Goal: Task Accomplishment & Management: Use online tool/utility

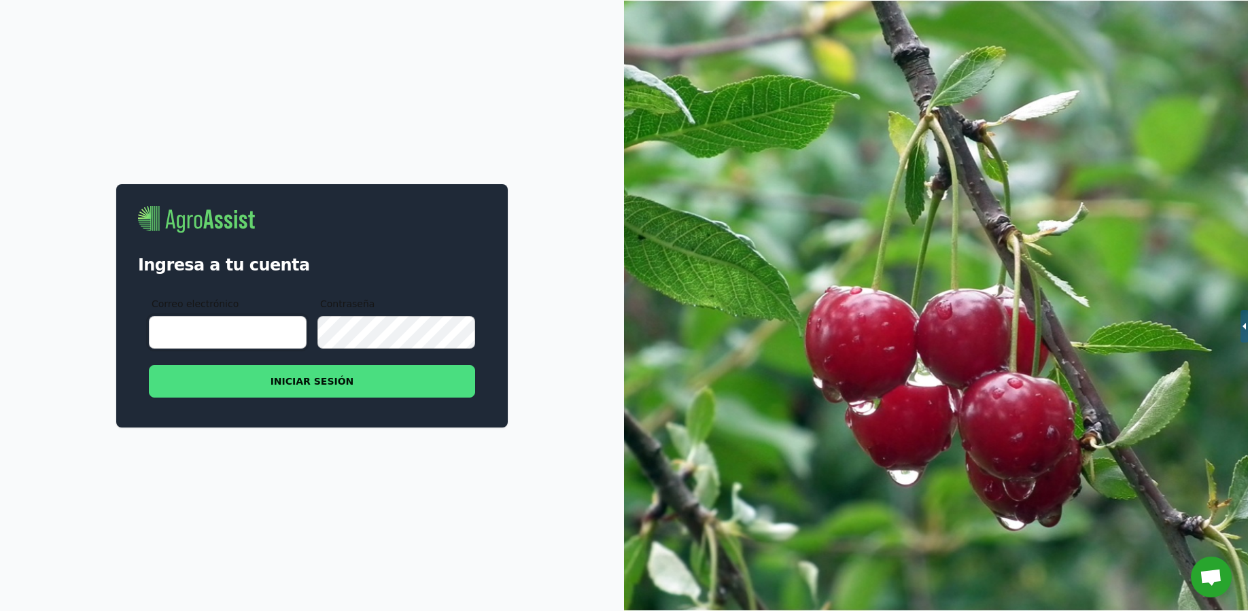
type input "[EMAIL_ADDRESS][DOMAIN_NAME]"
click at [345, 377] on button "INICIAR SESIÓN" at bounding box center [312, 381] width 326 height 33
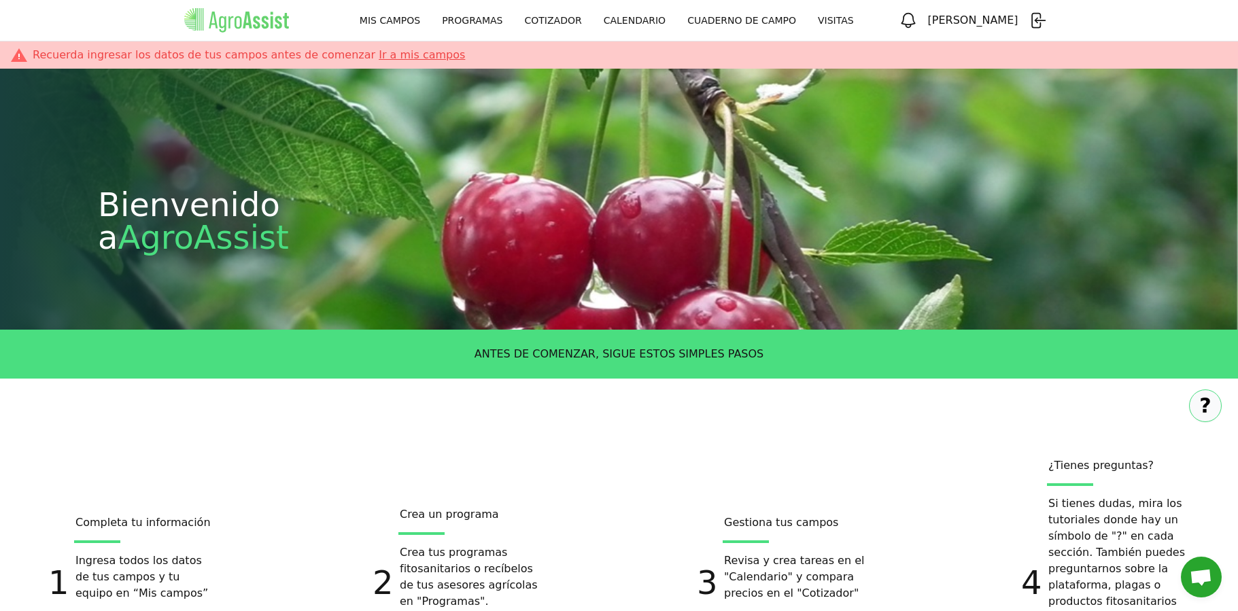
click at [478, 18] on link "PROGRAMAS" at bounding box center [472, 20] width 82 height 24
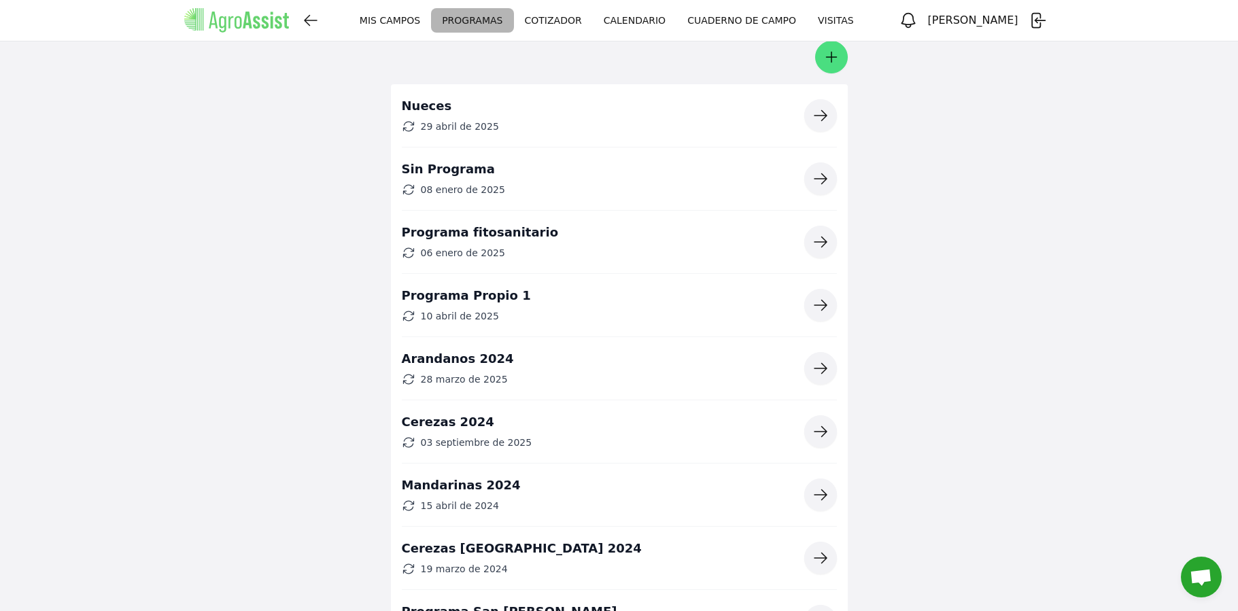
scroll to position [67, 0]
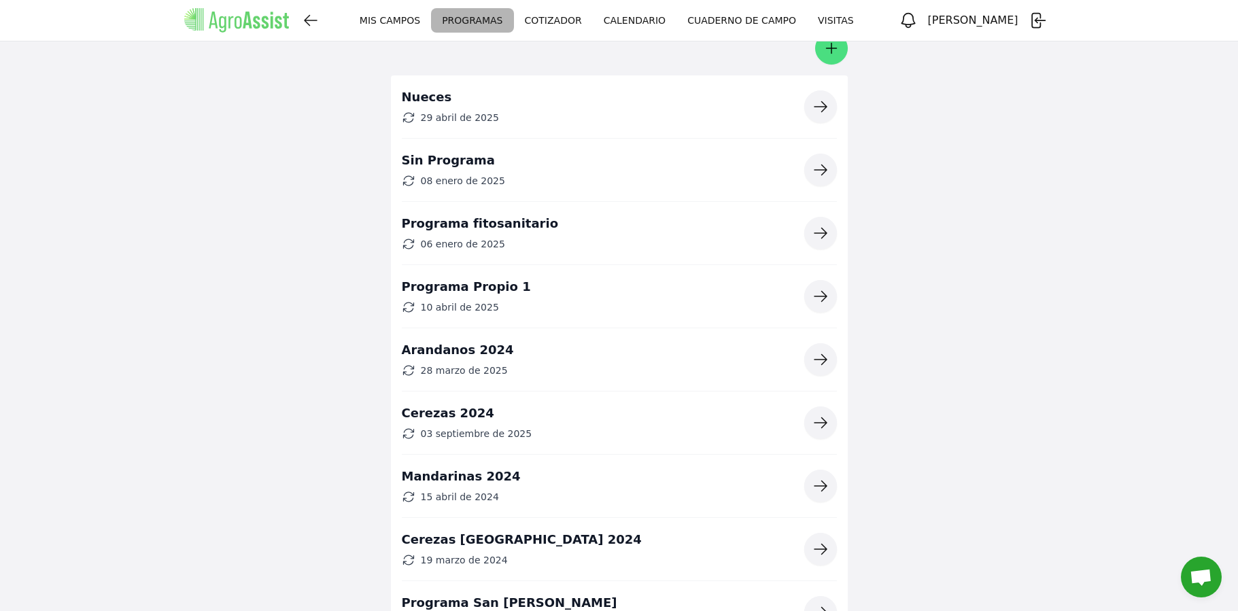
click at [818, 239] on icon "button" at bounding box center [820, 233] width 16 height 16
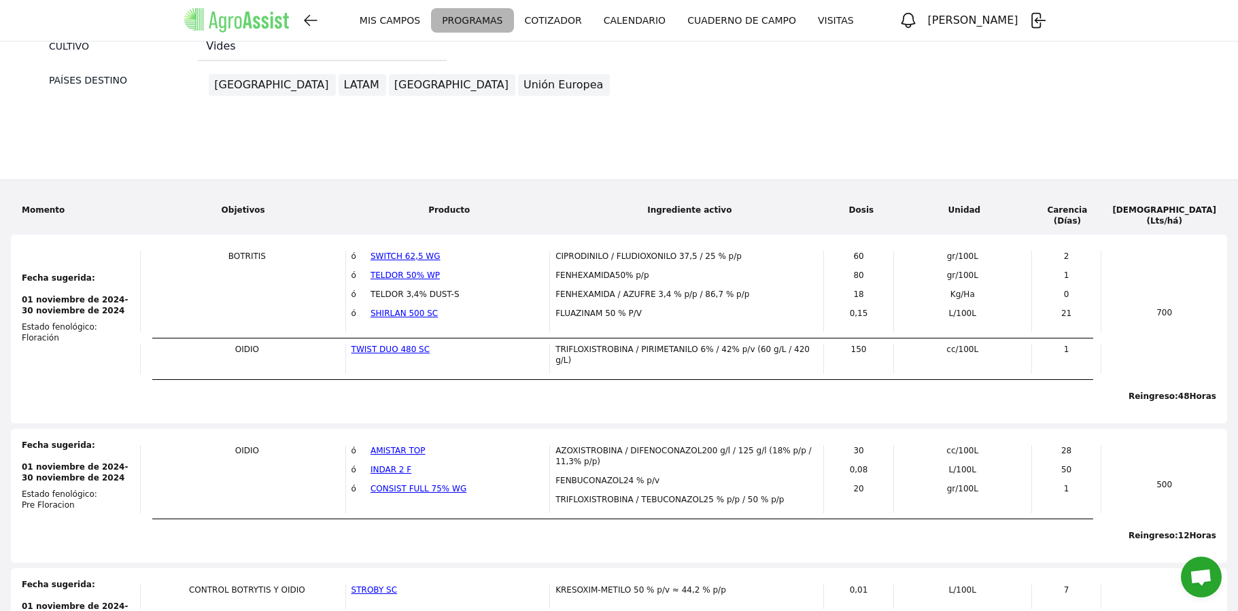
scroll to position [49, 0]
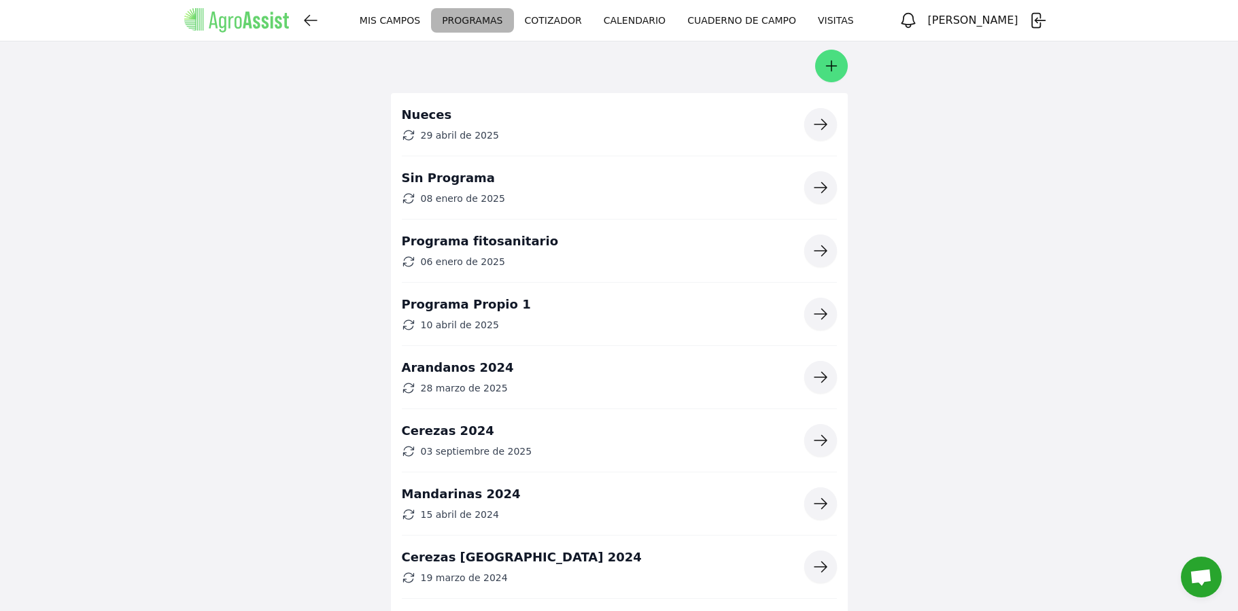
scroll to position [67, 0]
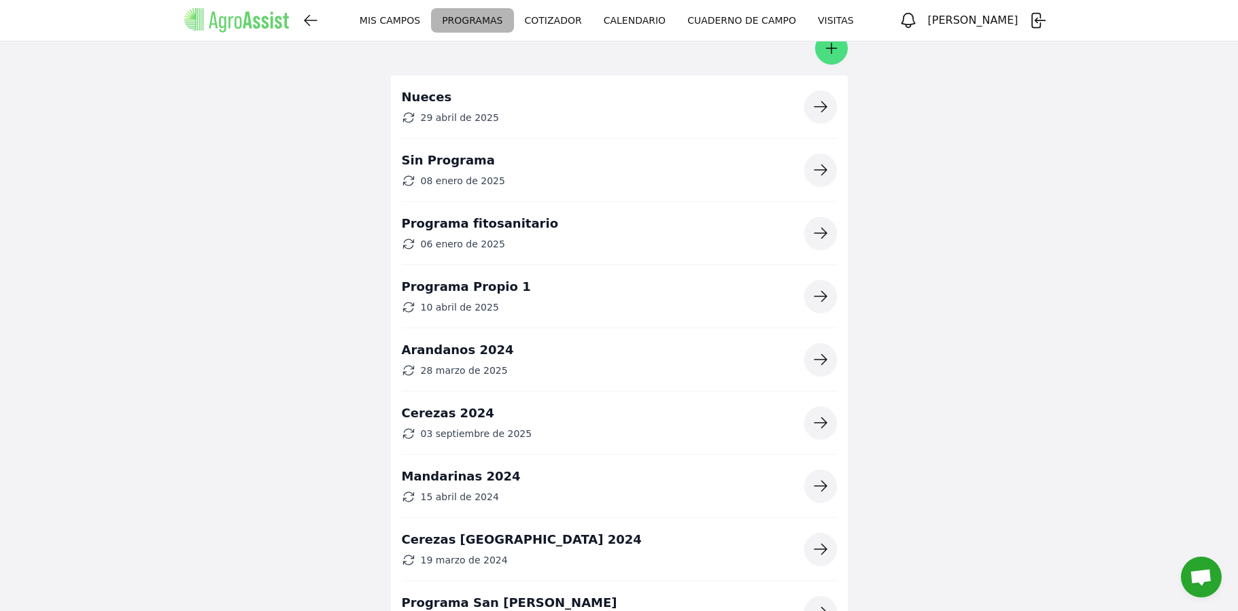
click at [825, 239] on icon "button" at bounding box center [820, 233] width 16 height 16
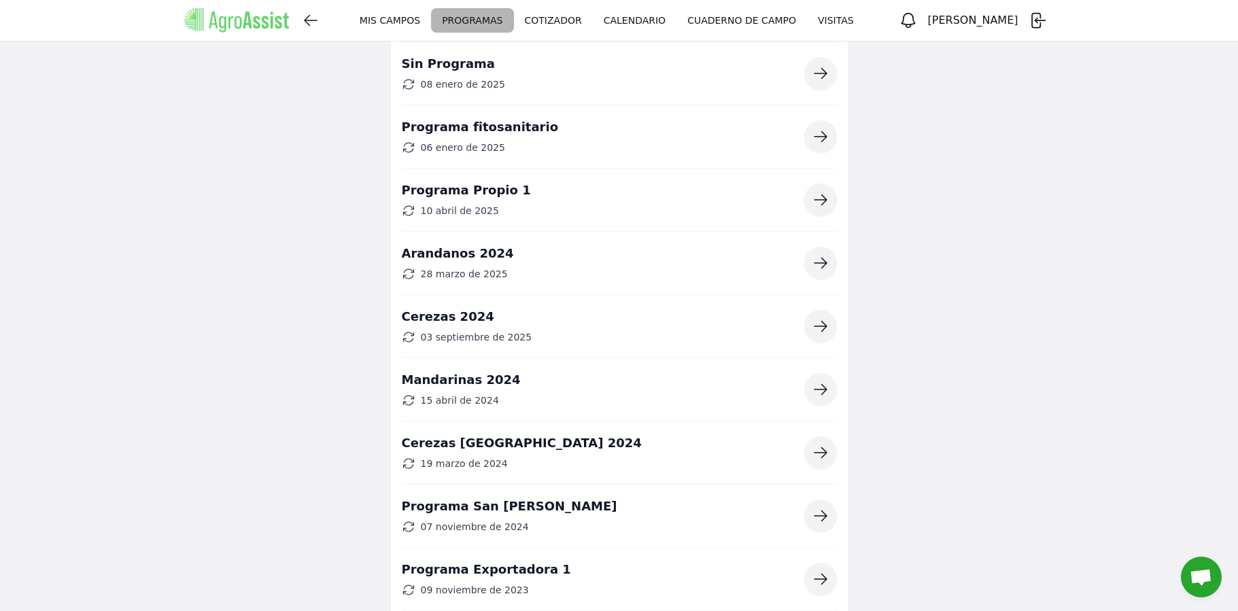
scroll to position [164, 0]
click at [821, 256] on icon "button" at bounding box center [820, 262] width 16 height 16
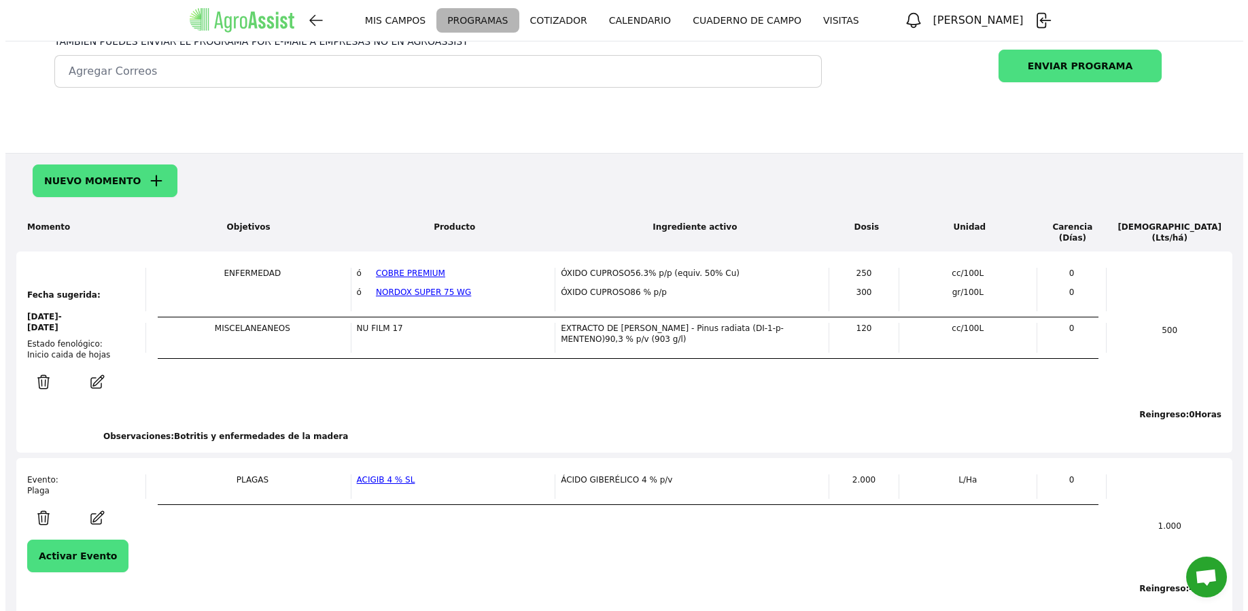
scroll to position [375, 0]
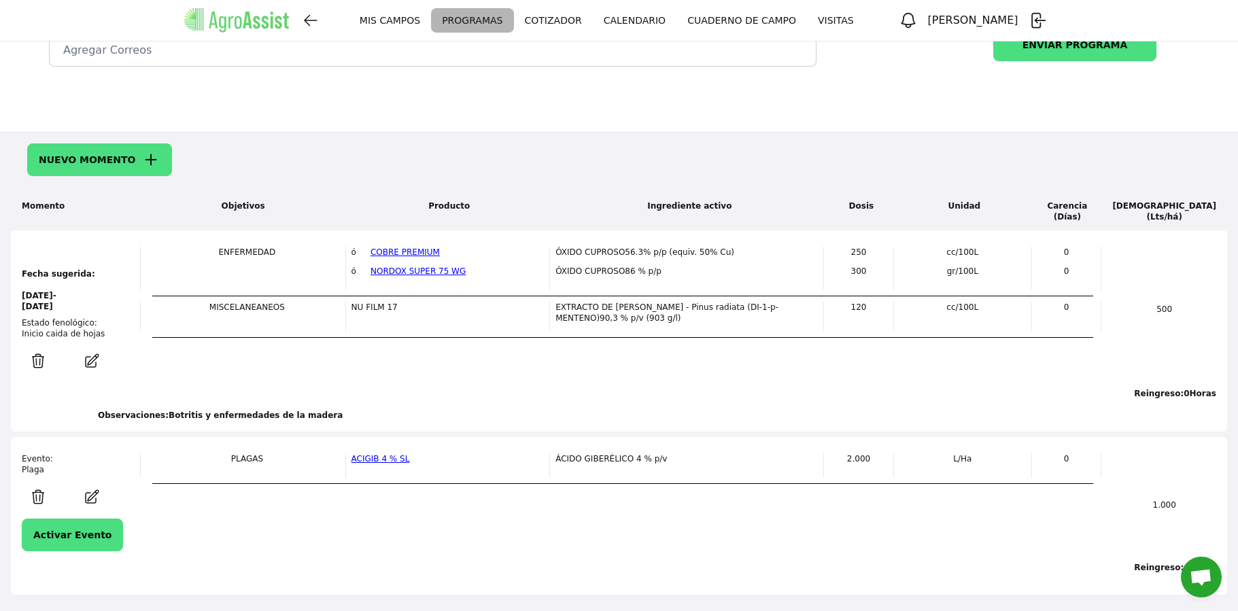
click at [83, 363] on icon "button" at bounding box center [91, 361] width 27 height 16
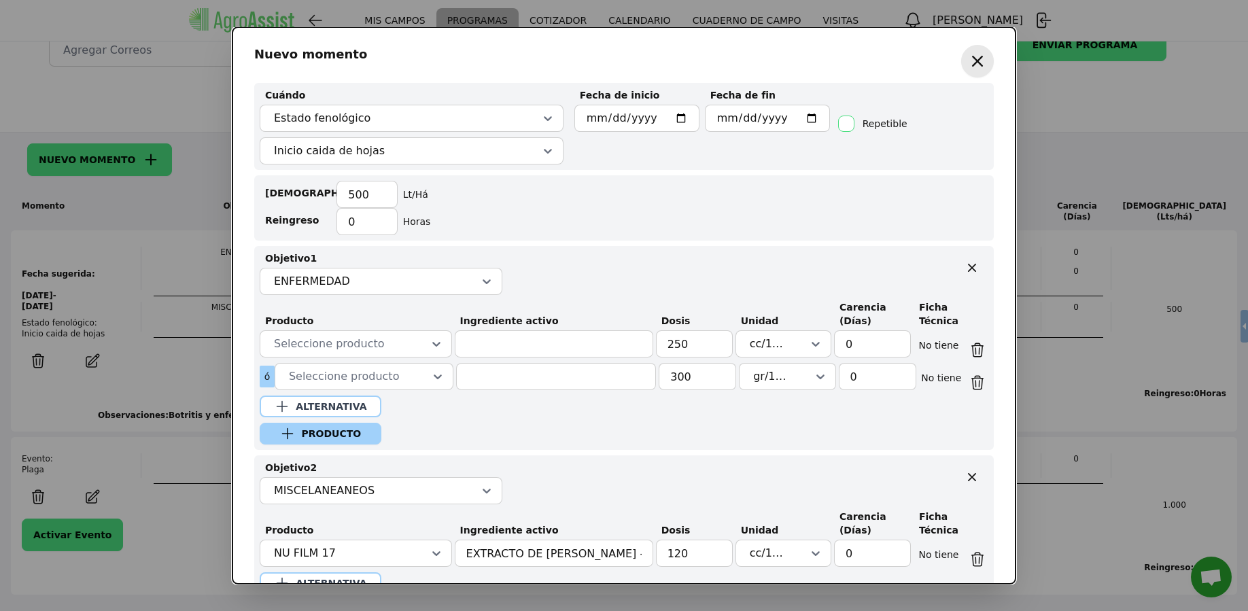
scroll to position [0, 0]
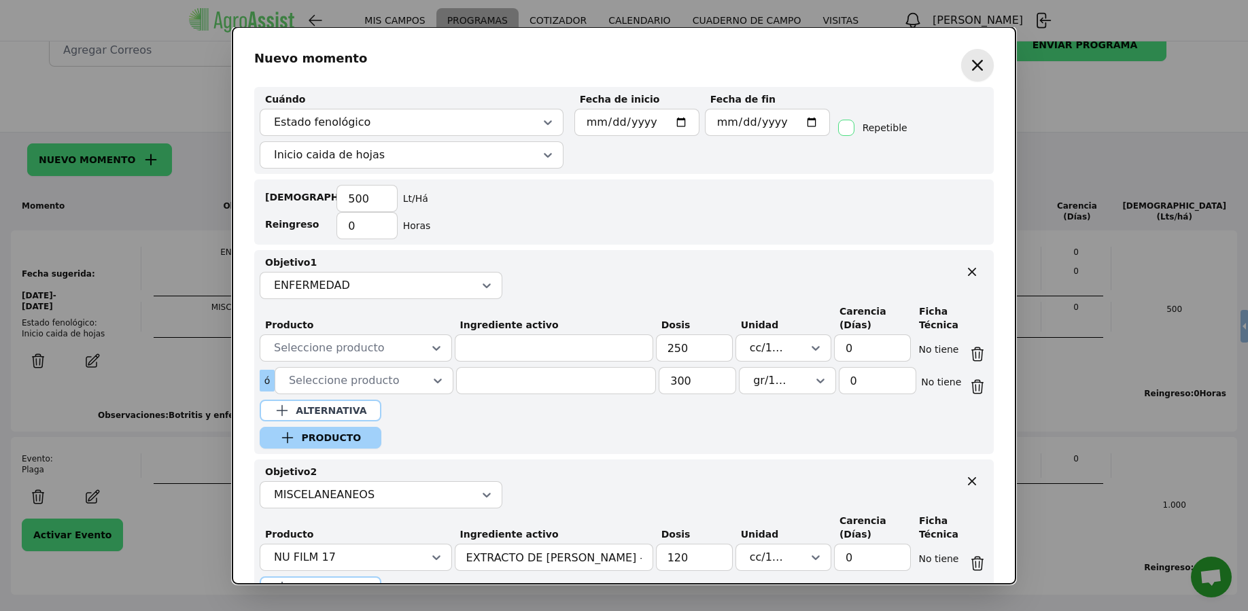
click at [967, 69] on icon "button" at bounding box center [978, 65] width 22 height 22
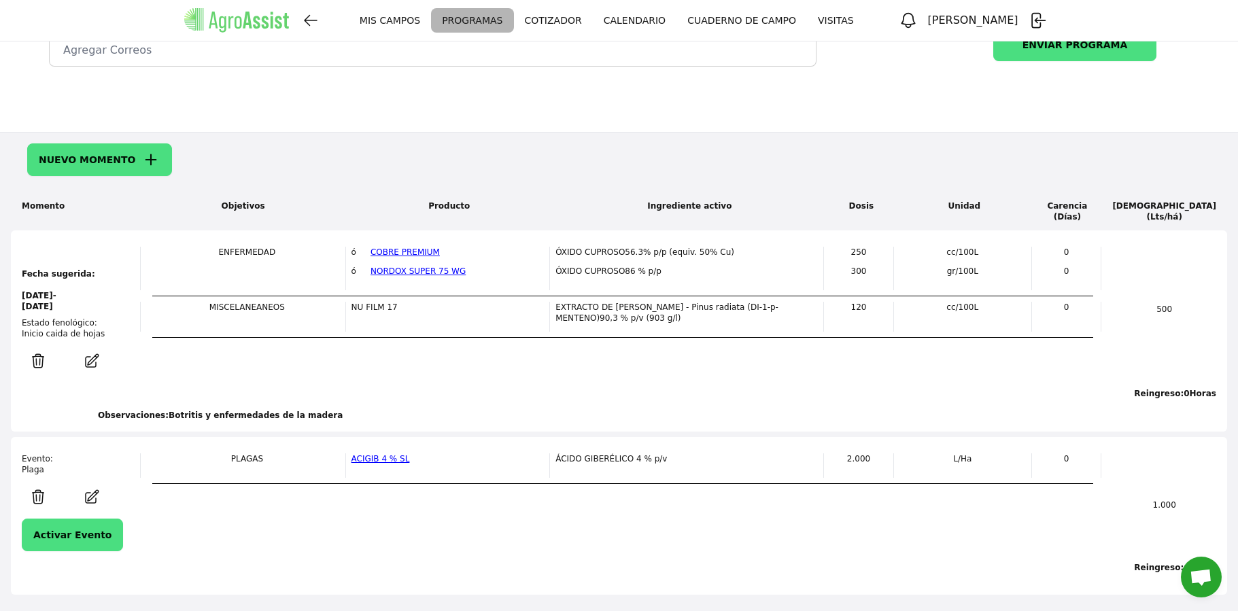
click at [94, 363] on icon "button" at bounding box center [91, 361] width 27 height 16
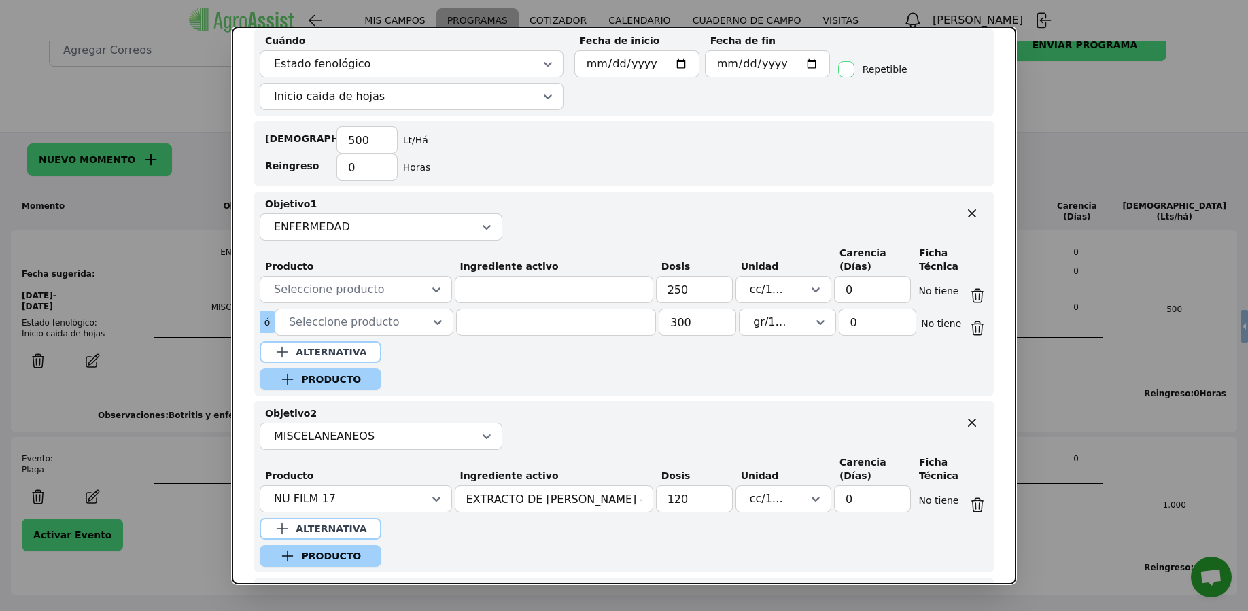
scroll to position [246, 0]
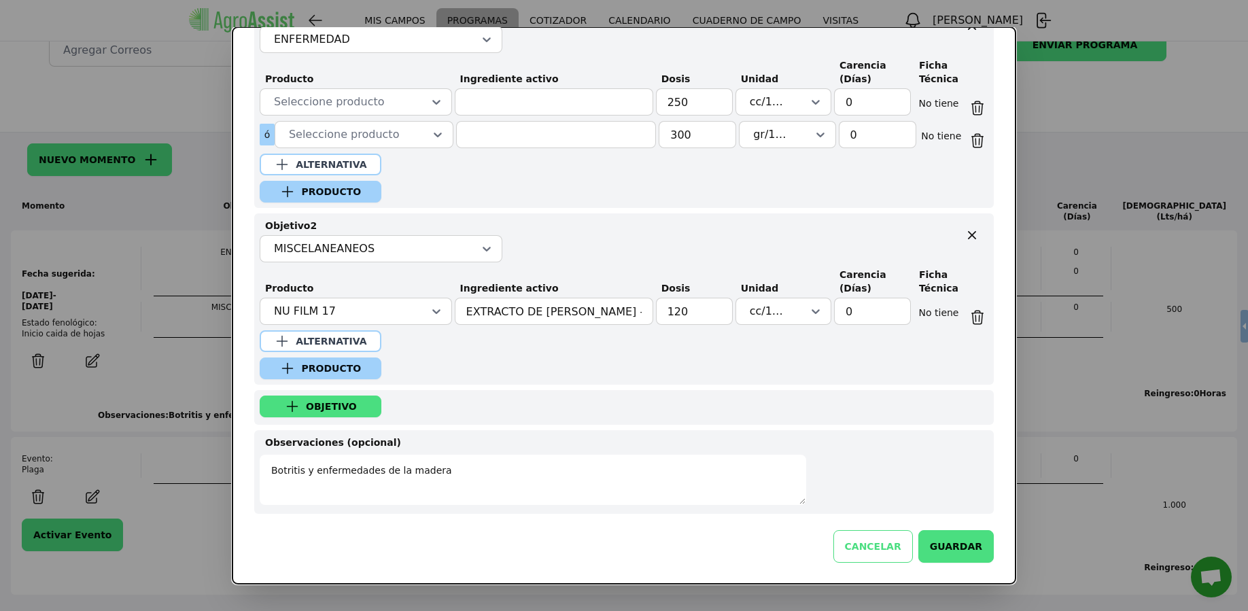
click at [872, 558] on button "CANCELAR" at bounding box center [873, 546] width 80 height 33
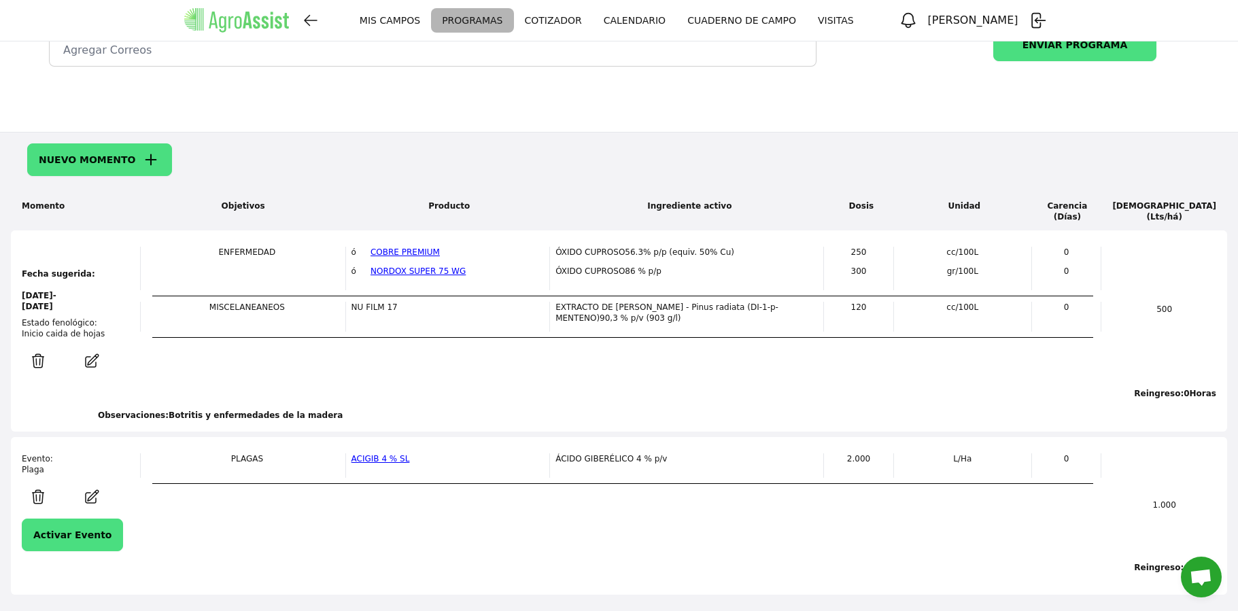
click at [88, 502] on icon "button" at bounding box center [92, 496] width 13 height 13
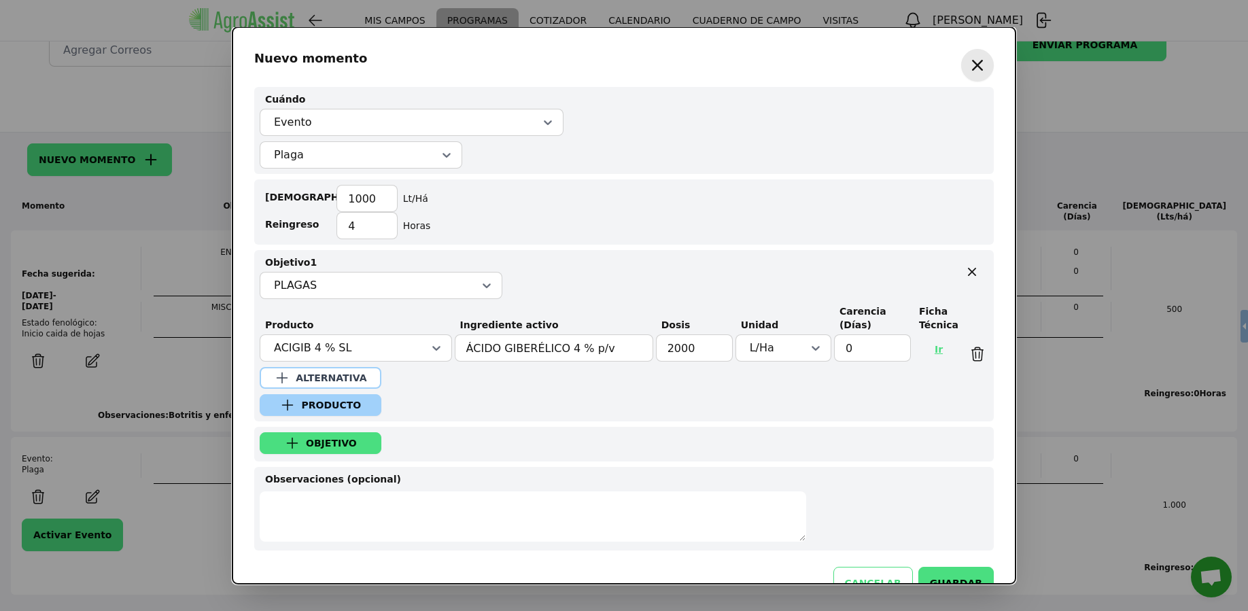
click at [929, 349] on link "Ir" at bounding box center [938, 349] width 31 height 33
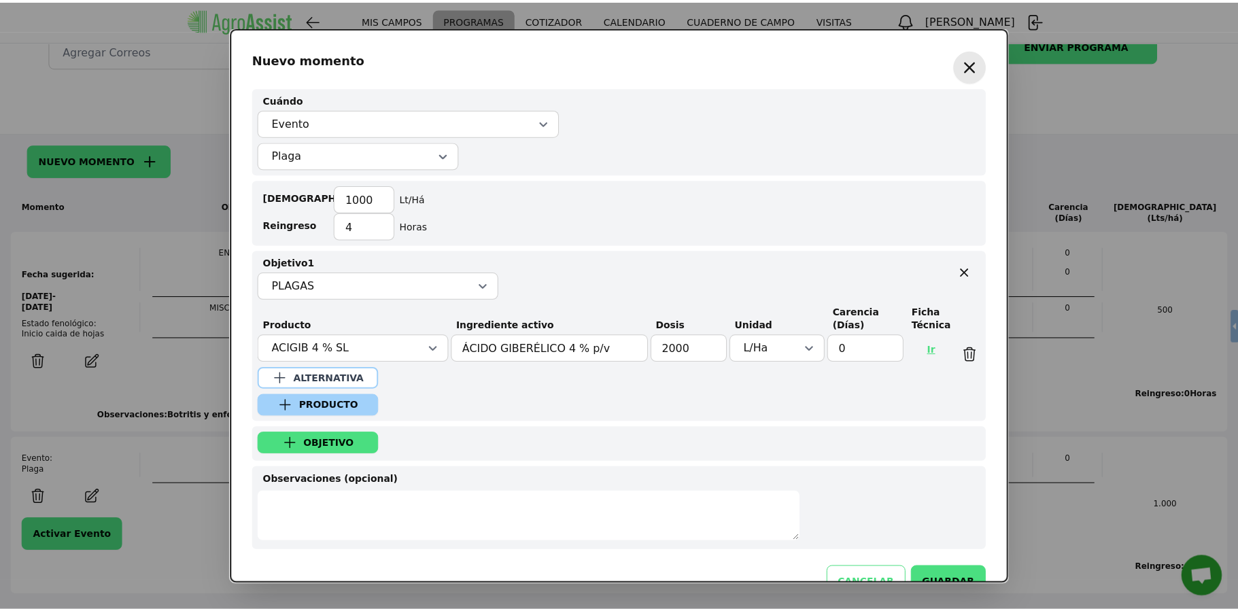
scroll to position [245, 0]
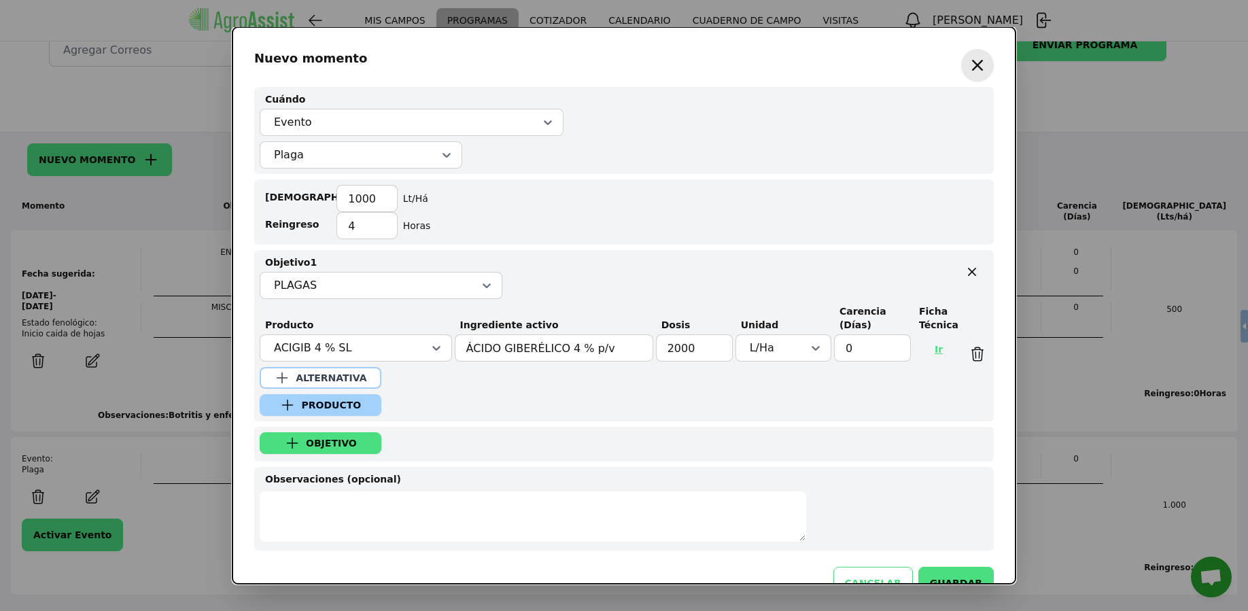
click at [364, 404] on button "PRODUCTO" at bounding box center [321, 405] width 122 height 22
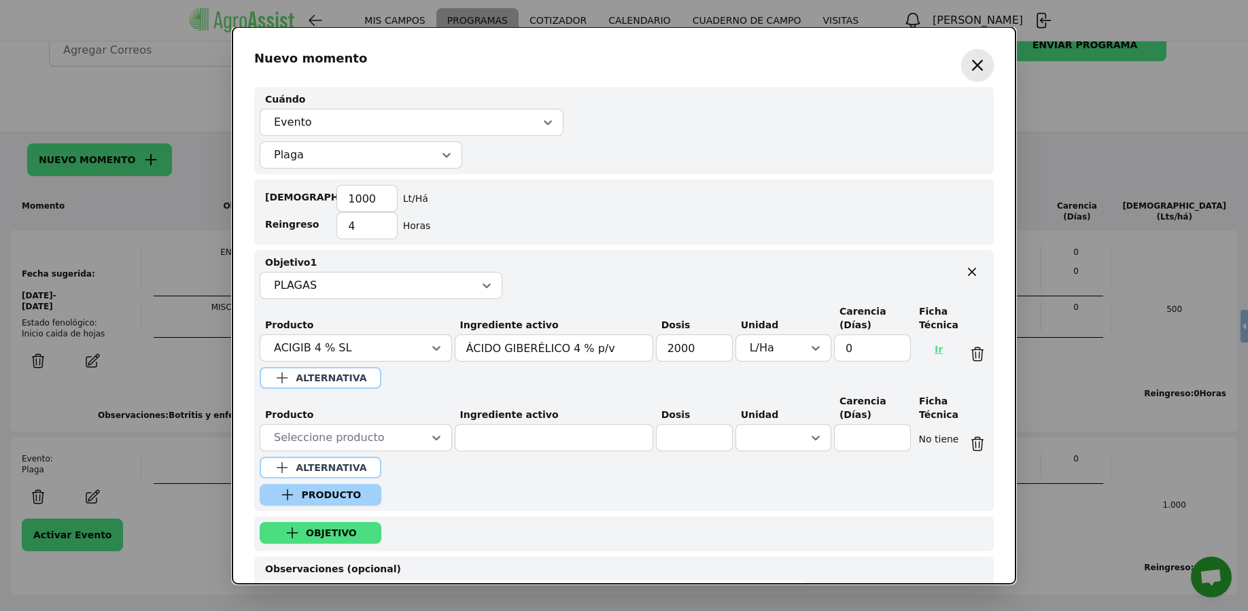
click at [975, 69] on icon "button" at bounding box center [978, 65] width 22 height 22
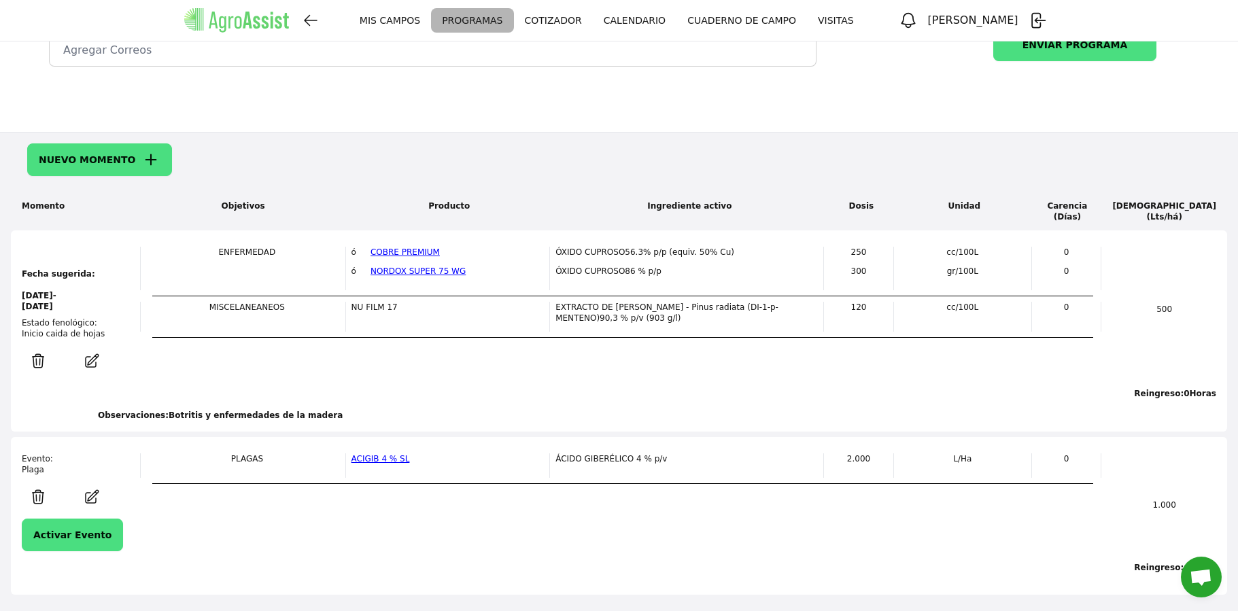
click at [409, 24] on link "MIS CAMPOS" at bounding box center [390, 20] width 82 height 24
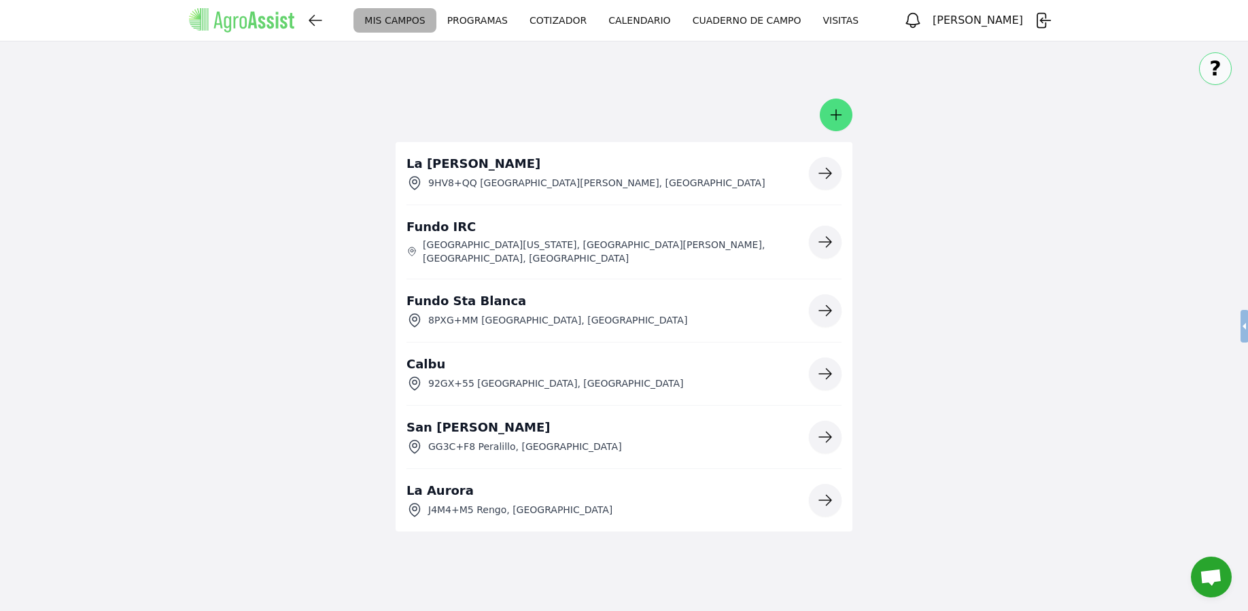
click at [824, 173] on icon "button" at bounding box center [825, 174] width 12 height 10
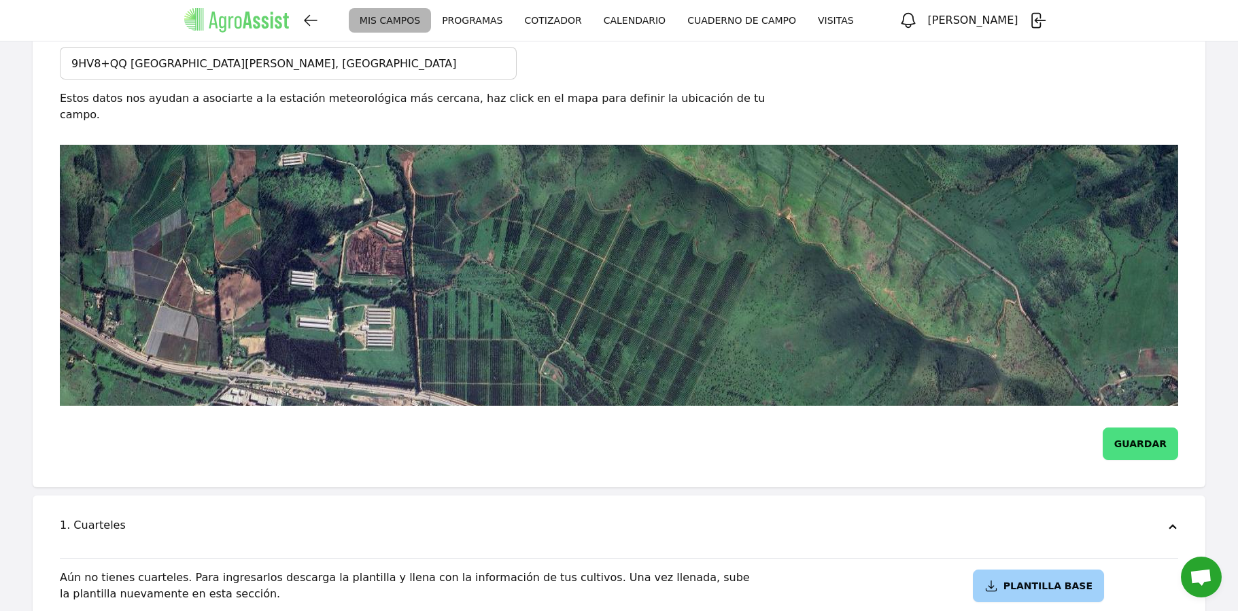
scroll to position [252, 0]
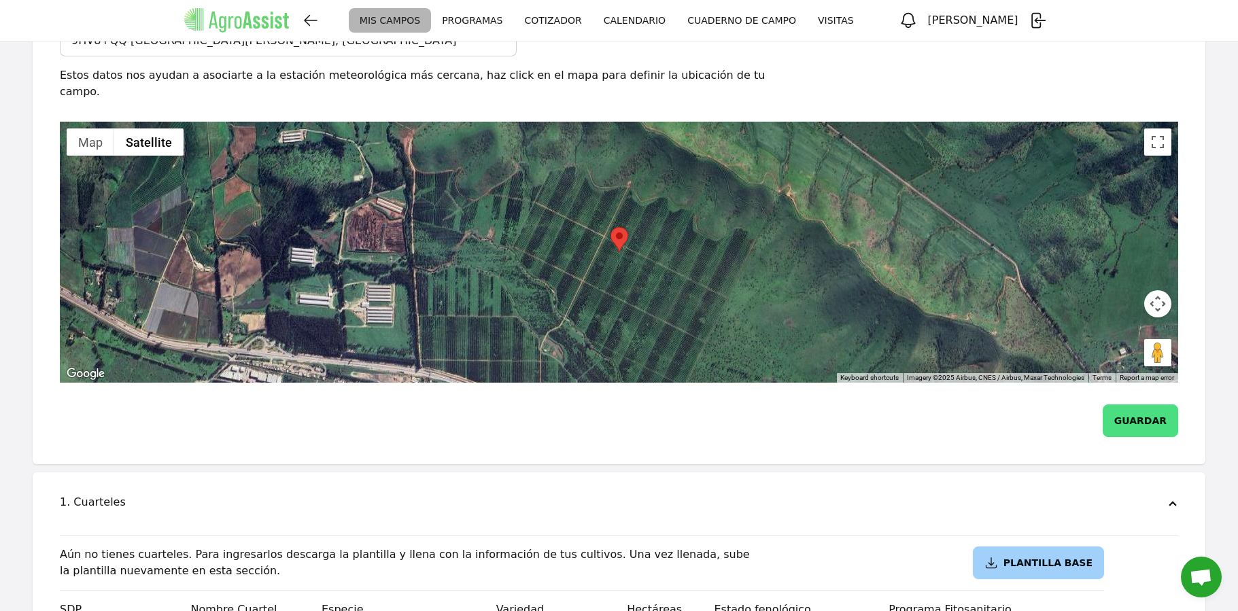
click at [918, 18] on icon "button" at bounding box center [908, 20] width 19 height 19
click at [985, 65] on div "Dirección 9HV8+QQ [GEOGRAPHIC_DATA][PERSON_NAME], [GEOGRAPHIC_DATA] Estos datos…" at bounding box center [619, 190] width 1118 height 386
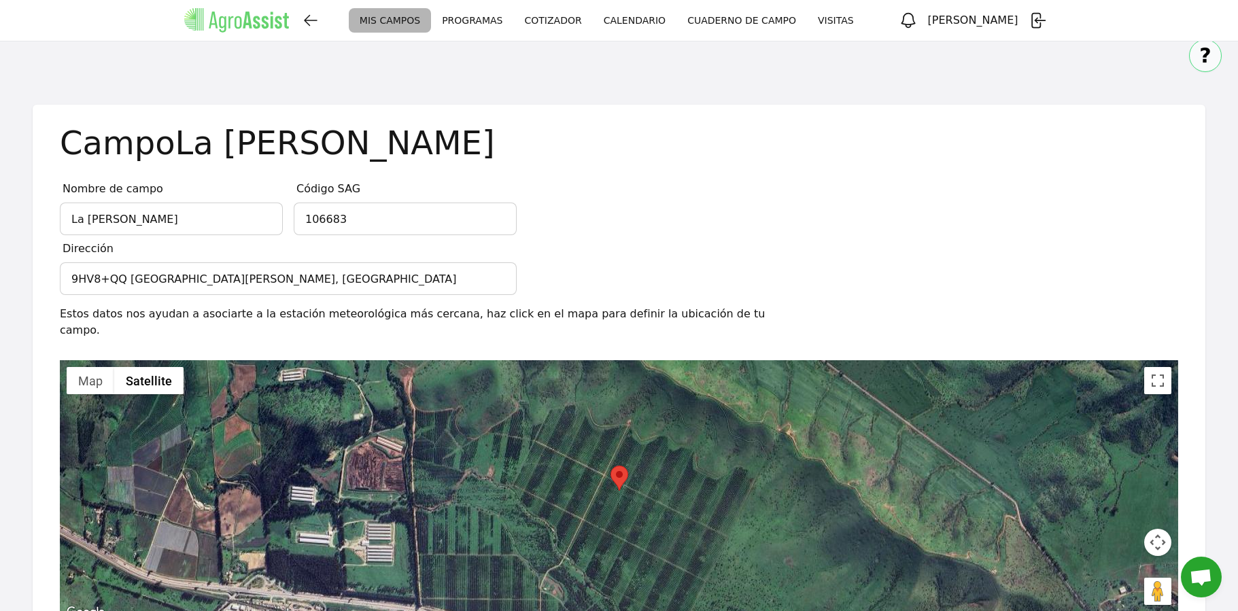
scroll to position [0, 0]
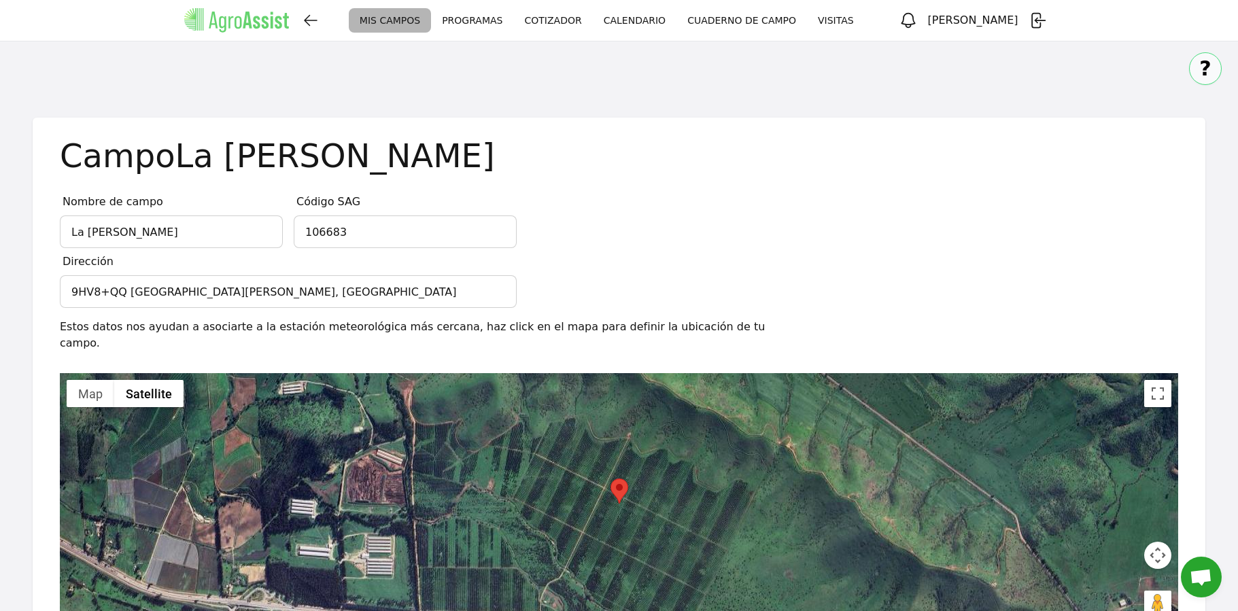
click at [412, 21] on link "MIS CAMPOS" at bounding box center [390, 20] width 82 height 24
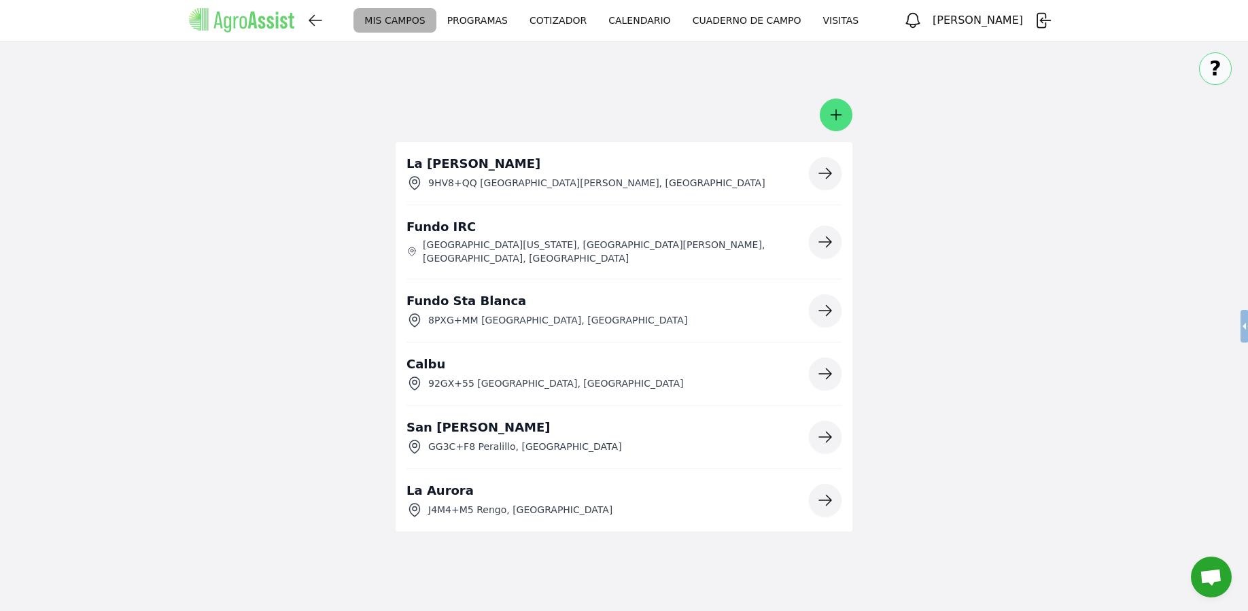
click at [833, 182] on button "button" at bounding box center [825, 173] width 33 height 33
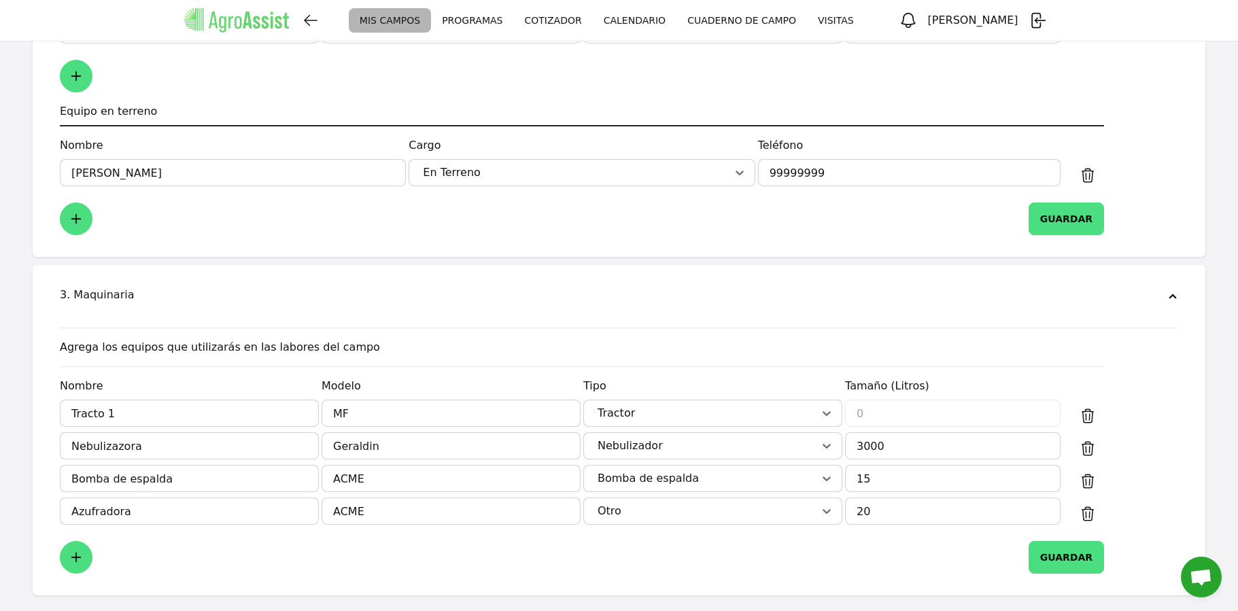
scroll to position [1455, 0]
click at [477, 20] on link "PROGRAMAS" at bounding box center [472, 20] width 82 height 24
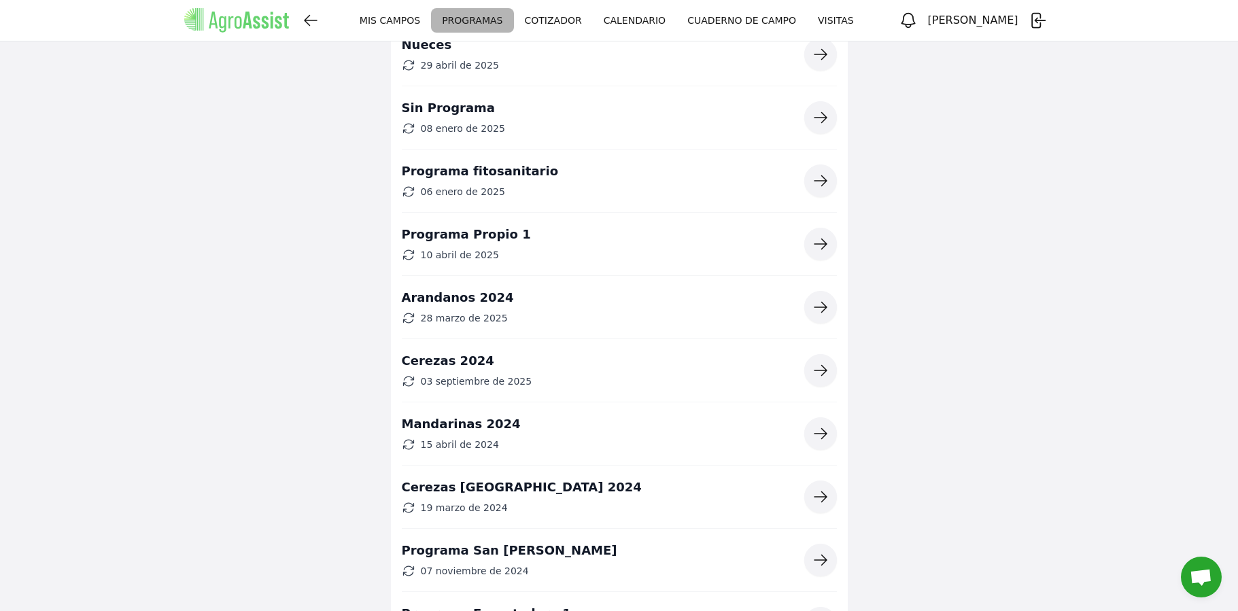
scroll to position [143, 0]
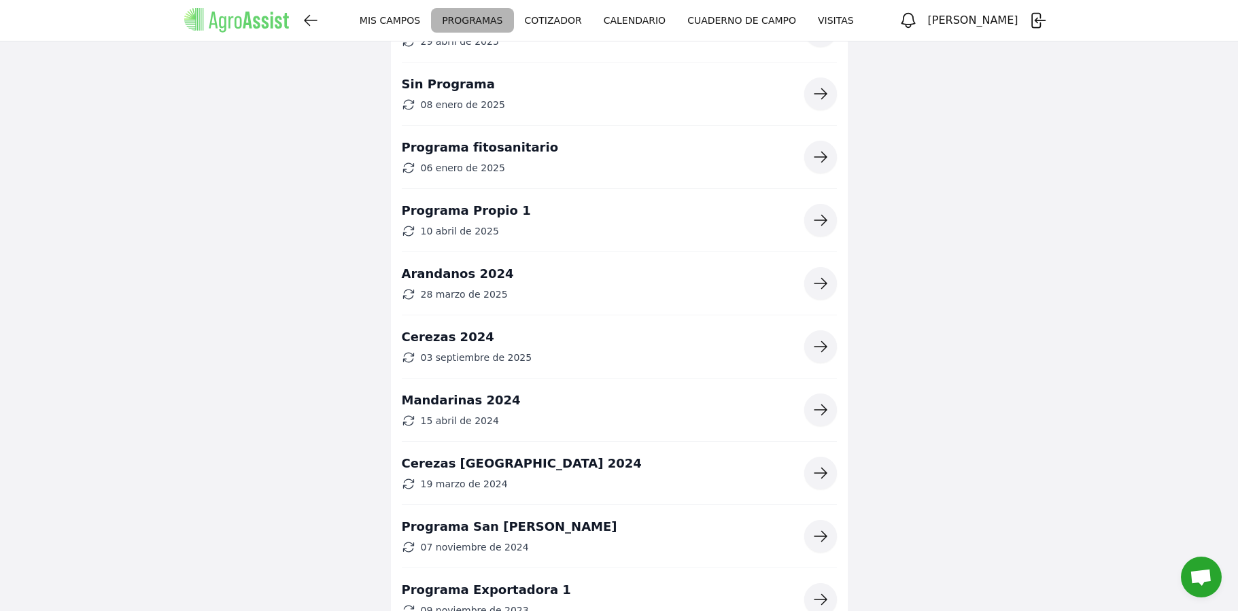
click at [819, 351] on icon "button" at bounding box center [820, 347] width 16 height 16
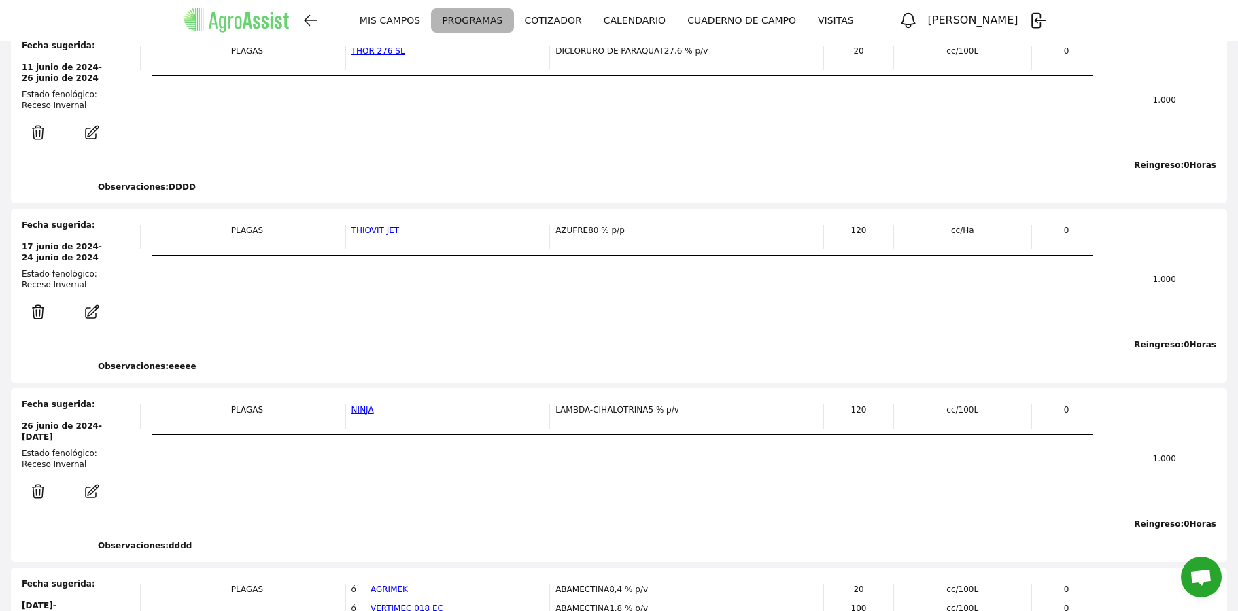
scroll to position [795, 0]
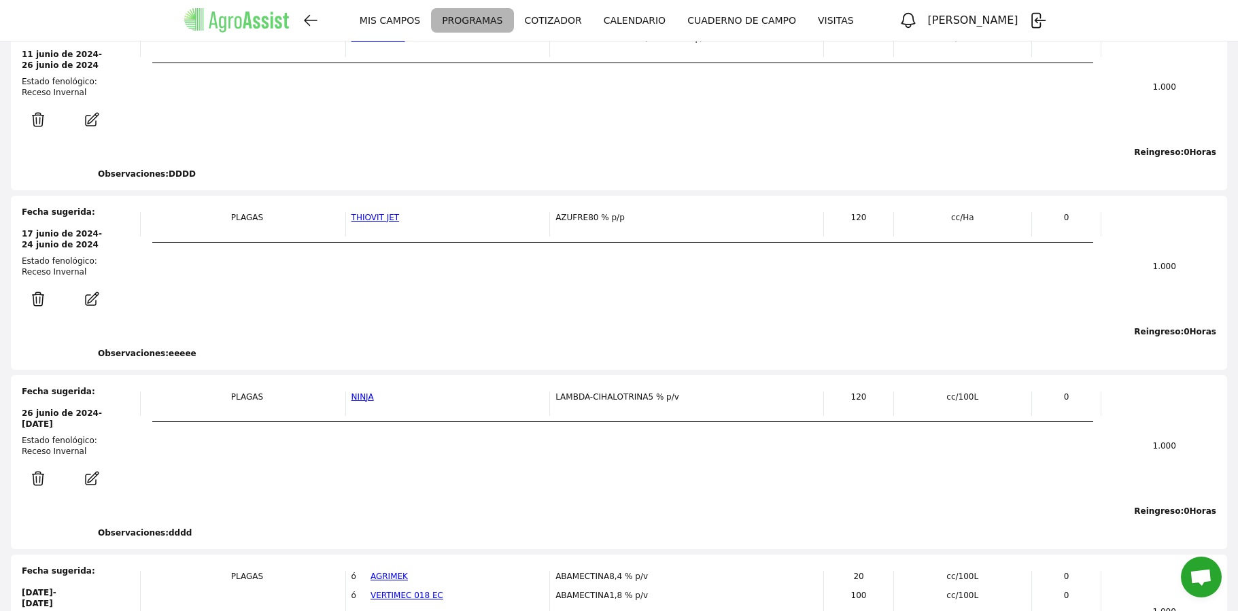
click at [94, 302] on icon "button" at bounding box center [91, 299] width 27 height 16
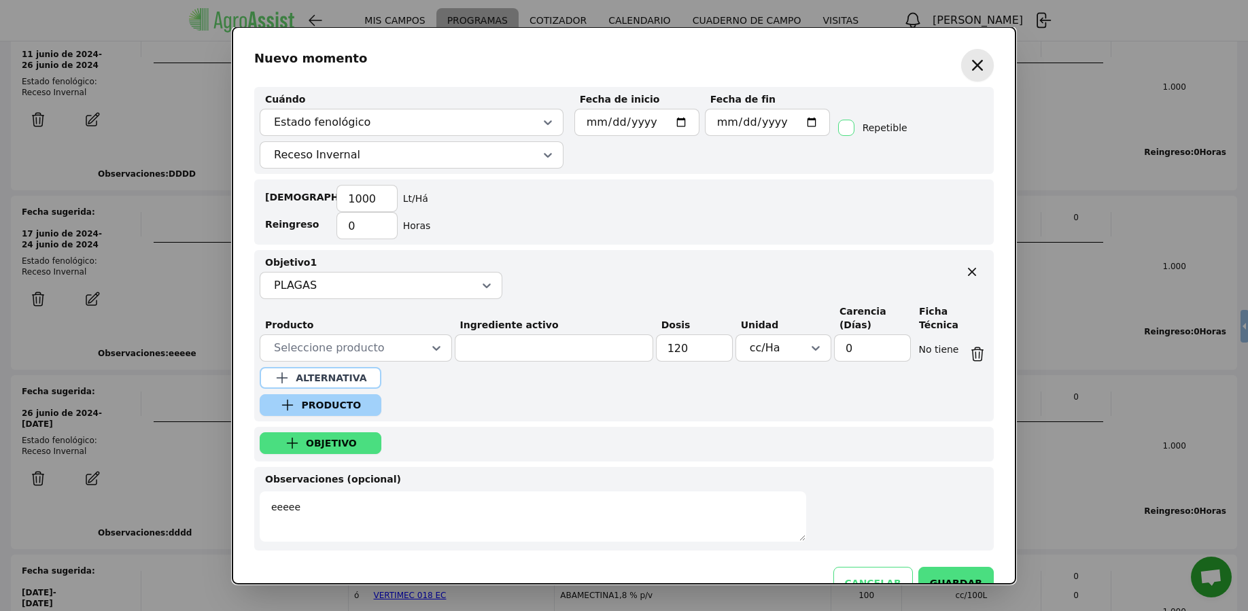
click at [969, 56] on icon "button" at bounding box center [978, 65] width 22 height 22
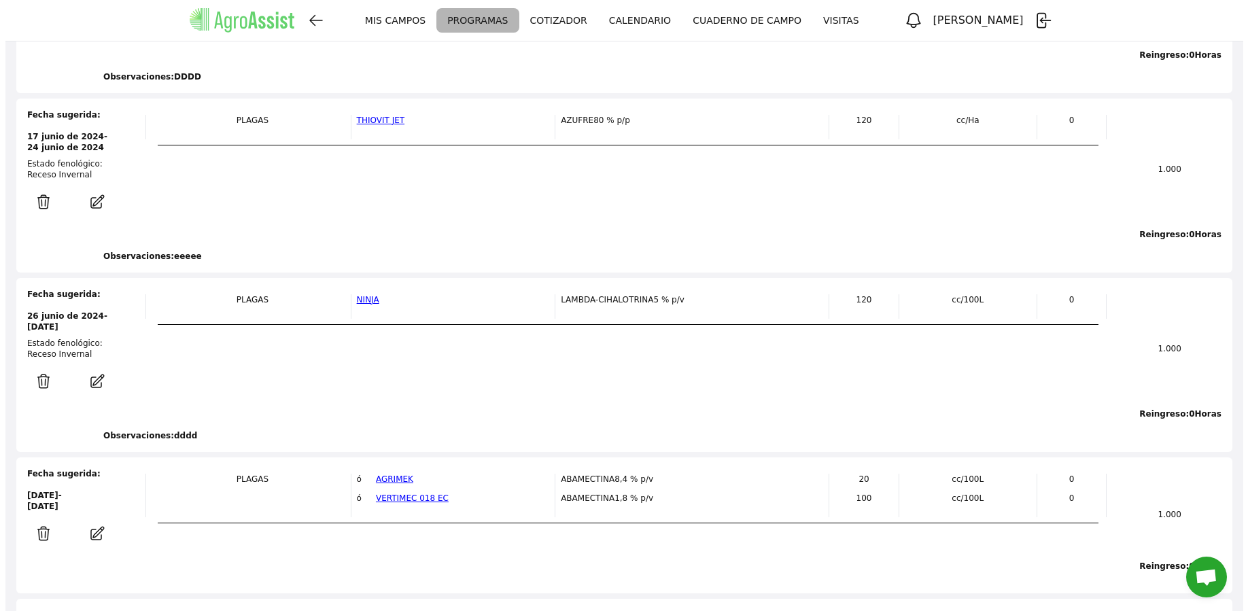
scroll to position [913, 0]
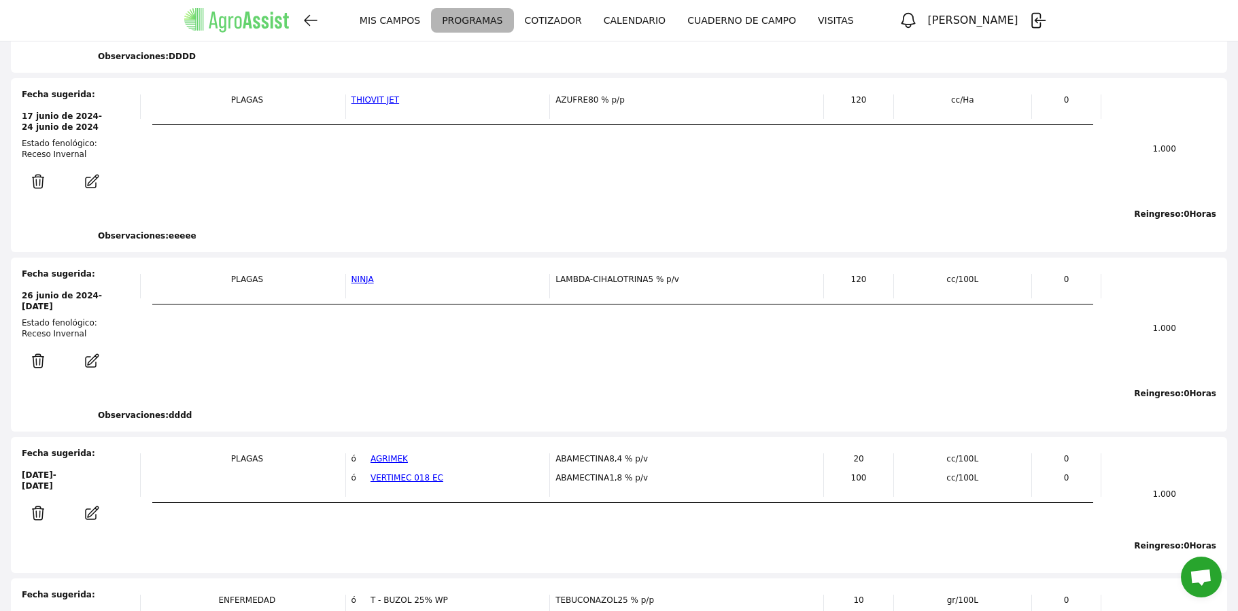
click at [86, 364] on icon "button" at bounding box center [92, 360] width 13 height 13
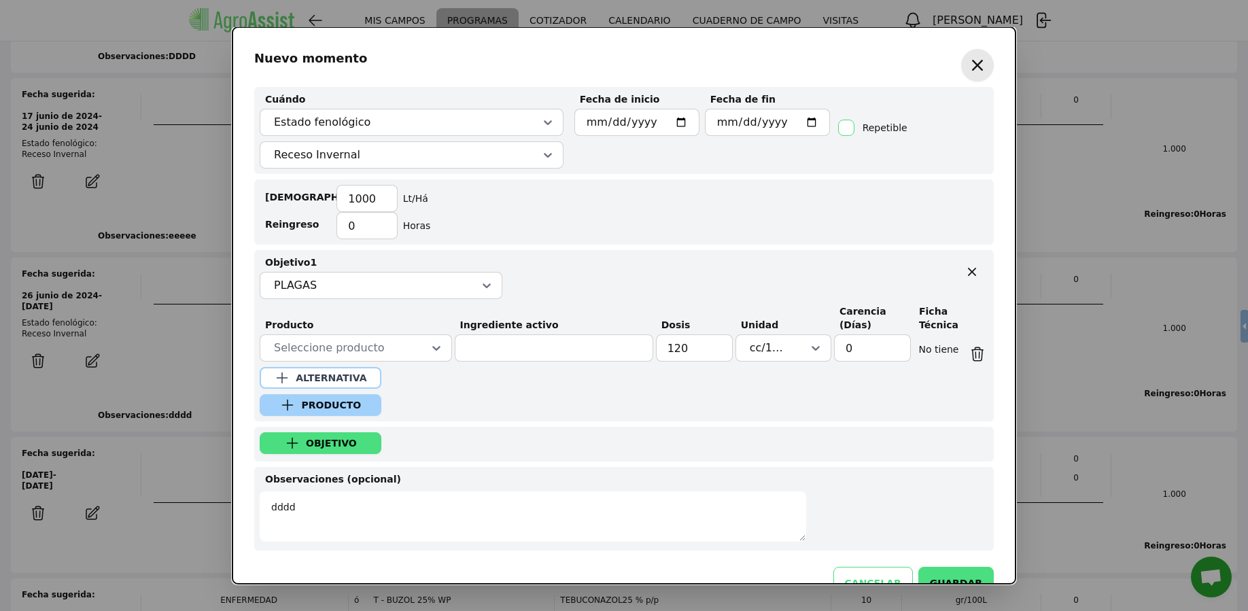
click at [423, 347] on div "Seleccione producto" at bounding box center [355, 348] width 169 height 19
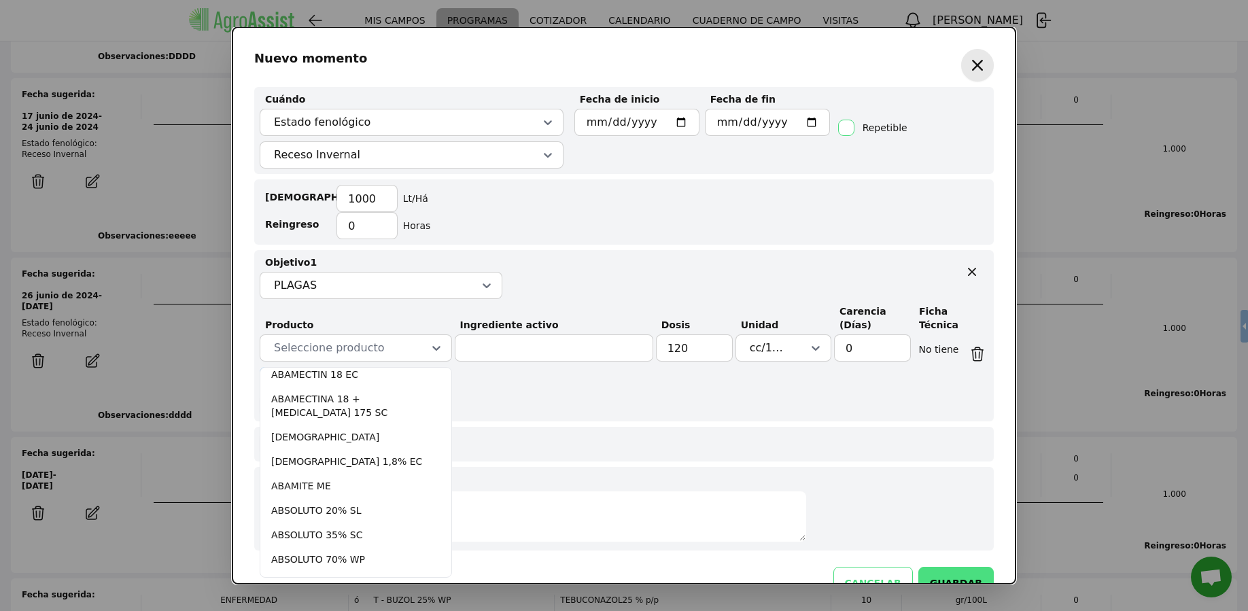
scroll to position [131, 0]
click at [336, 432] on div "[DEMOGRAPHIC_DATA]" at bounding box center [356, 436] width 186 height 24
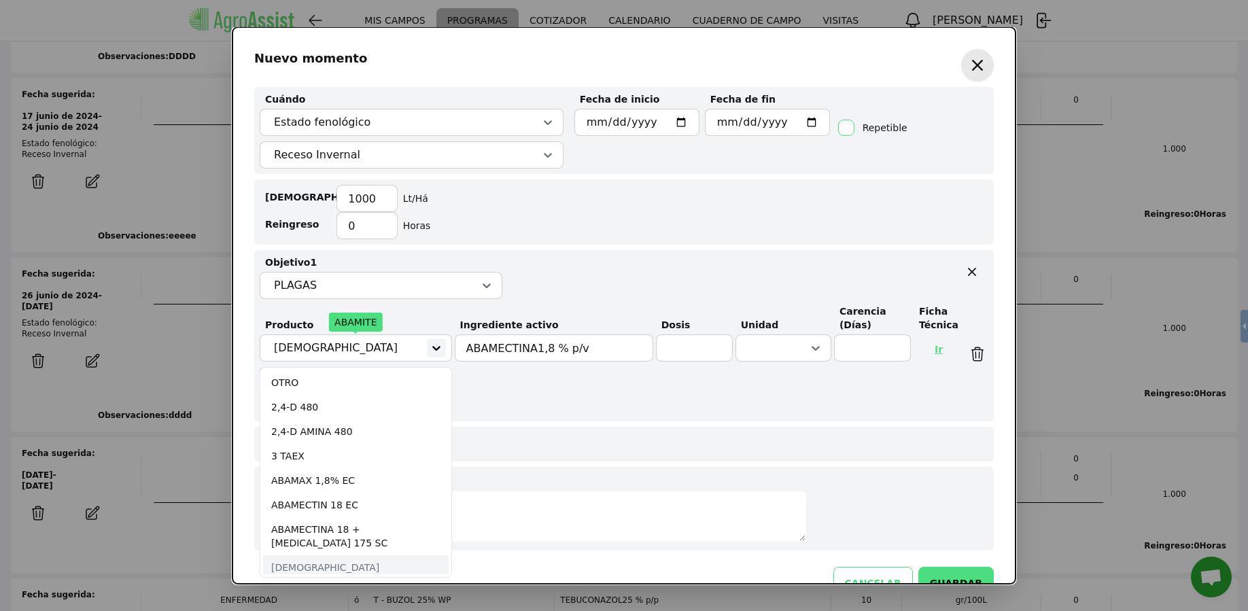
click at [439, 351] on icon at bounding box center [437, 348] width 14 height 14
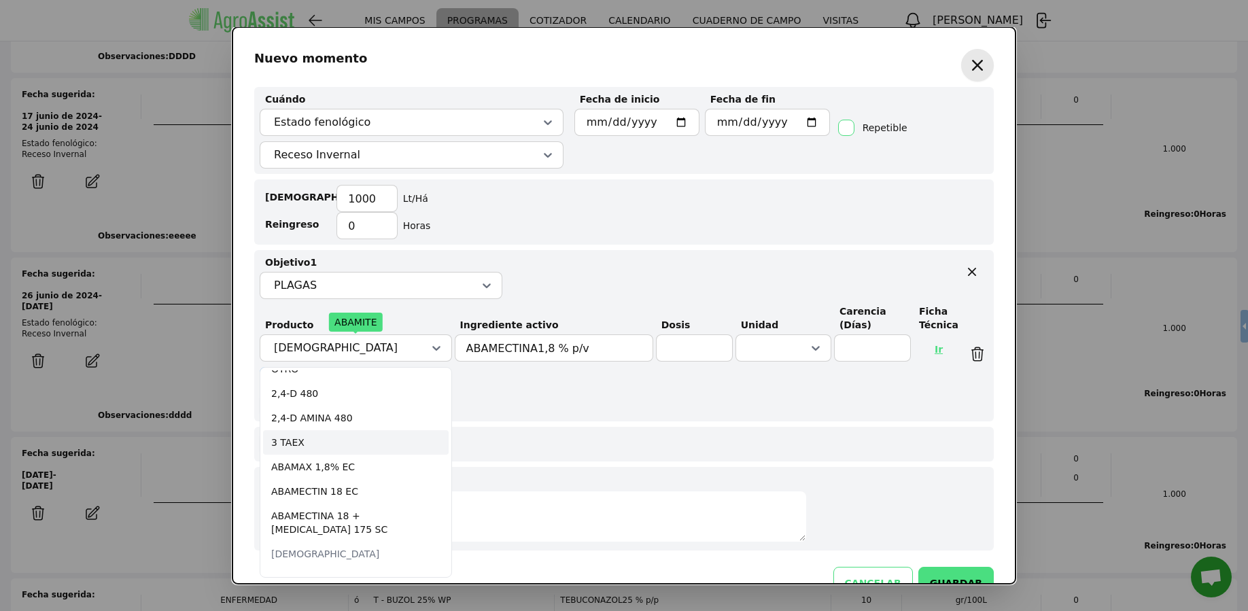
scroll to position [465, 0]
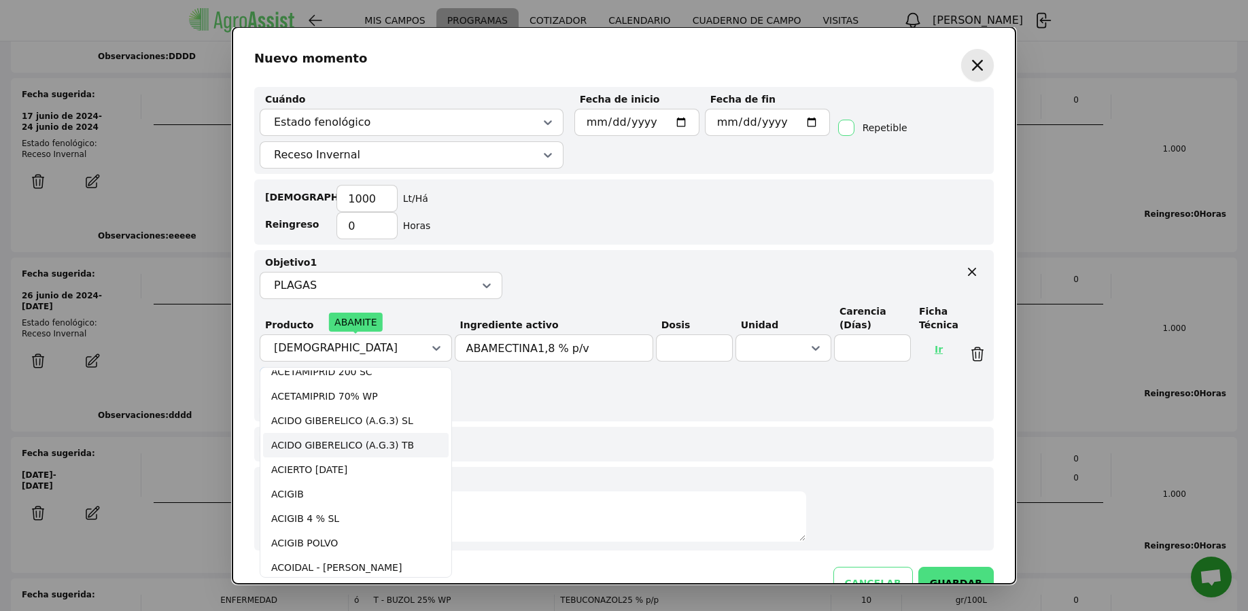
click at [352, 440] on div "ACIDO GIBERELICO (A.G.3) TB" at bounding box center [356, 445] width 186 height 24
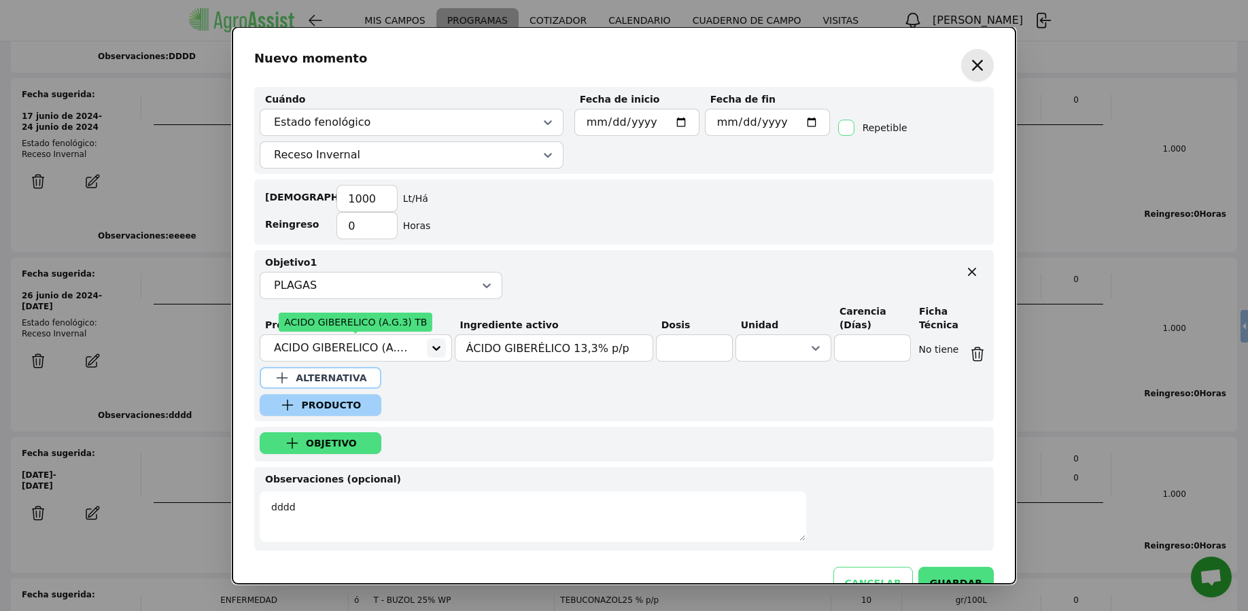
click at [436, 352] on icon at bounding box center [437, 348] width 14 height 14
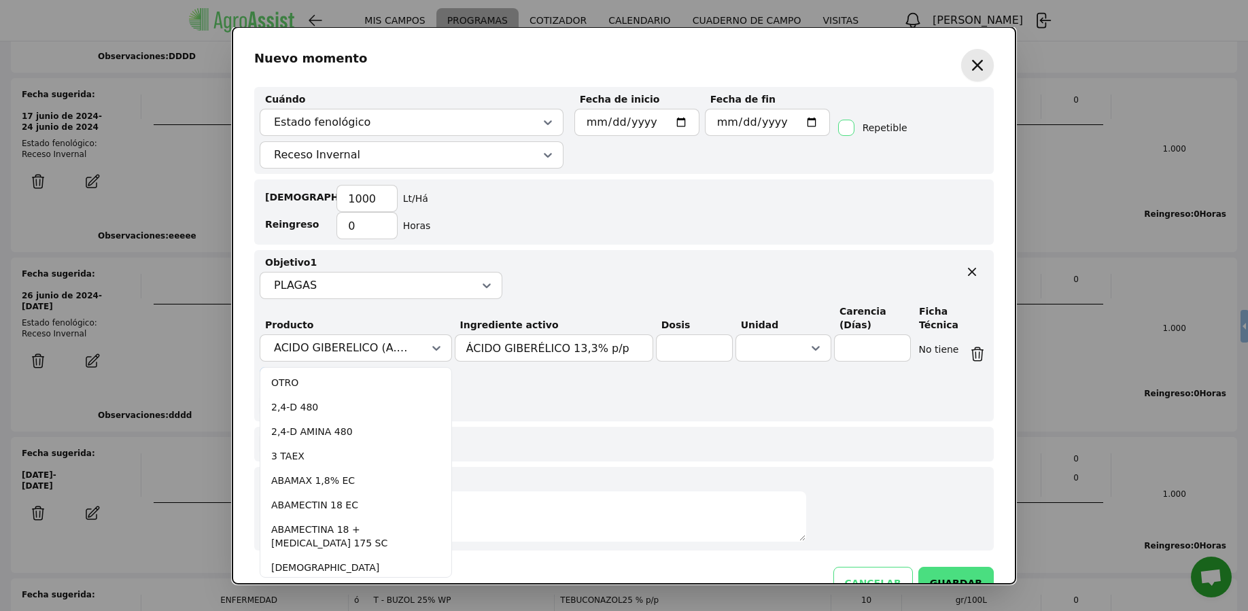
scroll to position [356, 0]
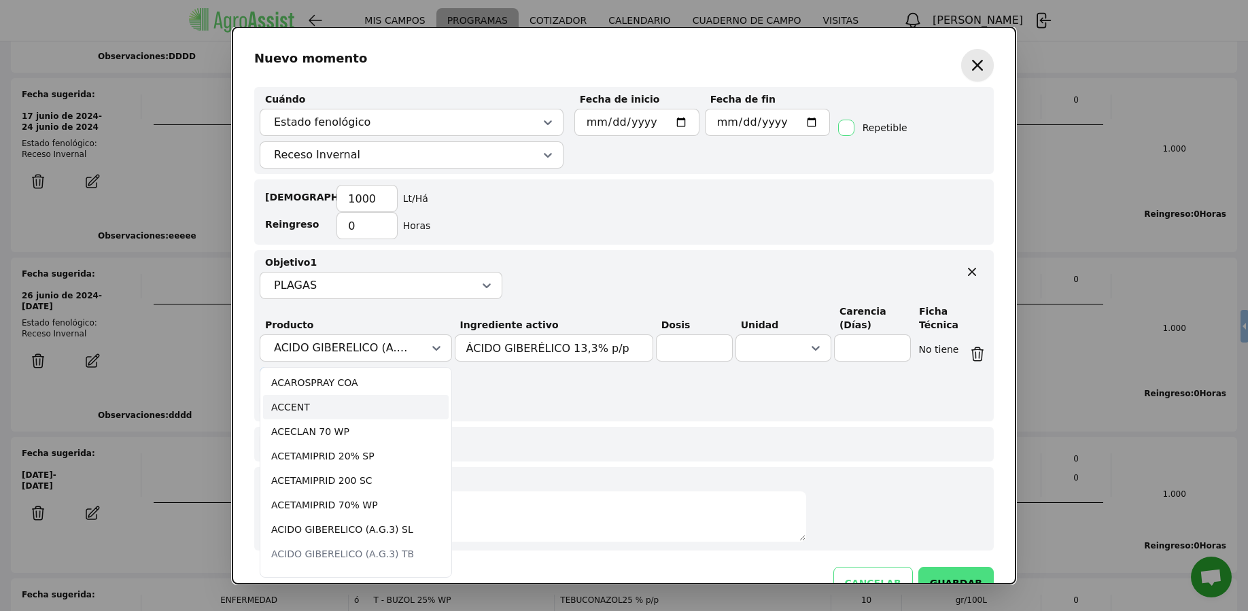
click at [490, 406] on div "Objetivo 1 PLAGAS Producto option ACCENT focused, 16 of 1514. 1514 results avai…" at bounding box center [624, 335] width 740 height 171
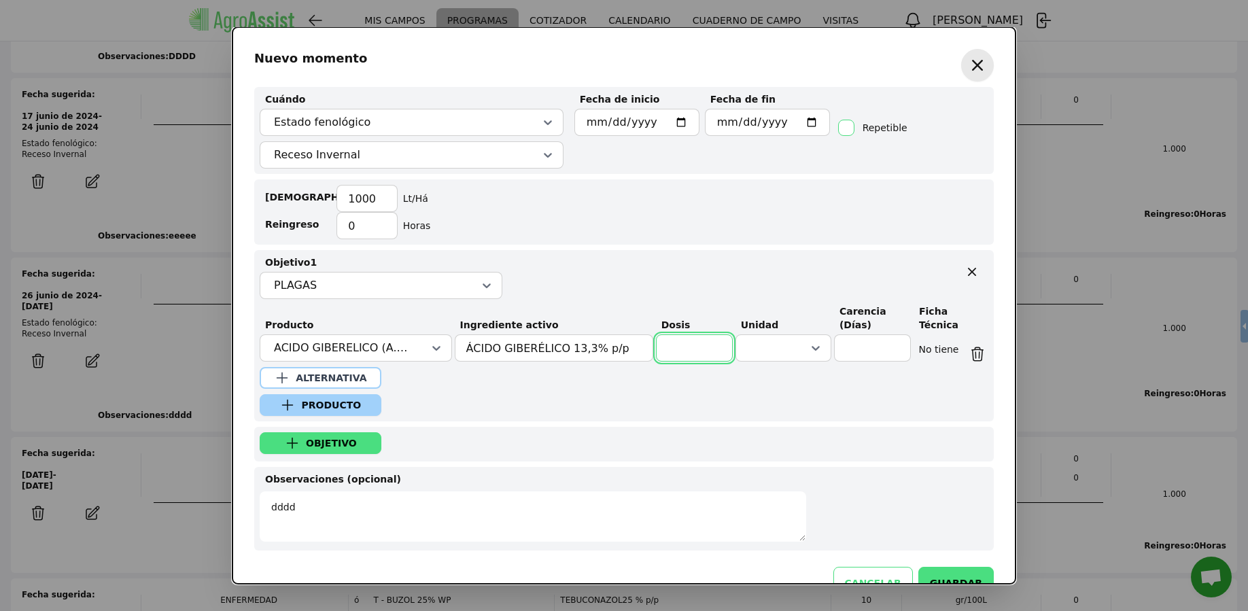
click at [681, 343] on input "text" at bounding box center [694, 347] width 77 height 27
click at [670, 290] on div "Objetivo 1 PLAGAS" at bounding box center [624, 278] width 729 height 44
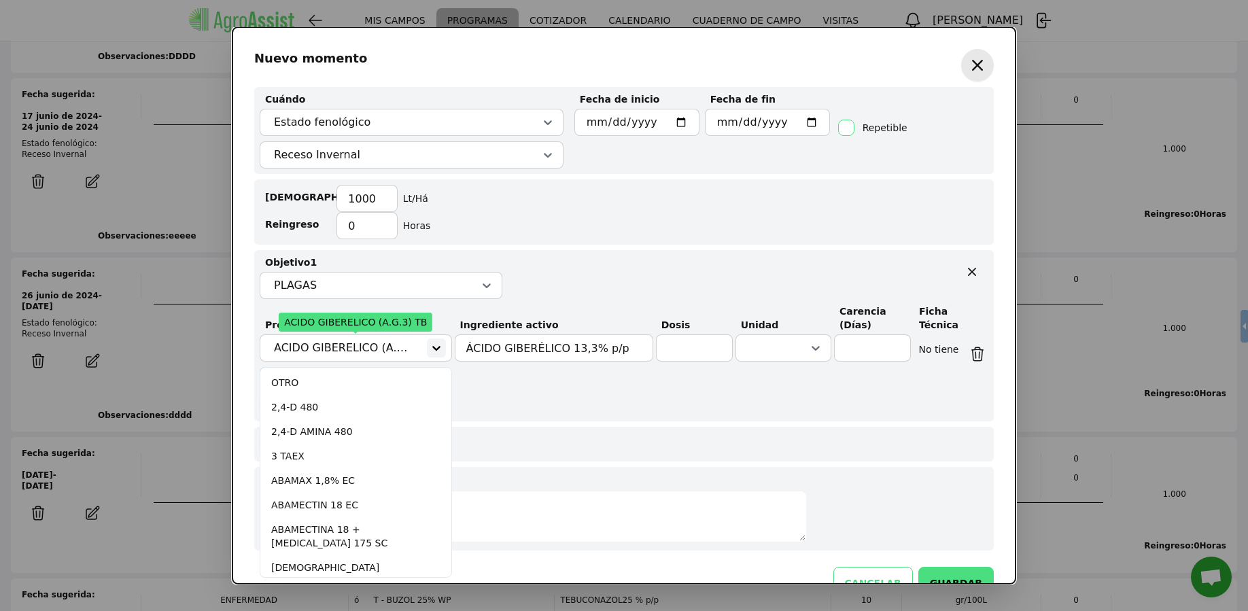
click at [432, 351] on icon at bounding box center [437, 348] width 14 height 14
click at [358, 430] on div "ACECLAN 70 WP" at bounding box center [356, 431] width 186 height 24
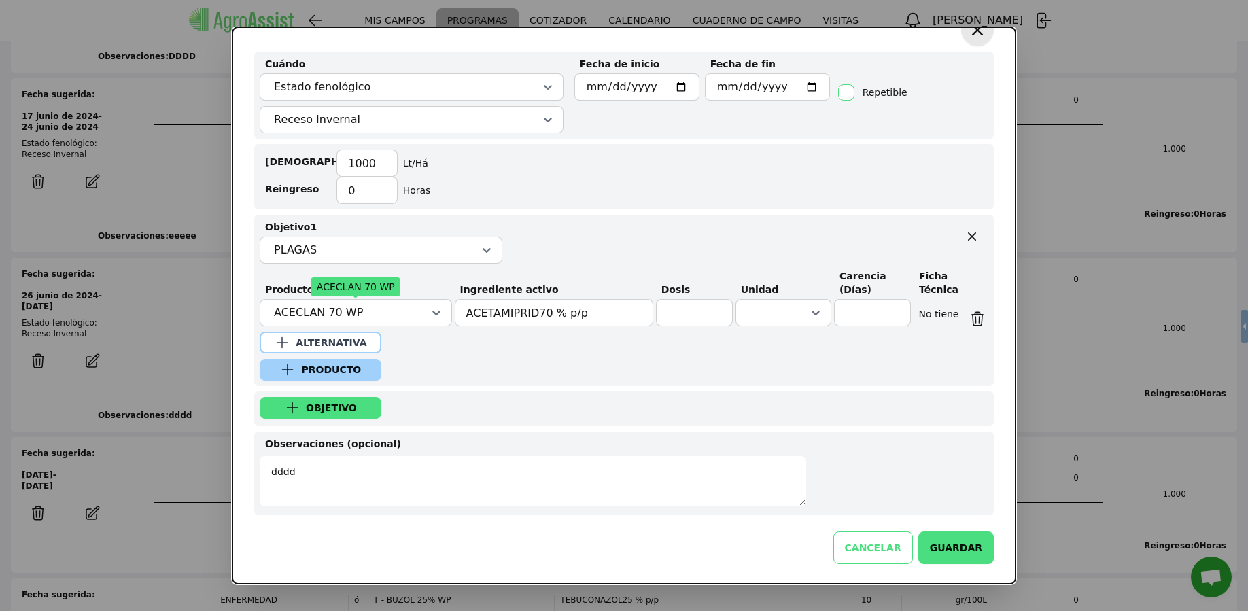
scroll to position [37, 0]
click at [427, 308] on div at bounding box center [436, 311] width 19 height 19
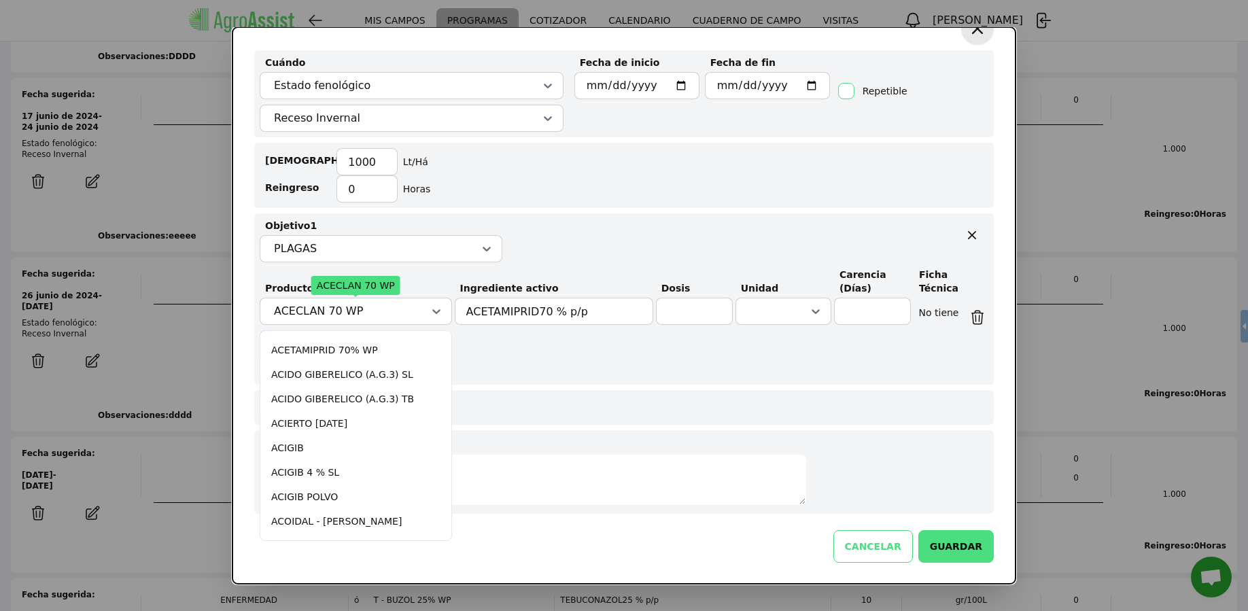
scroll to position [480, 0]
click at [363, 412] on div "ACIERTO [DATE]" at bounding box center [356, 418] width 186 height 24
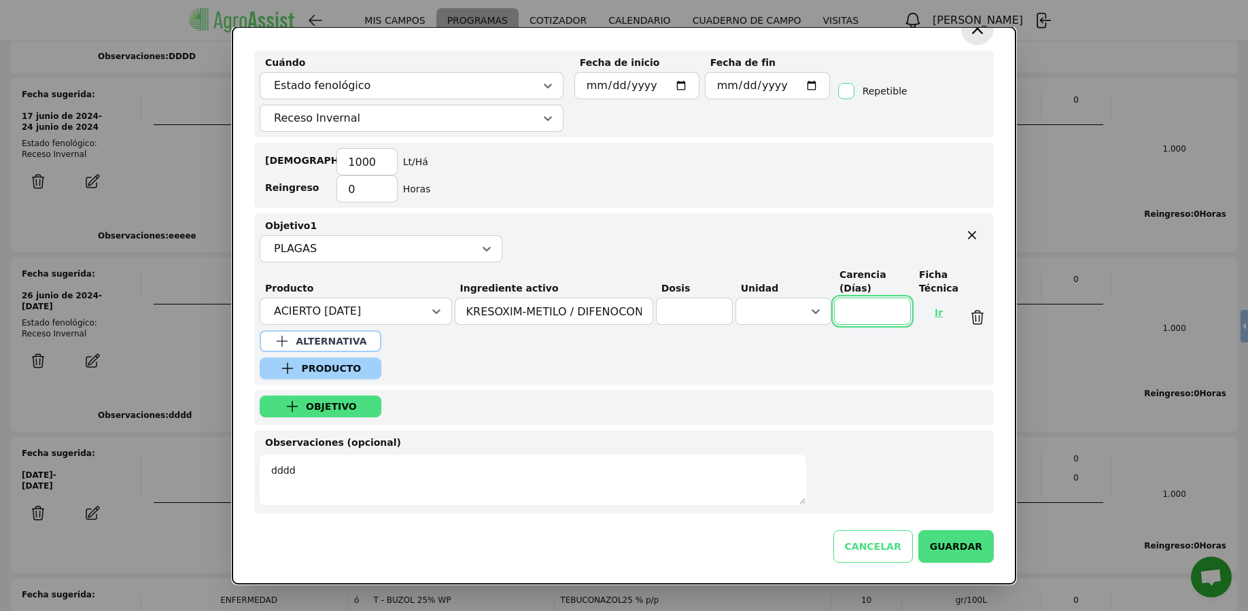
click at [883, 310] on input "text" at bounding box center [872, 311] width 77 height 27
click at [574, 354] on div "Objetivo 1 PLAGAS Producto ACIERTO [DATE] Ingrediente activo KRESOXIM-METILO / …" at bounding box center [624, 298] width 740 height 171
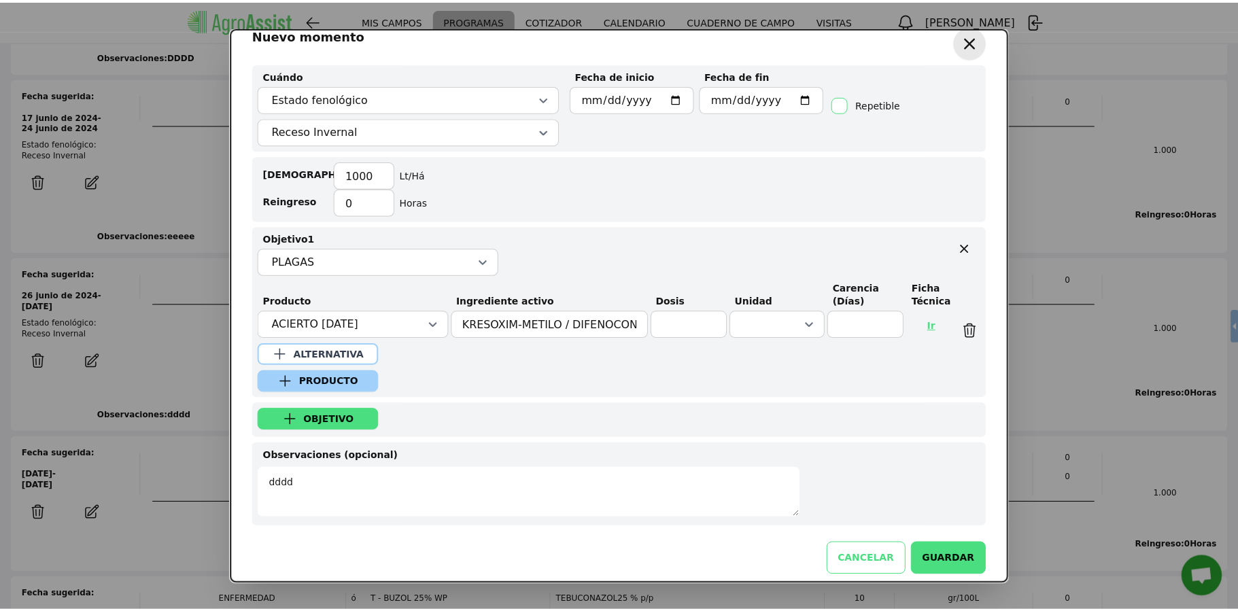
scroll to position [0, 0]
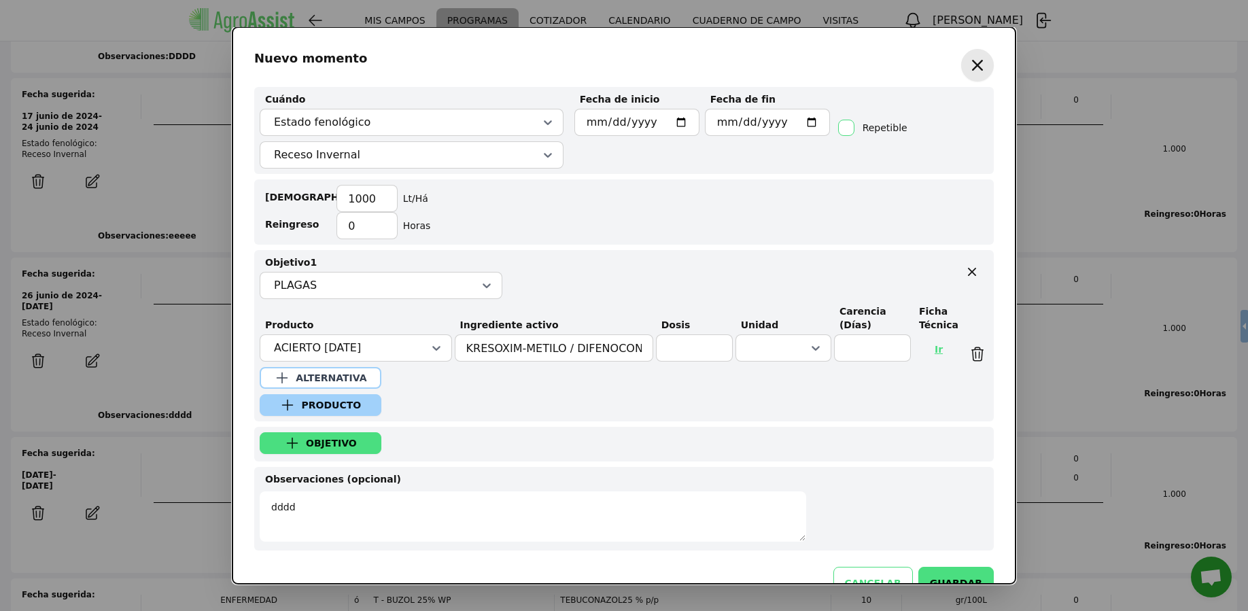
click at [971, 58] on icon "button" at bounding box center [978, 65] width 22 height 22
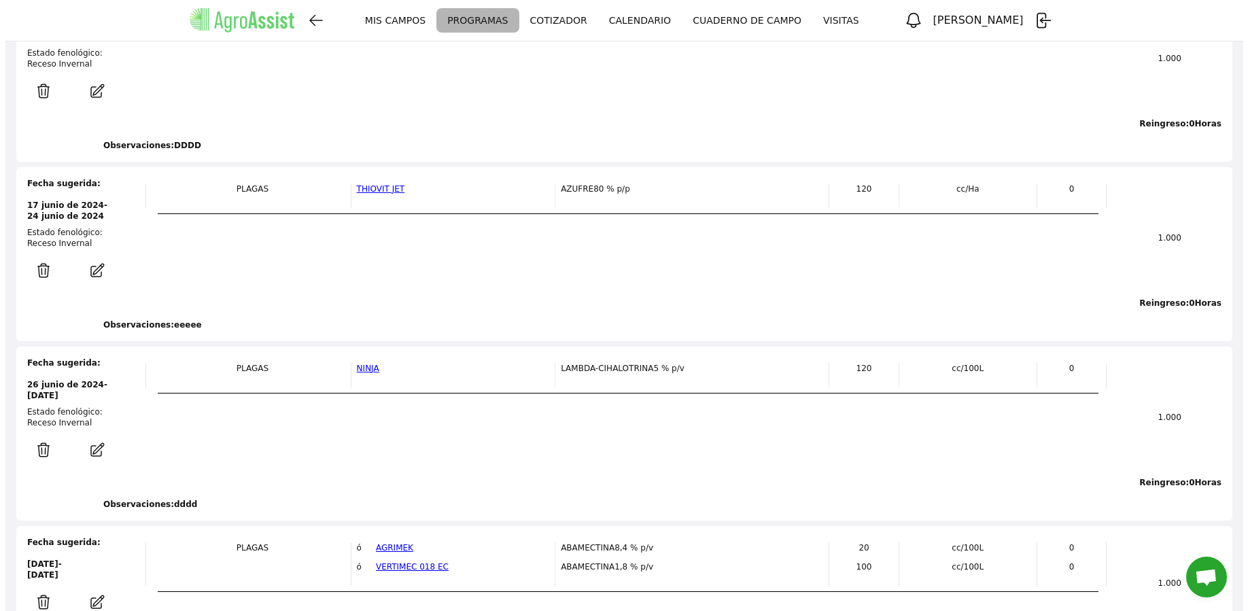
scroll to position [1030, 0]
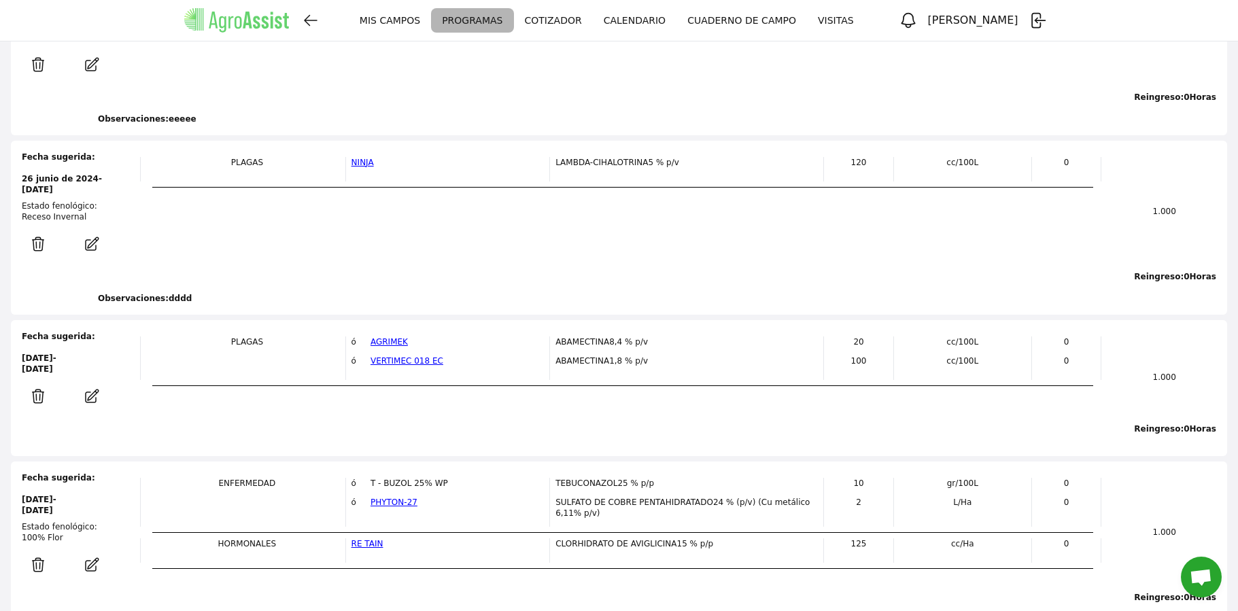
click at [94, 245] on icon "button" at bounding box center [91, 244] width 27 height 16
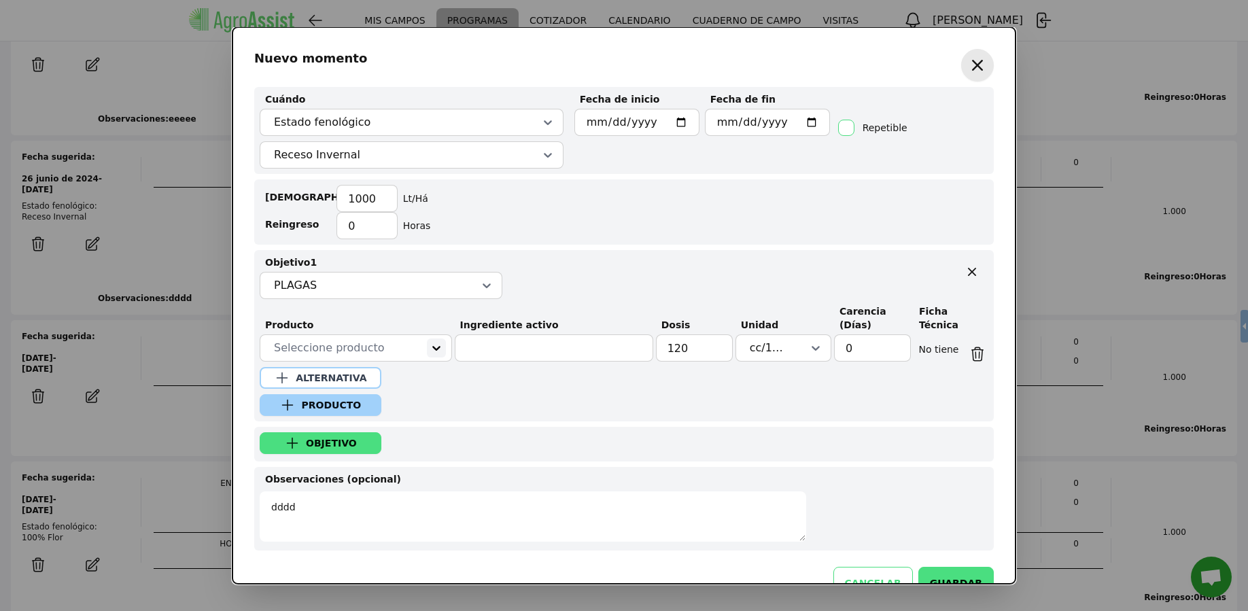
click at [430, 352] on icon at bounding box center [437, 348] width 14 height 14
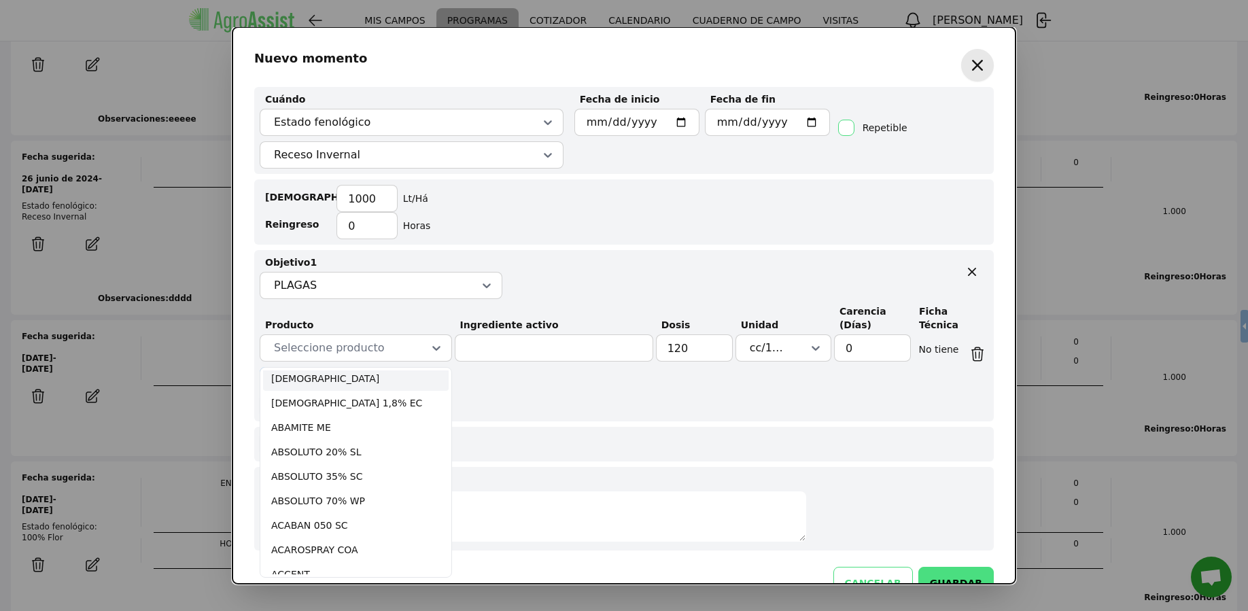
scroll to position [456, 0]
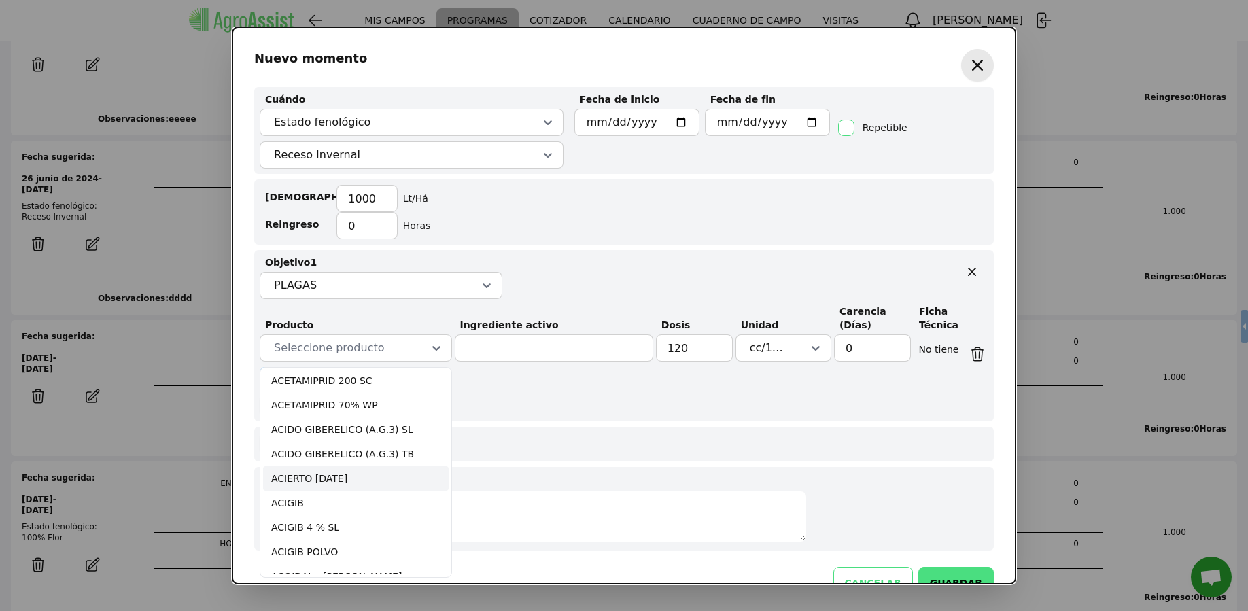
click at [346, 472] on div "ACIERTO [DATE]" at bounding box center [356, 478] width 186 height 24
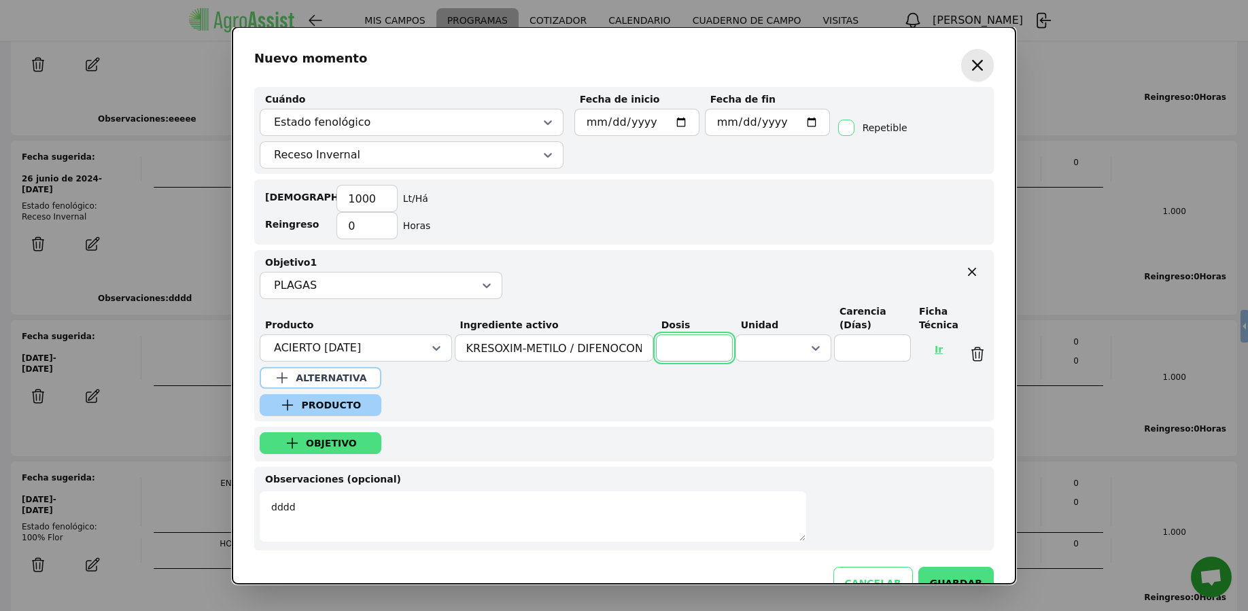
click at [692, 353] on input "text" at bounding box center [694, 347] width 77 height 27
type input "200"
click at [812, 348] on icon at bounding box center [816, 348] width 8 height 5
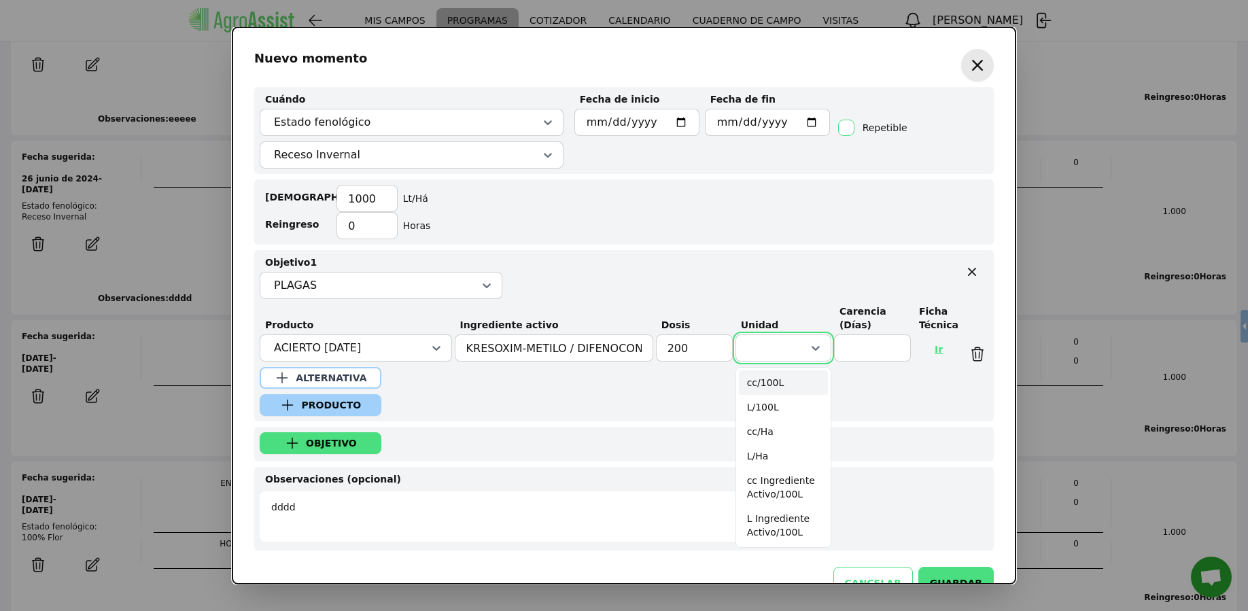
click at [784, 377] on div "cc/100L" at bounding box center [783, 382] width 89 height 24
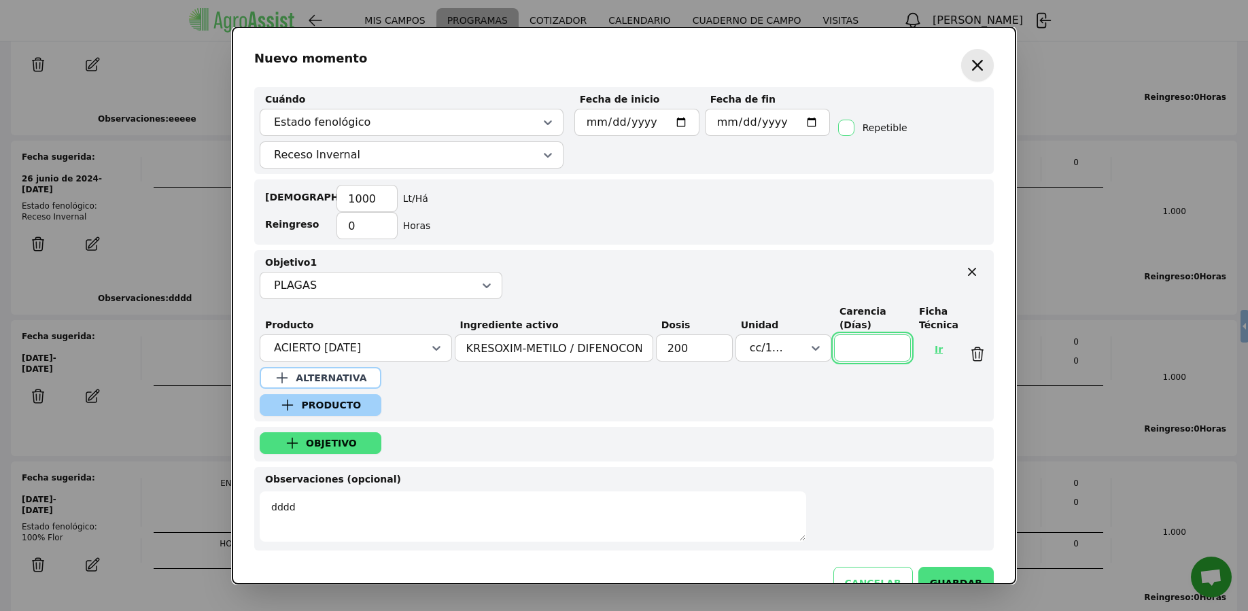
click at [848, 346] on input "text" at bounding box center [872, 347] width 77 height 27
type input "10"
click at [931, 347] on link "Ir" at bounding box center [938, 349] width 31 height 33
click at [691, 349] on input "200" at bounding box center [694, 347] width 77 height 27
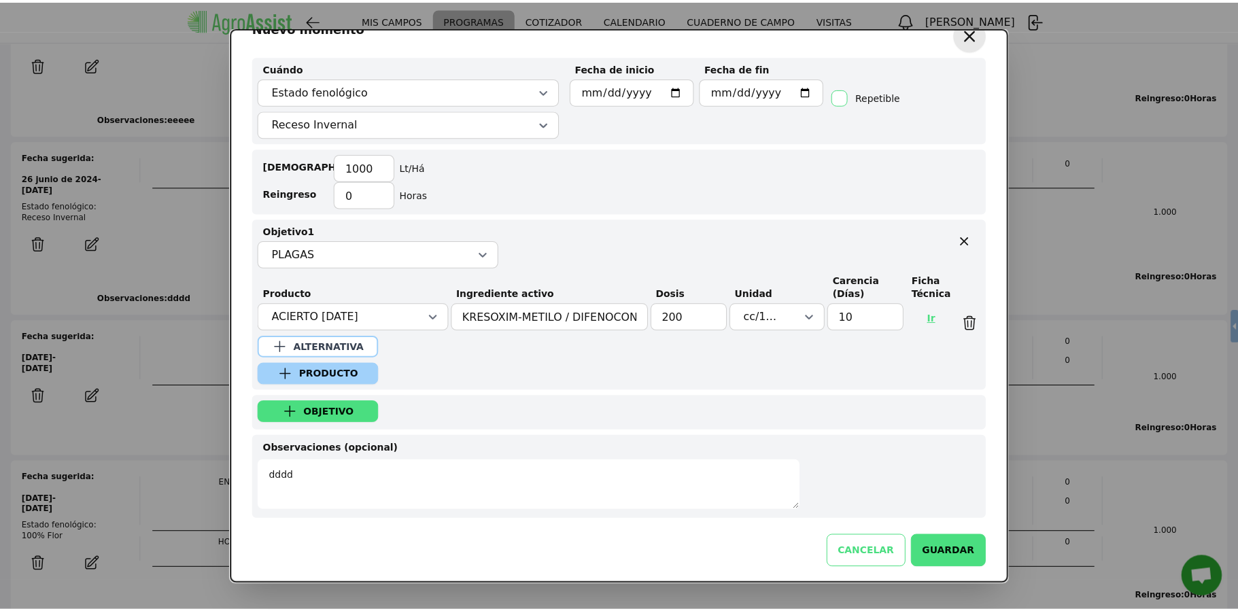
scroll to position [37, 0]
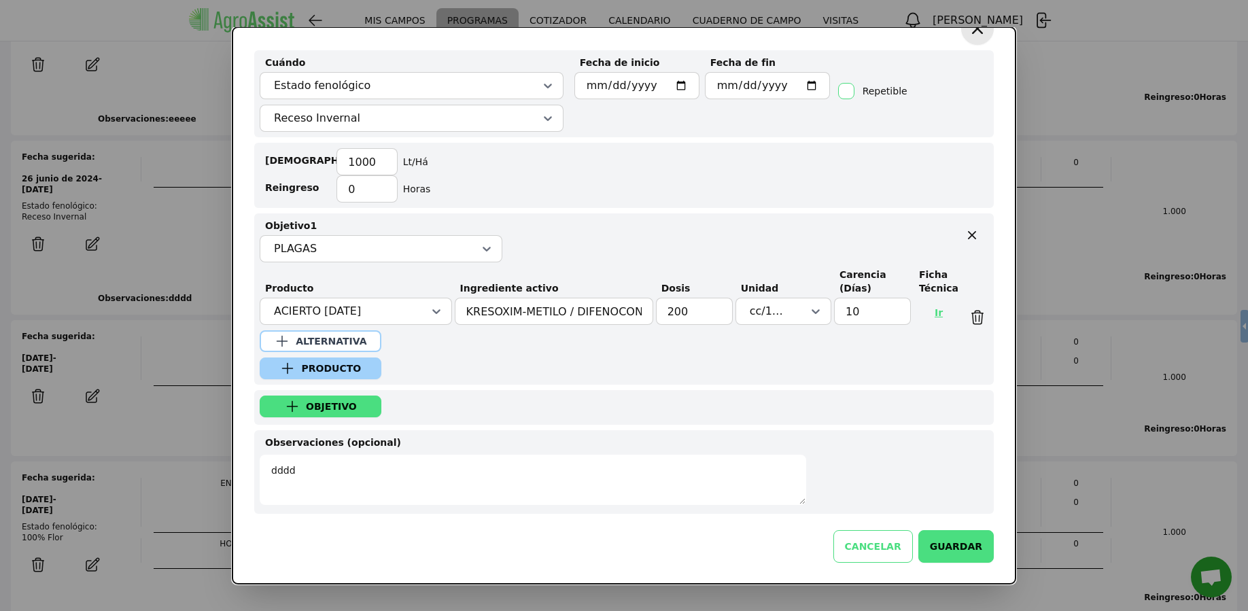
click at [956, 547] on button "GUARDAR" at bounding box center [955, 546] width 75 height 33
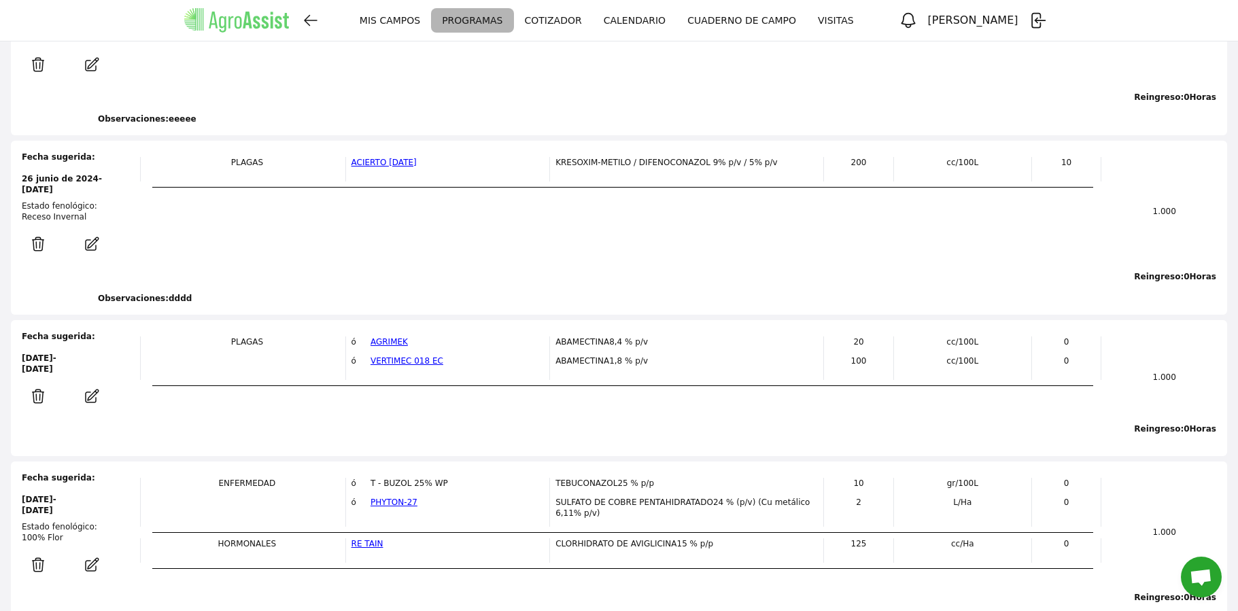
click at [661, 15] on nav "MIS CAMPOS PROGRAMAS CALENDARIO VISITAS [PERSON_NAME] MIS CAMPOS PROGRAMAS COTI…" at bounding box center [619, 20] width 1238 height 41
click at [659, 21] on link "CALENDARIO" at bounding box center [635, 20] width 84 height 24
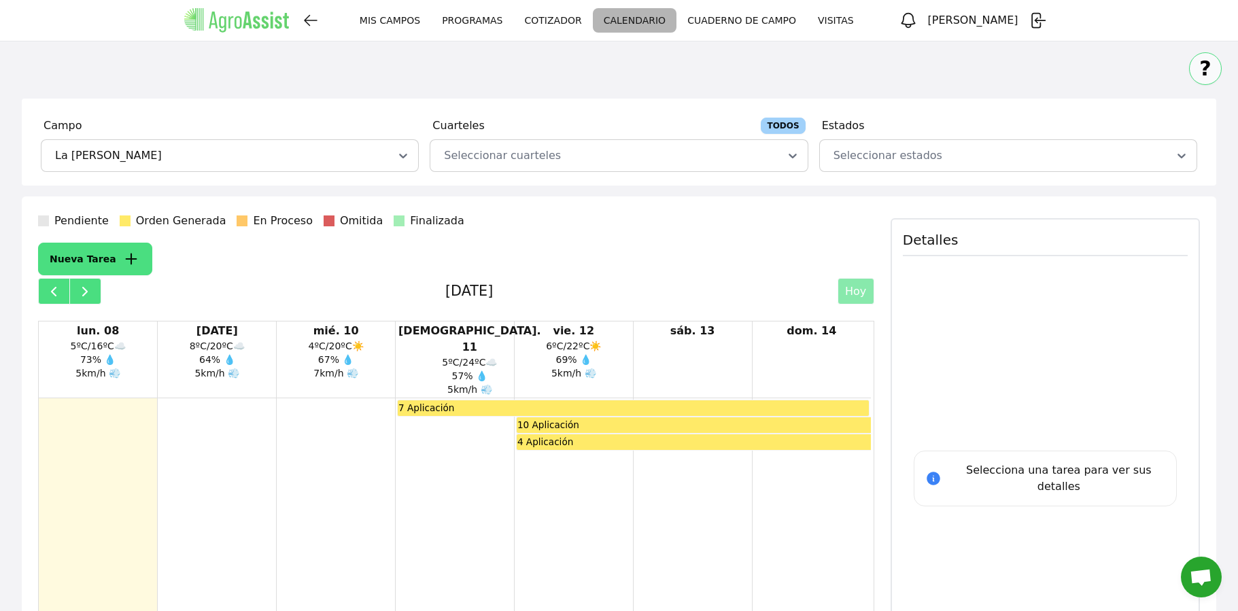
click at [498, 20] on link "PROGRAMAS" at bounding box center [472, 20] width 82 height 24
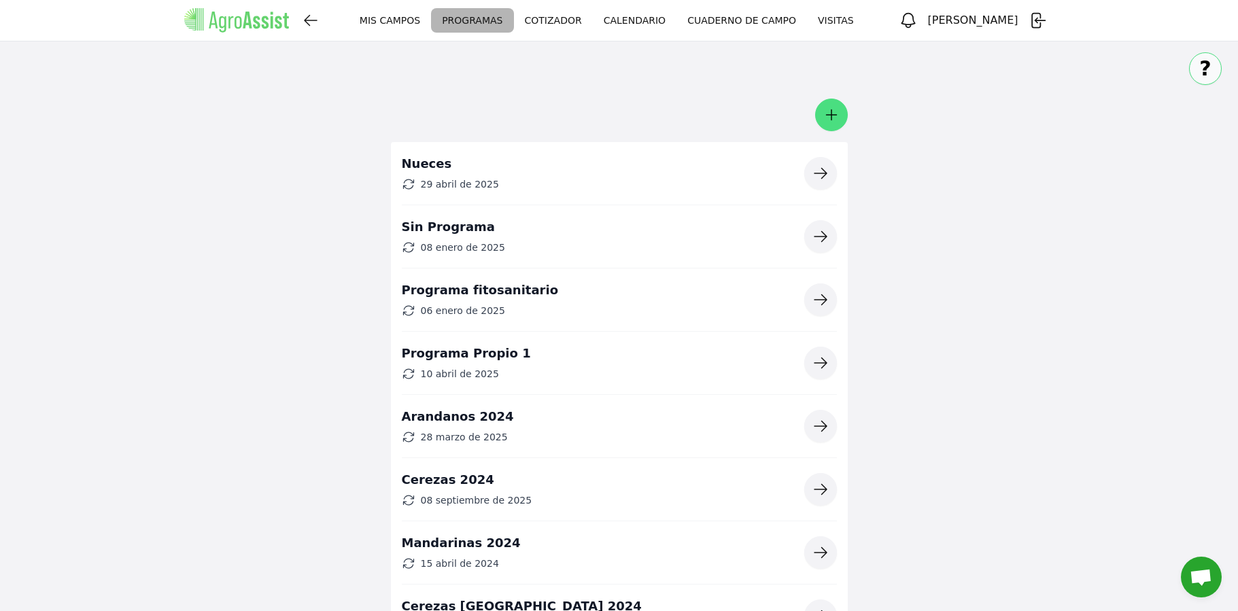
click at [634, 27] on link "CALENDARIO" at bounding box center [635, 20] width 84 height 24
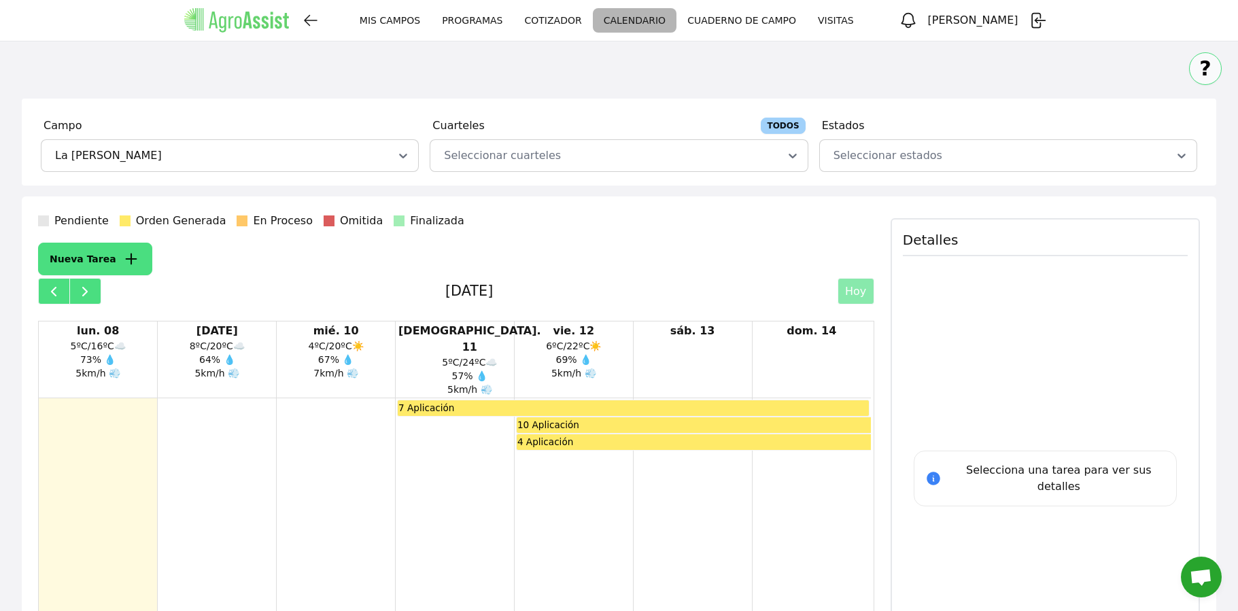
scroll to position [128, 0]
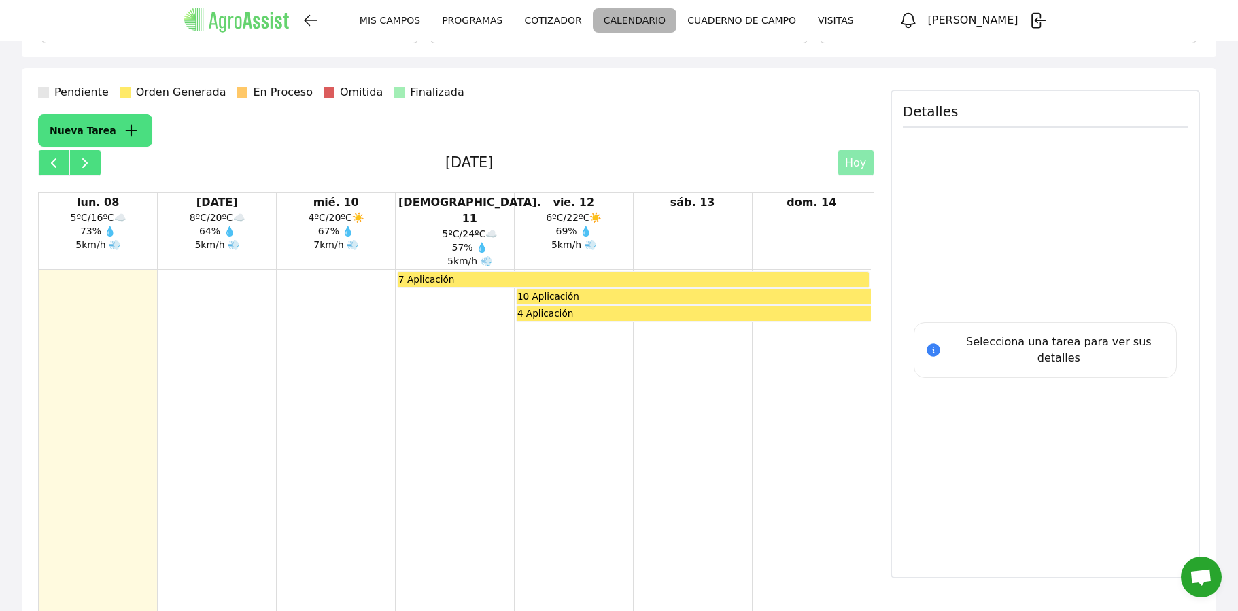
click at [562, 306] on div "4 Aplicación" at bounding box center [545, 313] width 57 height 15
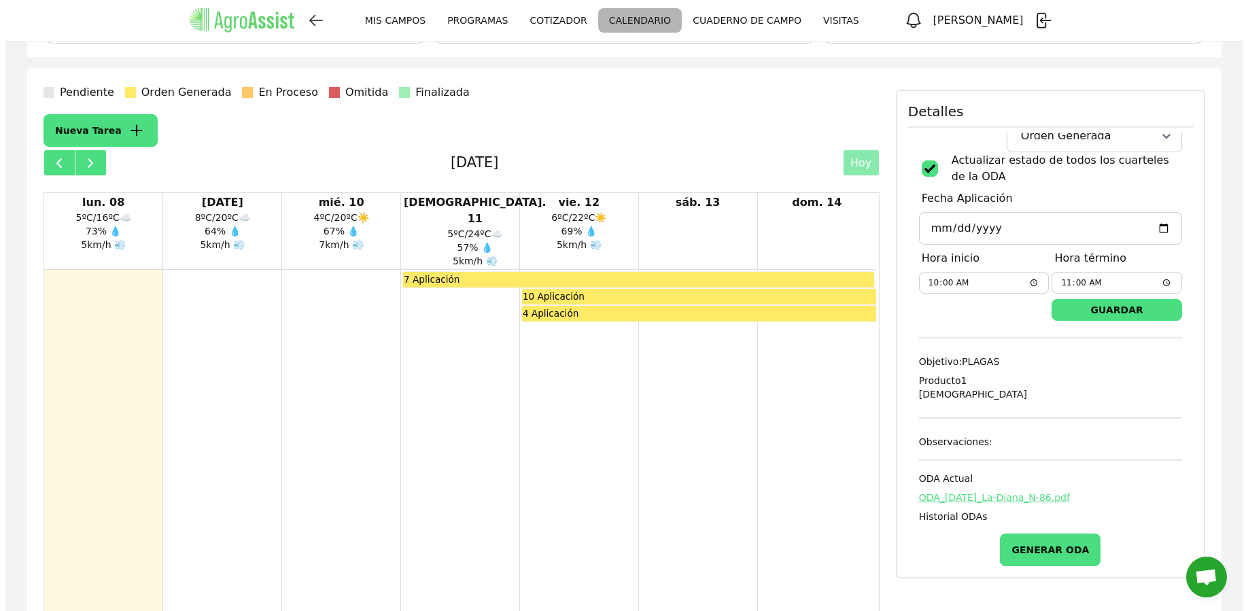
scroll to position [131, 0]
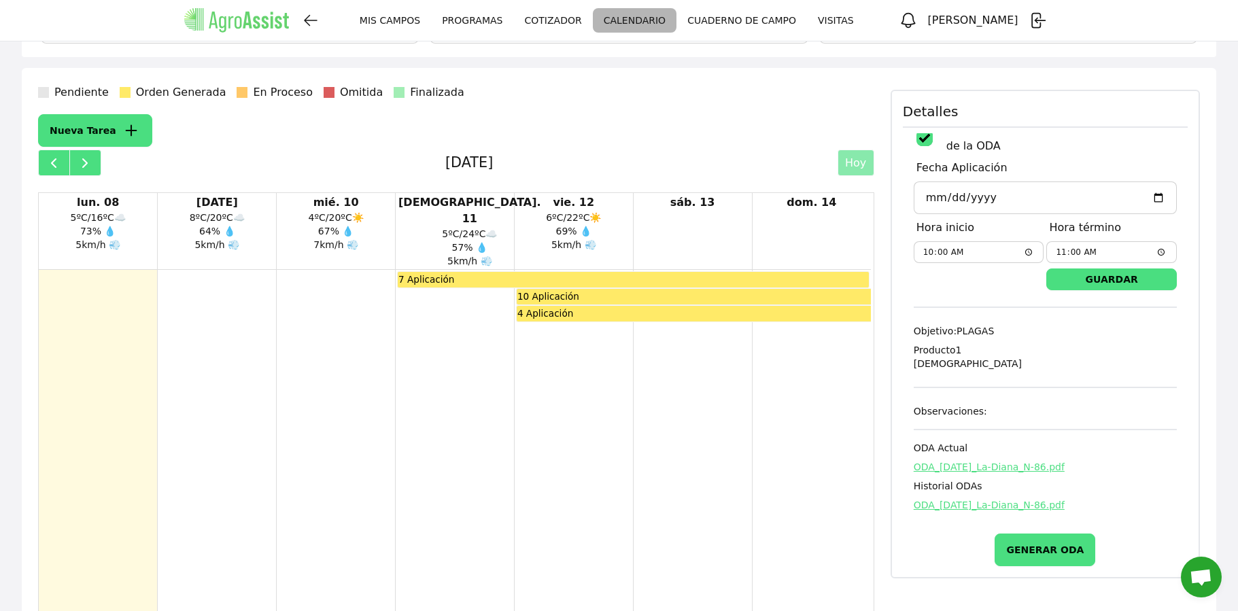
click at [1047, 547] on button "GENERAR ODA" at bounding box center [1044, 550] width 101 height 33
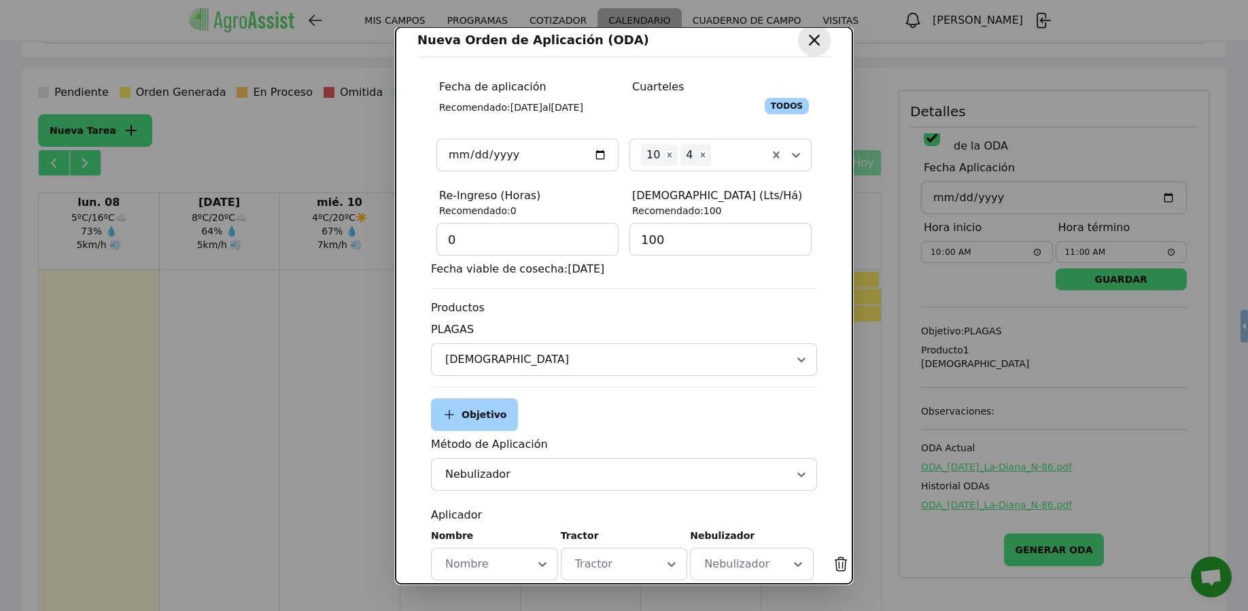
scroll to position [26, 0]
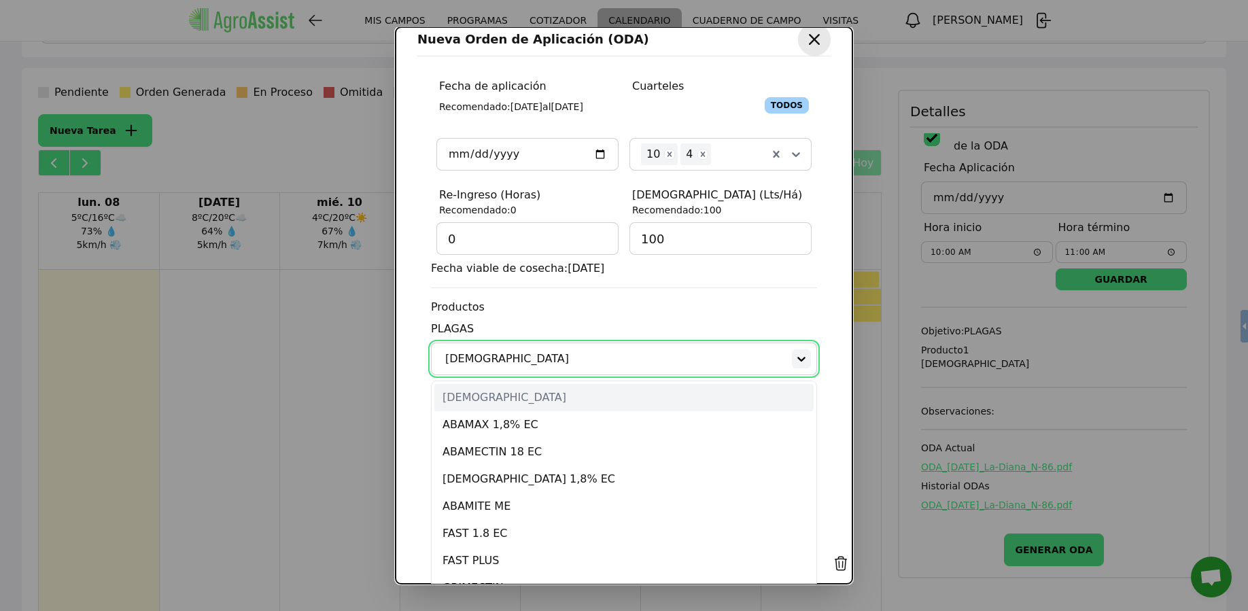
click at [795, 363] on icon at bounding box center [802, 359] width 14 height 14
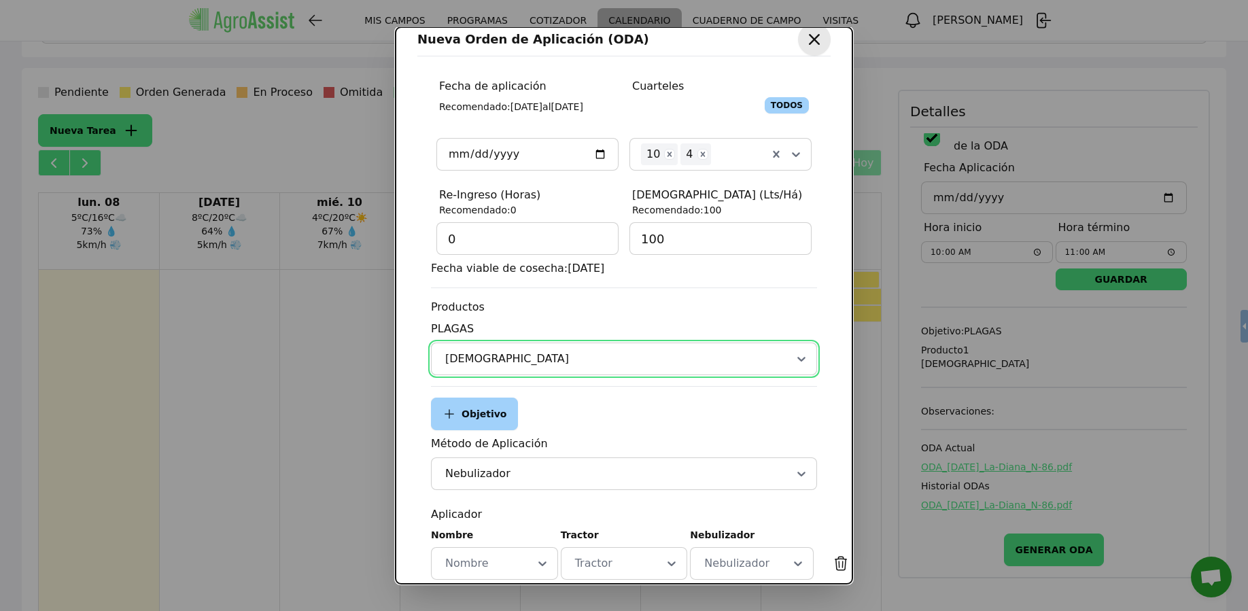
click at [749, 315] on div "Productos" at bounding box center [624, 307] width 386 height 16
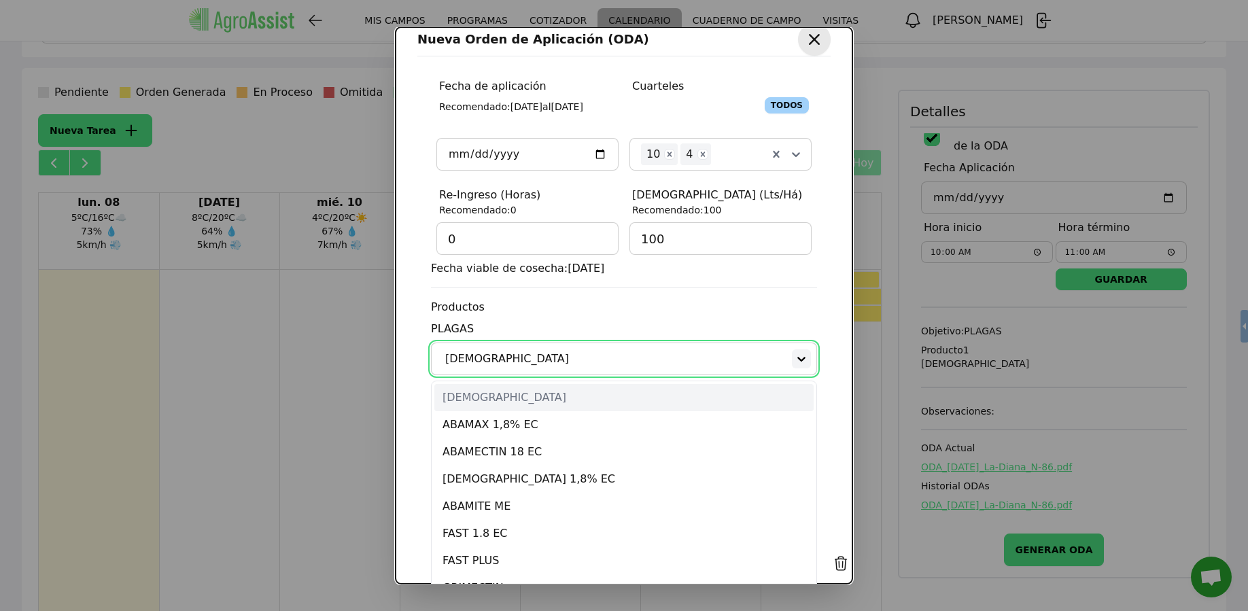
click at [792, 349] on div at bounding box center [801, 358] width 19 height 19
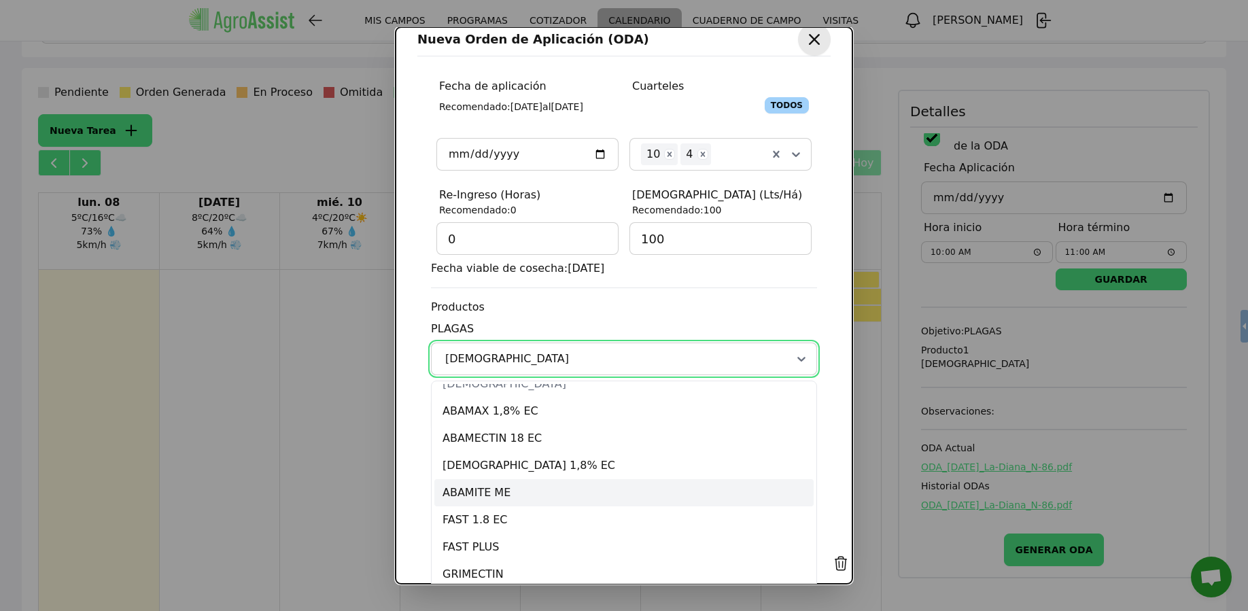
scroll to position [0, 0]
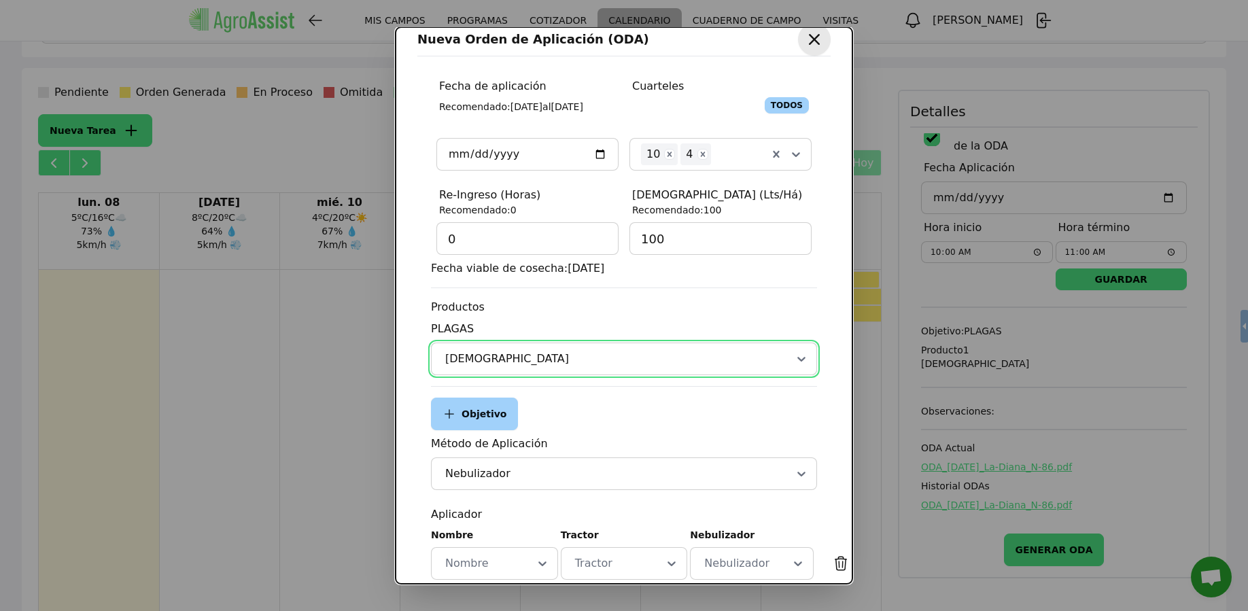
click at [575, 324] on span "PLAGAS" at bounding box center [624, 329] width 386 height 16
click at [795, 364] on icon at bounding box center [802, 359] width 14 height 14
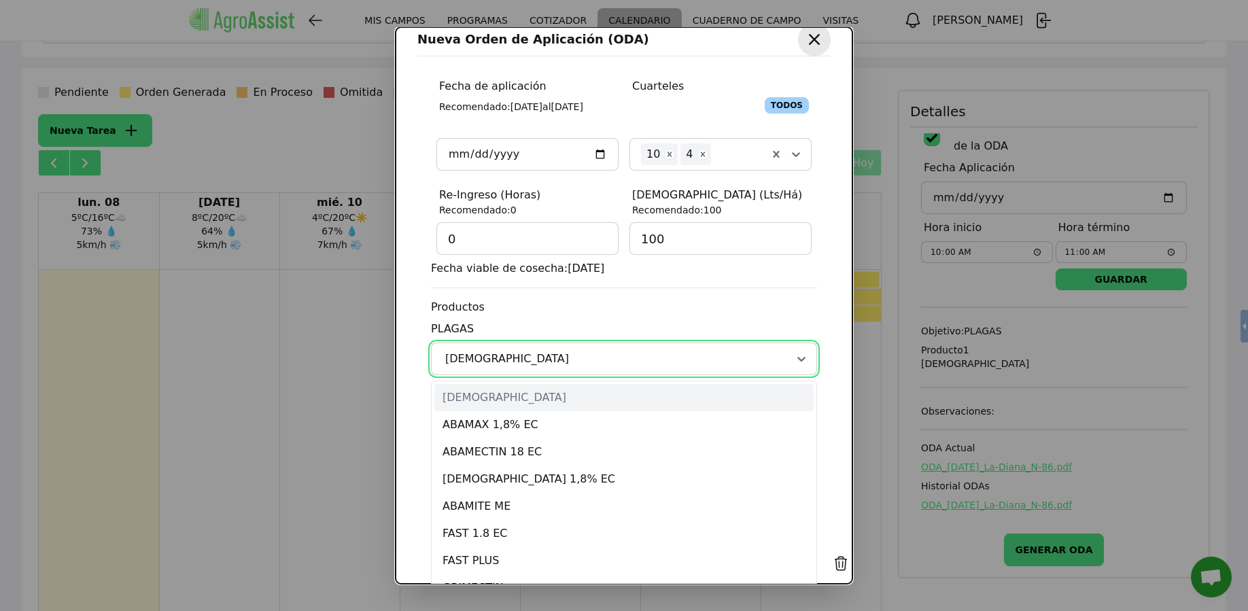
click at [621, 322] on span "PLAGAS" at bounding box center [624, 329] width 386 height 16
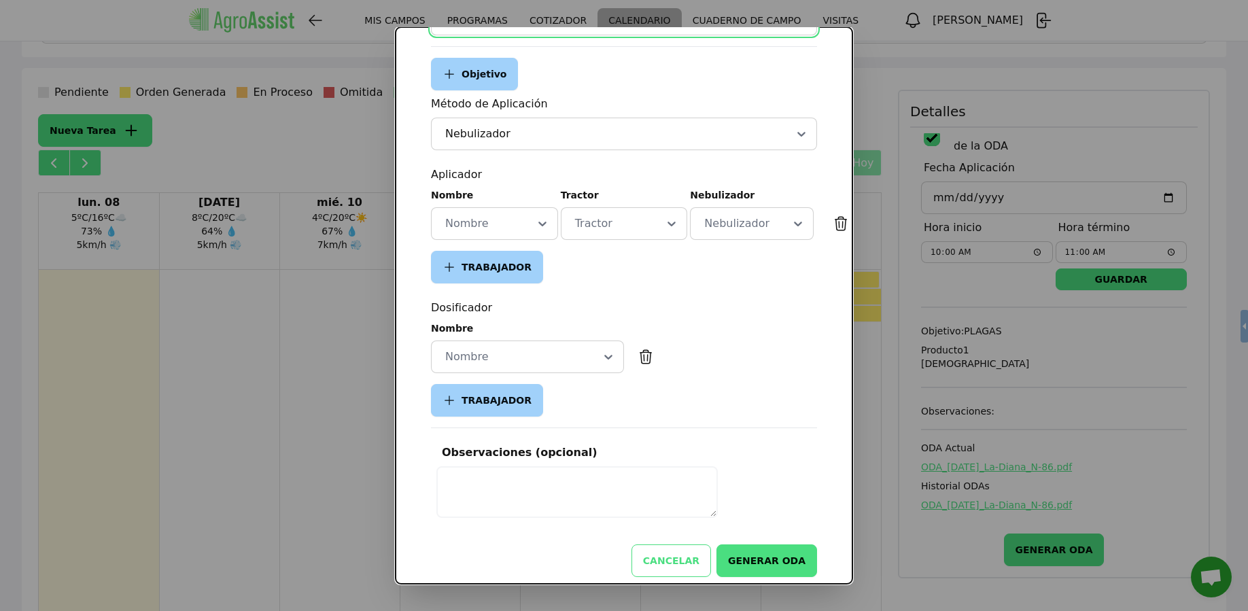
scroll to position [365, 0]
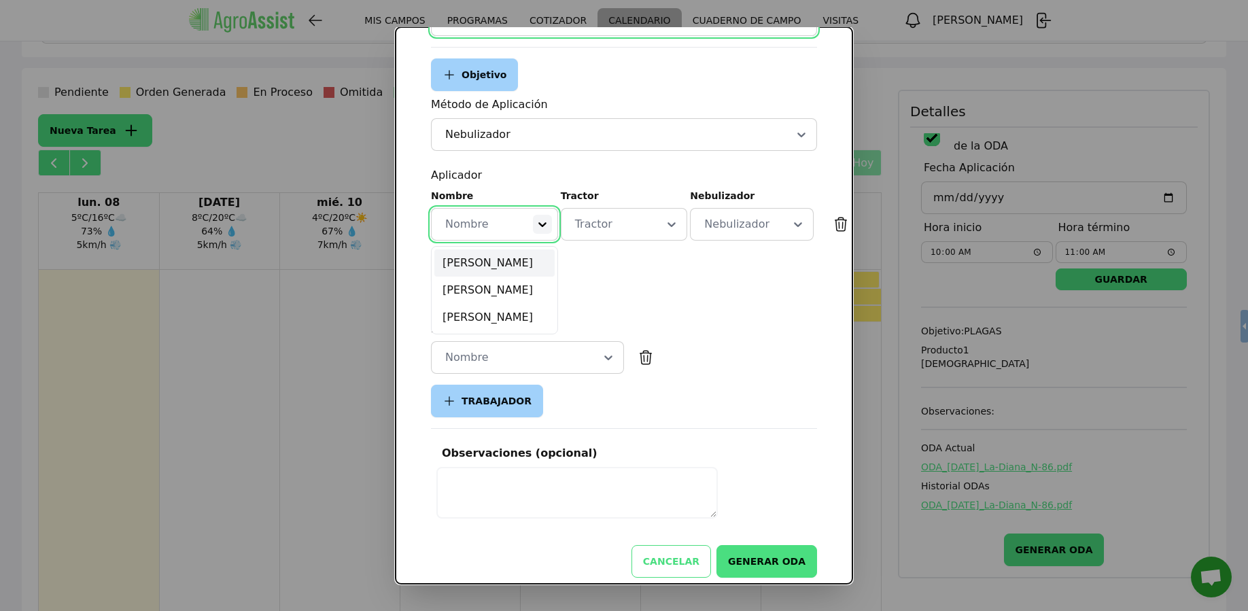
click at [537, 226] on icon at bounding box center [543, 225] width 14 height 14
drag, startPoint x: 591, startPoint y: 280, endPoint x: 597, endPoint y: 273, distance: 10.1
click at [591, 279] on div "Nombre option [PERSON_NAME] focused, 2 of 3. 3 results available. Use Up and Do…" at bounding box center [624, 236] width 386 height 95
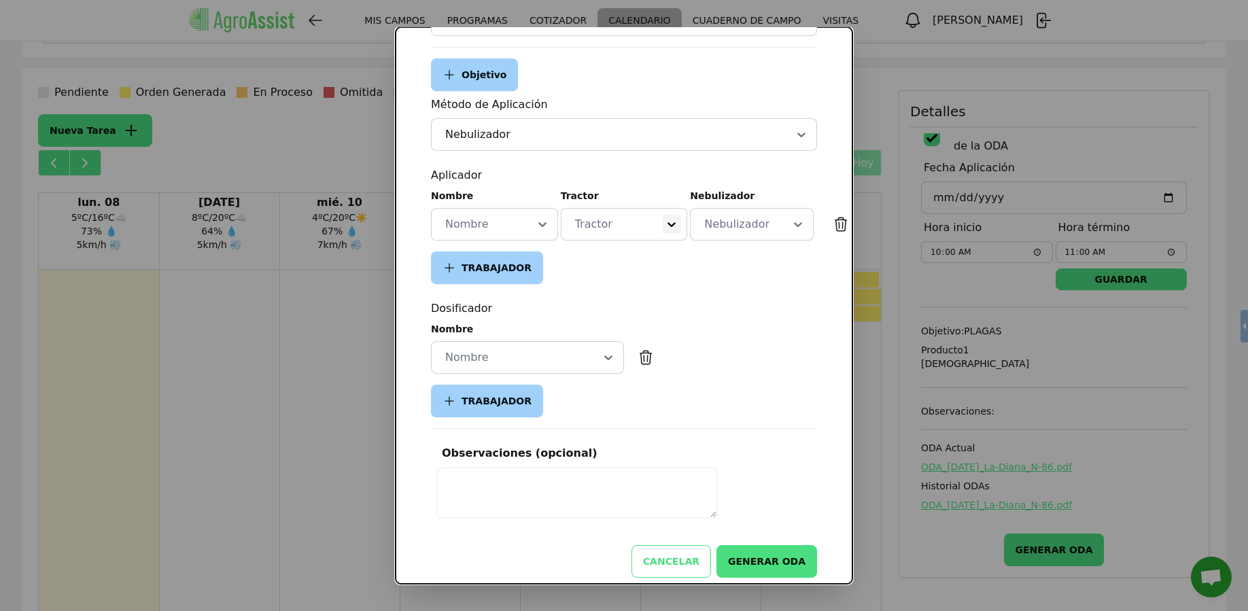
click at [665, 218] on icon at bounding box center [672, 225] width 14 height 14
click at [639, 257] on div "Tracto 1" at bounding box center [624, 262] width 120 height 27
click at [538, 232] on div at bounding box center [542, 224] width 19 height 19
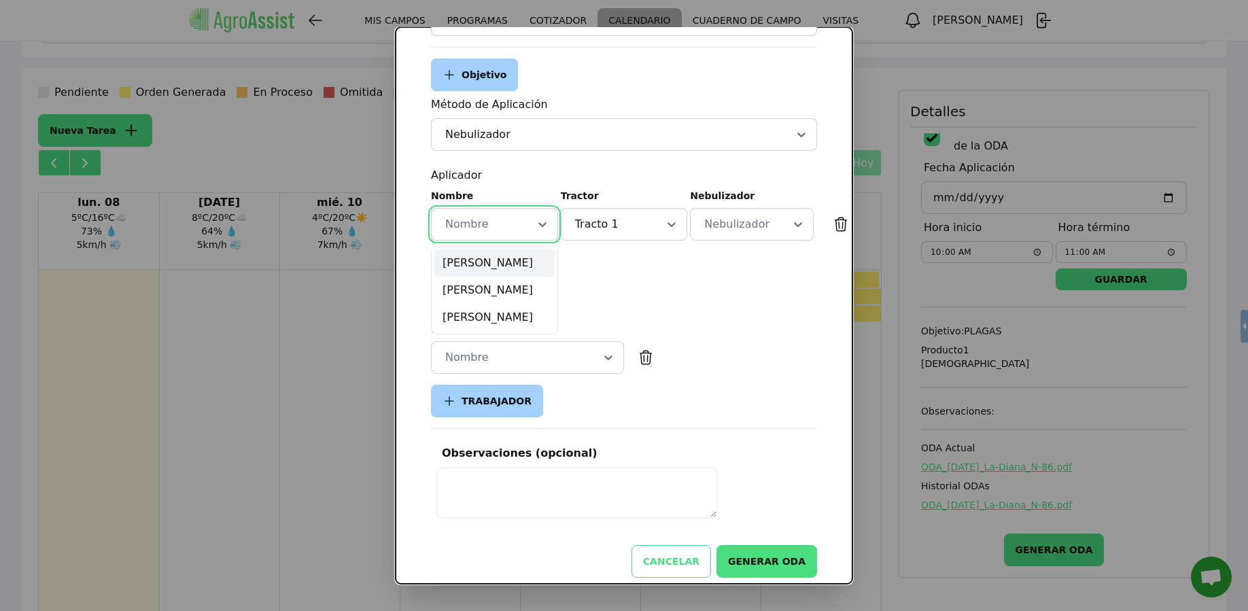
click at [502, 261] on div "[PERSON_NAME]" at bounding box center [494, 262] width 120 height 27
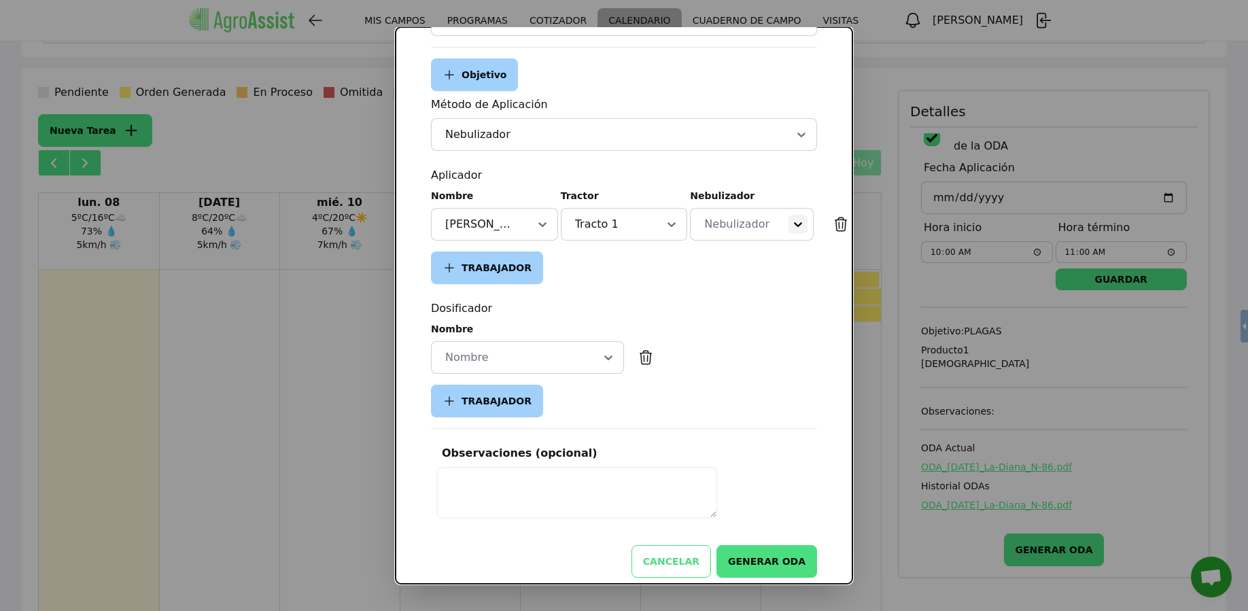
click at [791, 228] on icon at bounding box center [798, 225] width 14 height 14
click at [734, 259] on div "Nebulizazora" at bounding box center [751, 262] width 117 height 27
click at [606, 356] on icon at bounding box center [608, 358] width 8 height 5
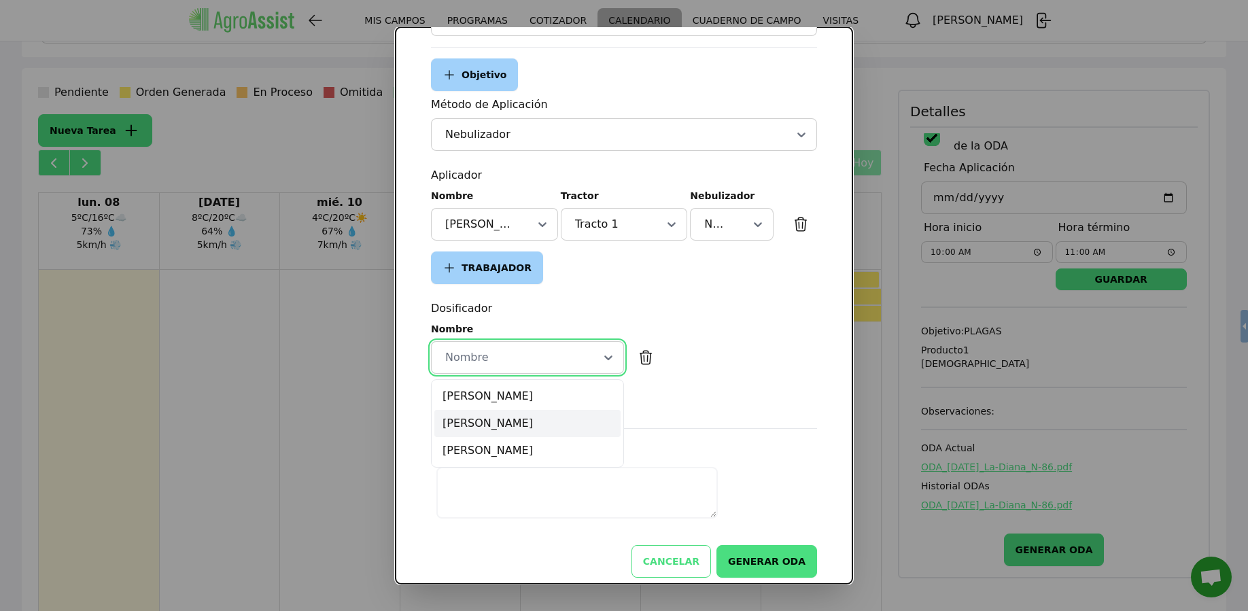
click at [515, 428] on div "[PERSON_NAME]" at bounding box center [527, 423] width 186 height 27
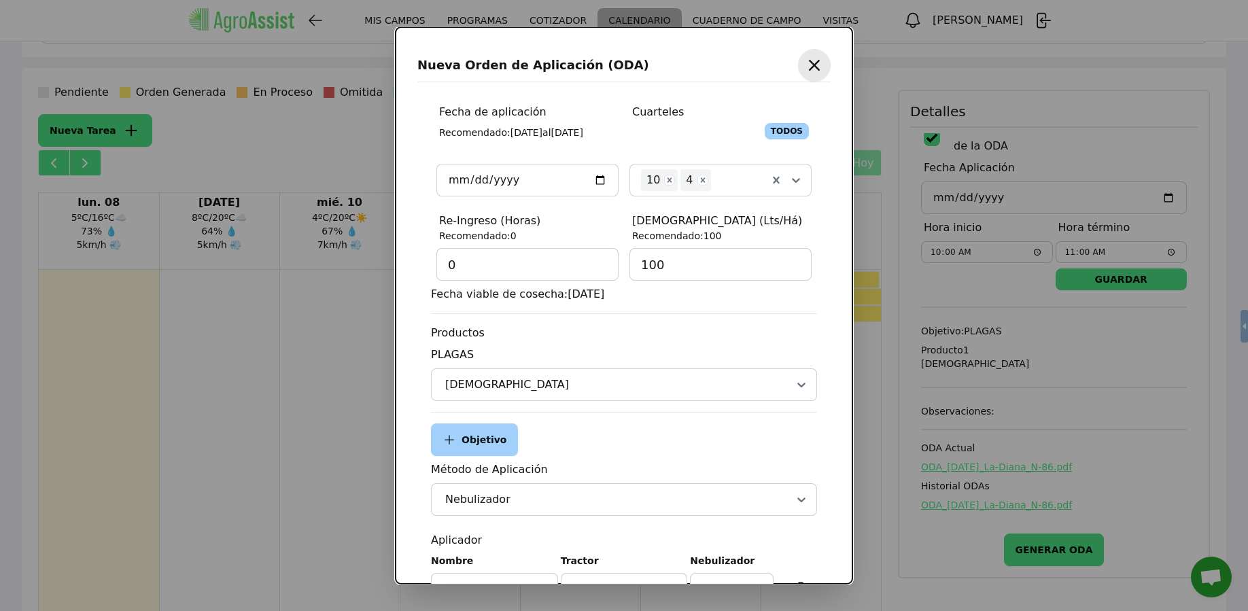
scroll to position [281, 0]
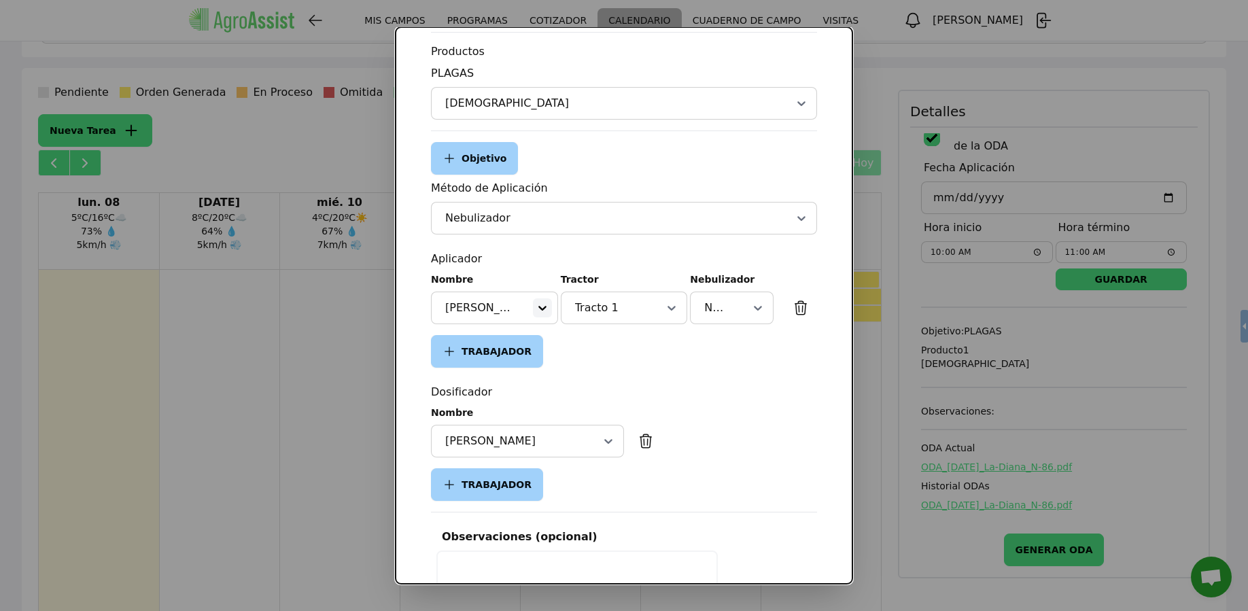
click at [537, 305] on icon at bounding box center [543, 308] width 14 height 14
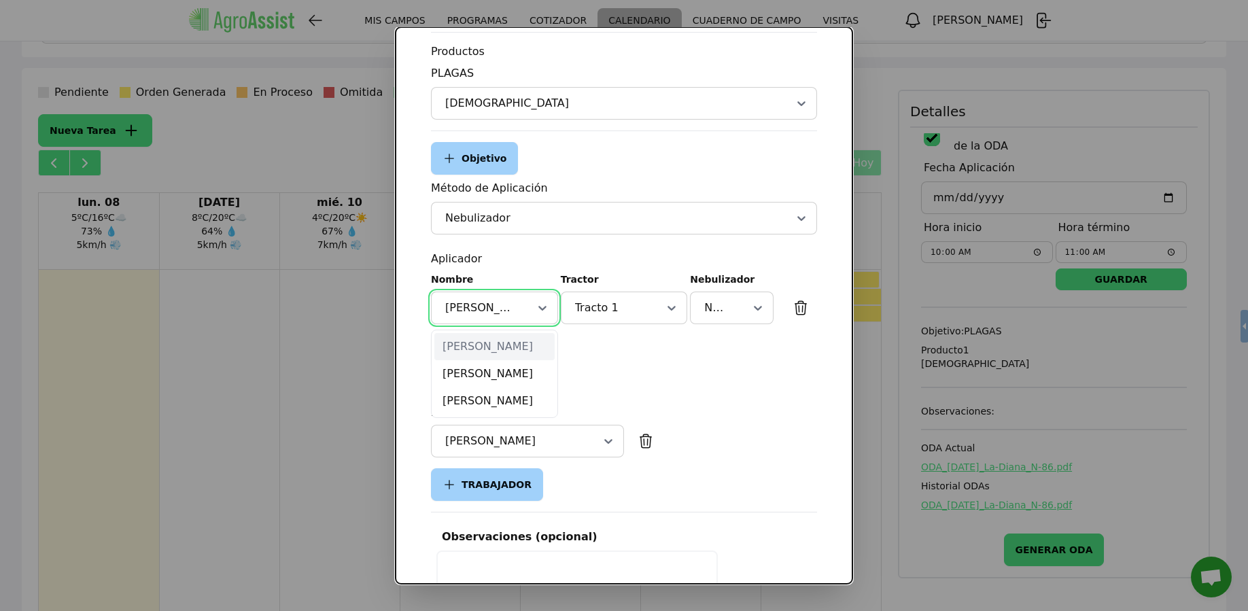
click at [640, 359] on div "Nombre option [PERSON_NAME] focused, 1 of 3. 3 results available. Use Up and Do…" at bounding box center [624, 320] width 386 height 95
click at [649, 313] on div "Tracto 1" at bounding box center [624, 307] width 104 height 19
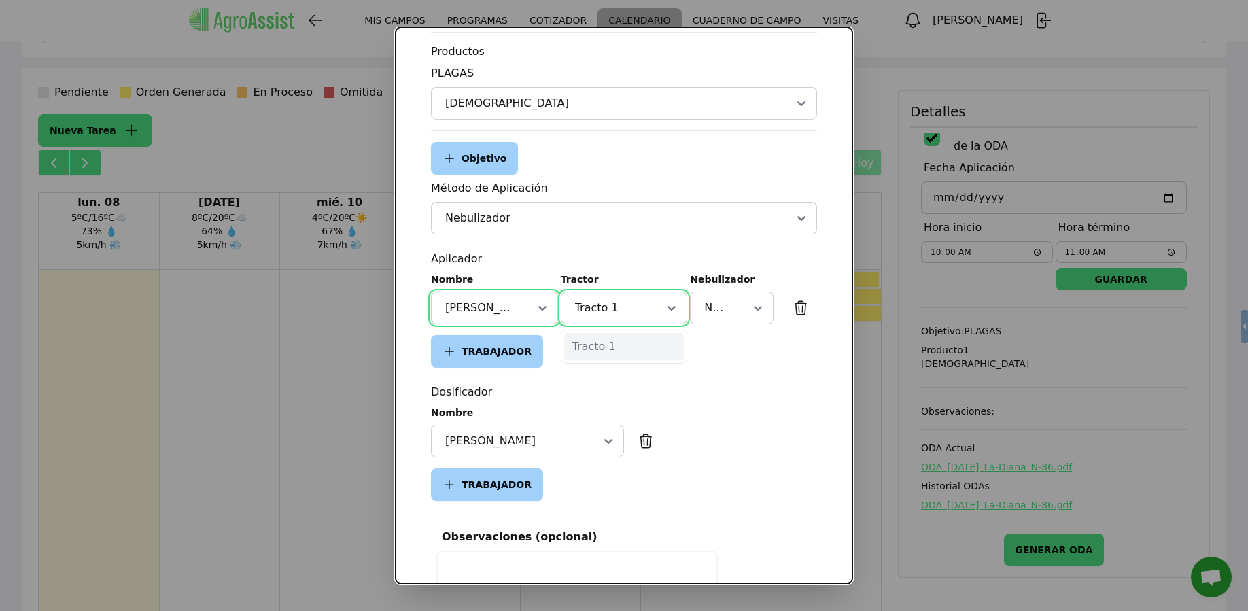
click at [634, 347] on div "Tracto 1" at bounding box center [624, 346] width 120 height 27
drag, startPoint x: 731, startPoint y: 349, endPoint x: 733, endPoint y: 341, distance: 8.4
click at [731, 349] on div "Nombre [PERSON_NAME] Tractor Tracto 1 Nebulizador Nebulizazora TRABAJADOR" at bounding box center [624, 320] width 386 height 95
click at [751, 313] on icon at bounding box center [758, 308] width 14 height 14
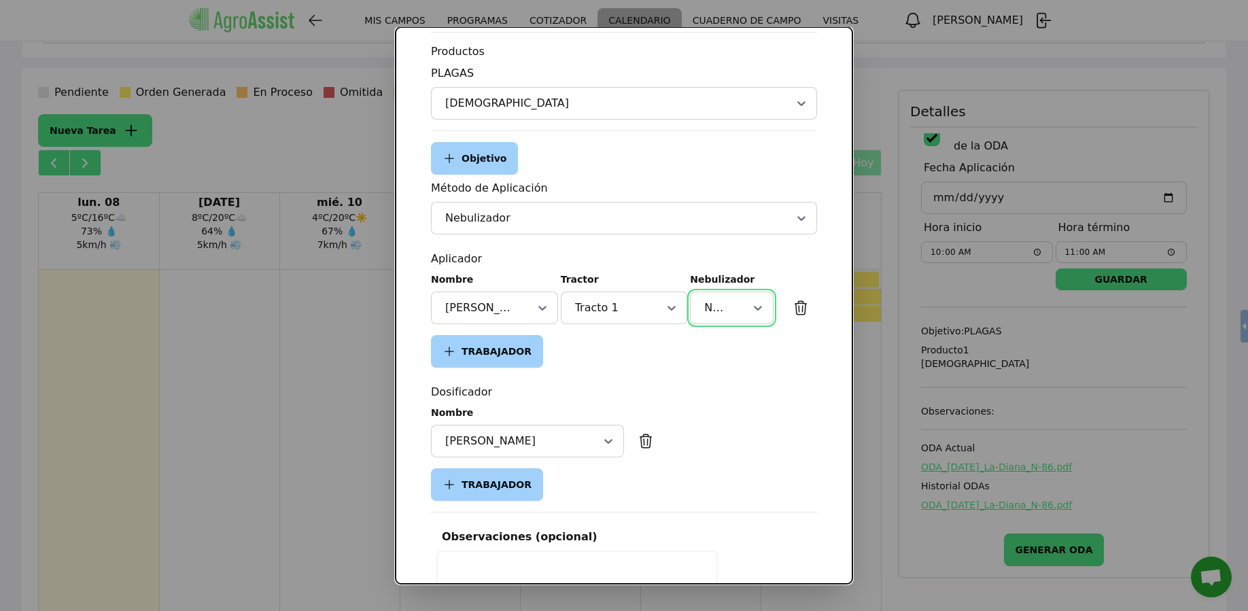
click at [614, 367] on div "Nombre [PERSON_NAME] Tractor Tracto 1 Nebulizador Nebulizazora TRABAJADOR" at bounding box center [624, 320] width 386 height 95
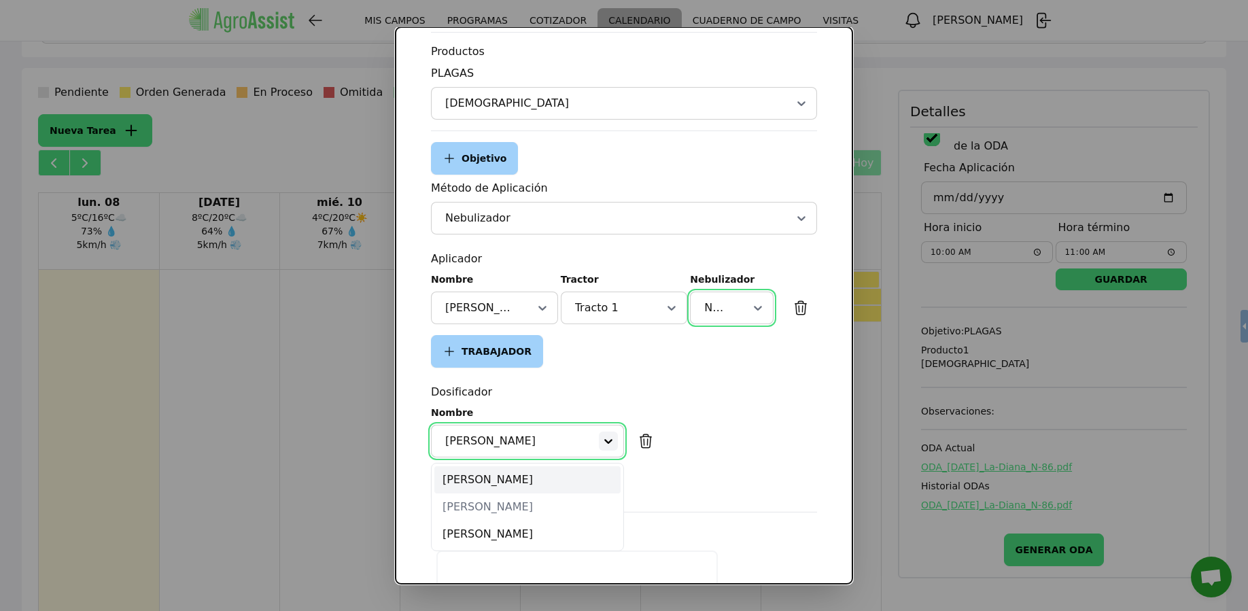
click at [602, 445] on icon at bounding box center [609, 441] width 14 height 14
click at [650, 363] on div "Nombre [PERSON_NAME] Tractor Tracto 1 Nebulizador Nebulizazora TRABAJADOR" at bounding box center [624, 320] width 386 height 95
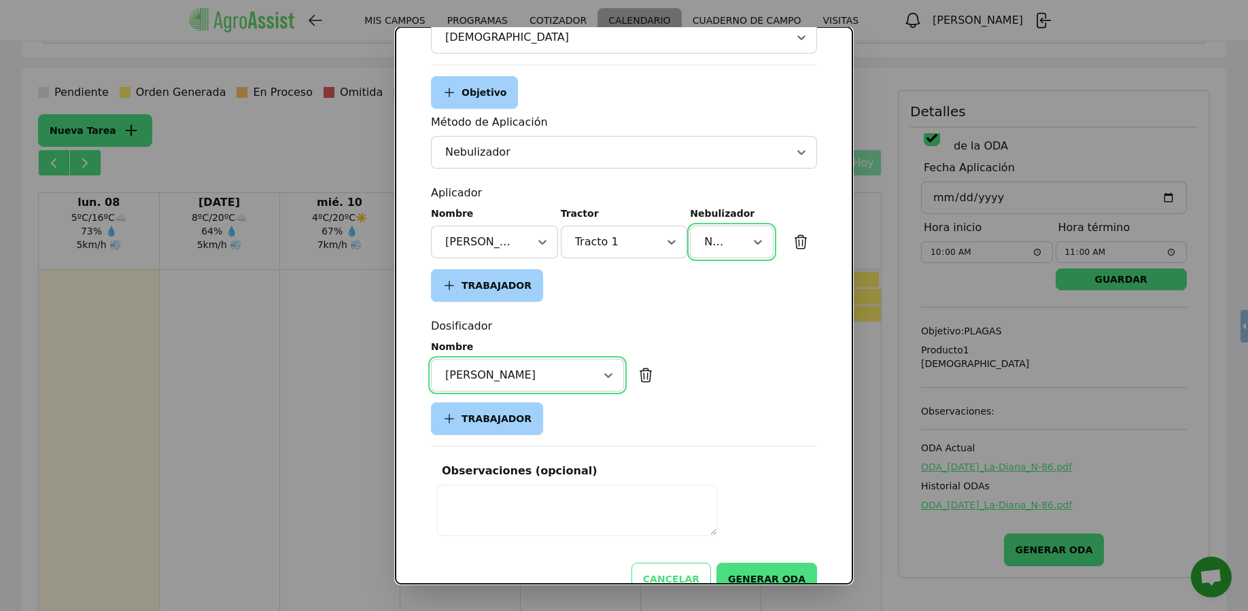
scroll to position [380, 0]
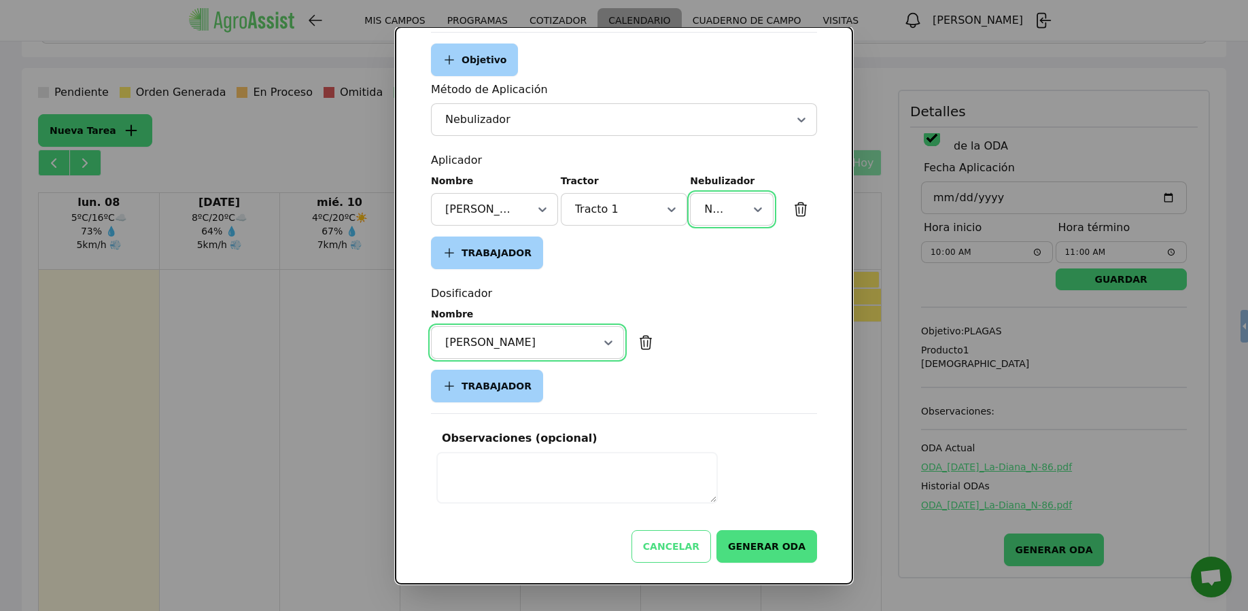
click at [673, 538] on button "CANCELAR" at bounding box center [671, 546] width 80 height 33
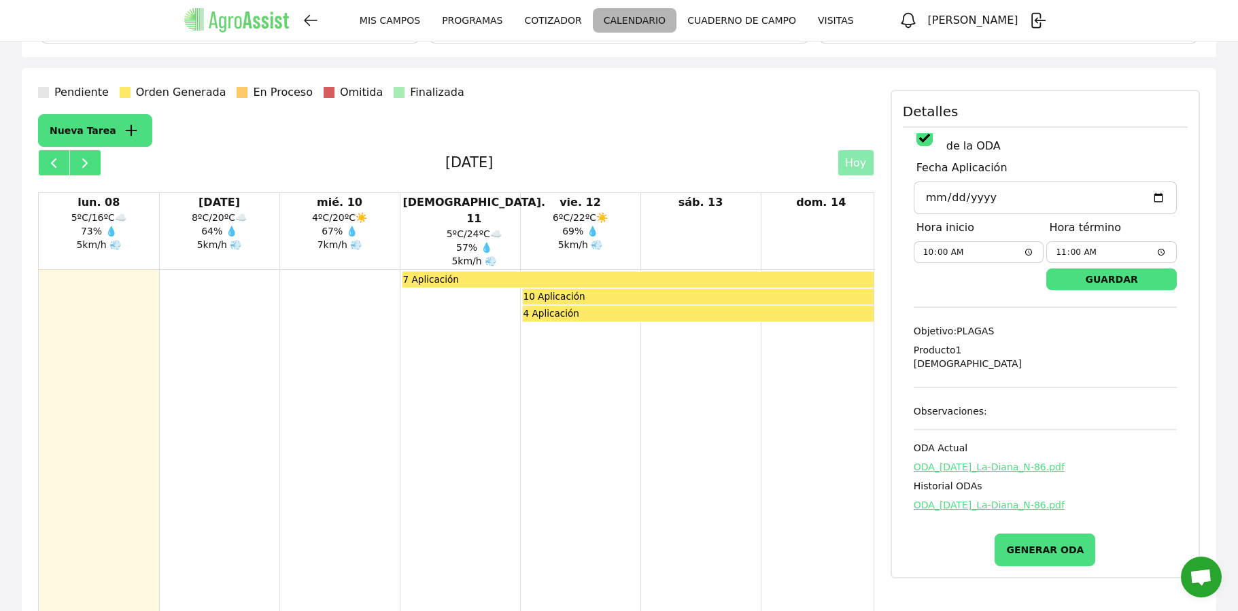
click at [649, 306] on div "4 Aplicación" at bounding box center [702, 313] width 359 height 15
click at [1058, 549] on button "GENERAR ODA" at bounding box center [1044, 550] width 101 height 33
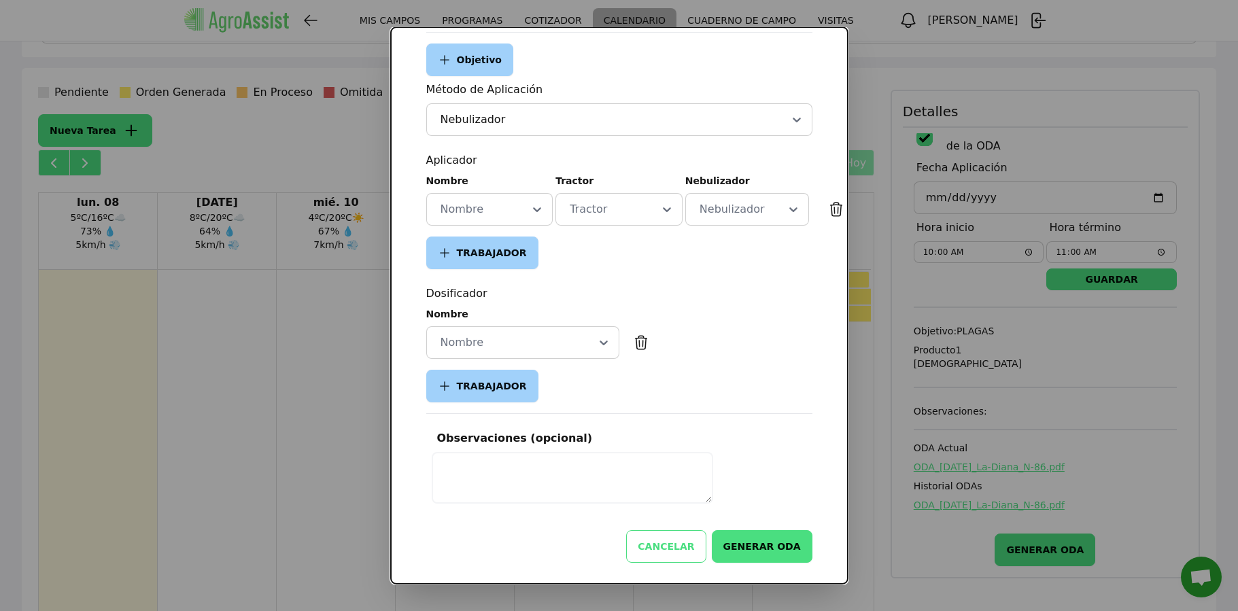
type input "[DATE]"
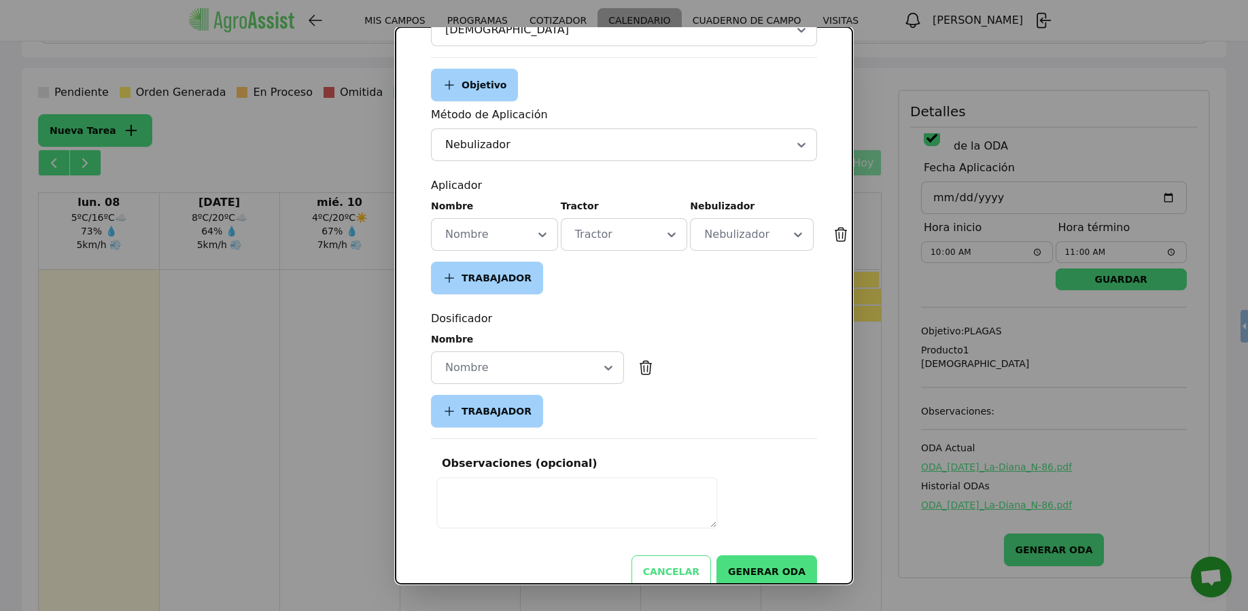
scroll to position [390, 0]
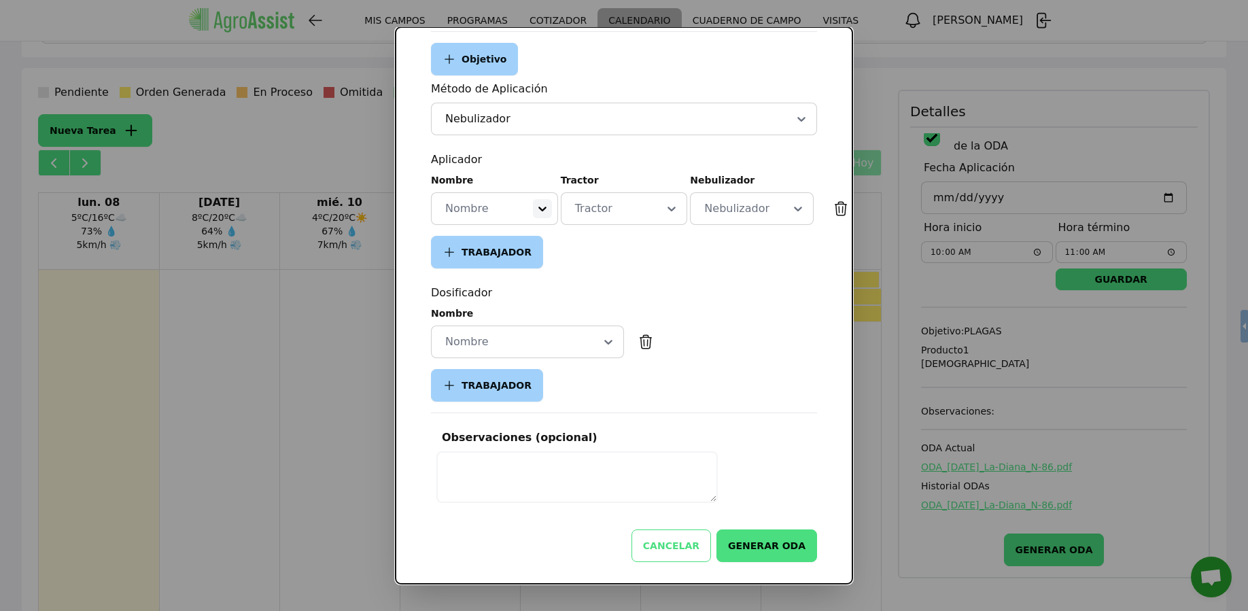
click at [536, 203] on icon at bounding box center [543, 209] width 14 height 14
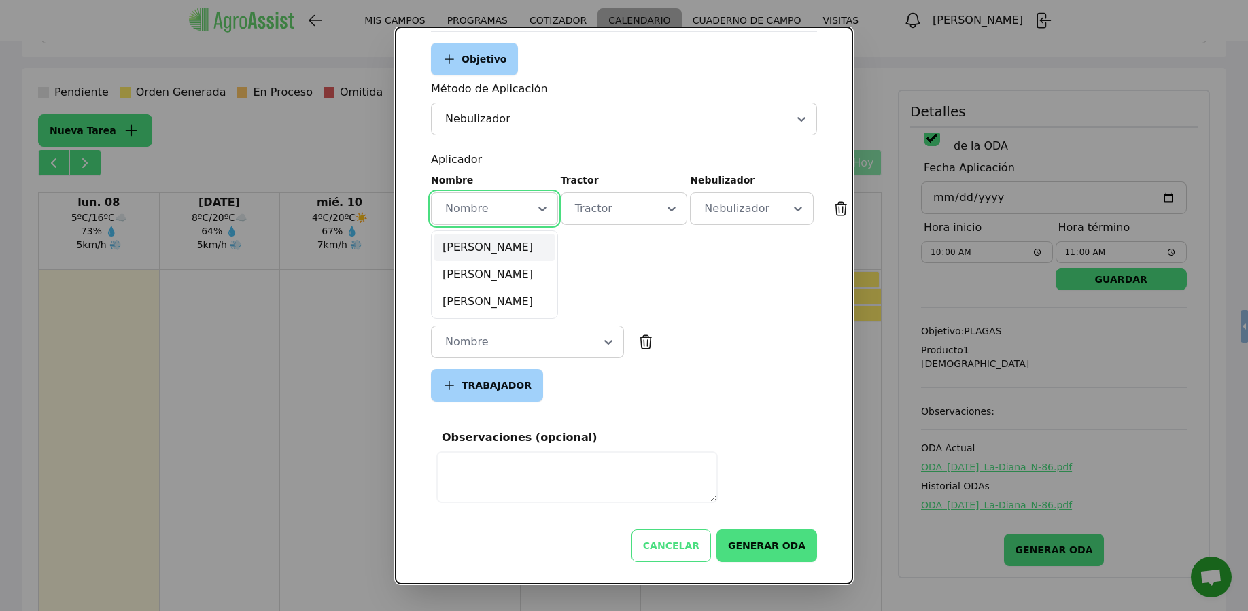
click at [507, 235] on div "[PERSON_NAME]" at bounding box center [494, 247] width 120 height 27
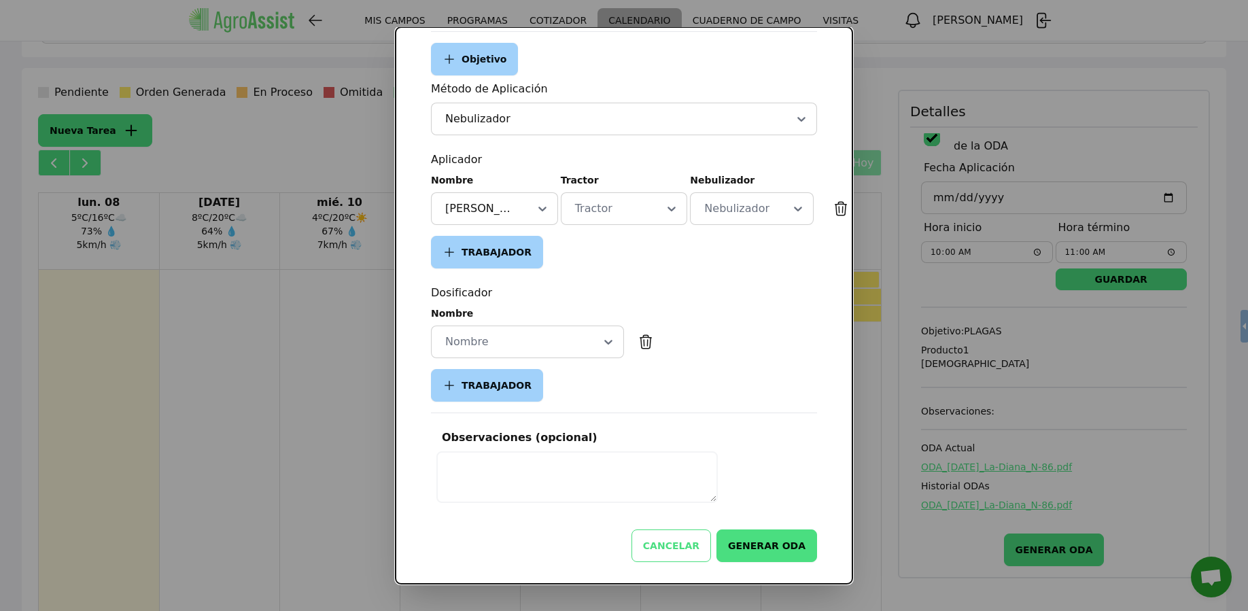
drag, startPoint x: 631, startPoint y: 196, endPoint x: 632, endPoint y: 207, distance: 11.0
click at [631, 201] on div at bounding box center [607, 209] width 71 height 16
click at [631, 238] on div "Tracto 1" at bounding box center [624, 247] width 120 height 27
click at [748, 201] on div at bounding box center [735, 209] width 68 height 16
click at [748, 234] on div "Nebulizazora" at bounding box center [751, 247] width 117 height 27
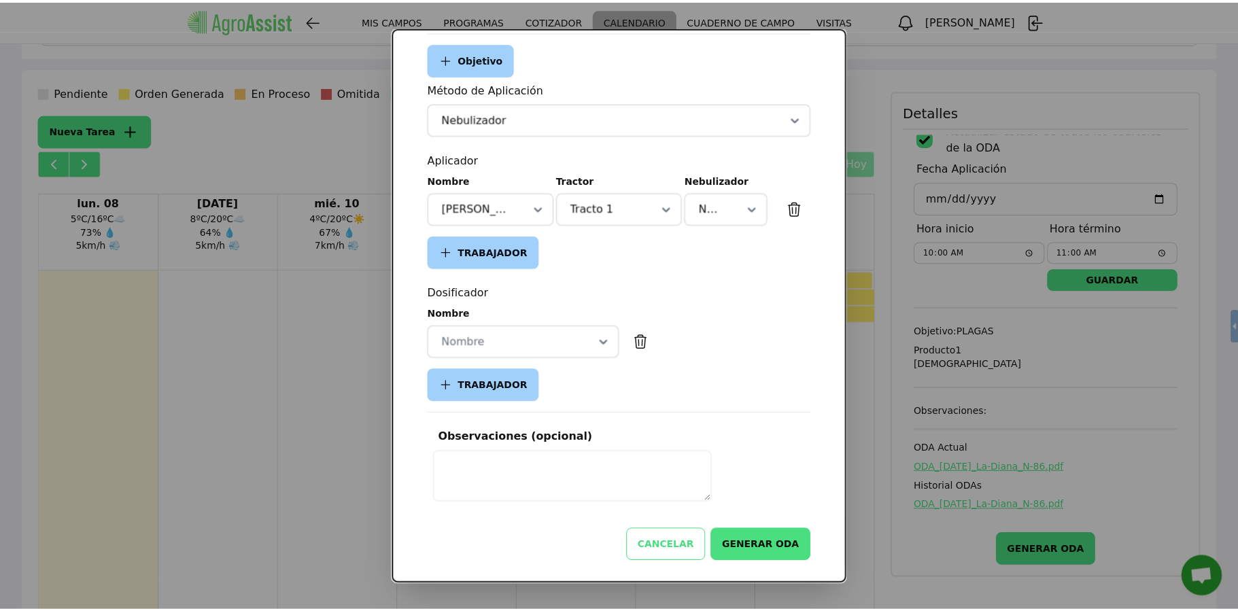
scroll to position [380, 0]
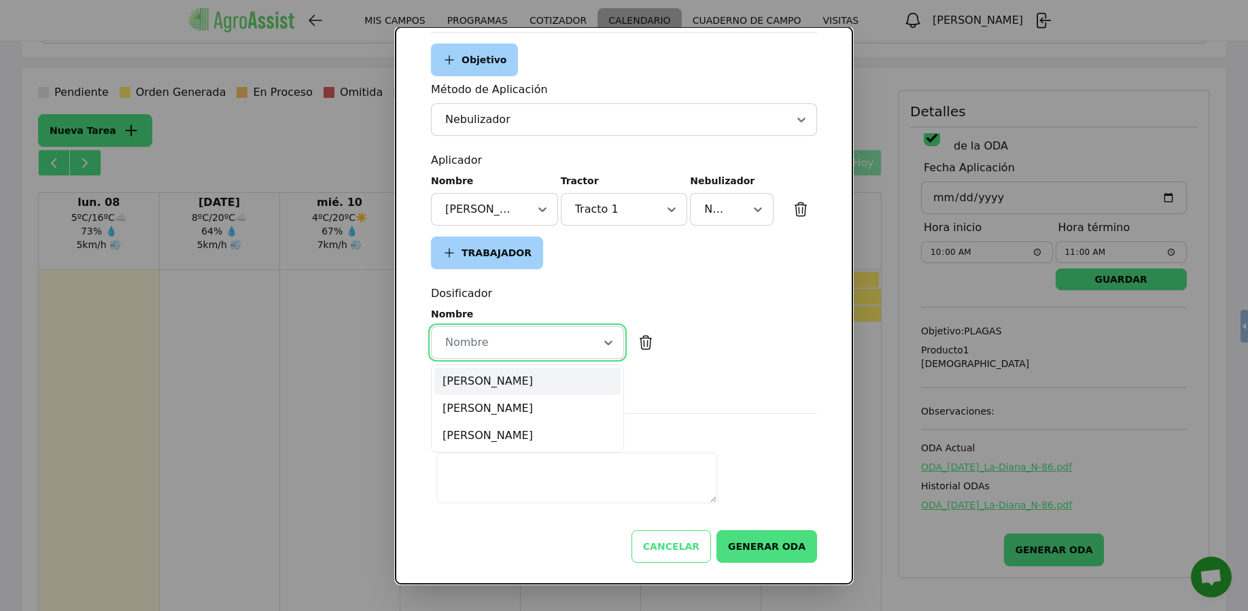
drag, startPoint x: 604, startPoint y: 343, endPoint x: 583, endPoint y: 373, distance: 36.2
click at [604, 343] on icon at bounding box center [608, 343] width 8 height 5
click at [572, 381] on div "[PERSON_NAME]" at bounding box center [527, 381] width 186 height 27
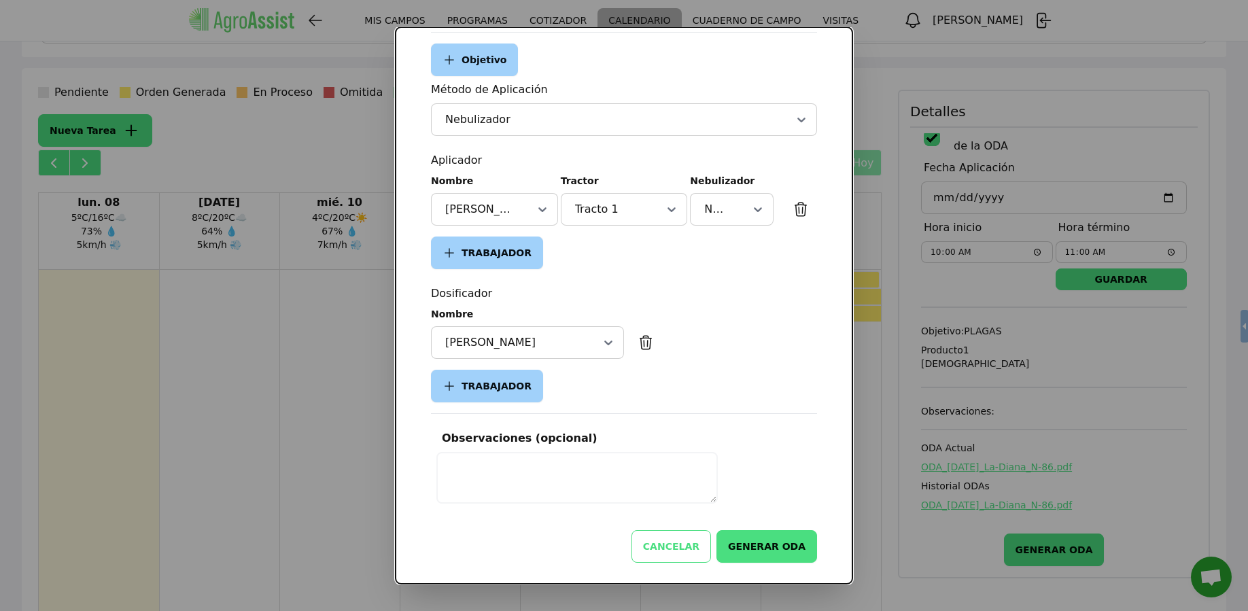
click at [759, 544] on button "GENERAR ODA" at bounding box center [766, 546] width 101 height 33
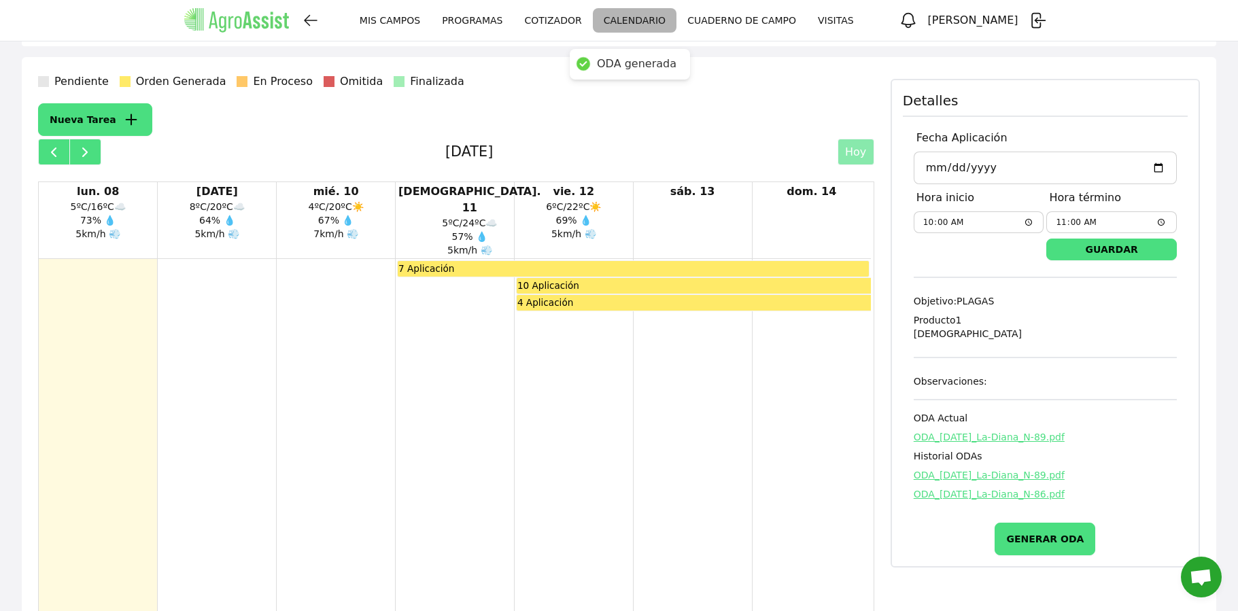
scroll to position [109, 0]
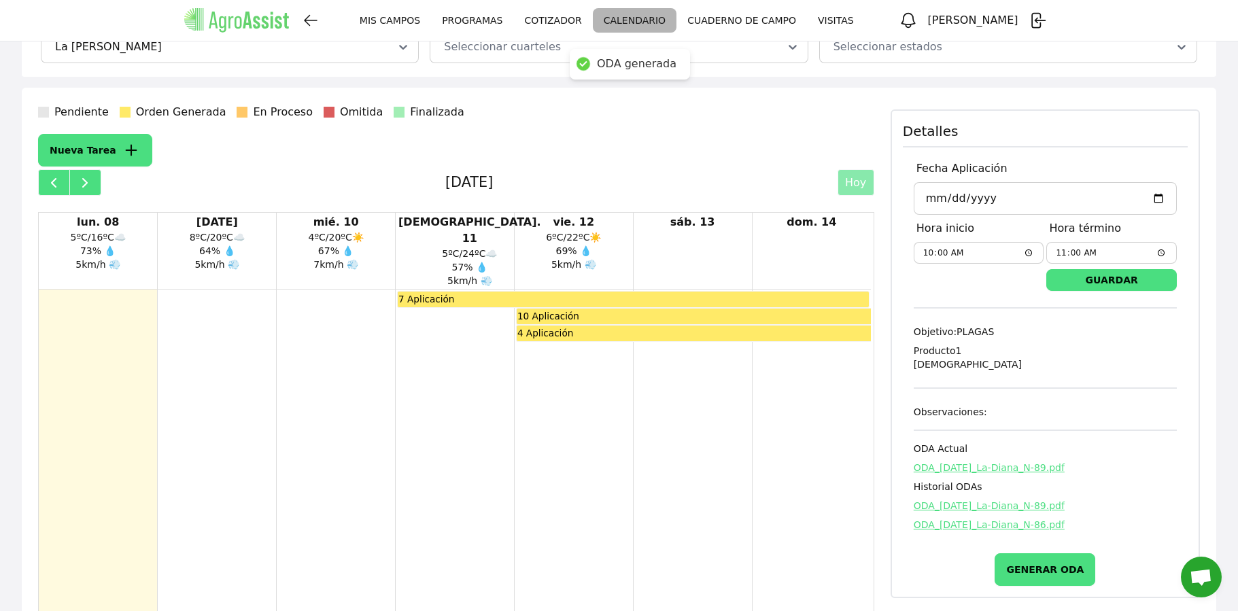
click at [994, 462] on span "ODA_[DATE]_La-Diana_N-89.pdf" at bounding box center [989, 467] width 151 height 11
click at [481, 17] on link "PROGRAMAS" at bounding box center [472, 20] width 82 height 24
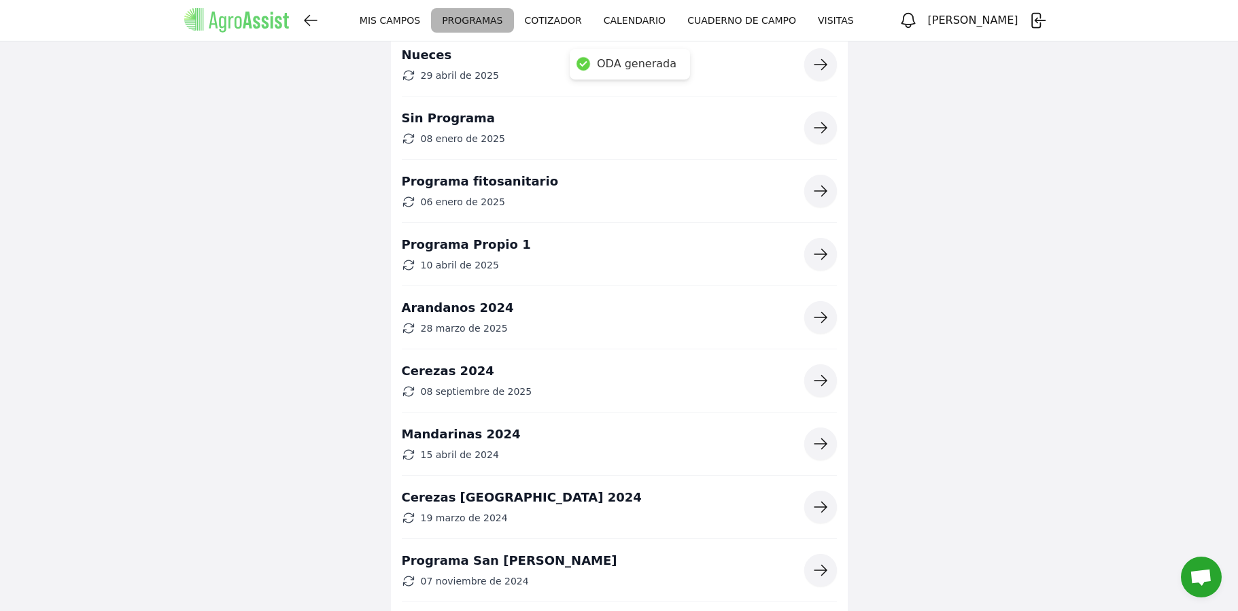
click at [822, 386] on icon "button" at bounding box center [820, 381] width 16 height 16
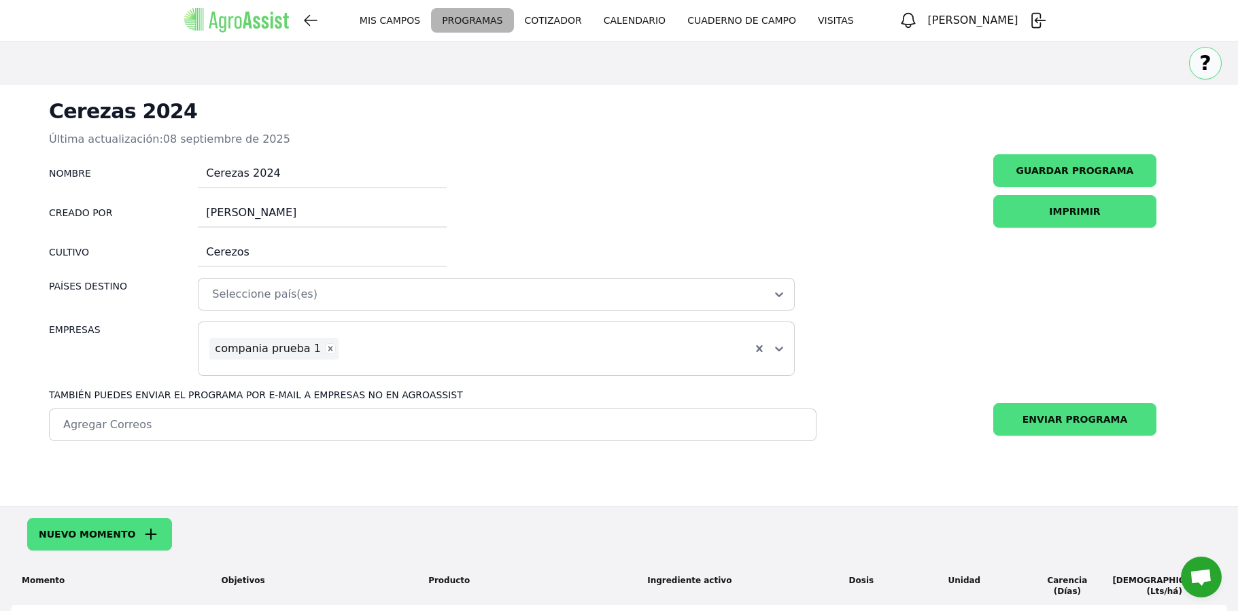
click at [624, 23] on link "CALENDARIO" at bounding box center [635, 20] width 84 height 24
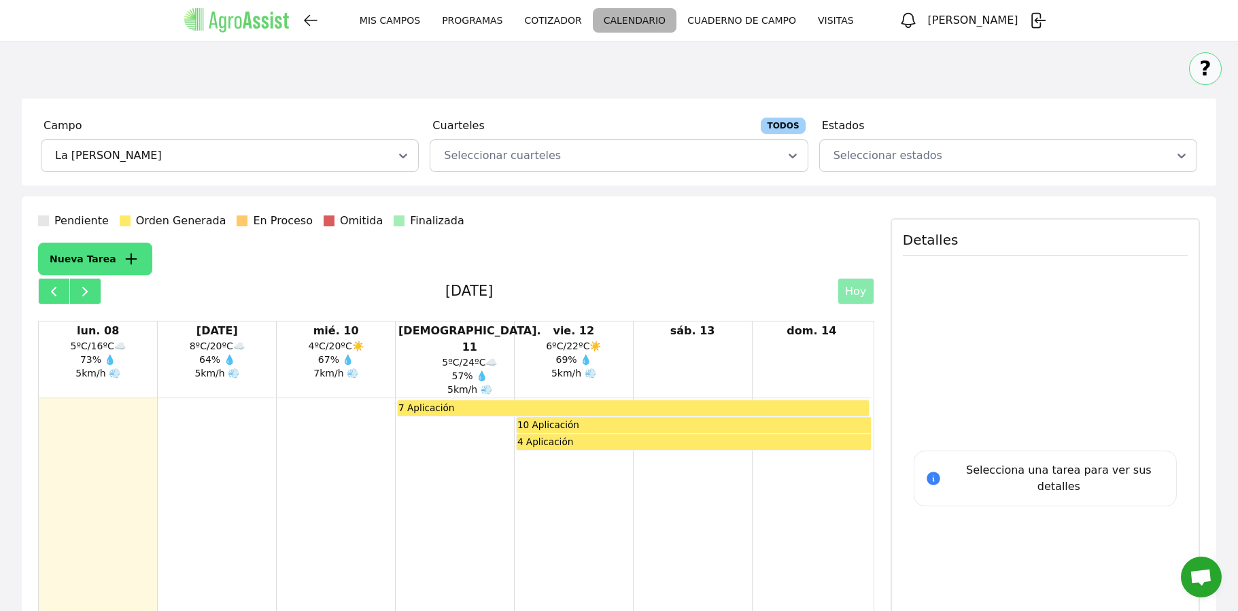
click at [625, 434] on div "4 Aplicación" at bounding box center [694, 441] width 354 height 15
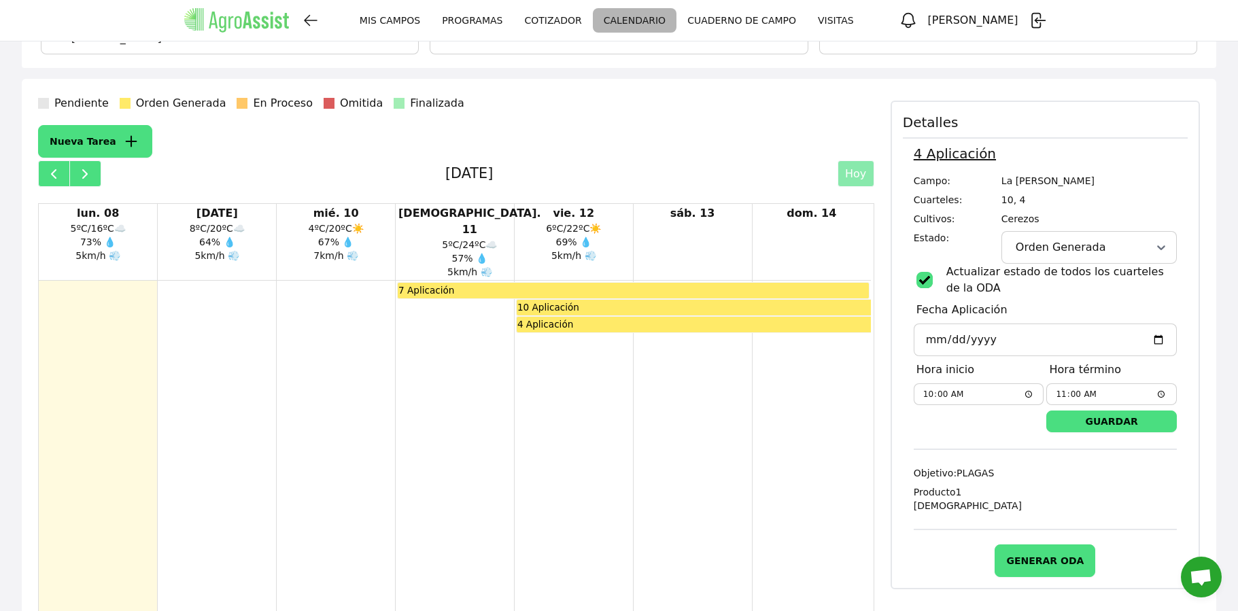
scroll to position [183, 0]
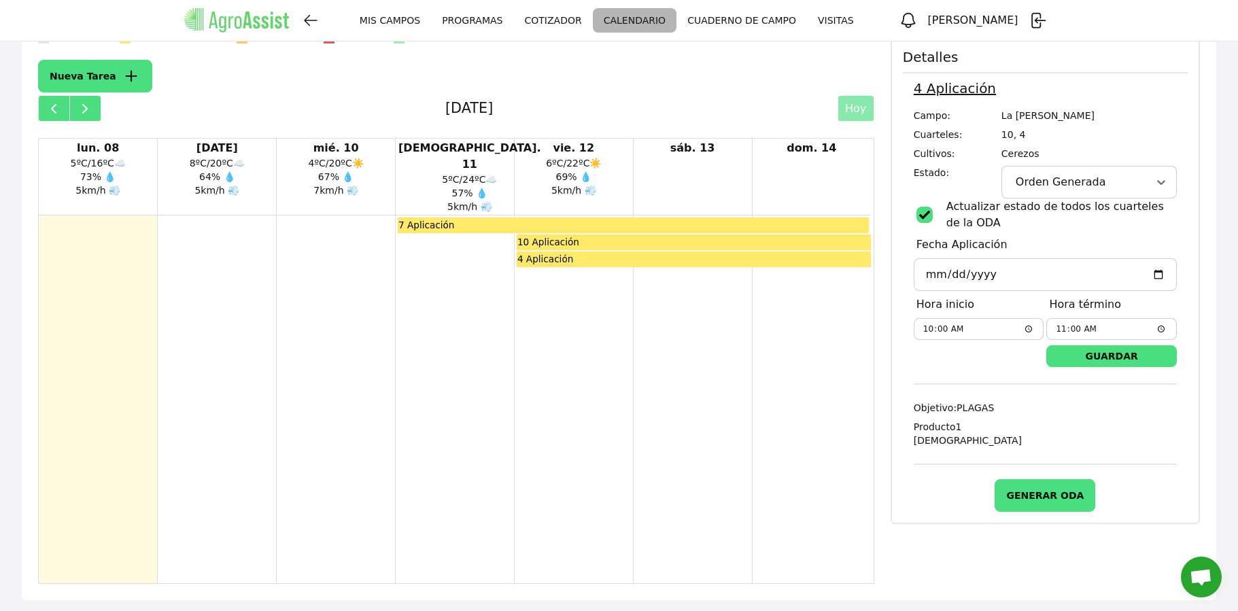
click at [1122, 182] on div at bounding box center [1073, 182] width 120 height 16
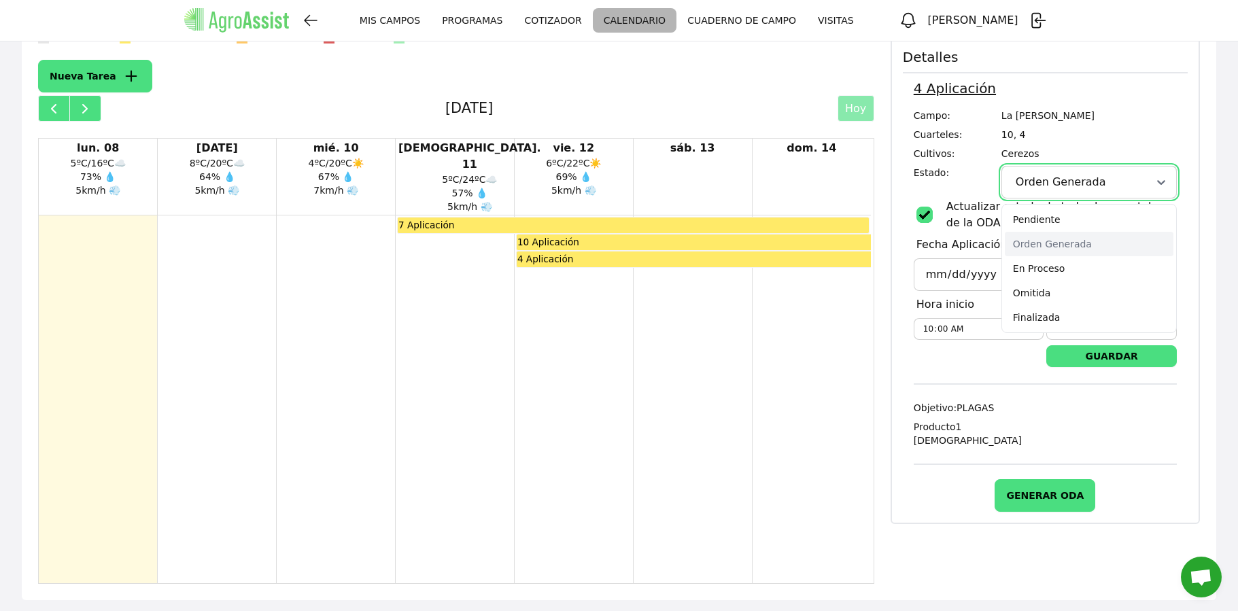
click at [704, 282] on div at bounding box center [693, 406] width 118 height 383
click at [720, 277] on div at bounding box center [693, 406] width 118 height 383
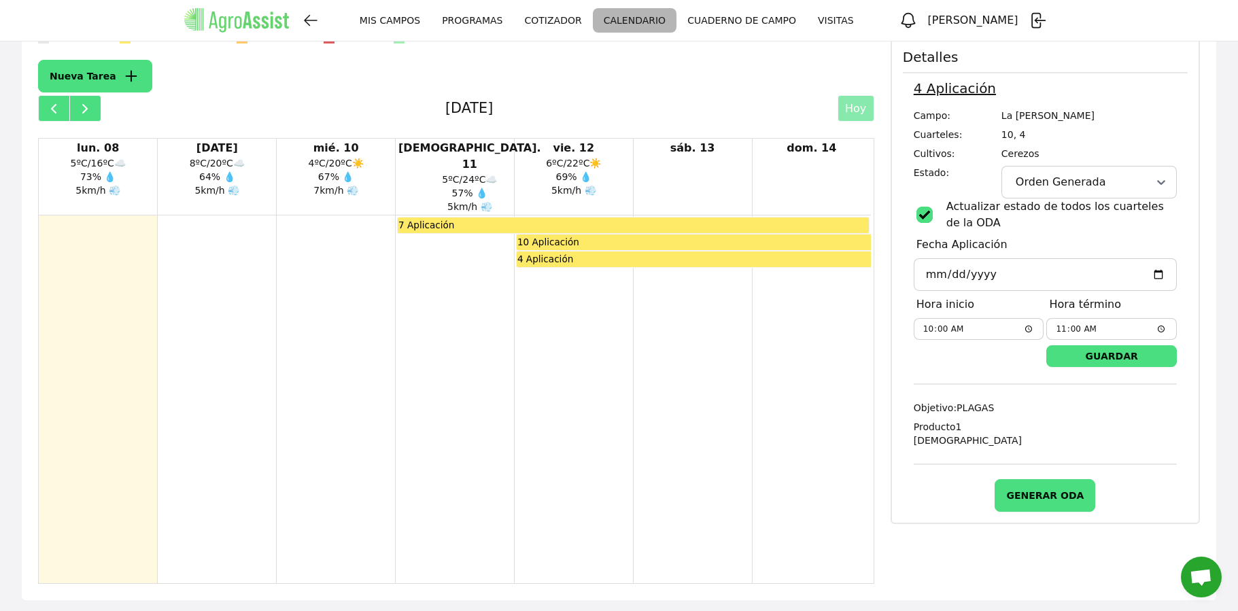
click at [1101, 118] on span "La [PERSON_NAME]" at bounding box center [1088, 116] width 175 height 14
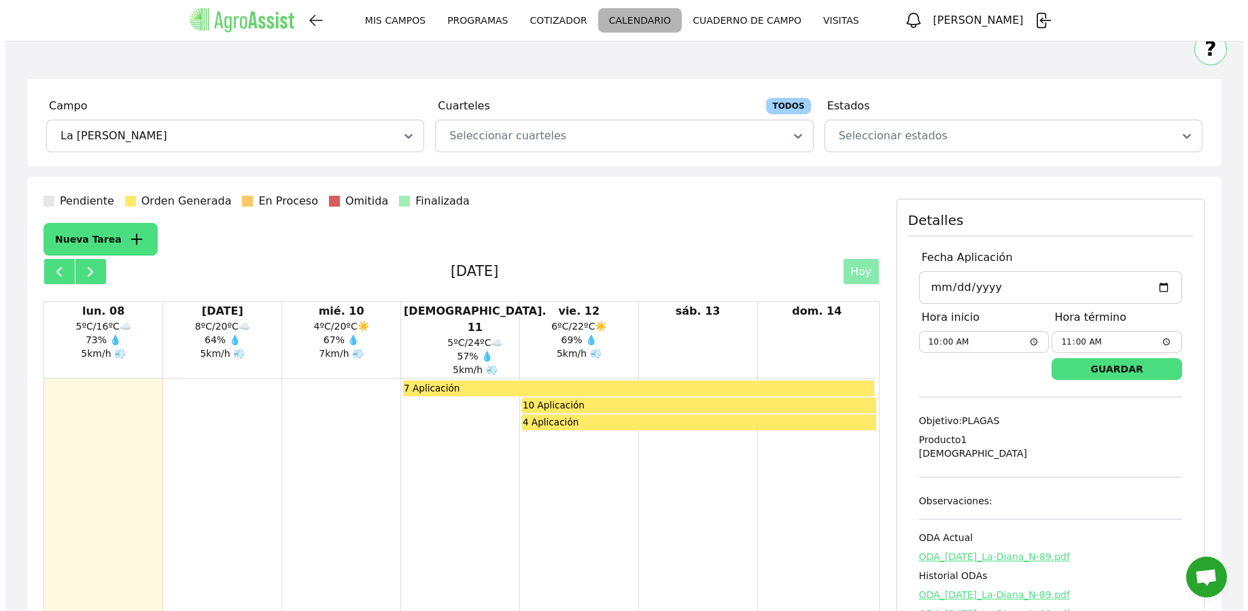
scroll to position [139, 0]
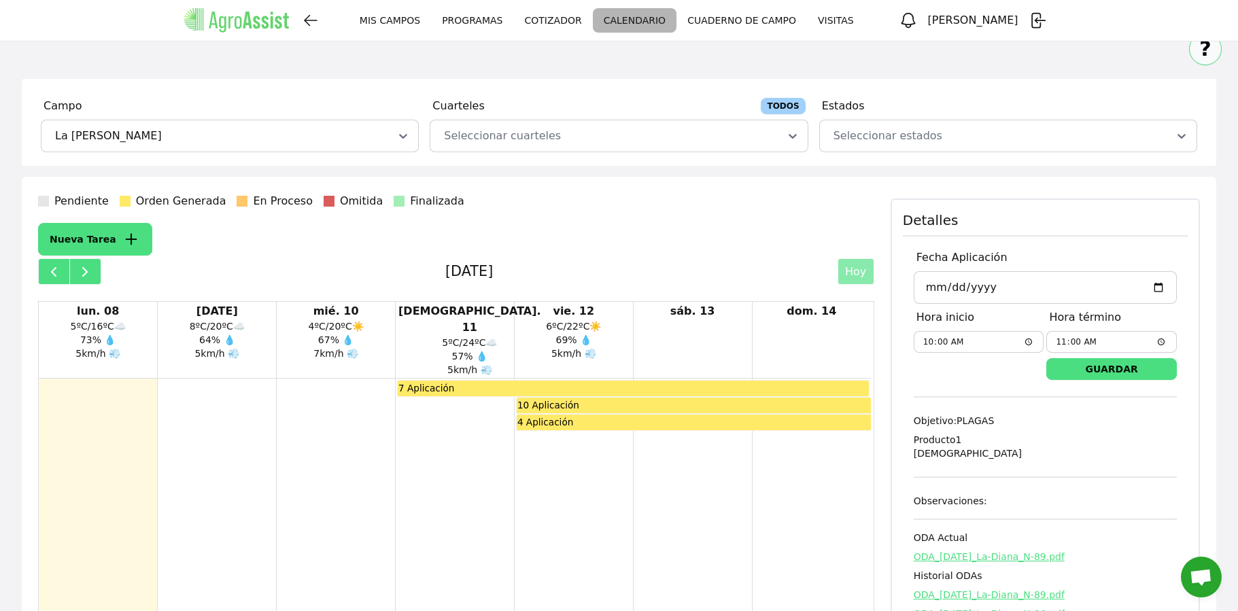
click at [122, 239] on icon "button" at bounding box center [131, 239] width 19 height 19
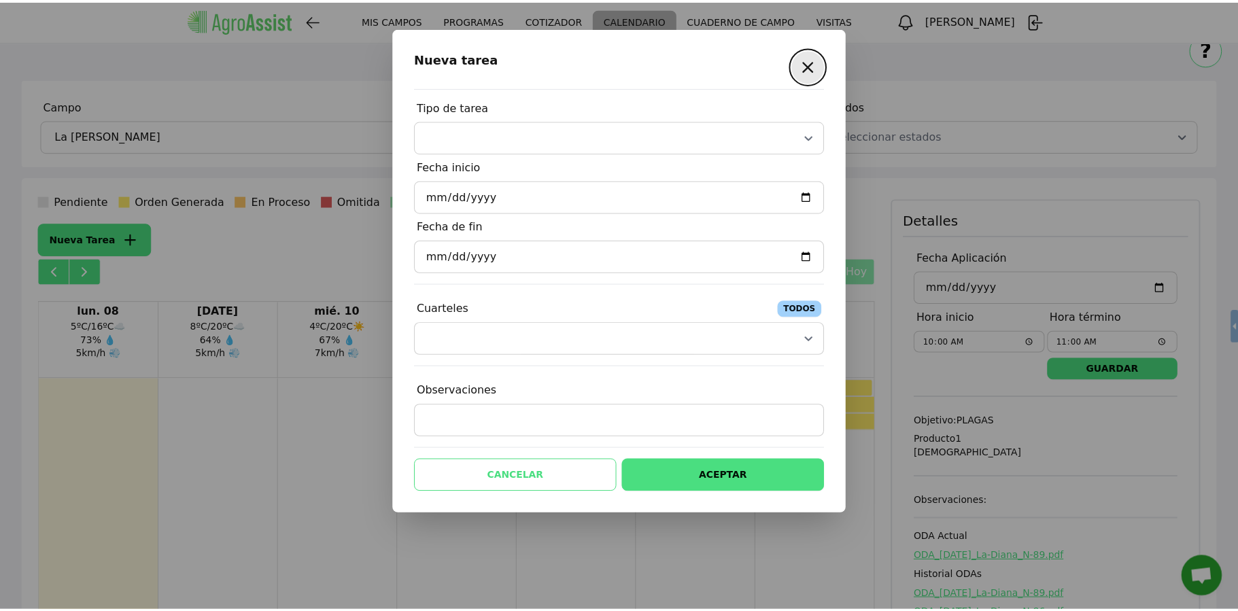
scroll to position [150, 0]
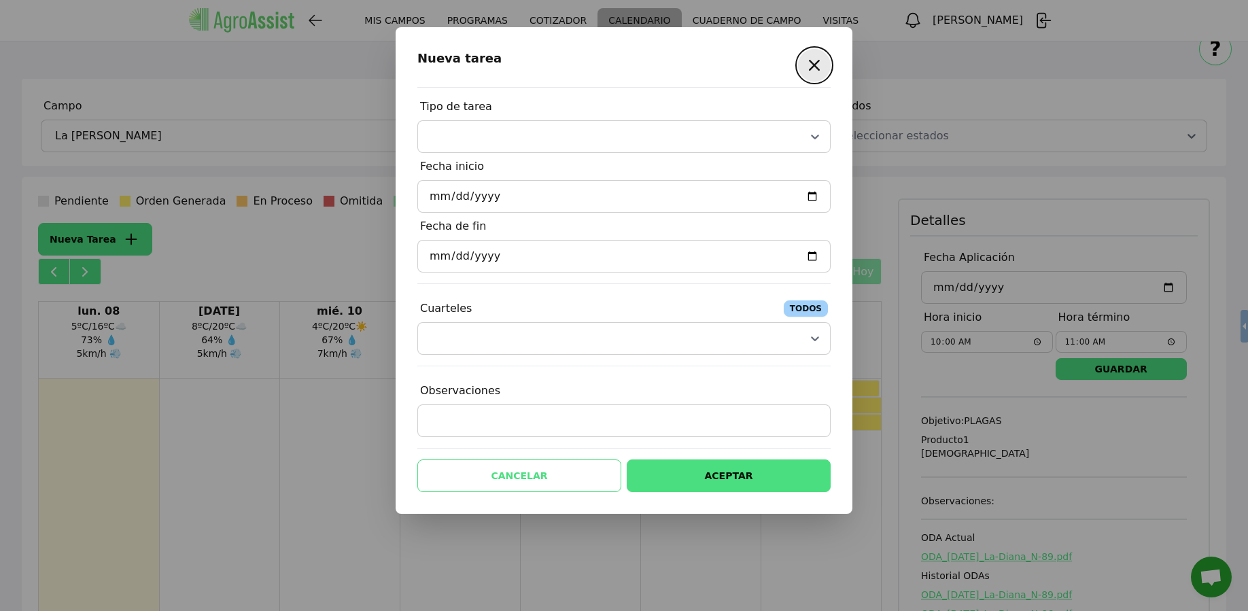
click at [809, 68] on icon "button" at bounding box center [814, 65] width 22 height 22
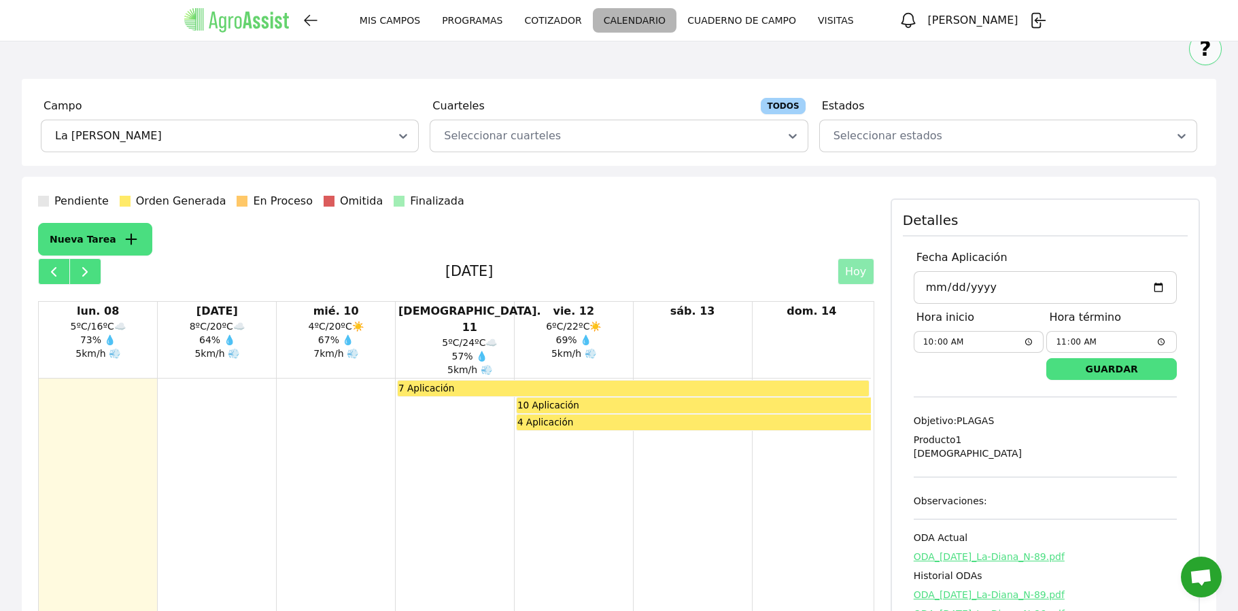
click at [721, 16] on link "CUADERNO DE CAMPO" at bounding box center [741, 20] width 131 height 24
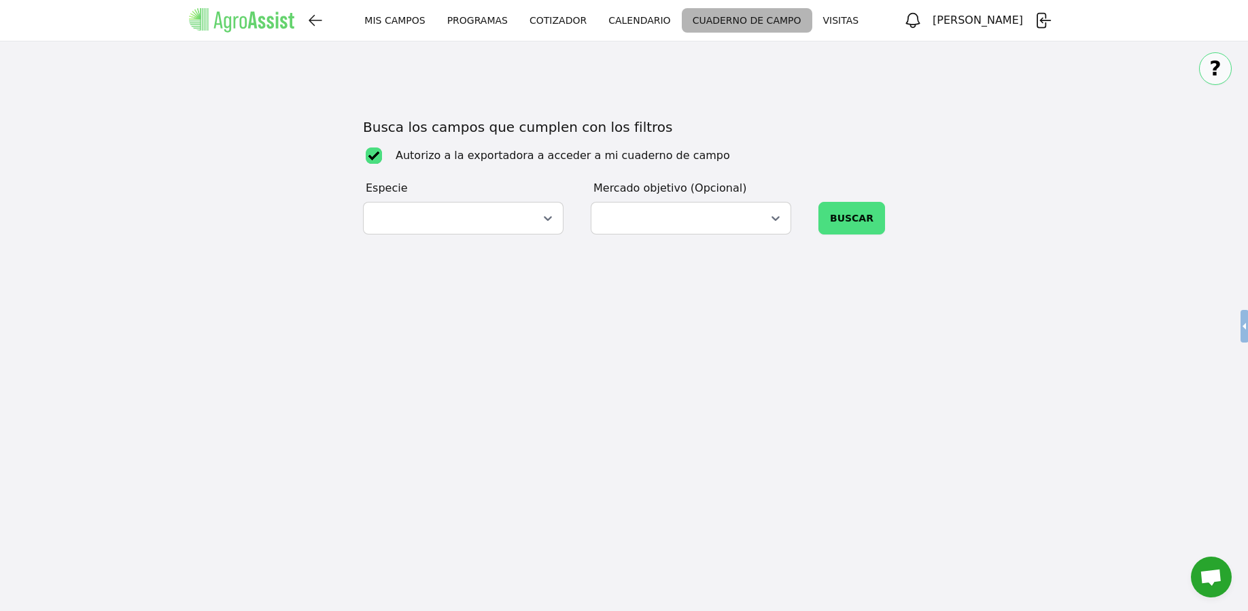
checkbox input "true"
click at [656, 21] on link "CALENDARIO" at bounding box center [639, 20] width 84 height 24
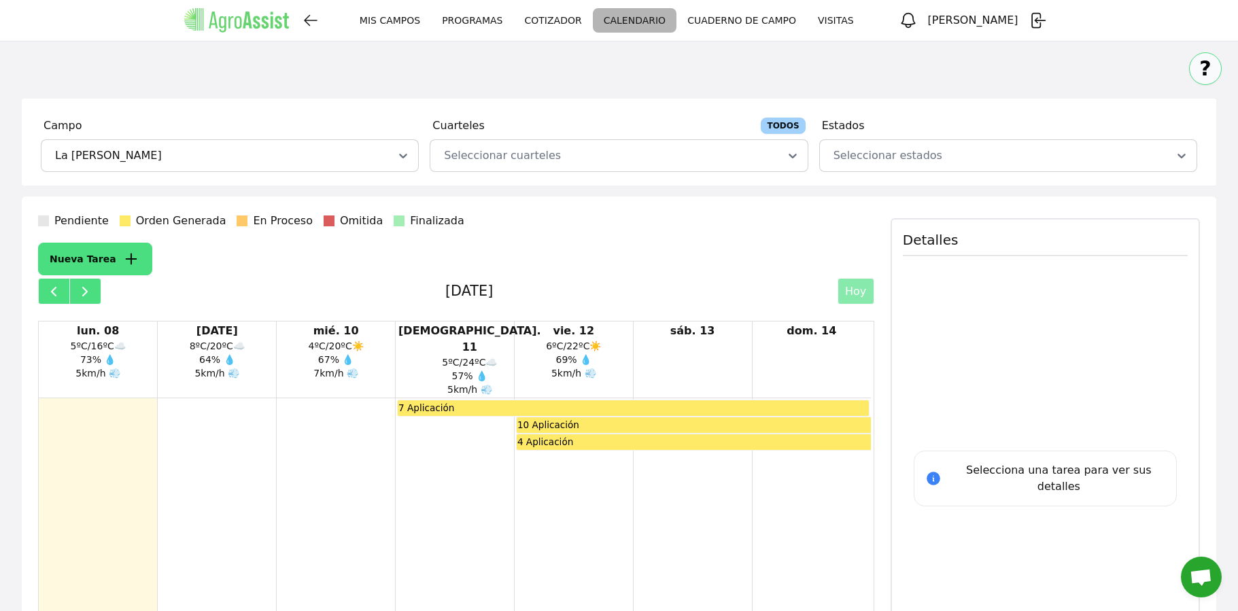
click at [715, 18] on link "CUADERNO DE CAMPO" at bounding box center [741, 20] width 131 height 24
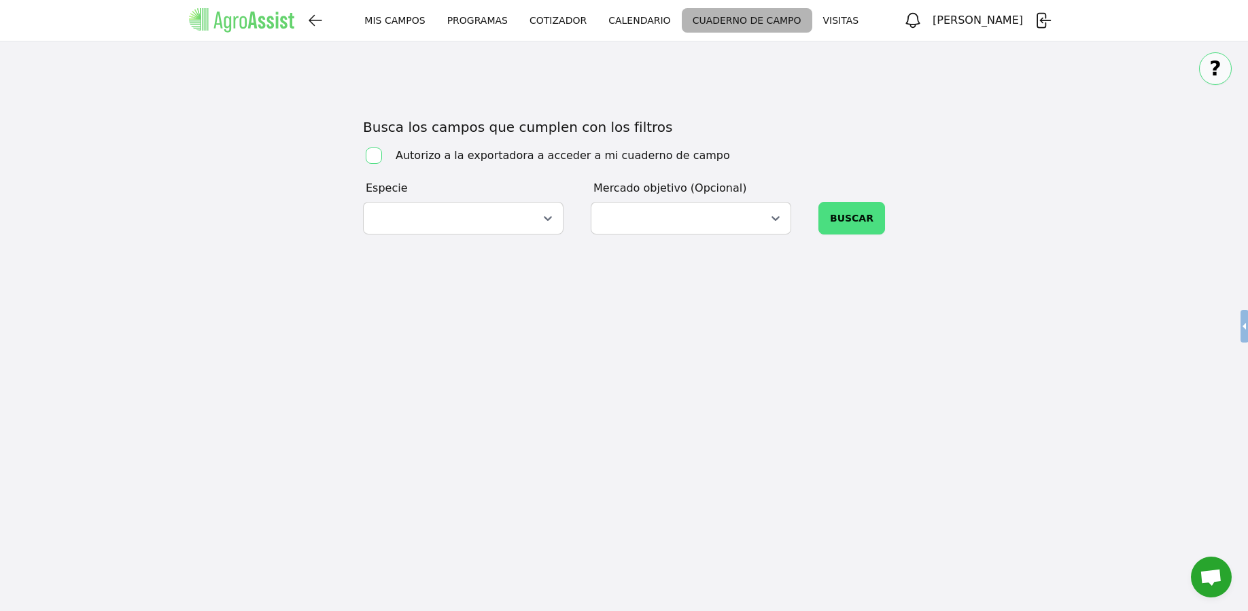
checkbox input "true"
click at [542, 217] on icon at bounding box center [548, 218] width 14 height 14
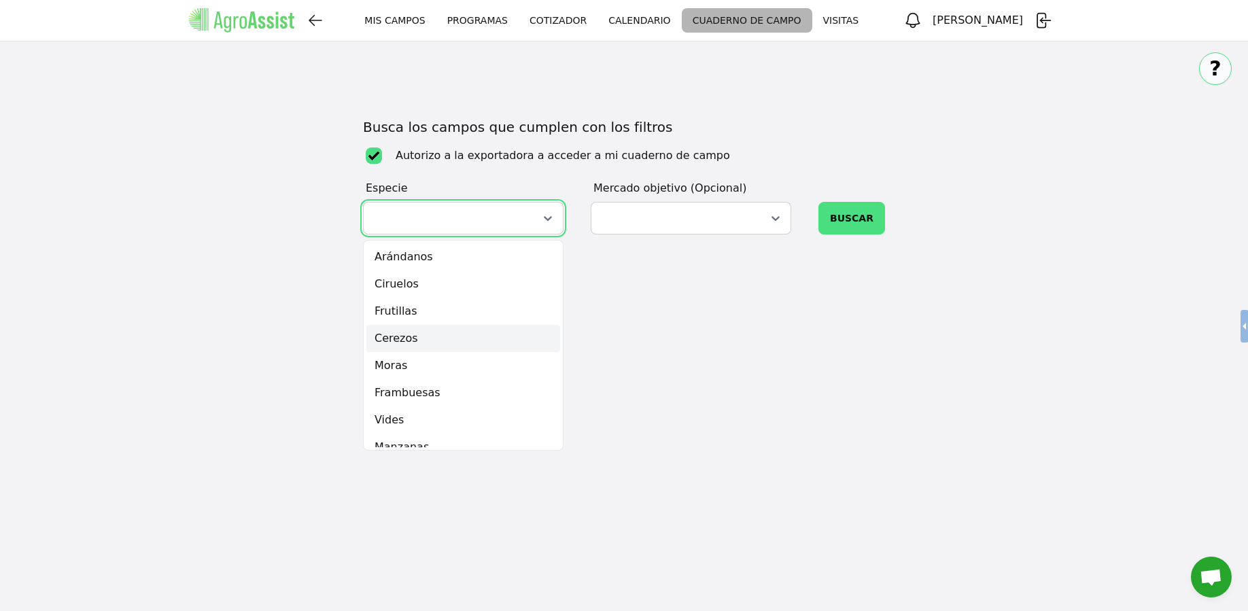
click at [423, 339] on div "Cerezos" at bounding box center [463, 338] width 194 height 27
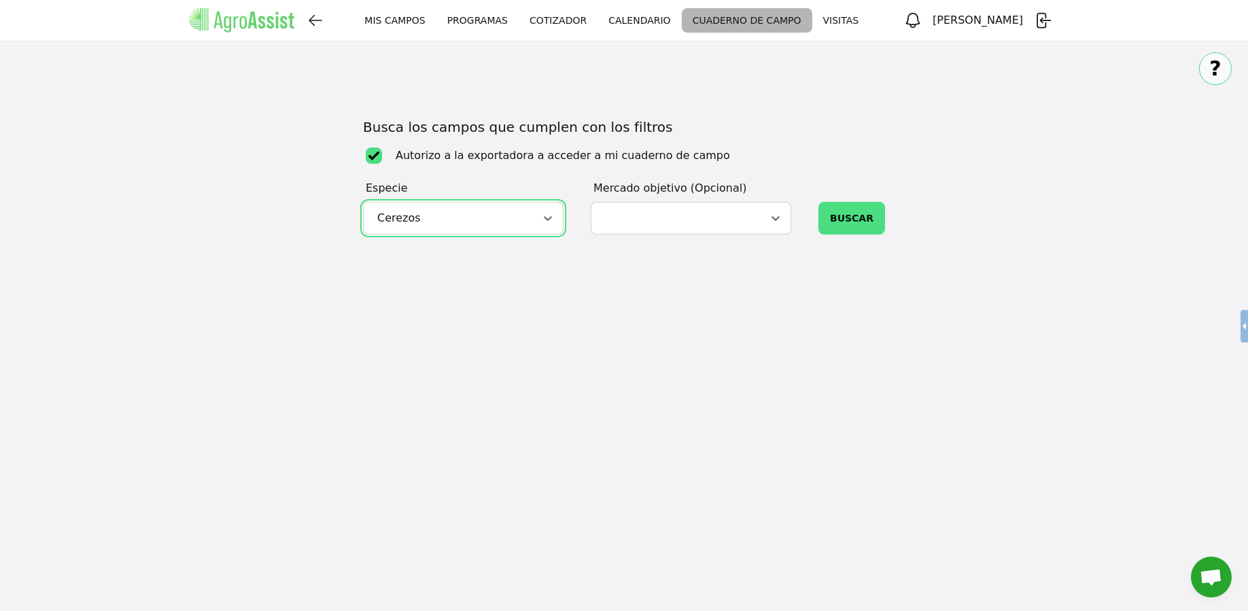
click at [756, 213] on div at bounding box center [690, 218] width 177 height 16
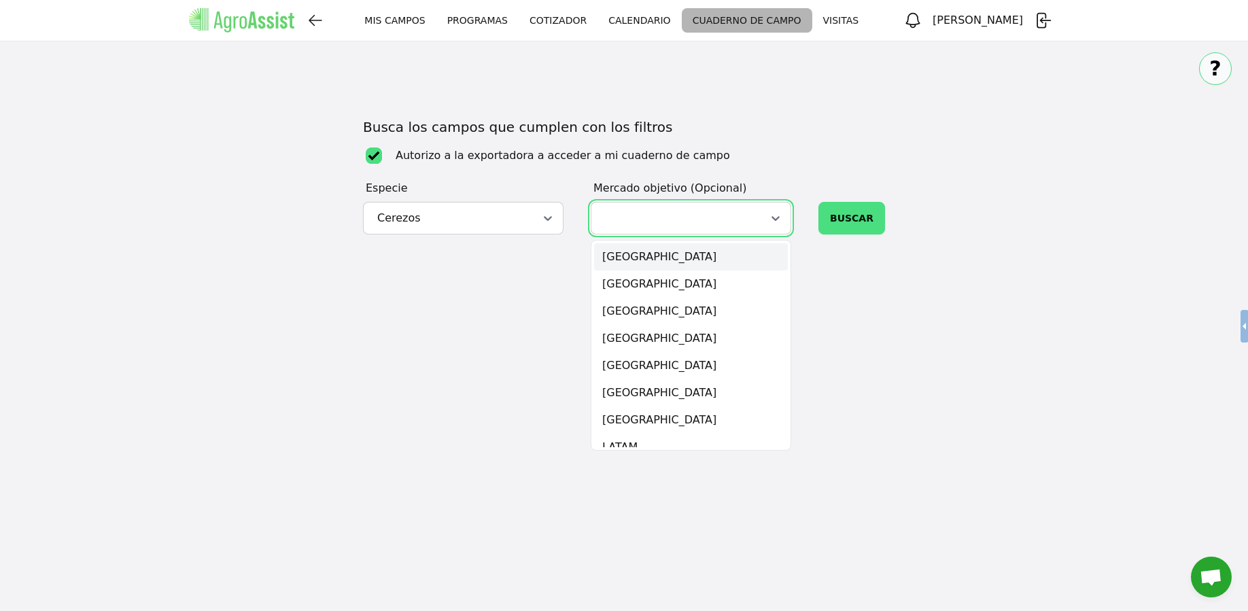
click at [504, 220] on div at bounding box center [447, 218] width 145 height 16
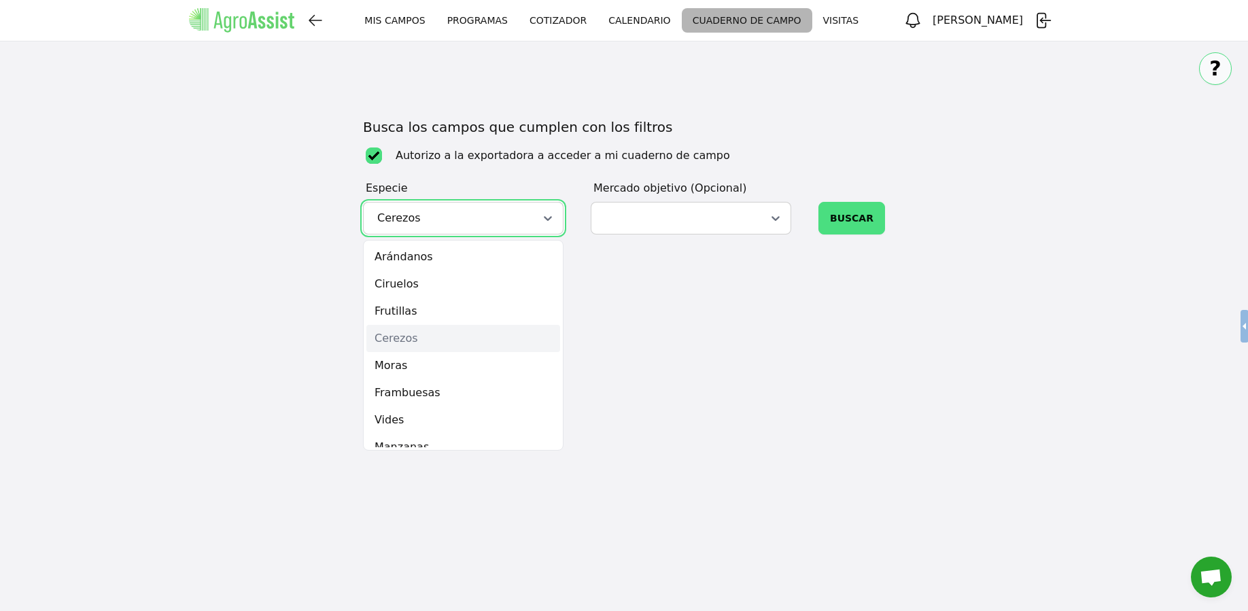
click at [465, 328] on div "Cerezos" at bounding box center [463, 338] width 194 height 27
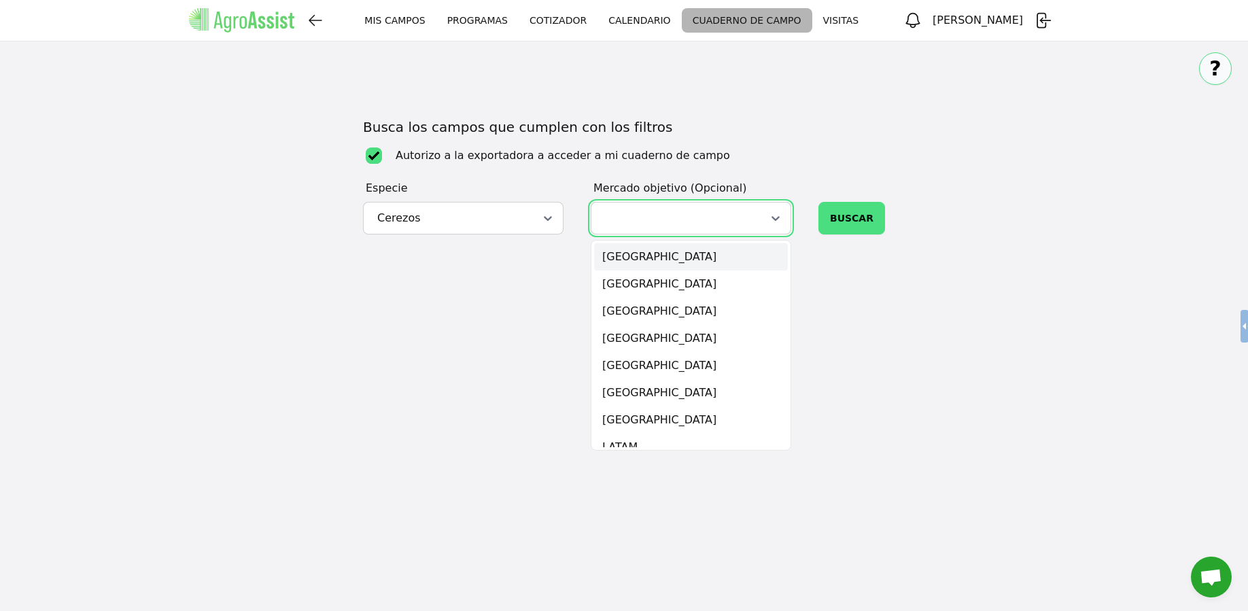
click at [692, 227] on div at bounding box center [691, 218] width 201 height 33
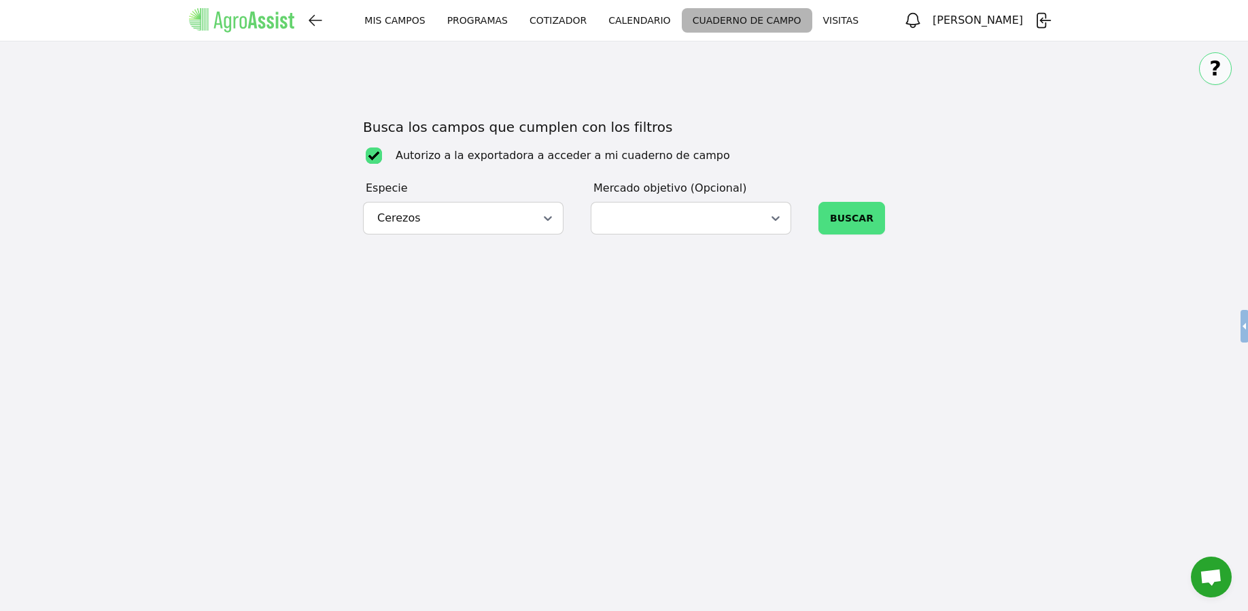
click at [450, 307] on div "MIS CAMPOS MIS CAMPOS PROGRAMAS CALENDARIO VISITAS [PERSON_NAME] MIS CAMPOS PRO…" at bounding box center [624, 305] width 1248 height 611
click at [224, 64] on div "?" at bounding box center [624, 63] width 1248 height 44
click at [133, 67] on div "?" at bounding box center [624, 63] width 1248 height 44
click at [117, 56] on div "?" at bounding box center [624, 63] width 1248 height 44
click at [631, 9] on link "CALENDARIO" at bounding box center [639, 20] width 84 height 24
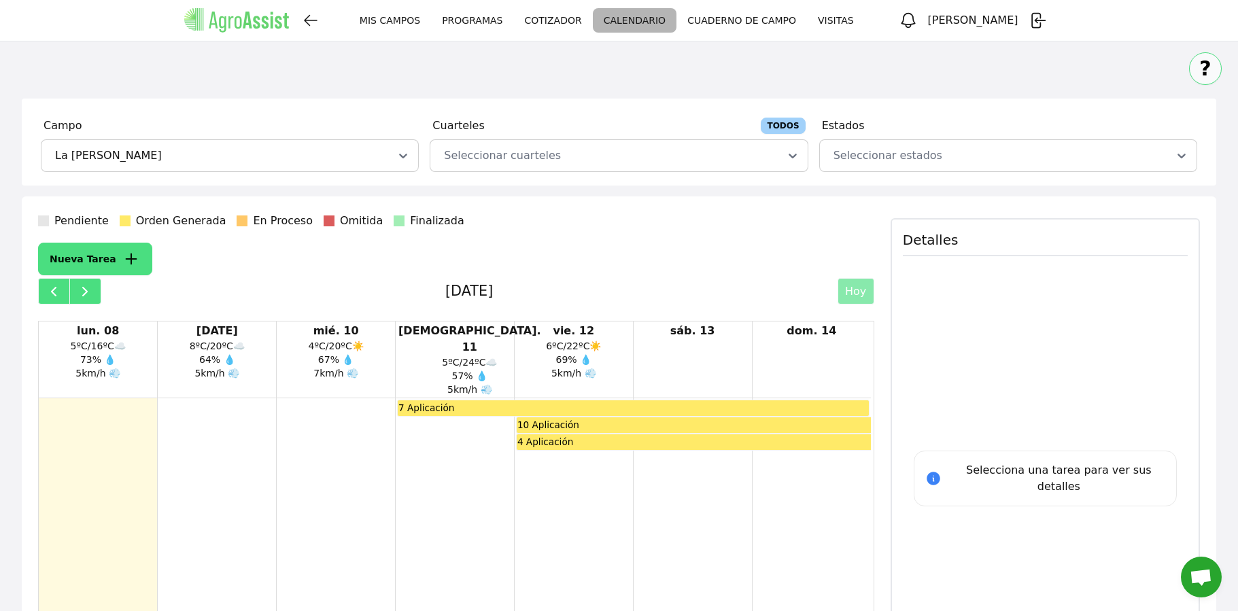
click at [759, 18] on link "CUADERNO DE CAMPO" at bounding box center [741, 20] width 131 height 24
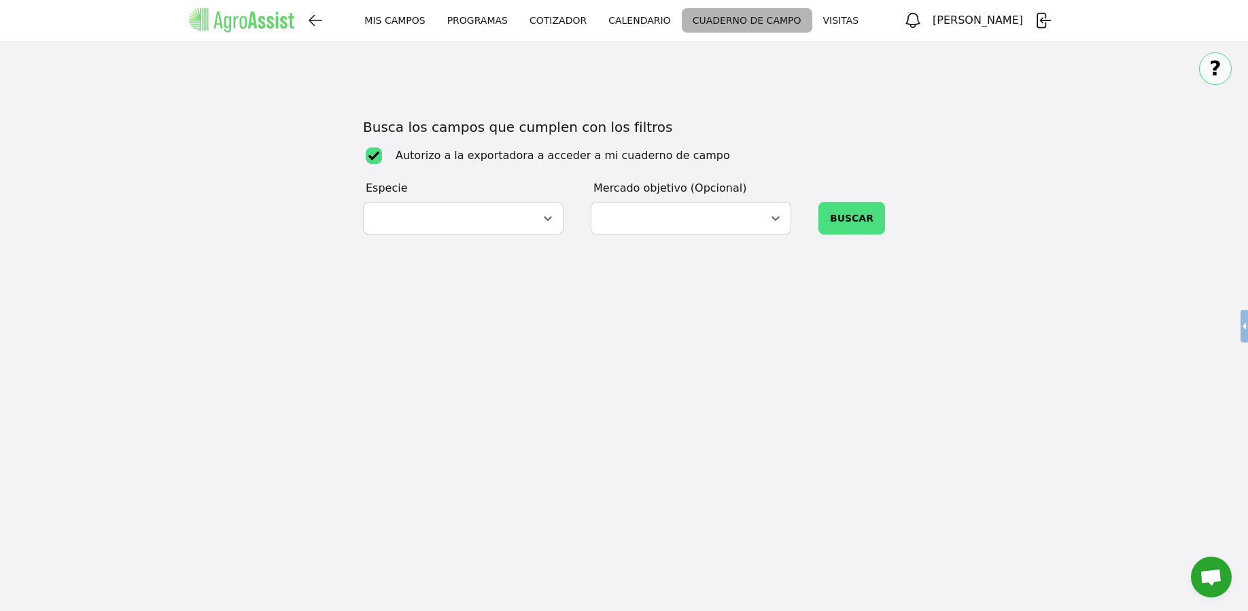
checkbox input "true"
click at [544, 214] on icon at bounding box center [548, 218] width 14 height 14
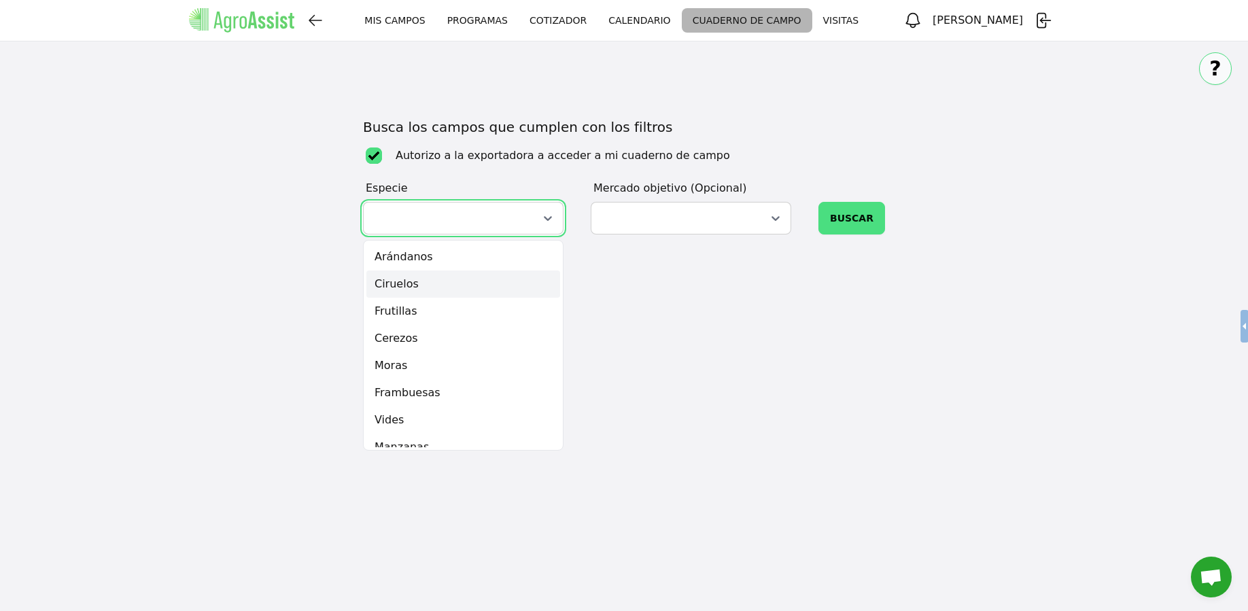
click at [428, 285] on div "Ciruelos" at bounding box center [463, 284] width 194 height 27
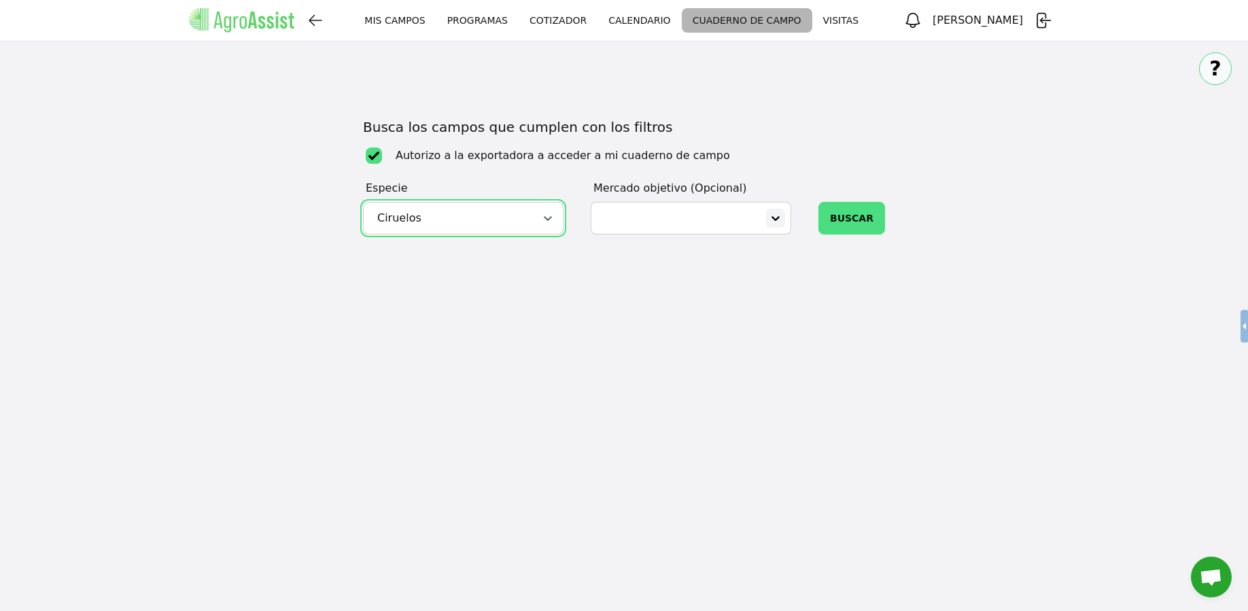
click at [772, 217] on div at bounding box center [775, 218] width 19 height 19
click at [485, 312] on div "MIS CAMPOS MIS CAMPOS PROGRAMAS CALENDARIO VISITAS [PERSON_NAME] MIS CAMPOS PRO…" at bounding box center [624, 305] width 1248 height 611
click at [771, 235] on div "MIS CAMPOS MIS CAMPOS PROGRAMAS CALENDARIO VISITAS [PERSON_NAME] MIS CAMPOS PRO…" at bounding box center [624, 305] width 1248 height 611
click at [772, 218] on div at bounding box center [775, 218] width 19 height 19
click at [916, 303] on div "MIS CAMPOS MIS CAMPOS PROGRAMAS CALENDARIO VISITAS [PERSON_NAME] MIS CAMPOS PRO…" at bounding box center [624, 305] width 1248 height 611
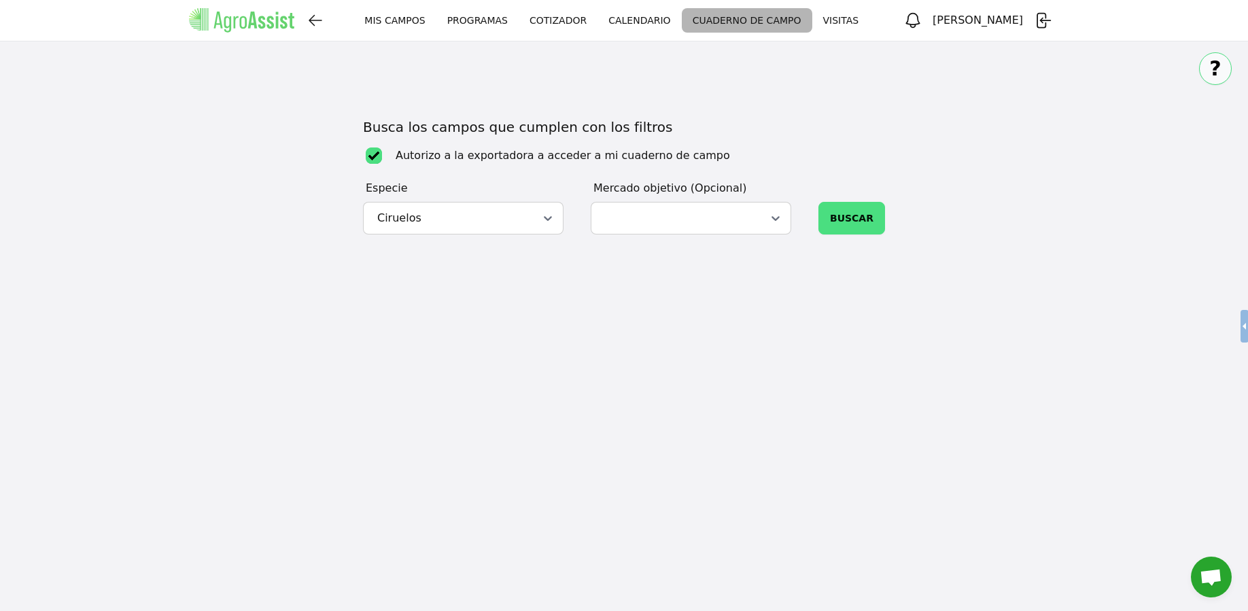
click at [855, 220] on button "BUSCAR" at bounding box center [851, 218] width 67 height 33
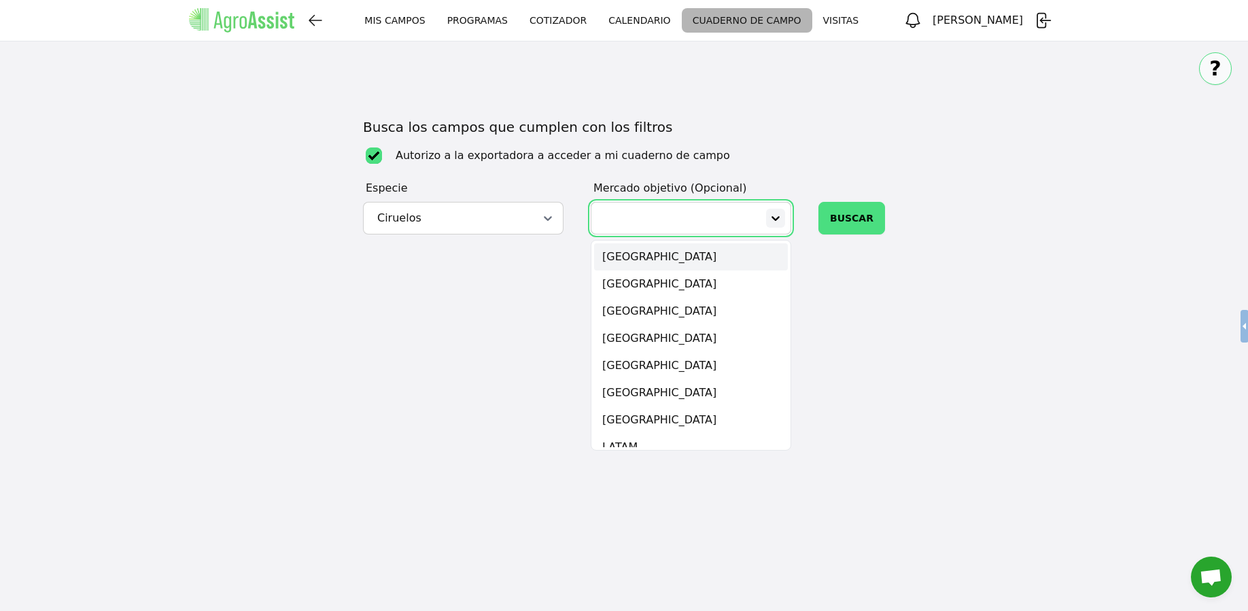
click at [780, 219] on icon at bounding box center [776, 218] width 8 height 5
click at [703, 311] on div "[GEOGRAPHIC_DATA]" at bounding box center [691, 311] width 194 height 27
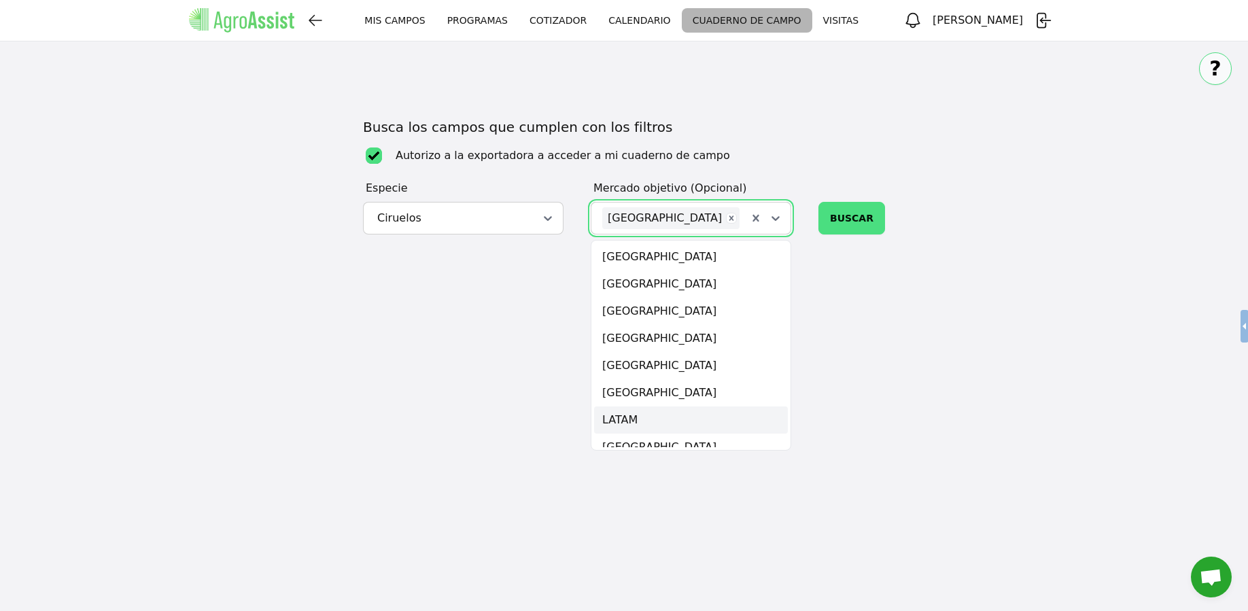
click at [705, 409] on div "LATAM" at bounding box center [691, 419] width 194 height 27
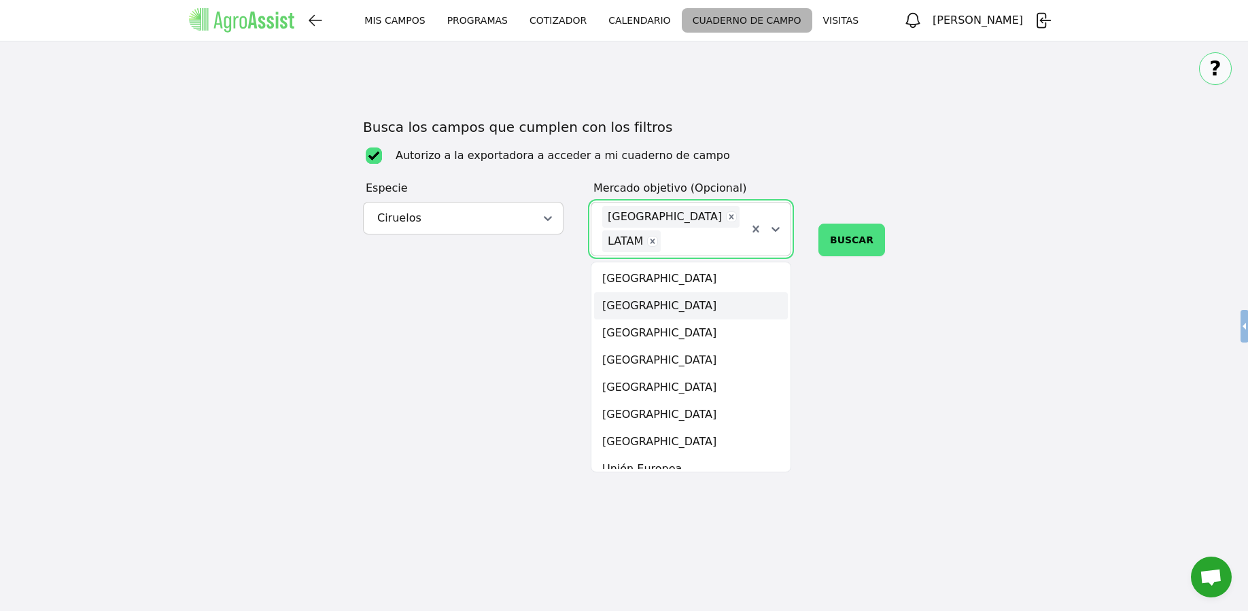
click at [676, 302] on div "[GEOGRAPHIC_DATA]" at bounding box center [691, 305] width 194 height 27
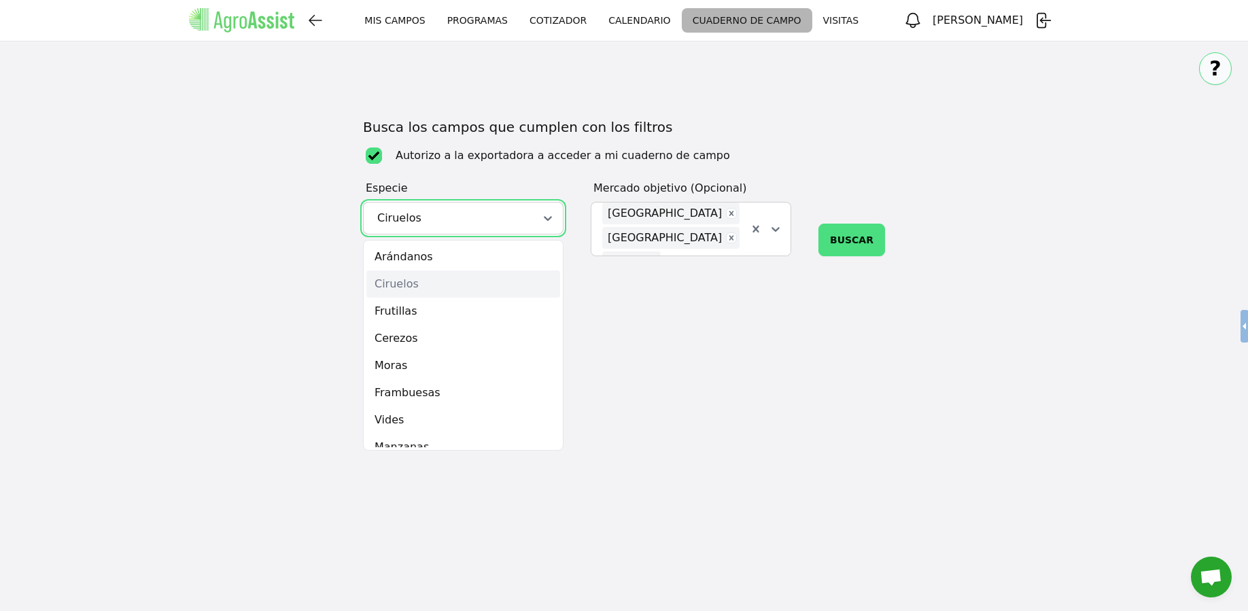
click at [516, 220] on div at bounding box center [447, 218] width 145 height 16
click at [471, 336] on div "Cerezos" at bounding box center [463, 338] width 194 height 27
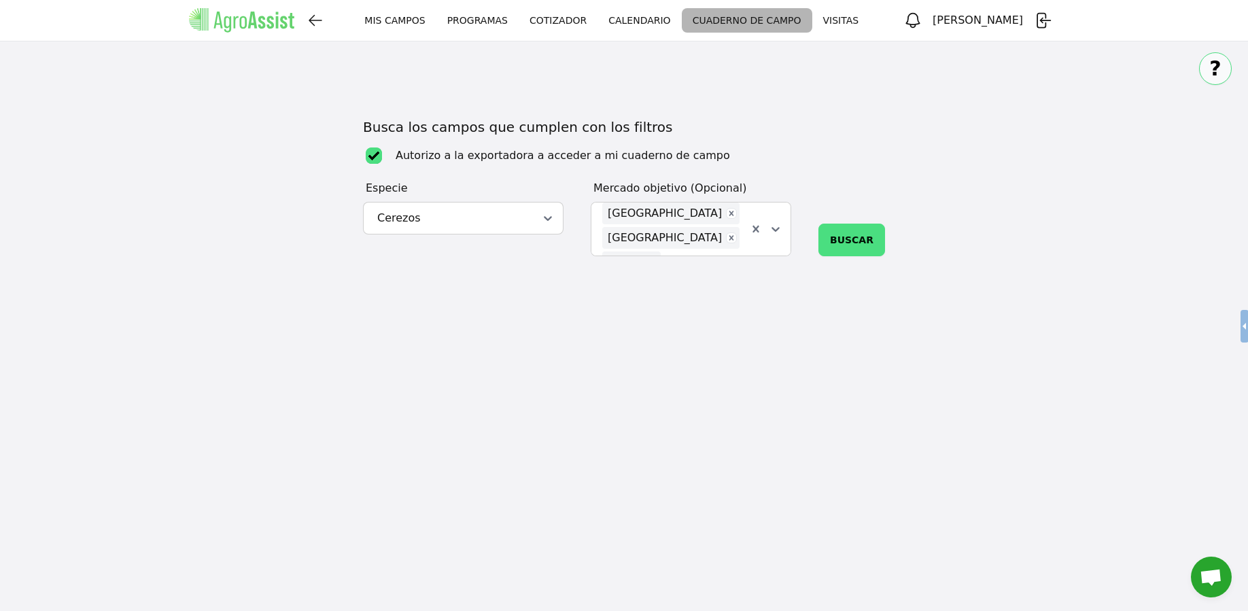
click at [842, 241] on button "BUSCAR" at bounding box center [851, 240] width 67 height 33
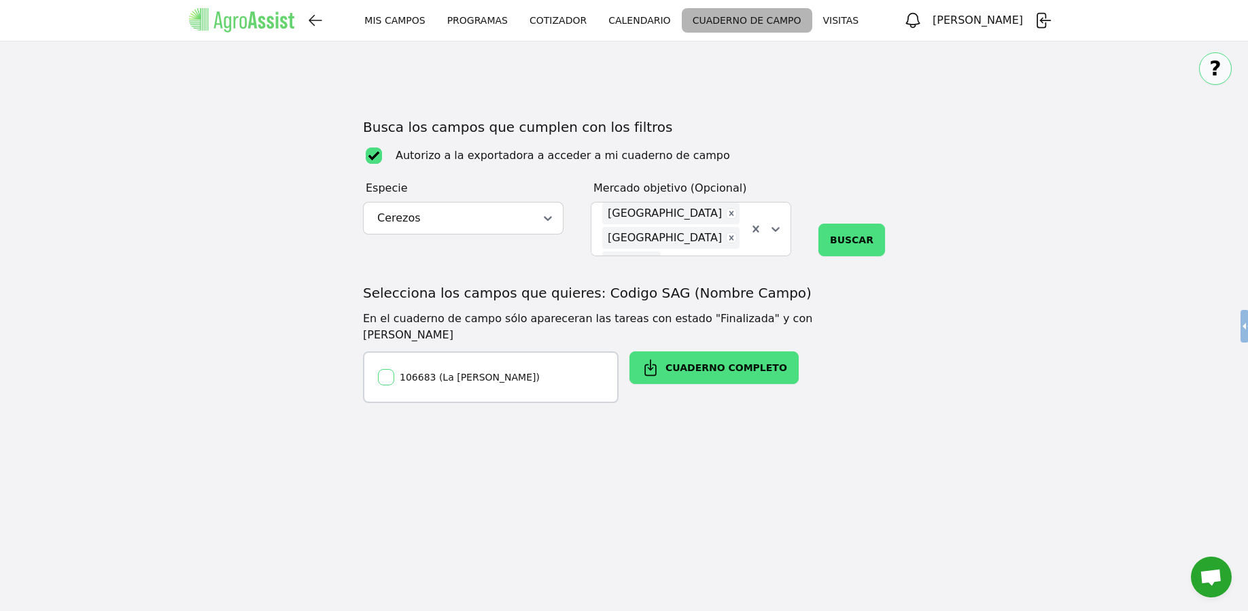
click at [387, 369] on input "106683 (La [PERSON_NAME])" at bounding box center [386, 377] width 16 height 16
checkbox input "true"
click at [724, 360] on button "CUADERNO COMPLETO" at bounding box center [713, 367] width 169 height 33
click at [661, 22] on link "CALENDARIO" at bounding box center [639, 20] width 84 height 24
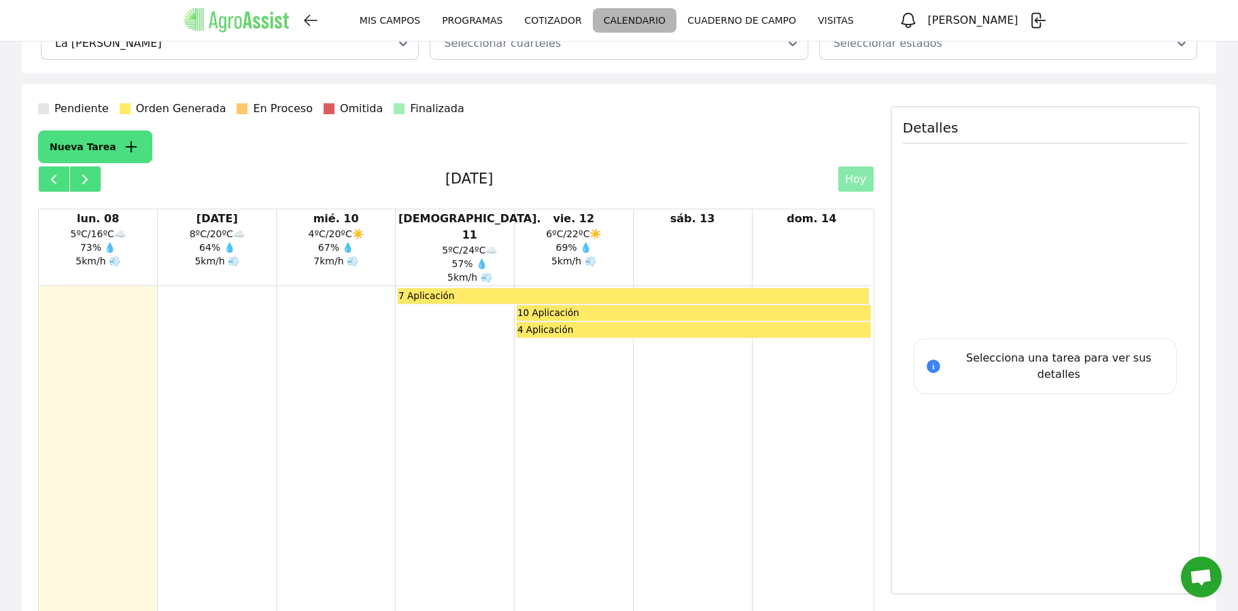
scroll to position [109, 0]
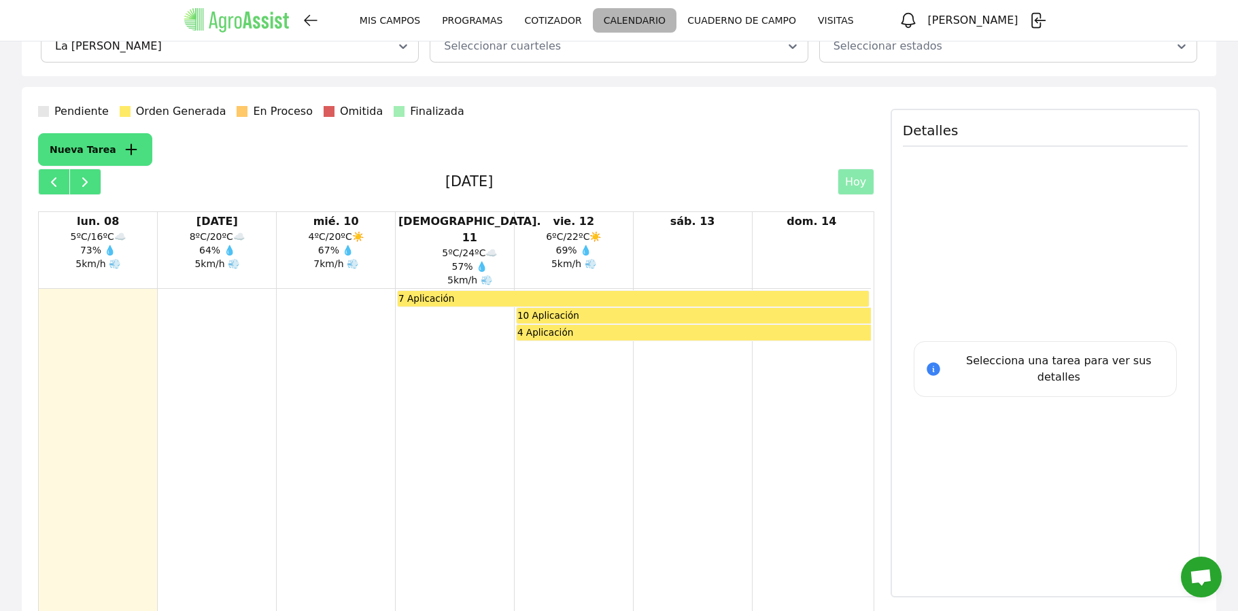
click at [133, 153] on button "Nueva Tarea" at bounding box center [95, 149] width 114 height 33
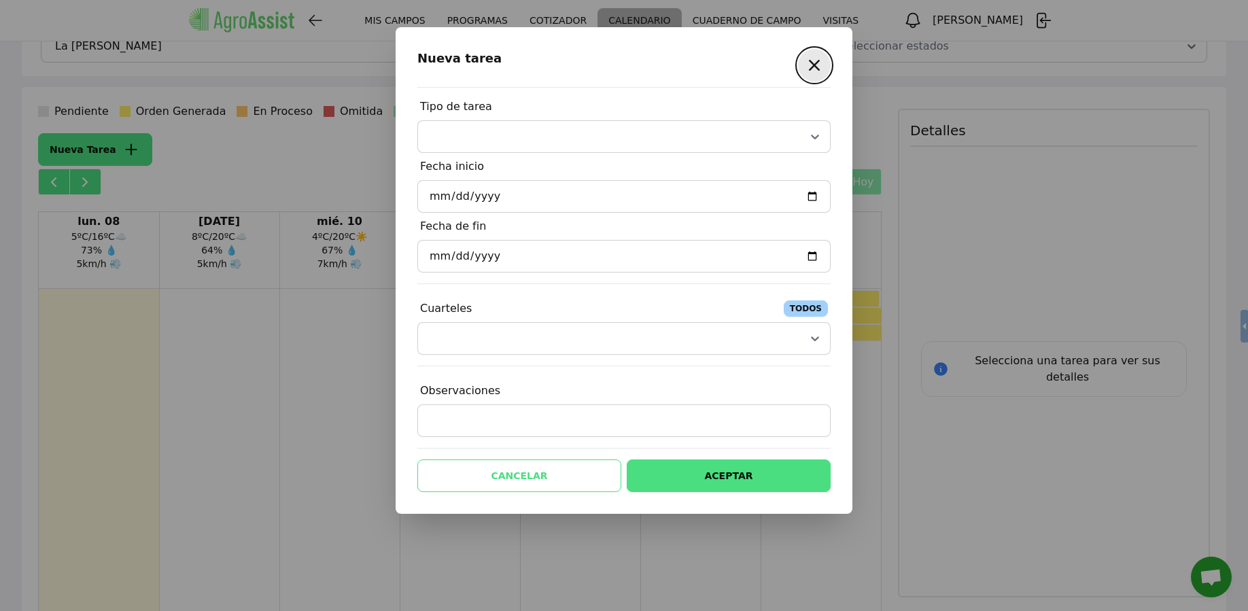
click at [808, 67] on icon "button" at bounding box center [814, 65] width 22 height 22
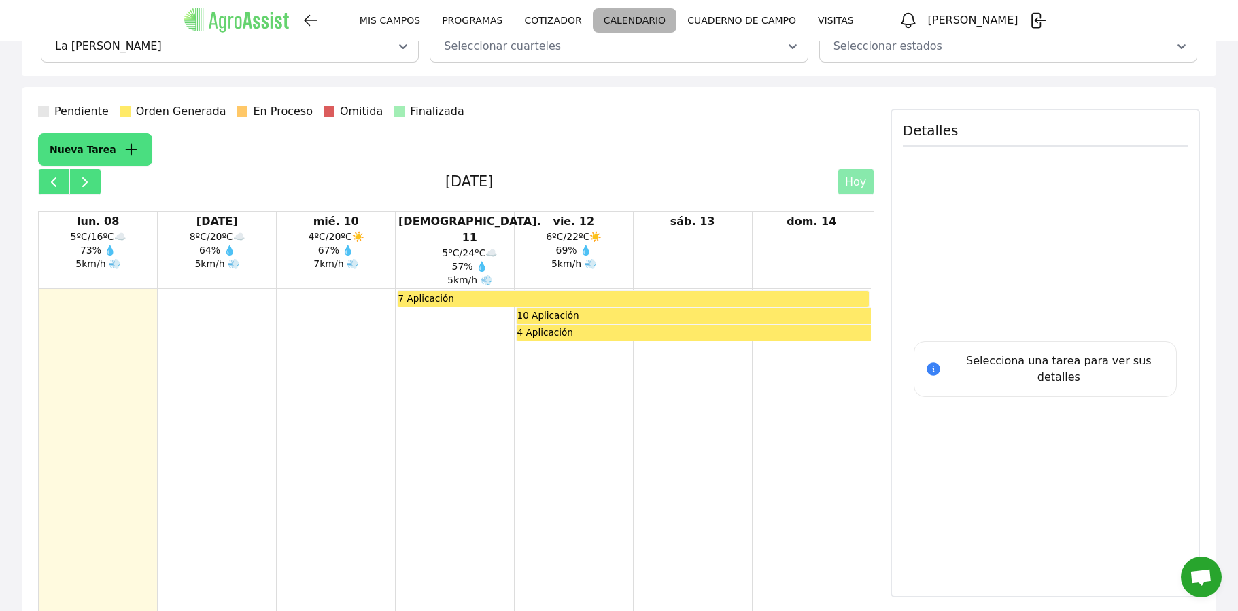
click at [831, 24] on link "VISITAS" at bounding box center [836, 20] width 58 height 24
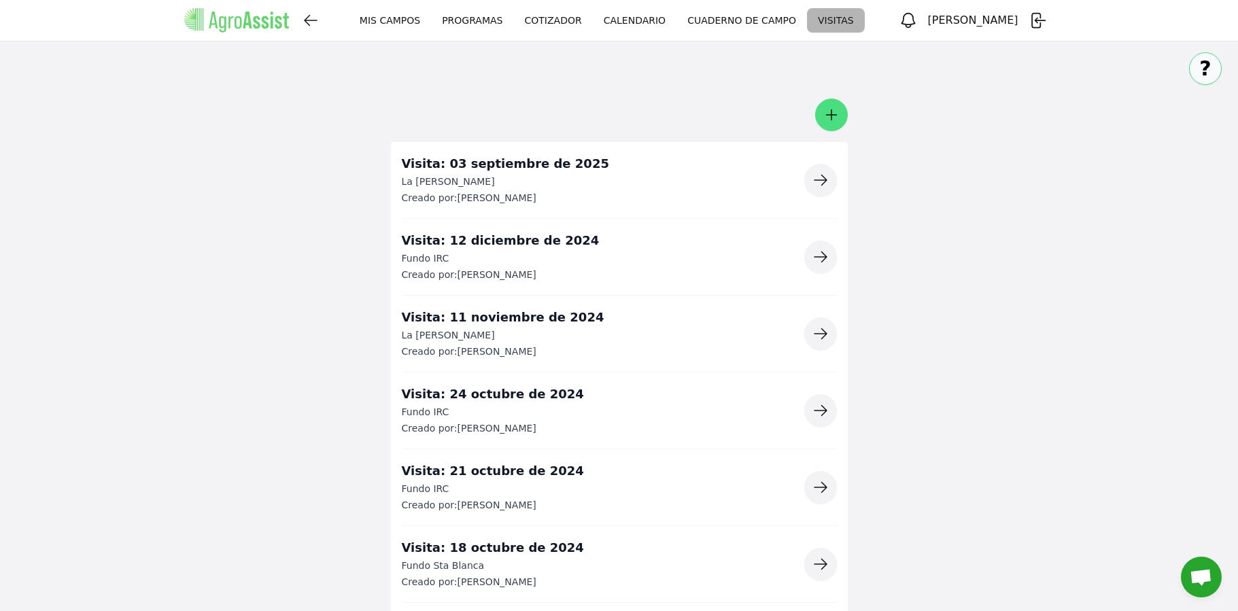
click at [819, 184] on icon "button" at bounding box center [820, 180] width 16 height 16
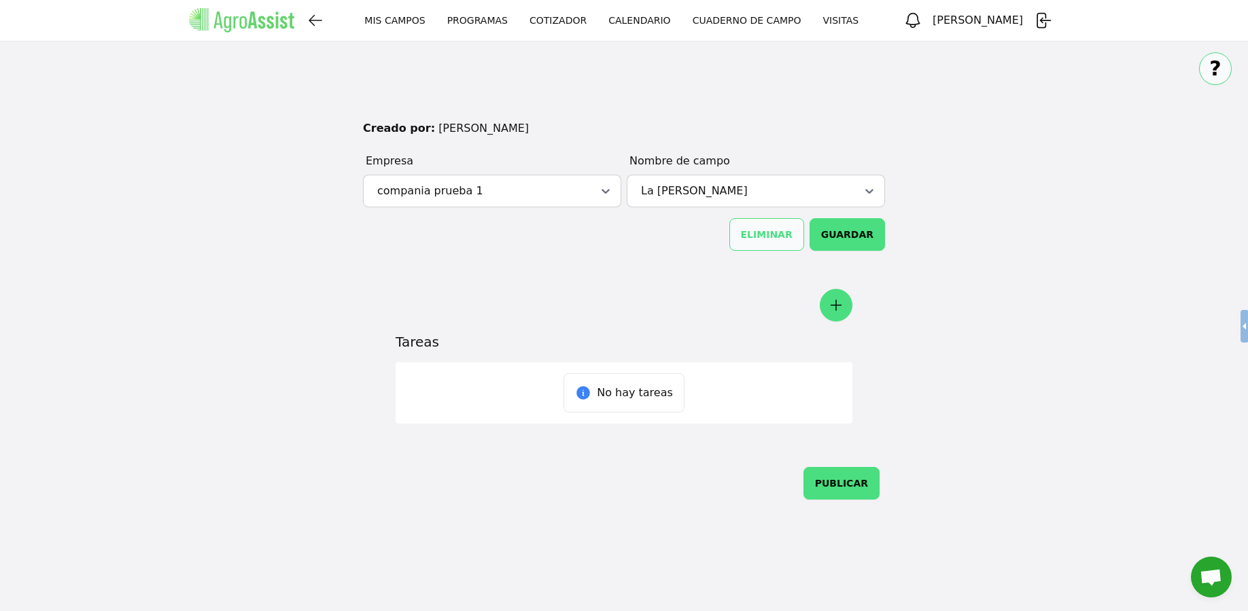
click at [641, 20] on link "CALENDARIO" at bounding box center [639, 20] width 84 height 24
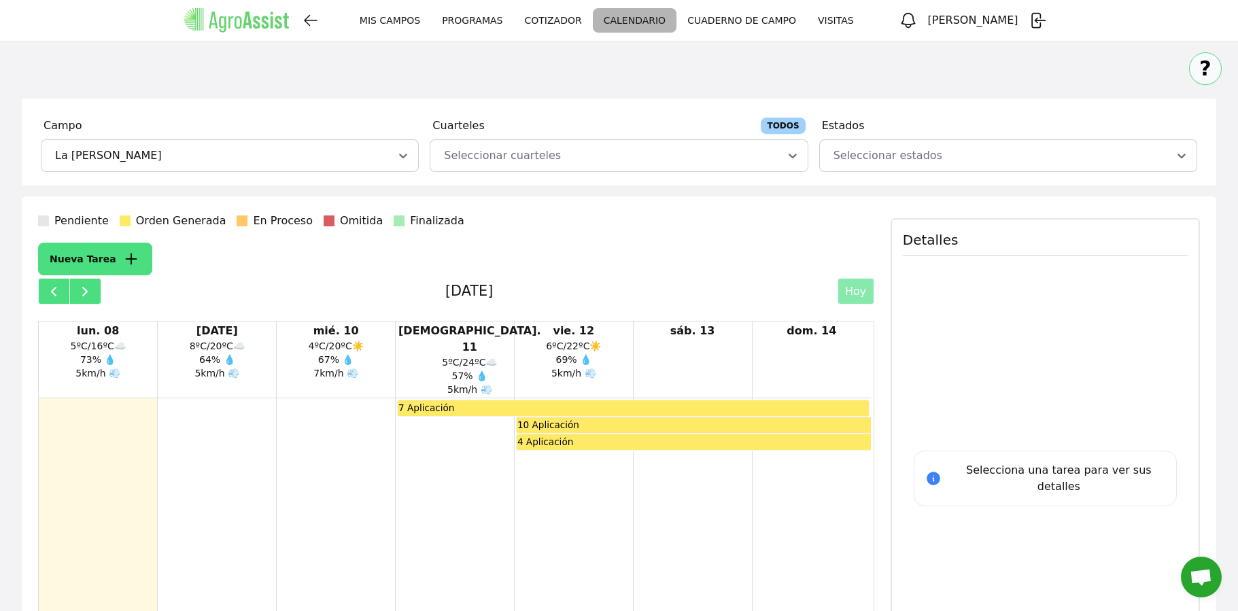
click at [482, 20] on link "PROGRAMAS" at bounding box center [472, 20] width 82 height 24
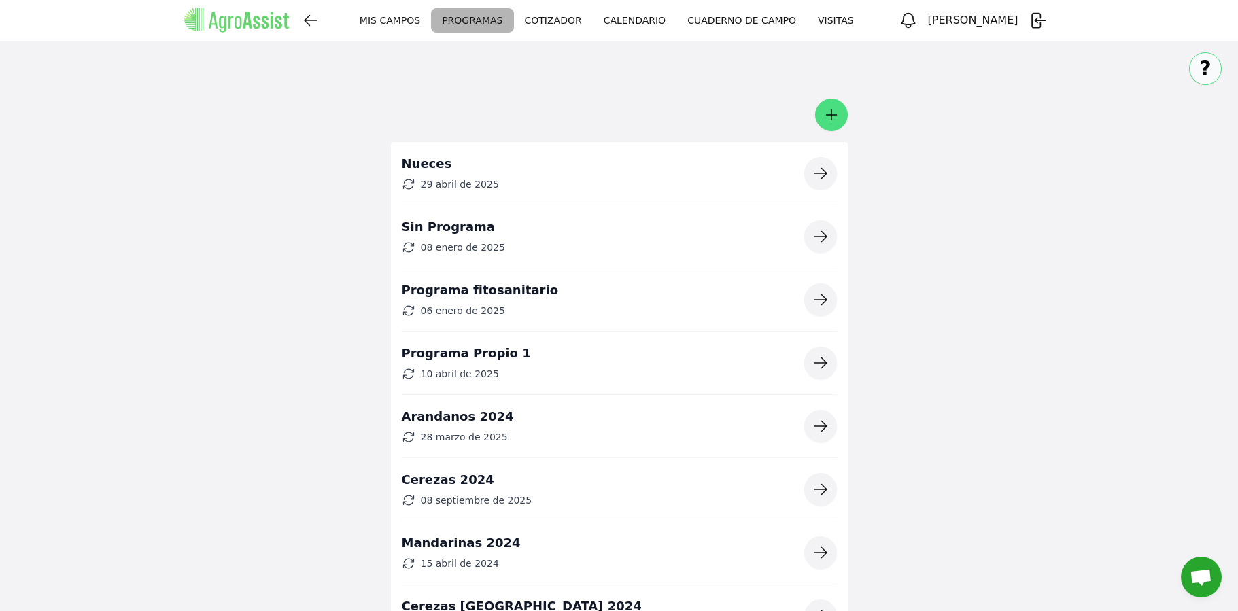
click at [829, 367] on button "button" at bounding box center [820, 363] width 33 height 33
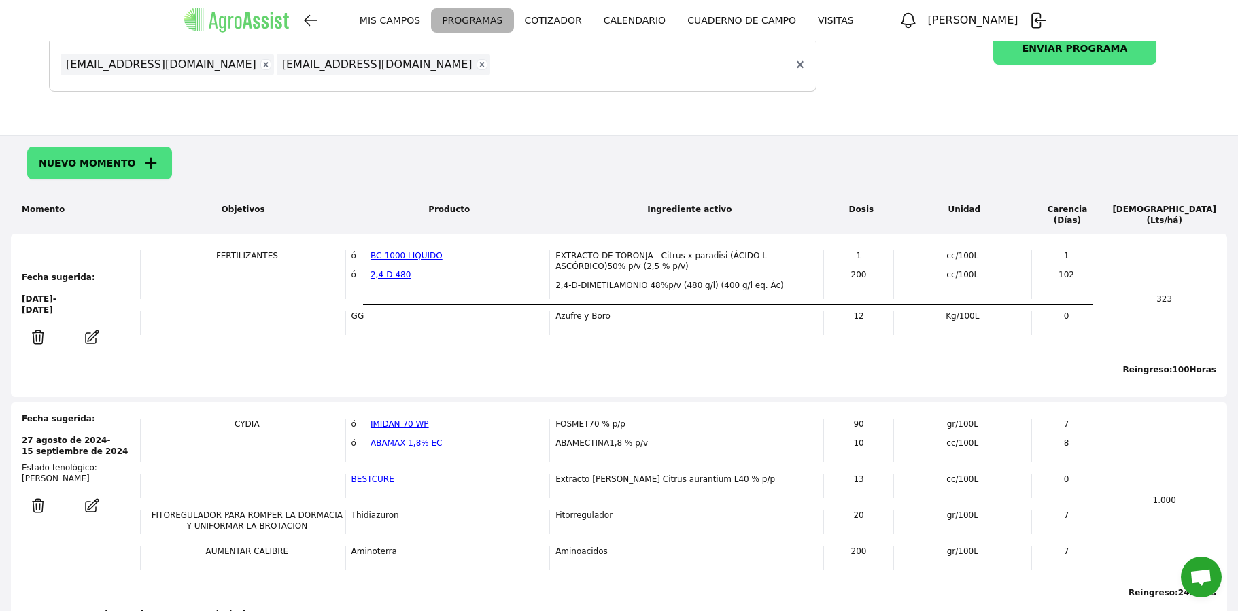
scroll to position [379, 0]
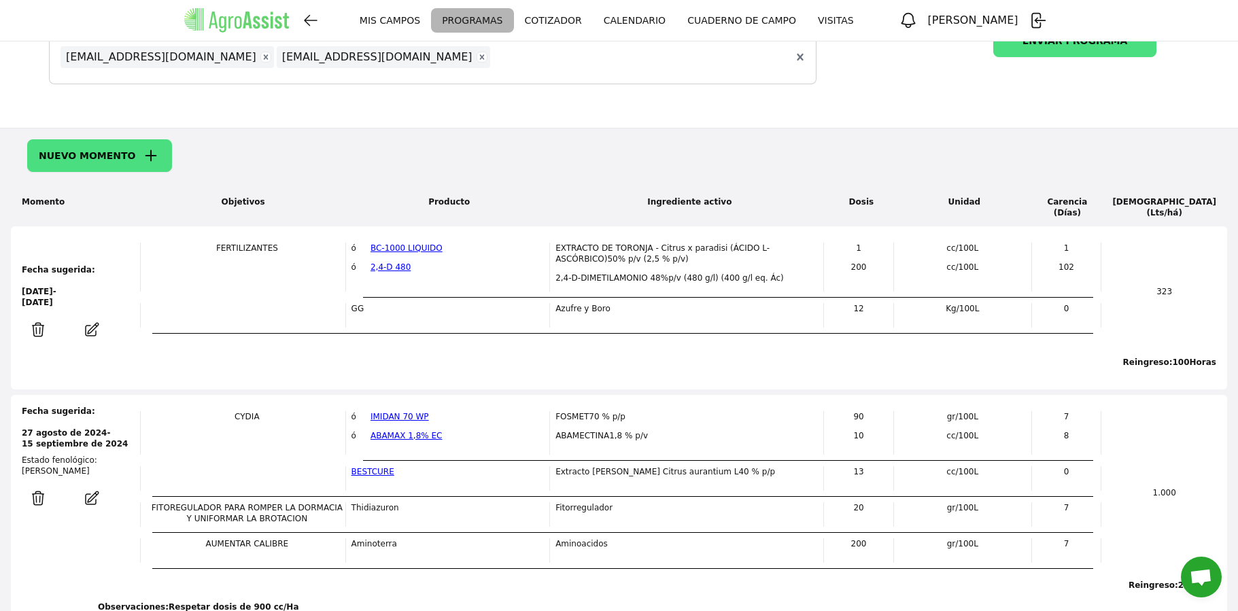
drag, startPoint x: 90, startPoint y: 302, endPoint x: 18, endPoint y: 292, distance: 72.7
click at [18, 292] on div "Momento Fecha sugerida: [DATE] - [DATE] Objetivos Producto Ingrediente activo D…" at bounding box center [619, 291] width 1216 height 131
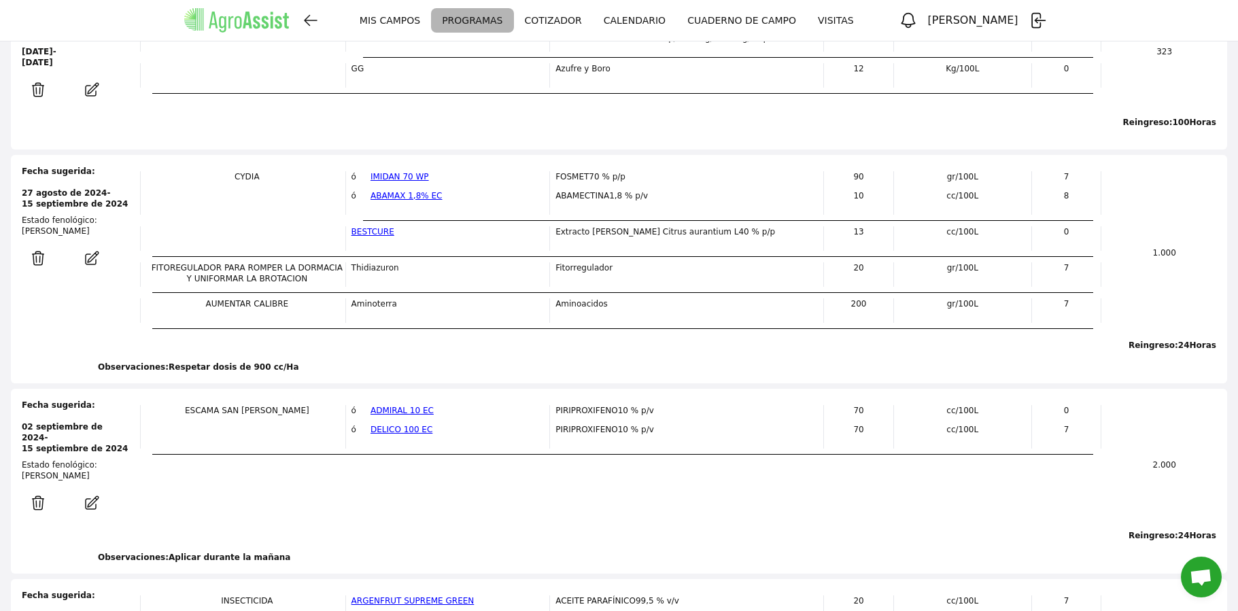
scroll to position [665, 0]
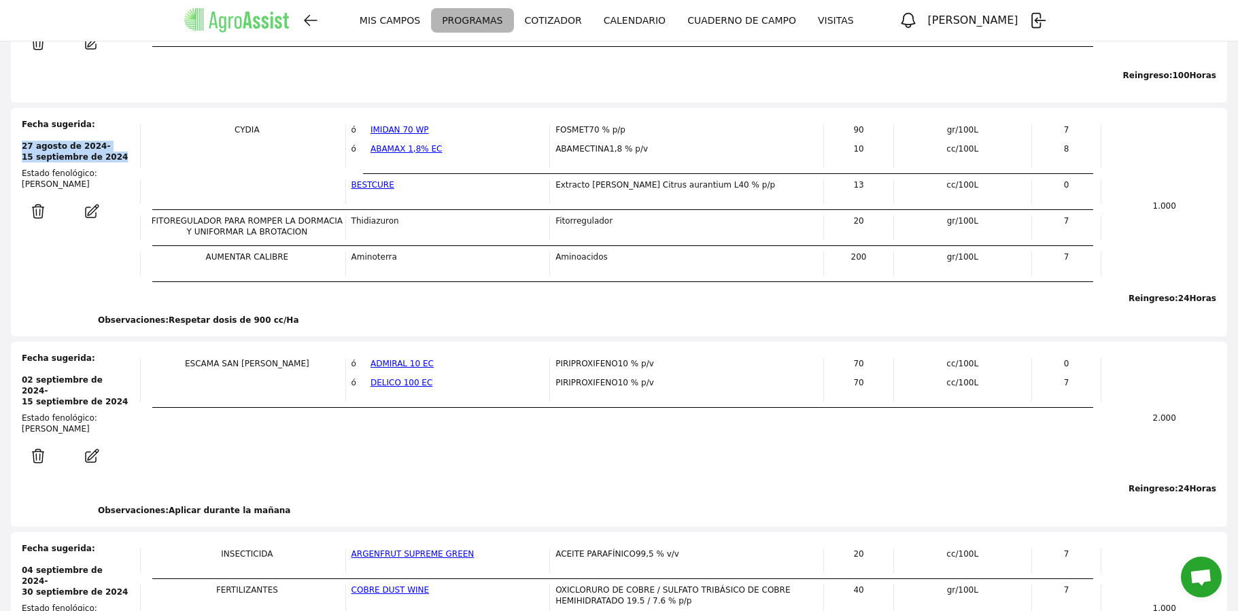
drag, startPoint x: 22, startPoint y: 147, endPoint x: 117, endPoint y: 158, distance: 95.9
click at [117, 158] on div "[PERSON_NAME]: [DATE] - [DATE] Estado fenológico: [PERSON_NAME]" at bounding box center [75, 200] width 107 height 163
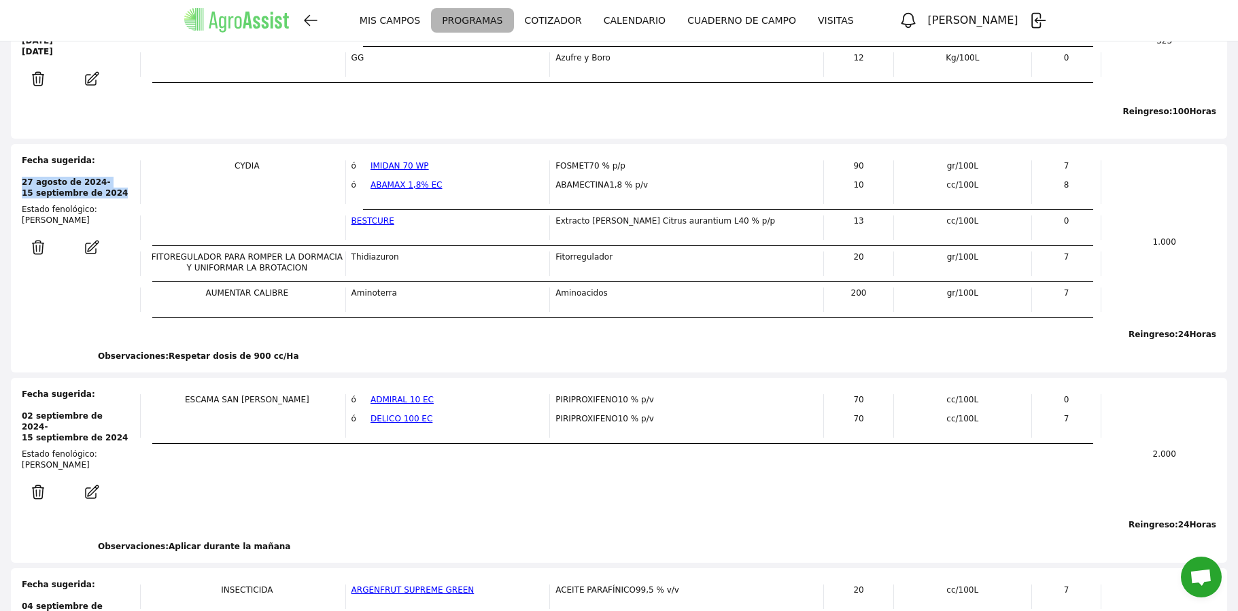
scroll to position [634, 0]
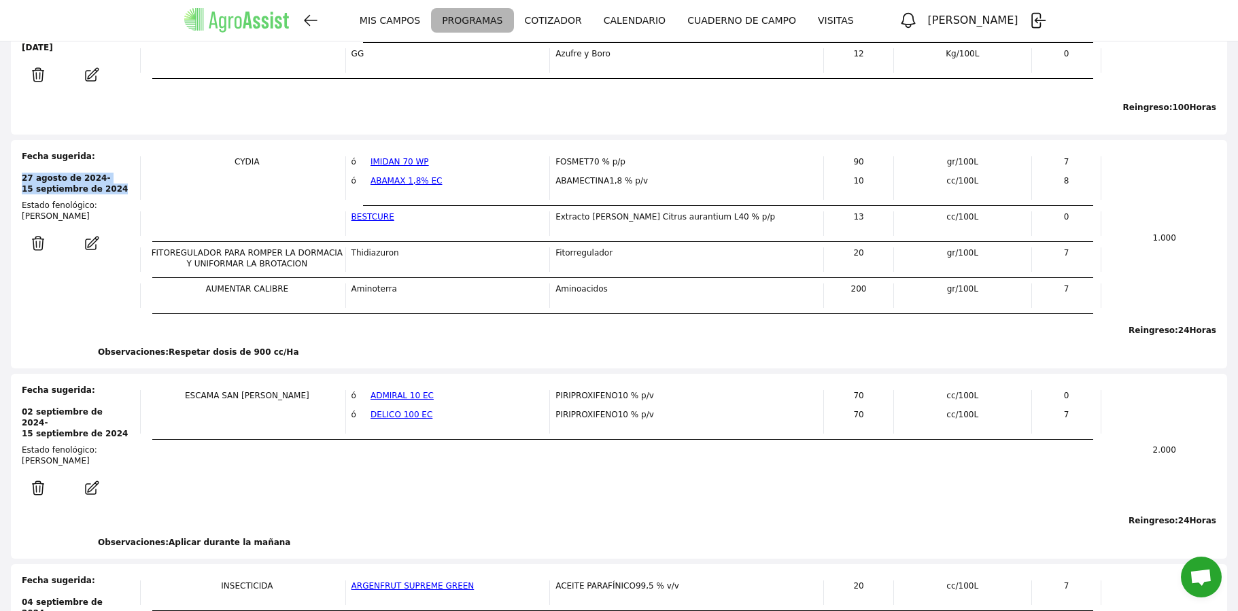
click at [416, 16] on link "MIS CAMPOS" at bounding box center [390, 20] width 82 height 24
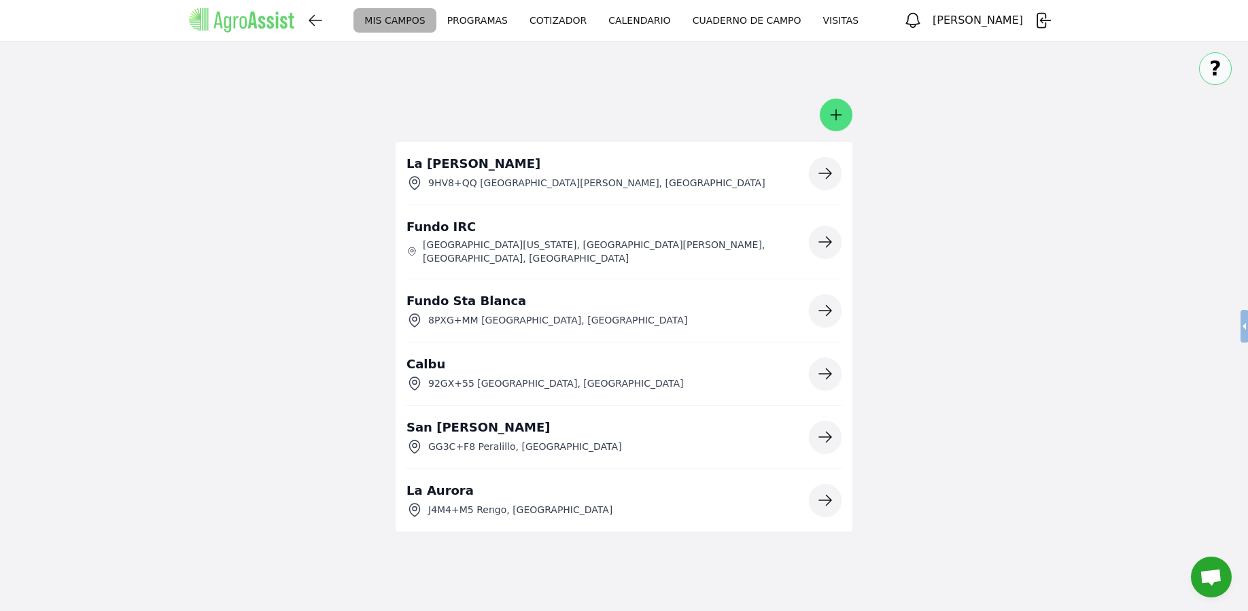
click at [818, 175] on icon "button" at bounding box center [825, 173] width 16 height 16
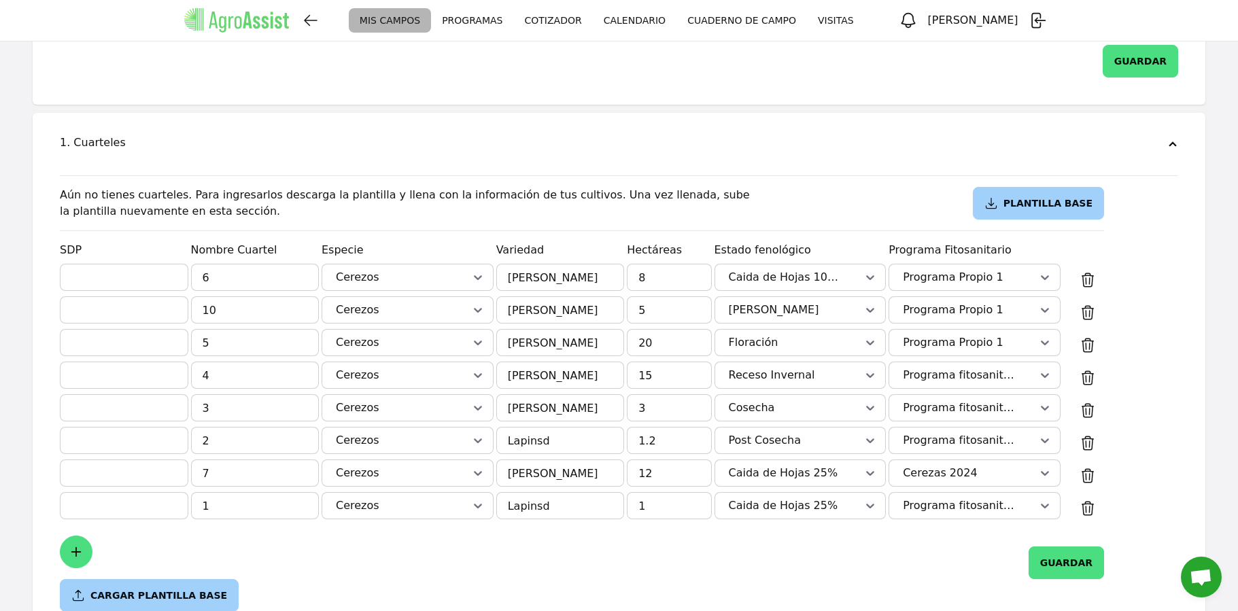
scroll to position [666, 0]
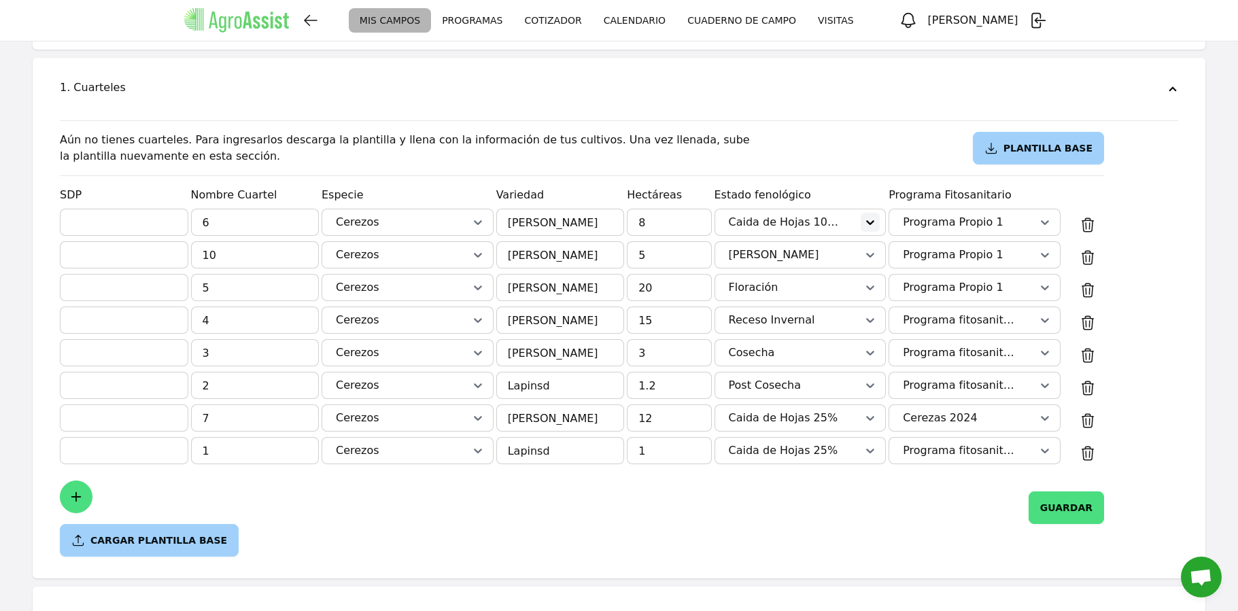
click at [863, 215] on icon at bounding box center [870, 222] width 14 height 14
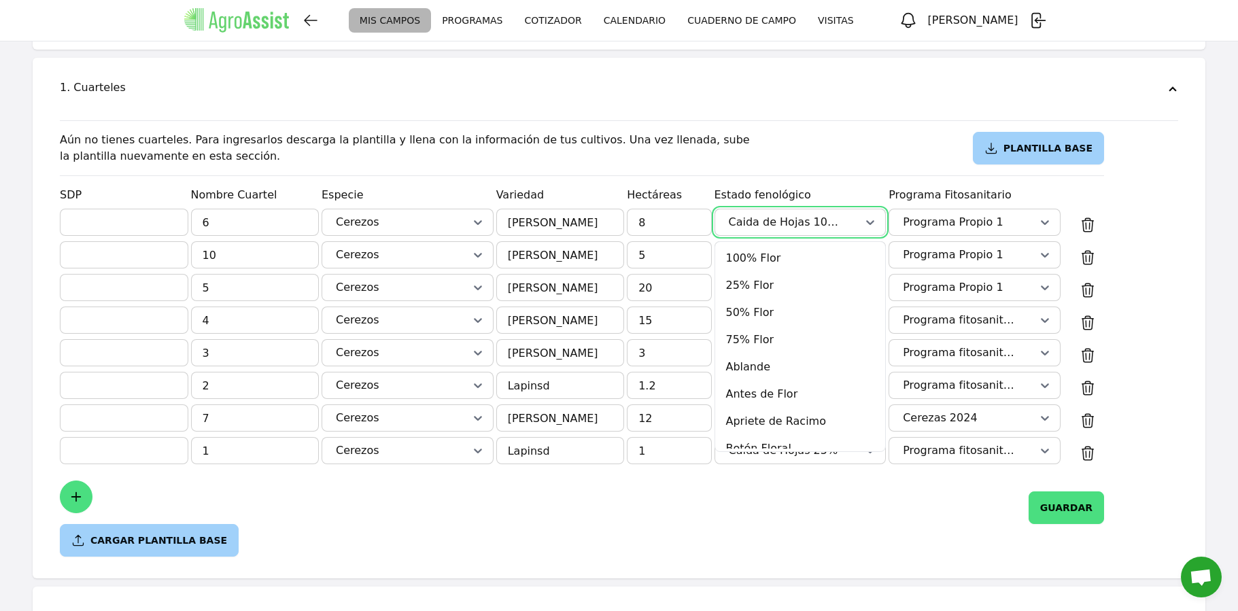
scroll to position [158, 0]
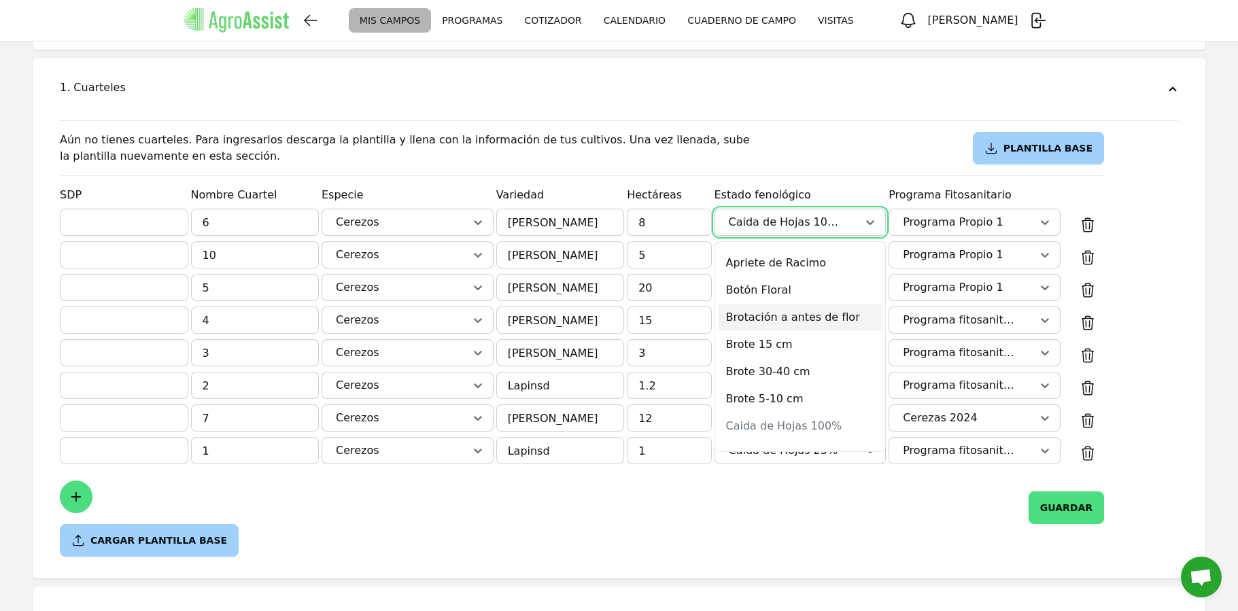
click at [829, 304] on div "Brotación a antes de flor" at bounding box center [800, 317] width 165 height 27
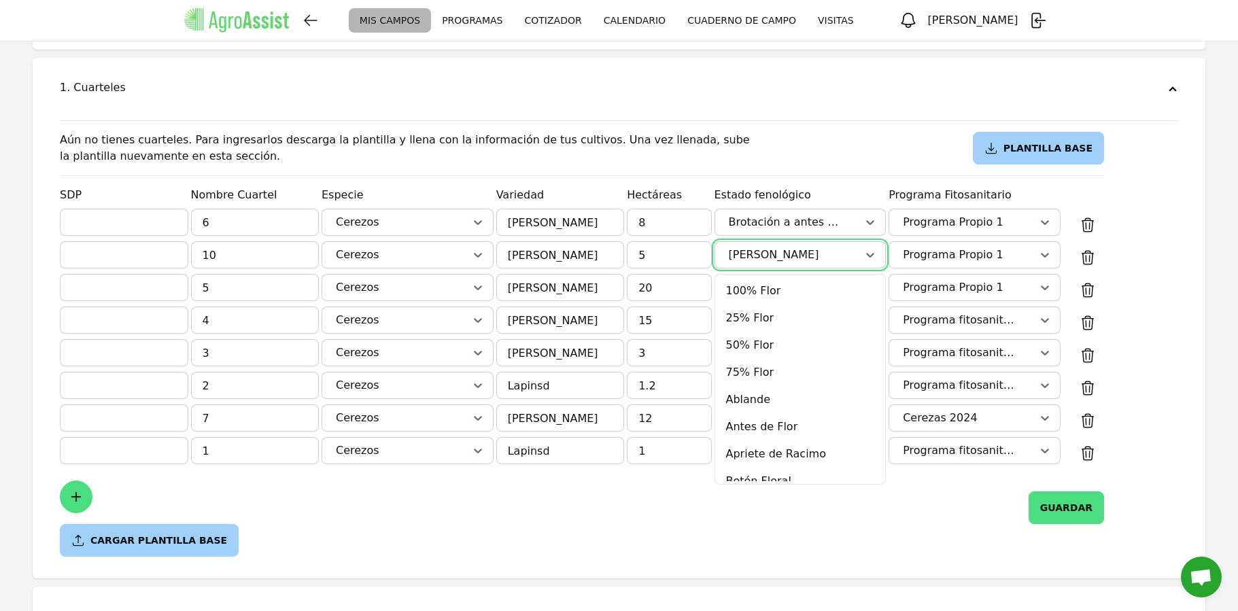
click at [856, 245] on div "[PERSON_NAME]" at bounding box center [800, 254] width 149 height 19
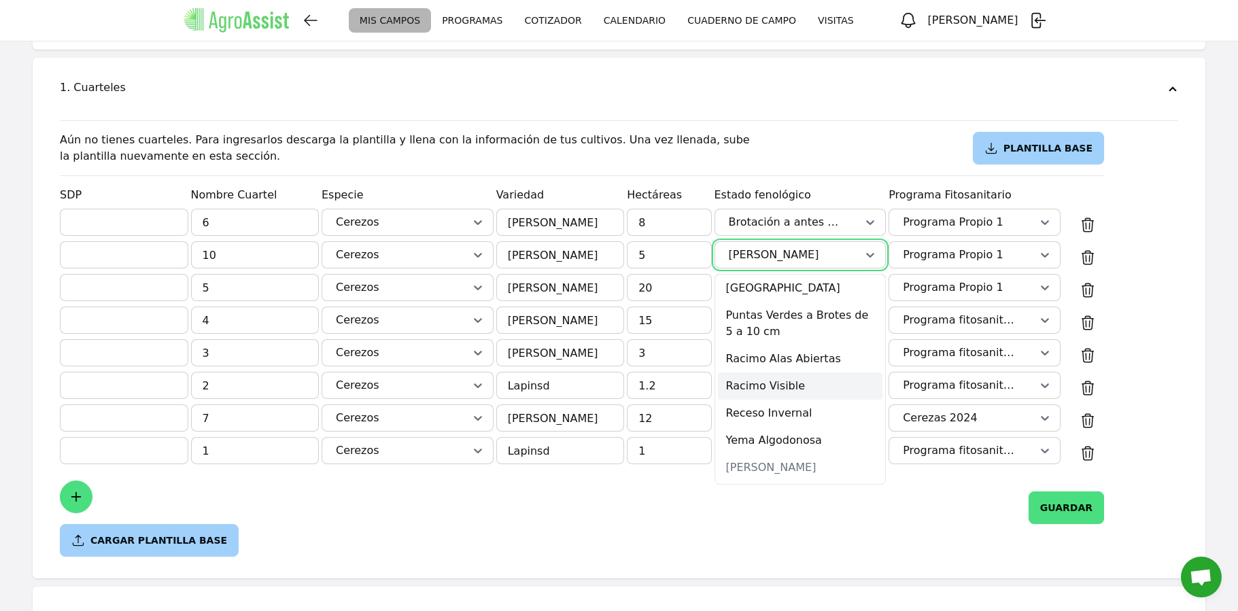
click at [822, 373] on div "Racimo Visible" at bounding box center [800, 386] width 165 height 27
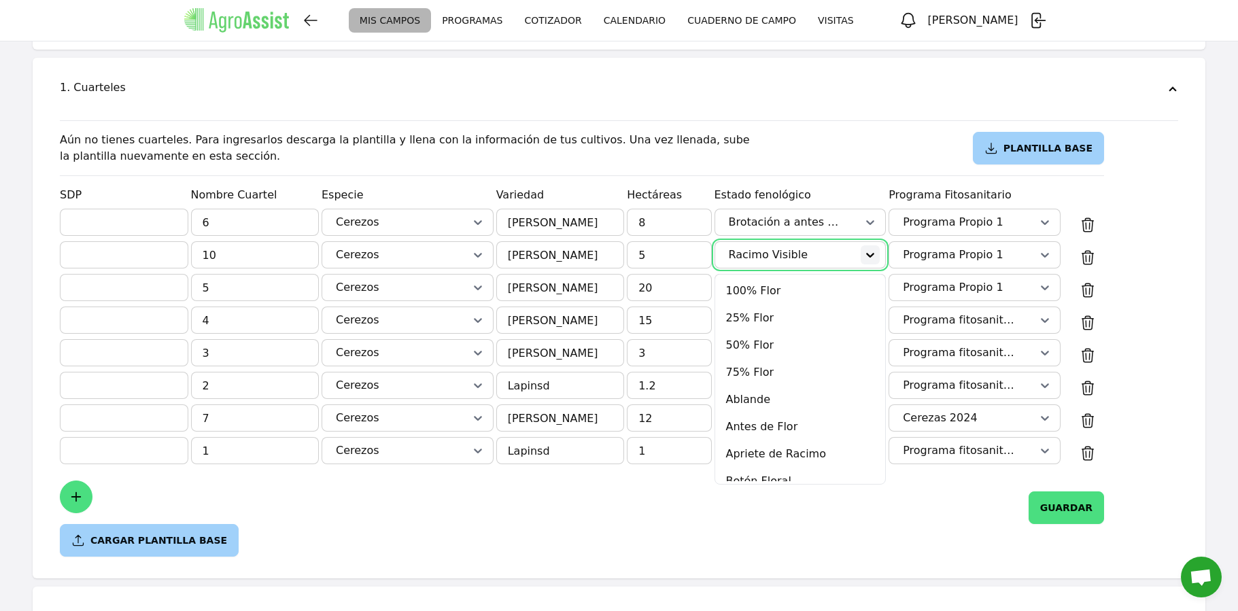
click at [869, 248] on icon at bounding box center [870, 255] width 14 height 14
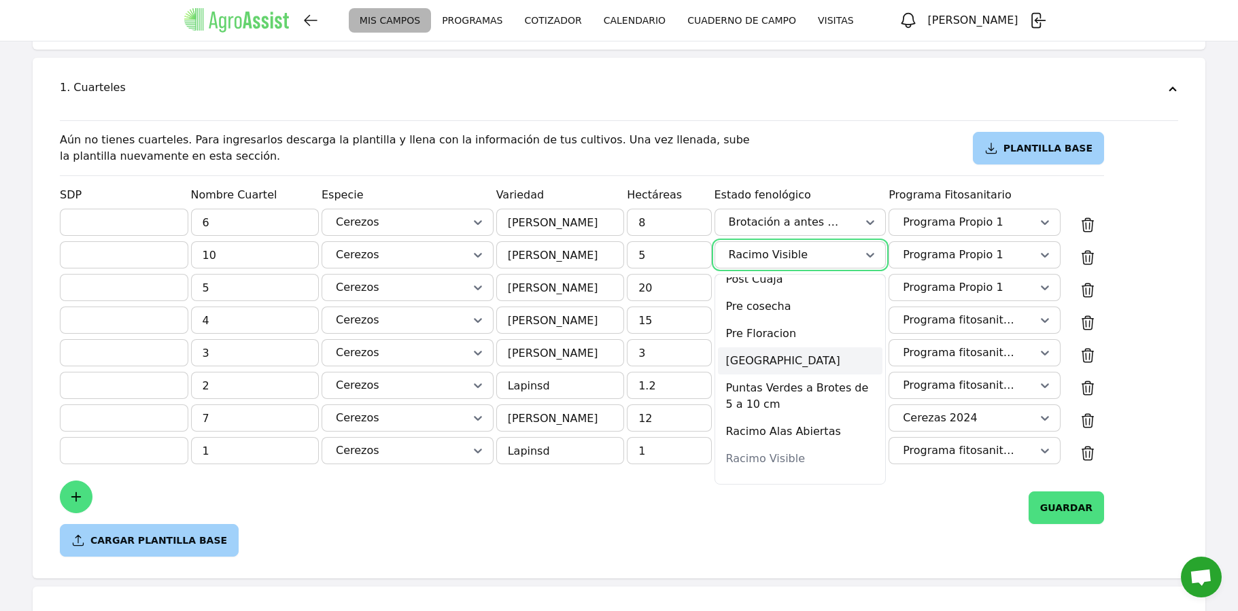
click at [827, 347] on div "[GEOGRAPHIC_DATA]" at bounding box center [800, 360] width 165 height 27
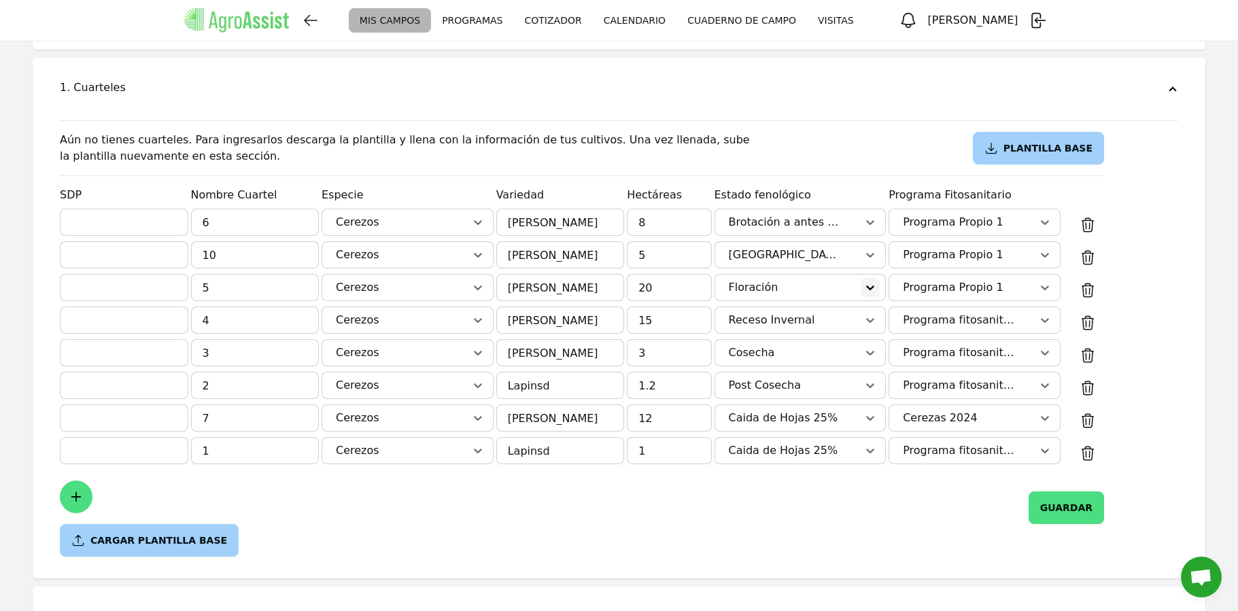
click at [868, 281] on icon at bounding box center [870, 288] width 14 height 14
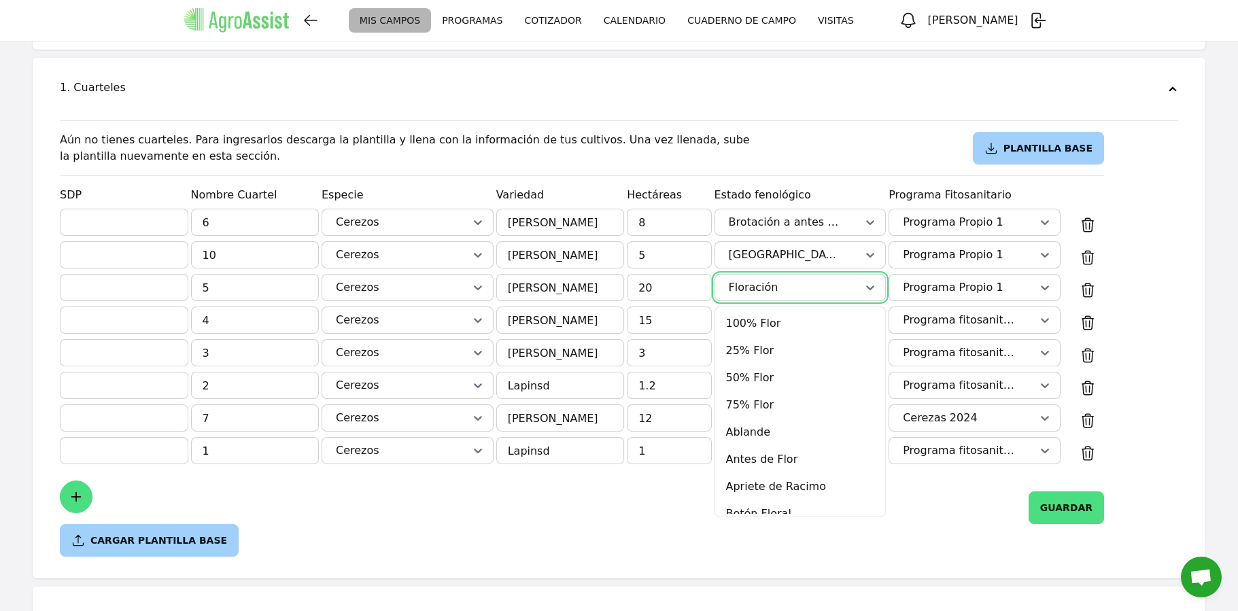
scroll to position [430, 0]
click at [835, 369] on div "Crecimiento" at bounding box center [800, 382] width 165 height 27
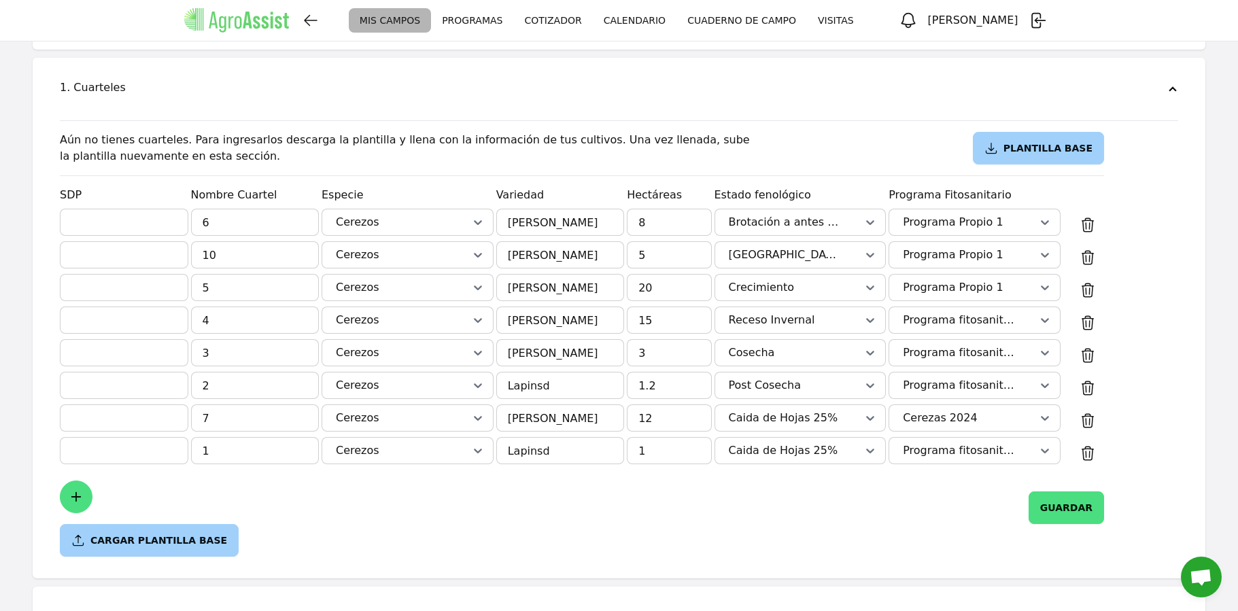
click at [863, 340] on div at bounding box center [870, 353] width 20 height 26
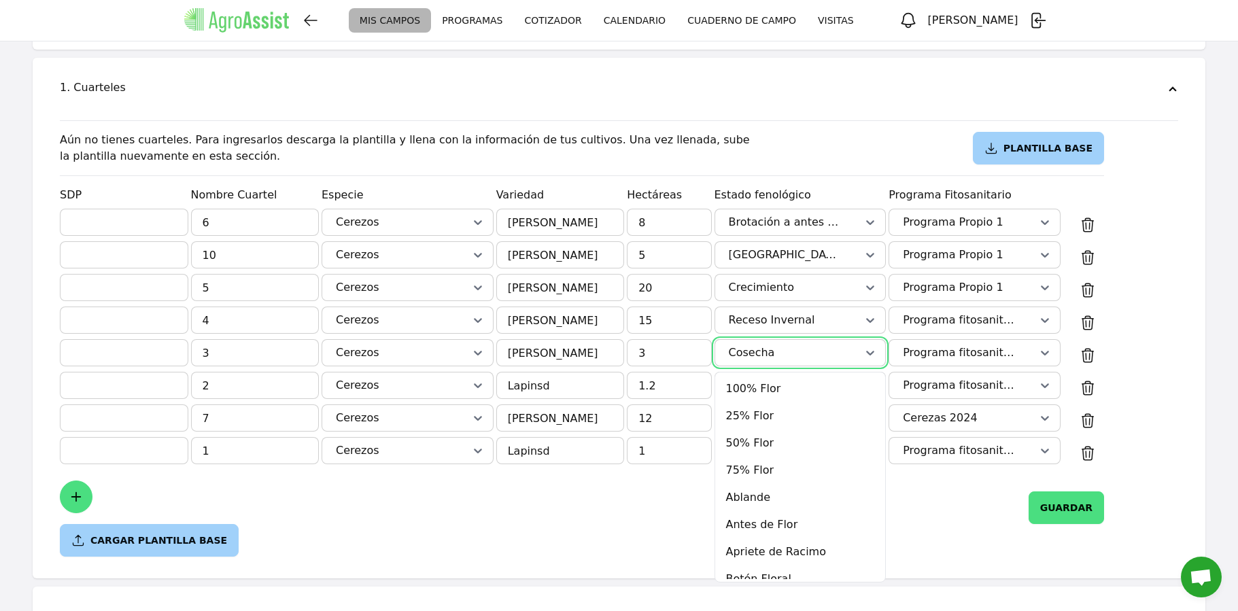
scroll to position [294, 0]
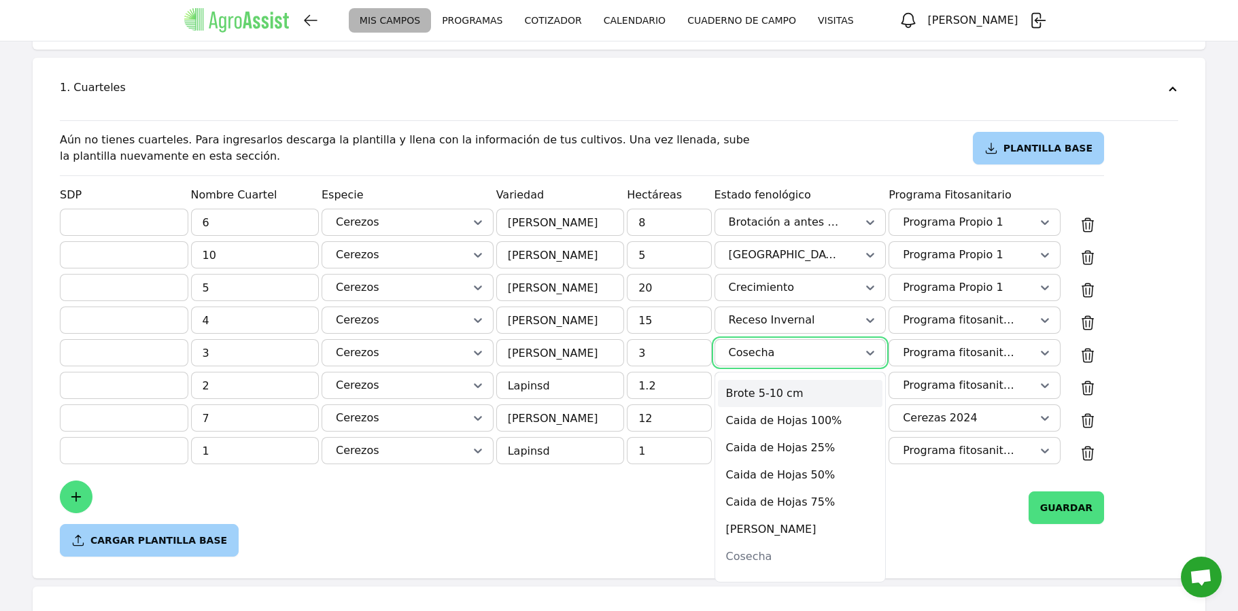
click at [842, 380] on div "Brote 5-10 cm" at bounding box center [800, 393] width 165 height 27
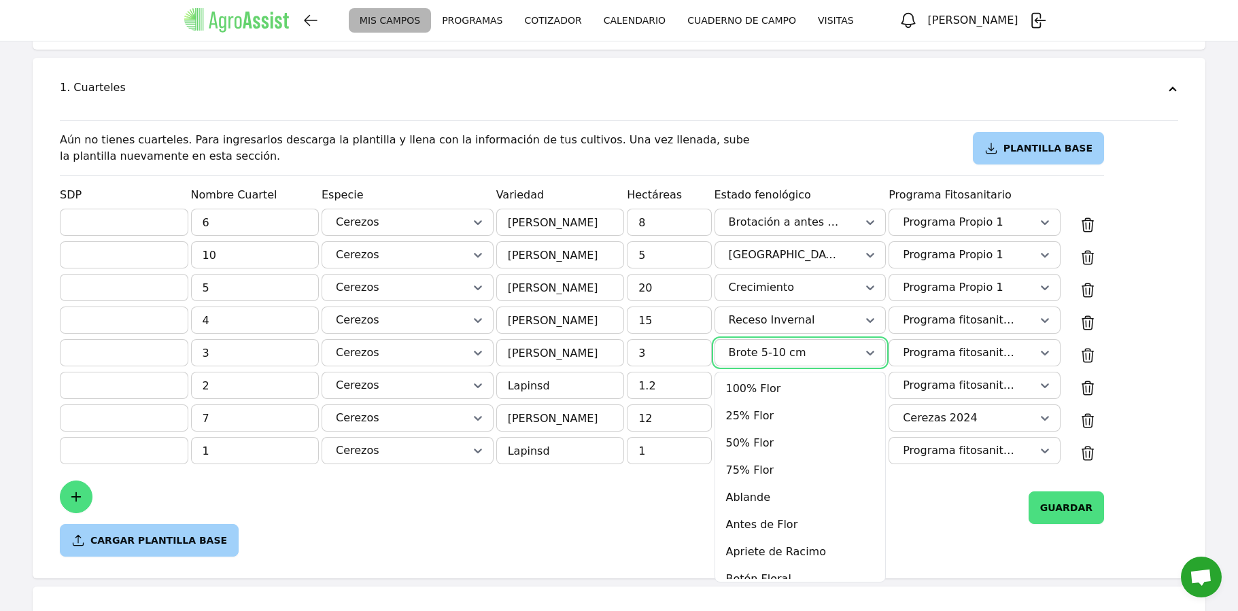
click at [866, 346] on div at bounding box center [870, 353] width 20 height 26
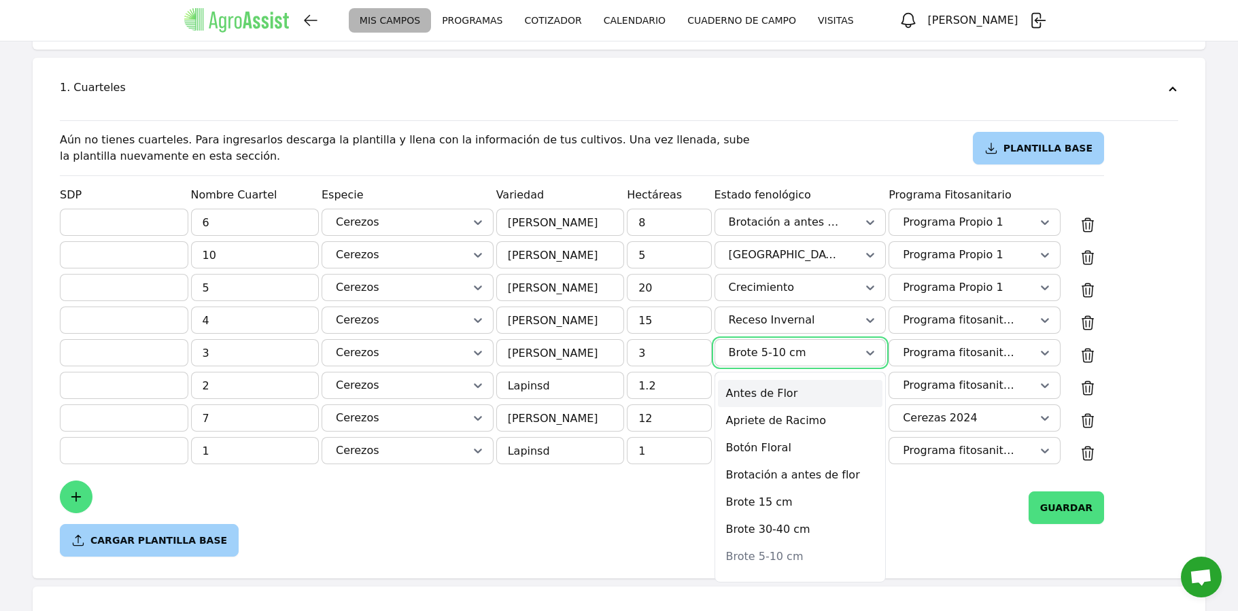
click at [842, 387] on div "Antes de Flor" at bounding box center [800, 393] width 165 height 27
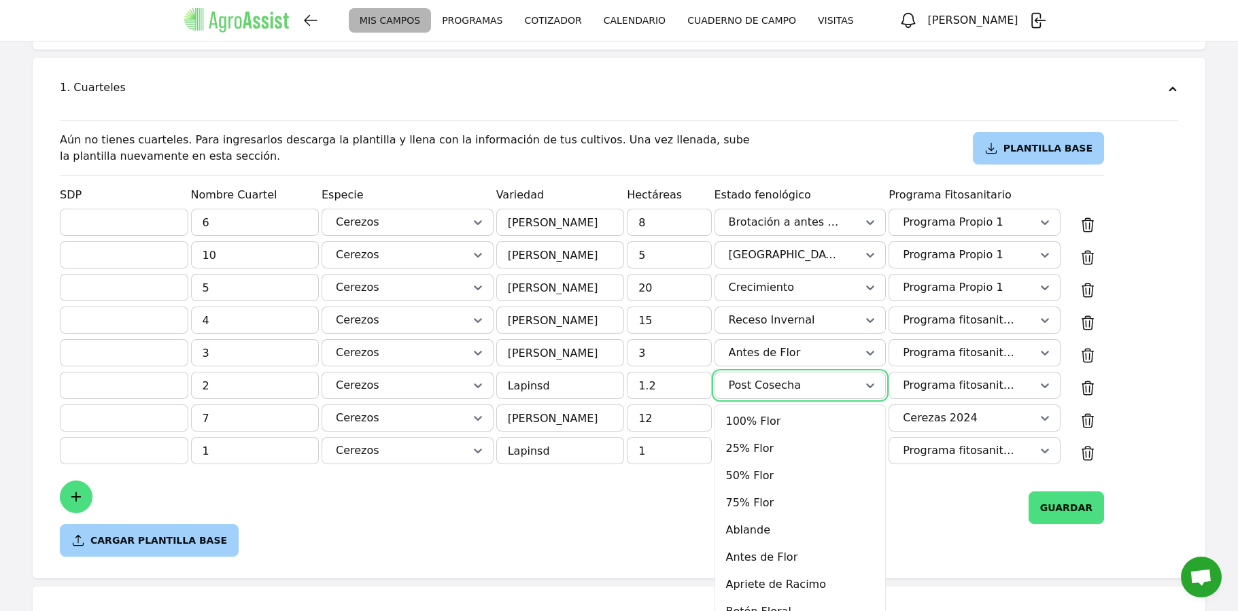
click at [855, 376] on div "Post Cosecha" at bounding box center [800, 385] width 149 height 19
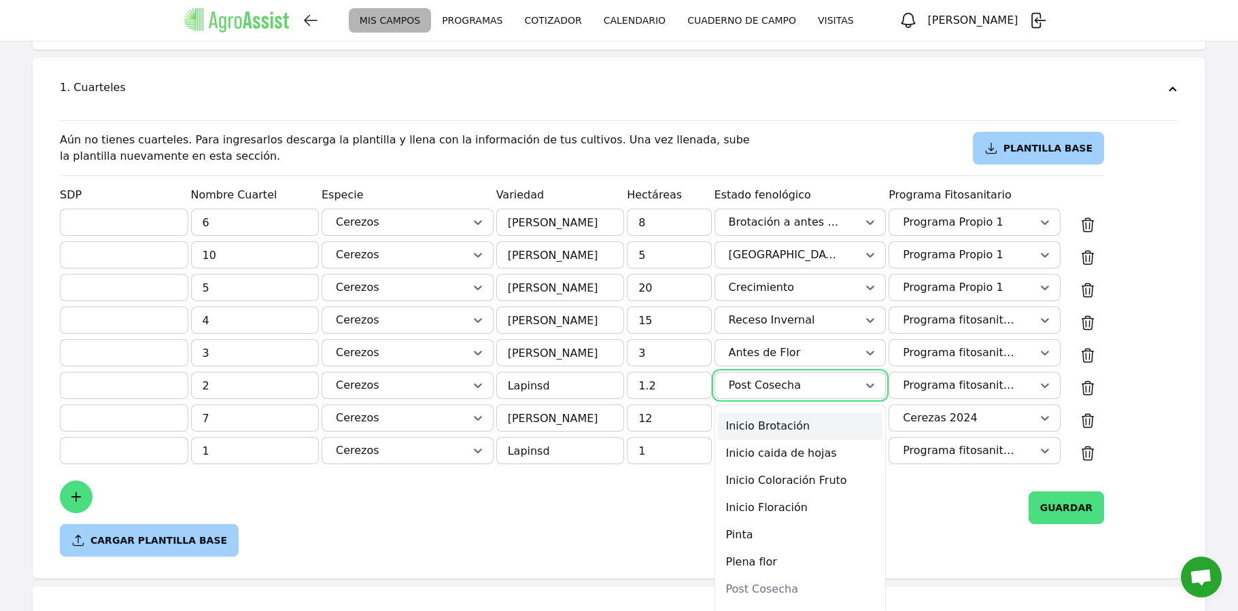
click at [824, 418] on div "Inicio Brotación" at bounding box center [800, 426] width 165 height 27
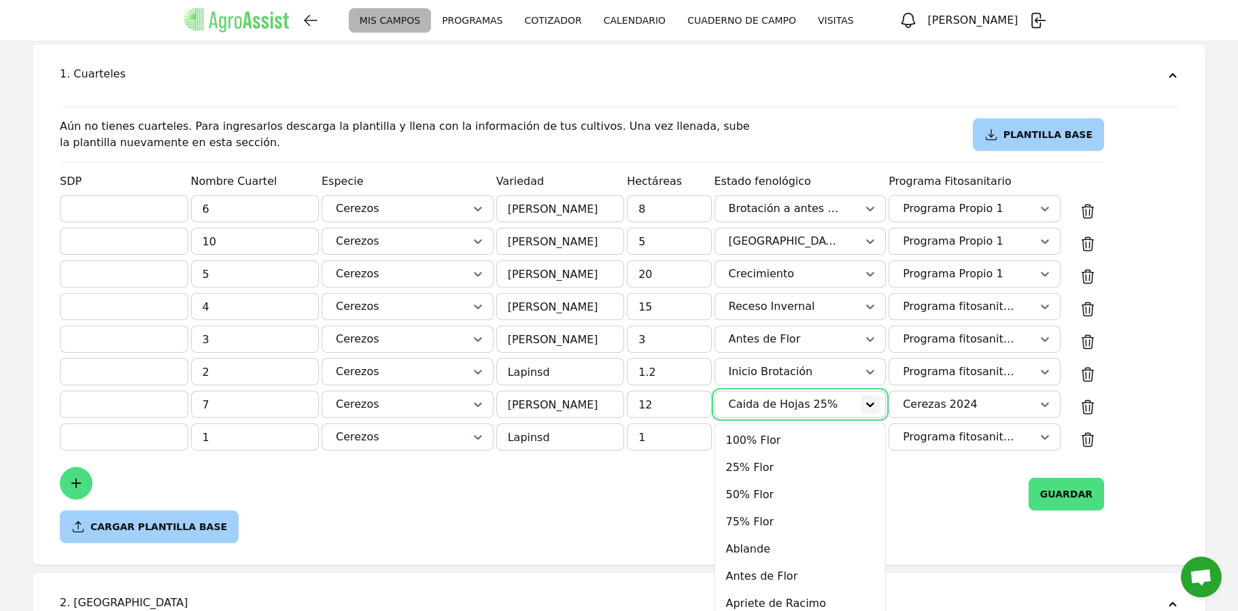
click at [860, 408] on div "option Caida de Hojas 25% selected, 14 of 42. 42 results available. Use Up and …" at bounding box center [800, 404] width 172 height 27
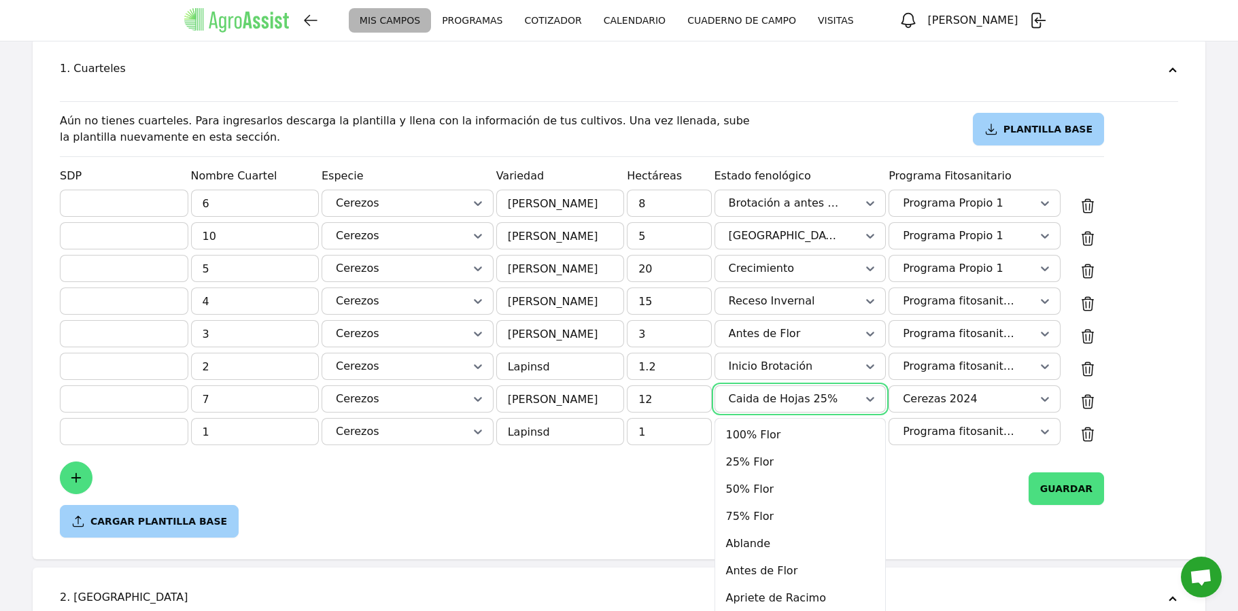
scroll to position [186, 0]
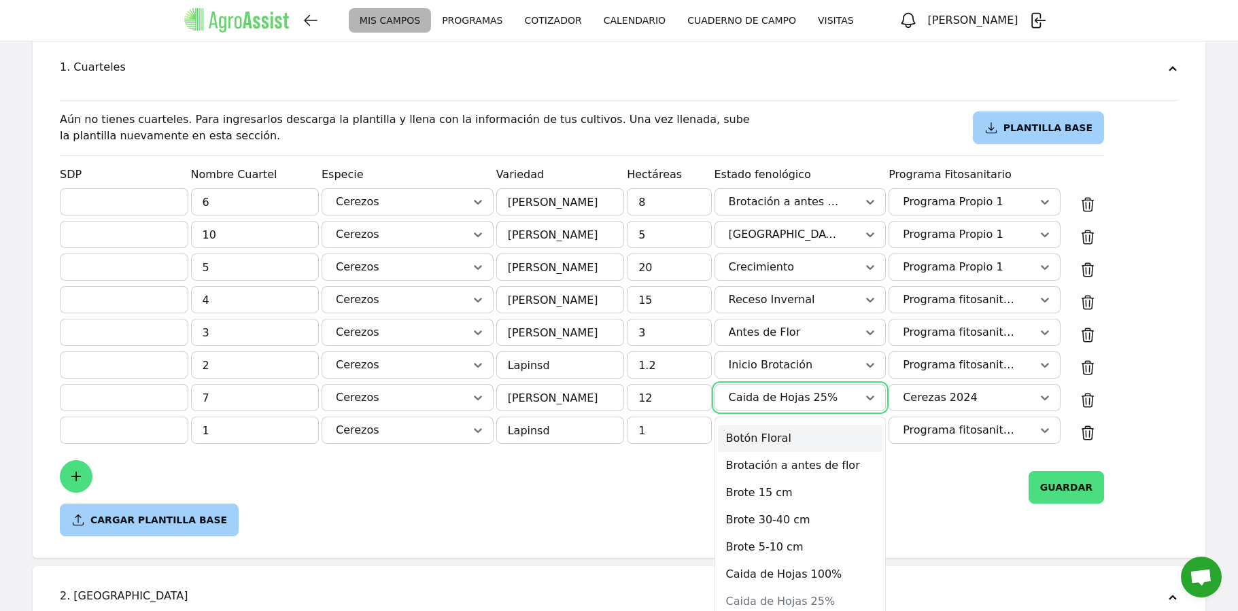
click at [833, 452] on div "Brotación a antes de flor" at bounding box center [800, 465] width 165 height 27
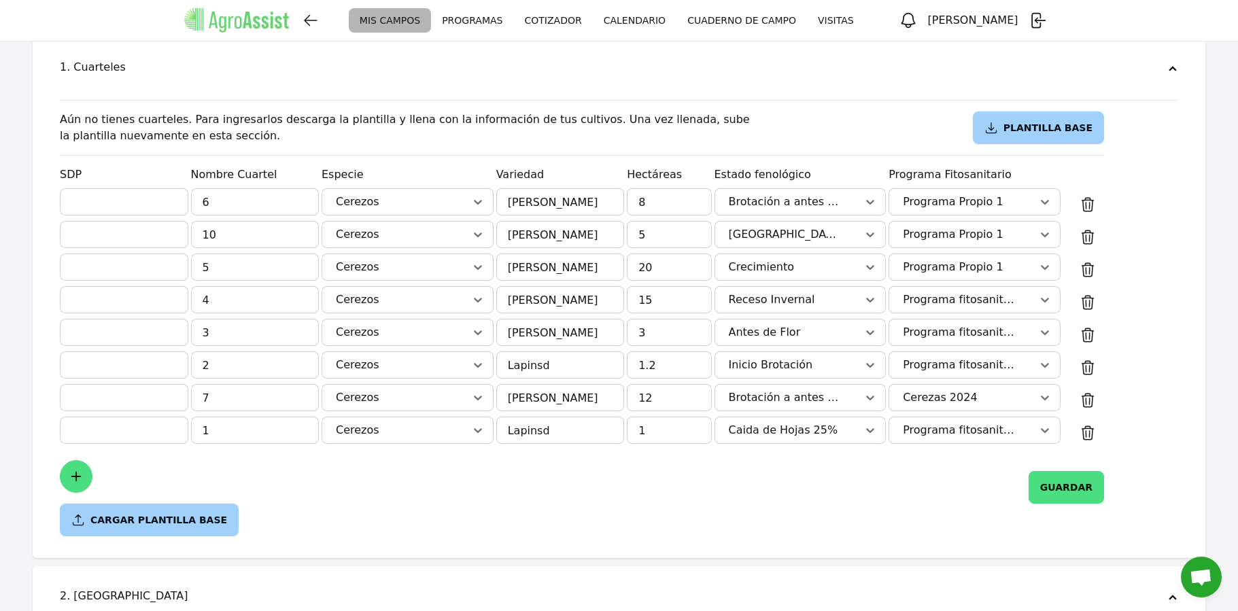
click at [859, 417] on div "Caida de Hojas 25%" at bounding box center [800, 430] width 172 height 27
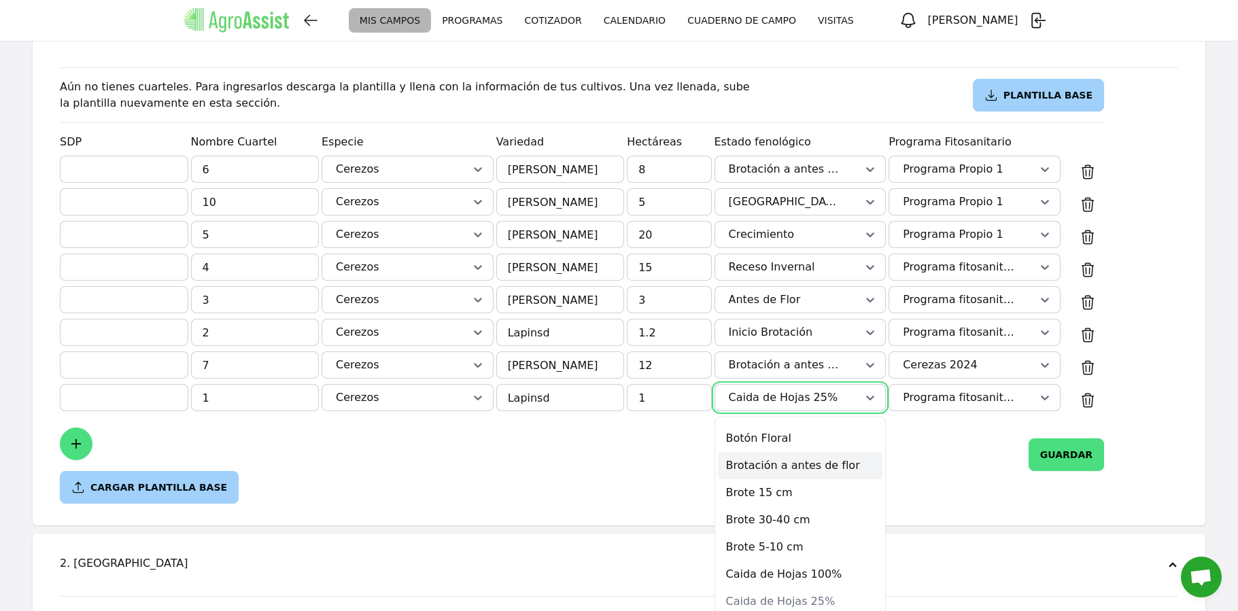
click at [810, 452] on div "Brotación a antes de flor" at bounding box center [800, 465] width 165 height 27
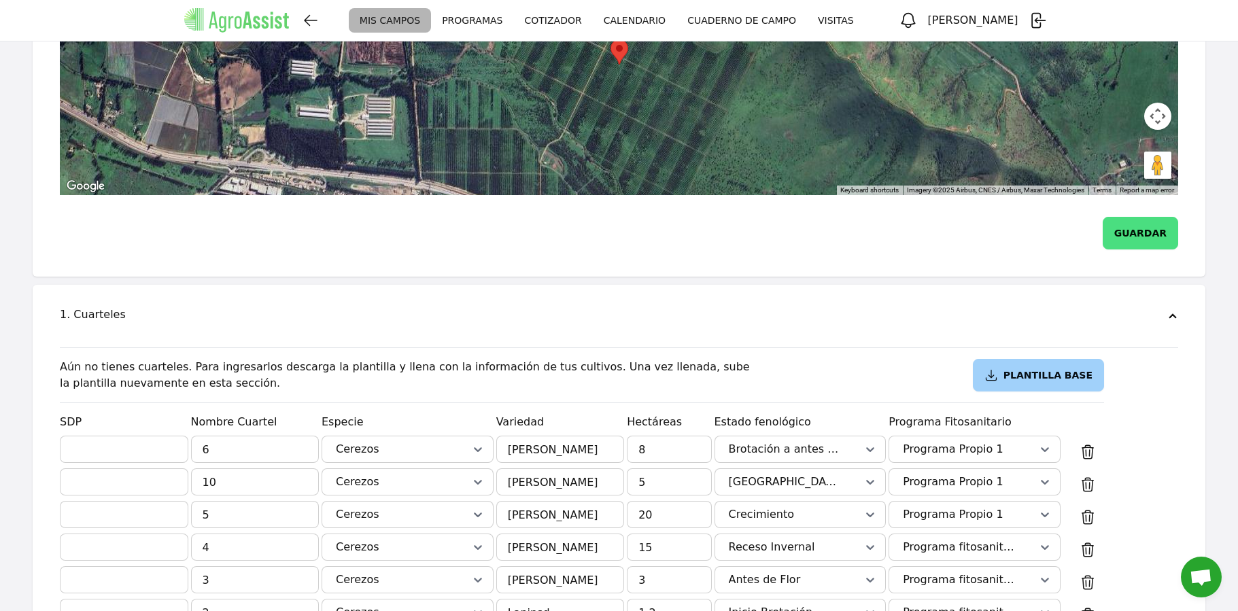
scroll to position [139, 0]
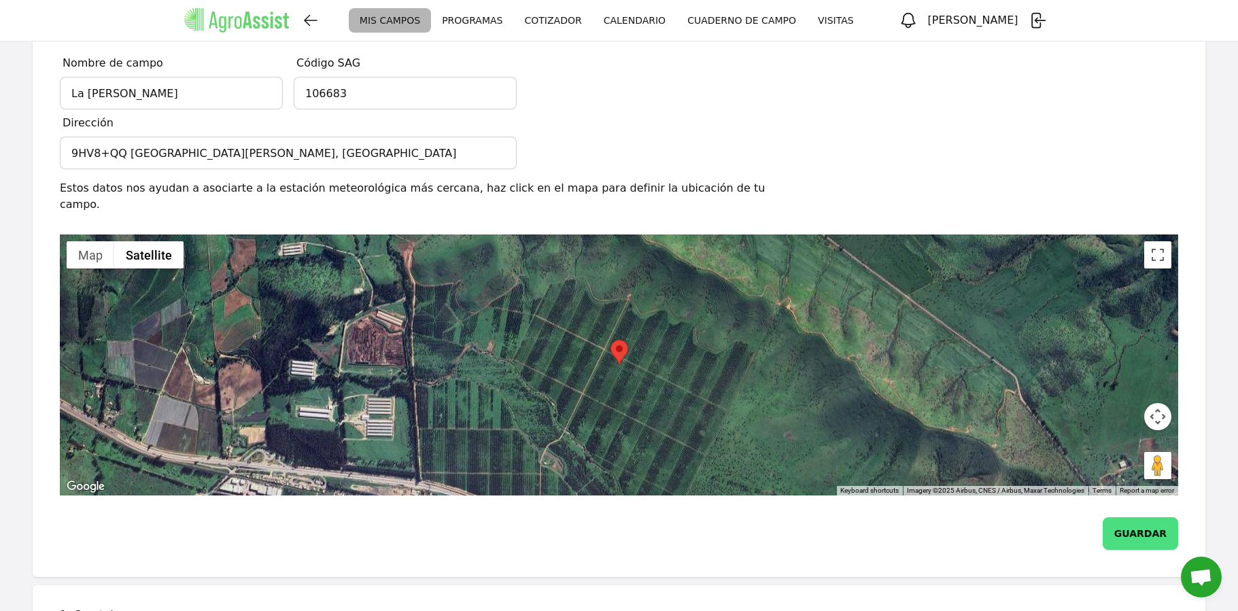
click at [491, 18] on link "PROGRAMAS" at bounding box center [472, 20] width 82 height 24
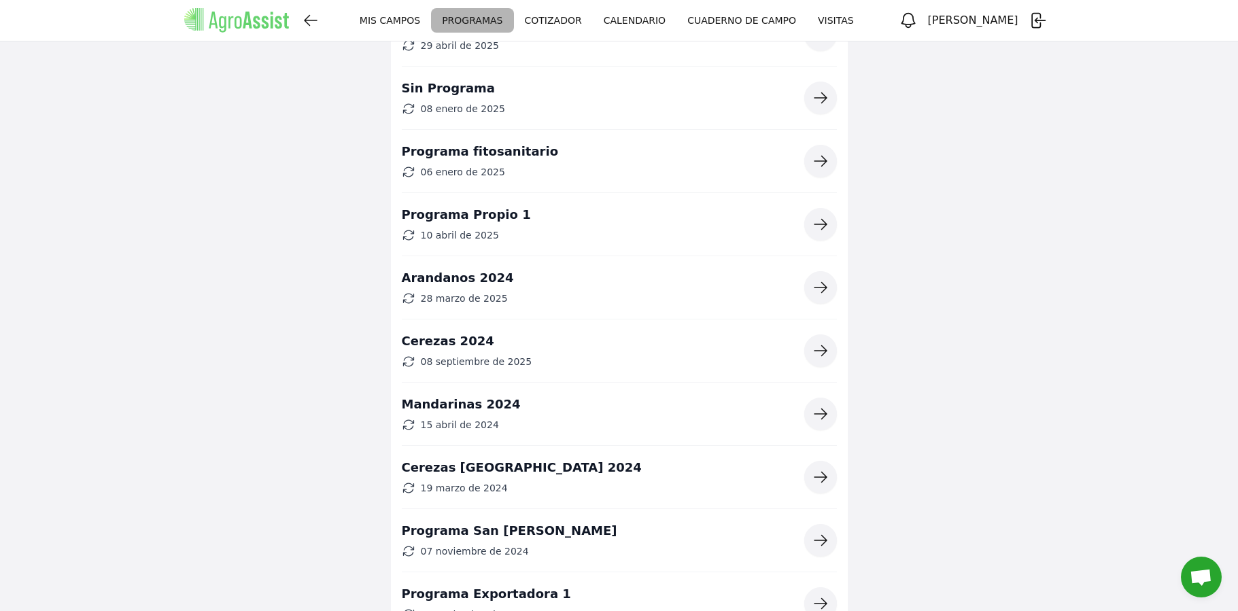
click at [623, 22] on link "CALENDARIO" at bounding box center [635, 20] width 84 height 24
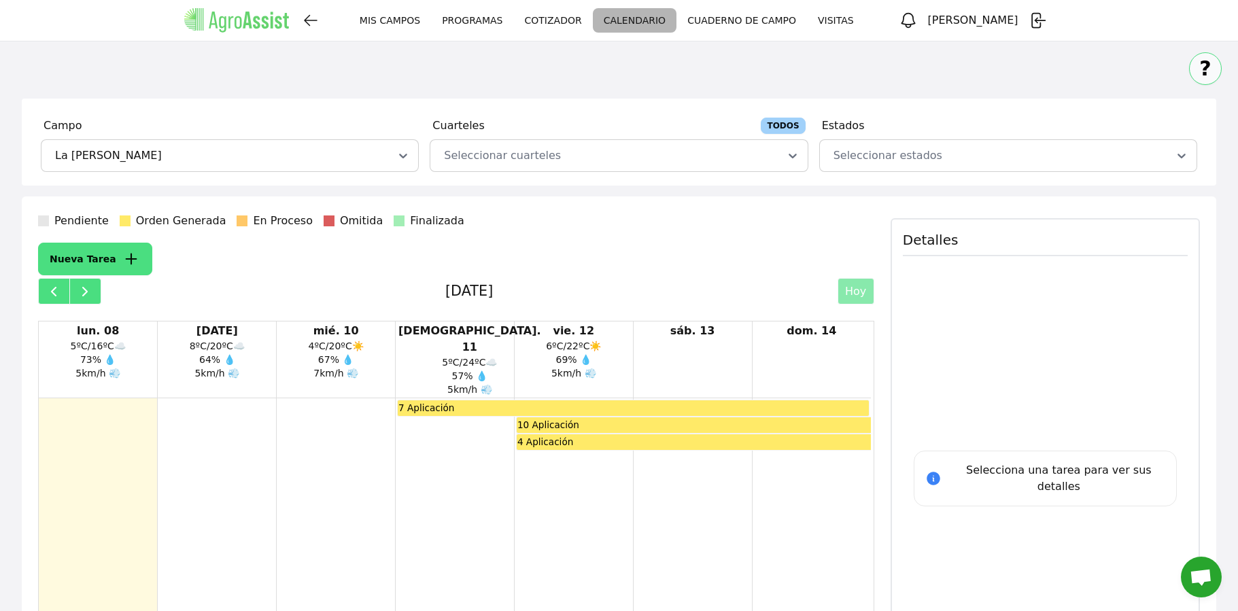
click at [496, 22] on link "PROGRAMAS" at bounding box center [472, 20] width 82 height 24
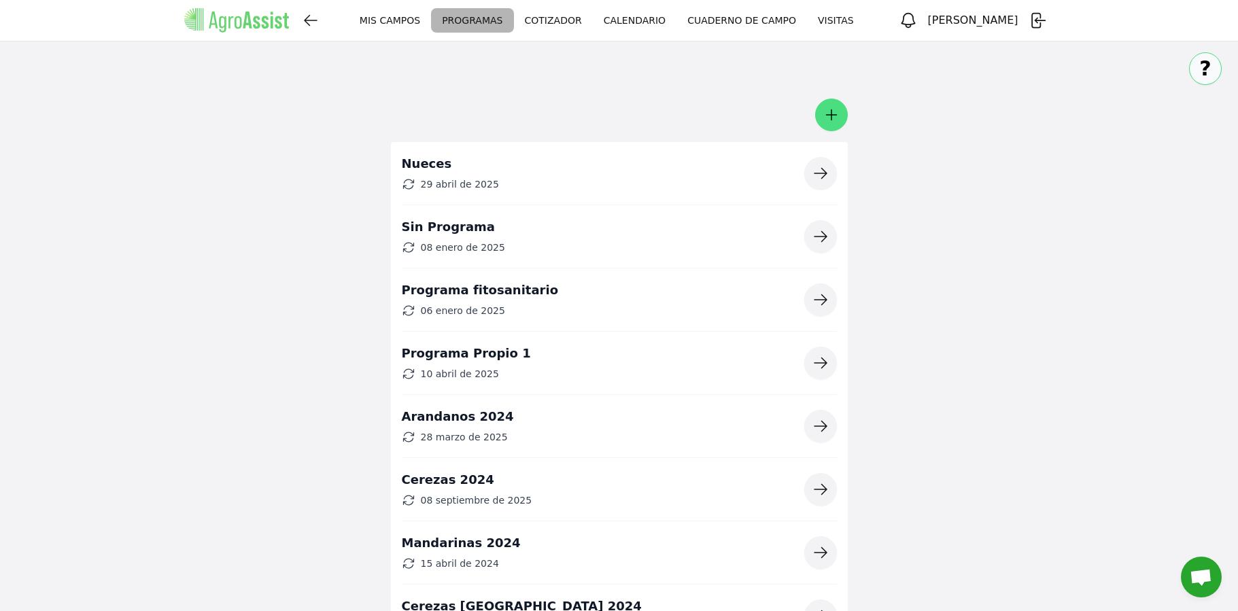
click at [822, 423] on icon "button" at bounding box center [820, 426] width 12 height 10
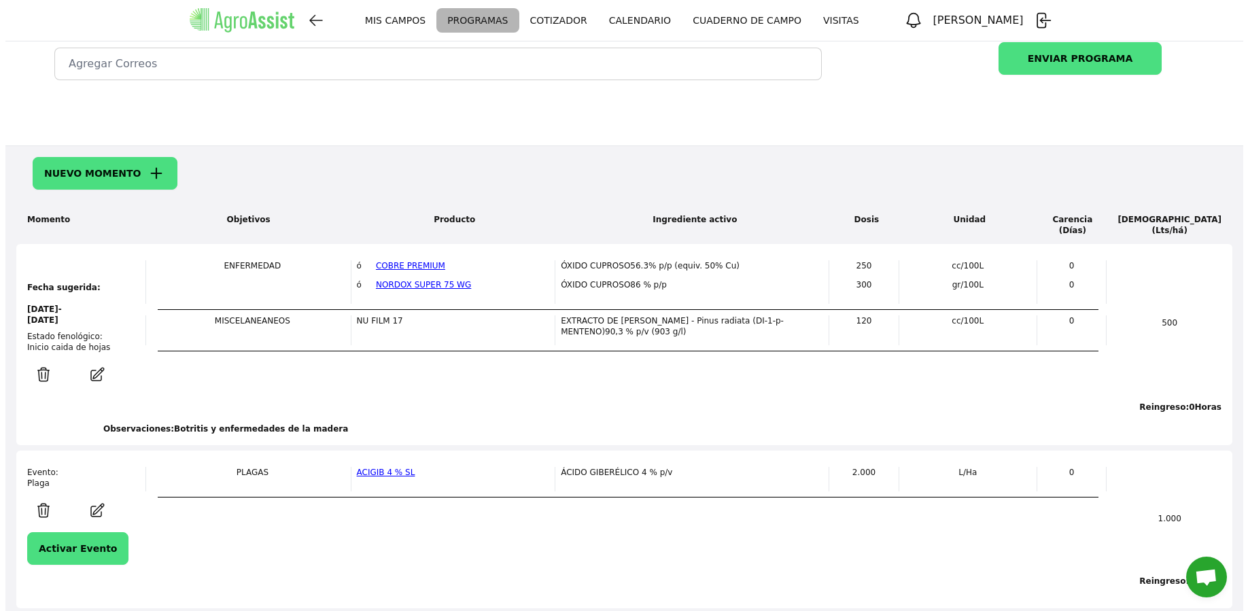
scroll to position [375, 0]
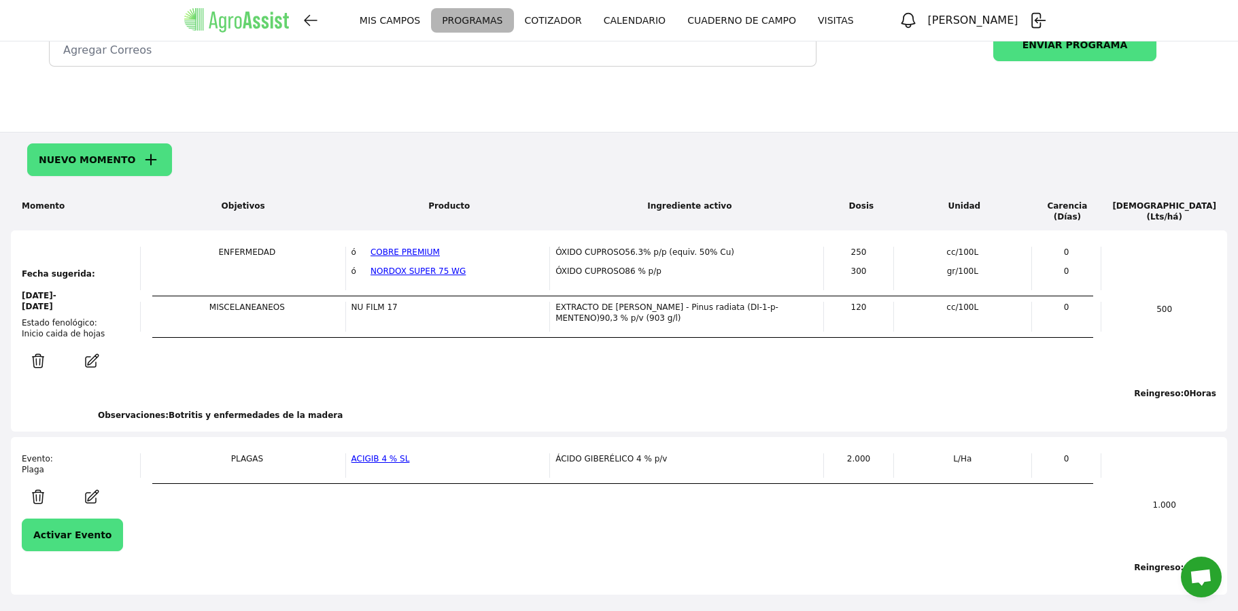
click at [96, 495] on icon "button" at bounding box center [91, 497] width 27 height 16
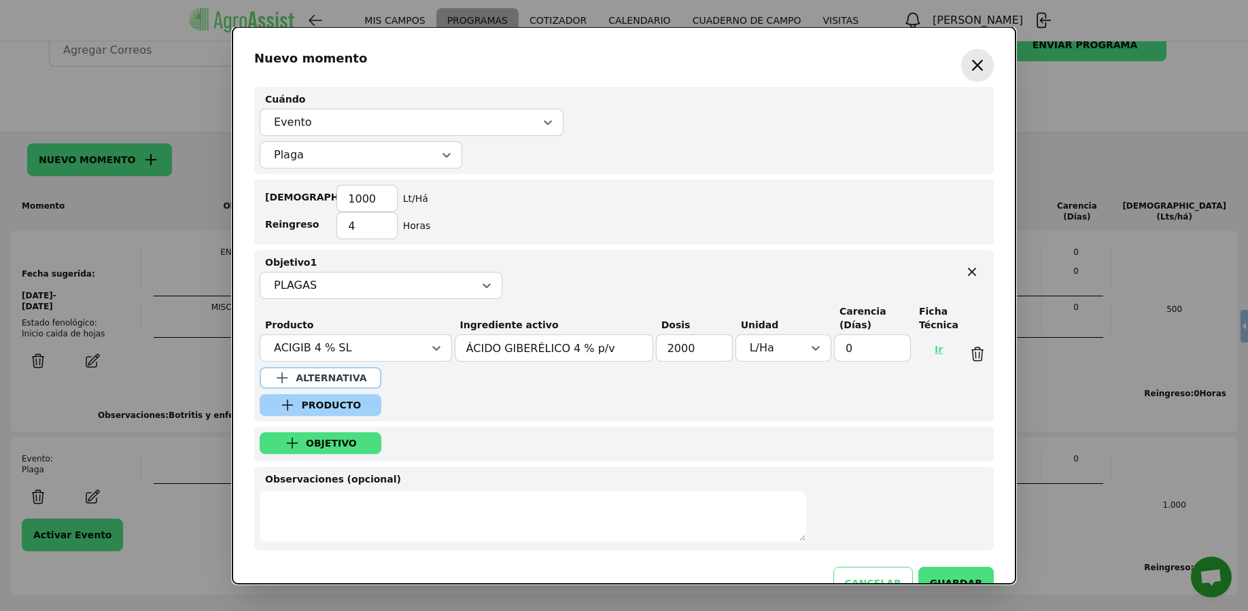
click at [323, 404] on span "PRODUCTO" at bounding box center [331, 405] width 60 height 10
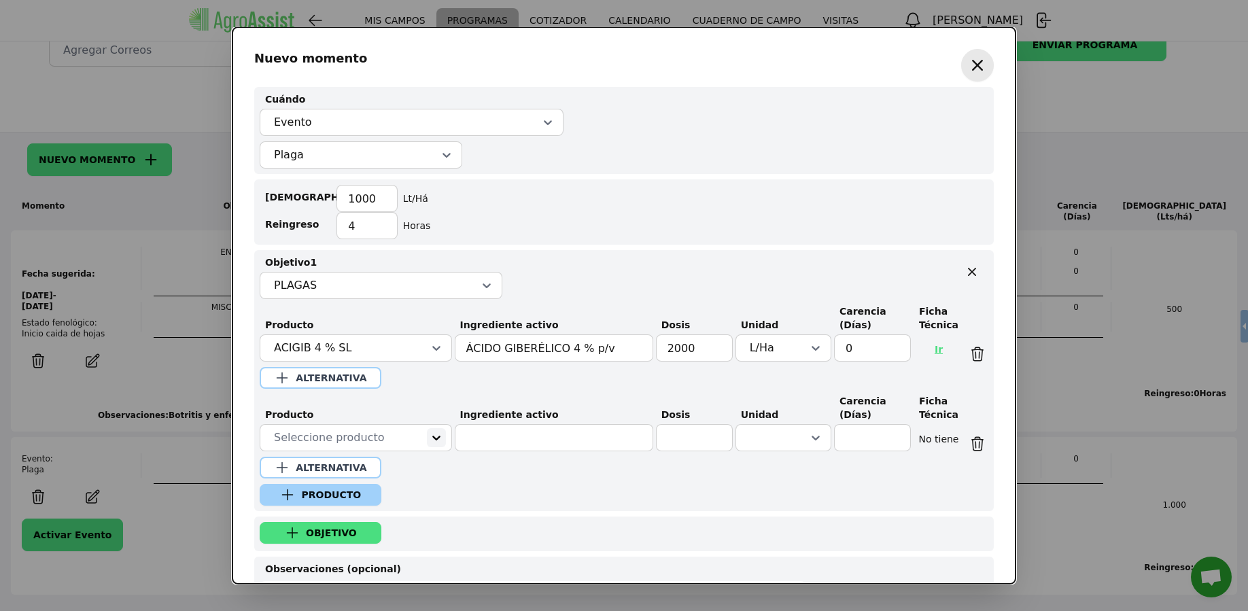
click at [430, 431] on icon at bounding box center [437, 438] width 14 height 14
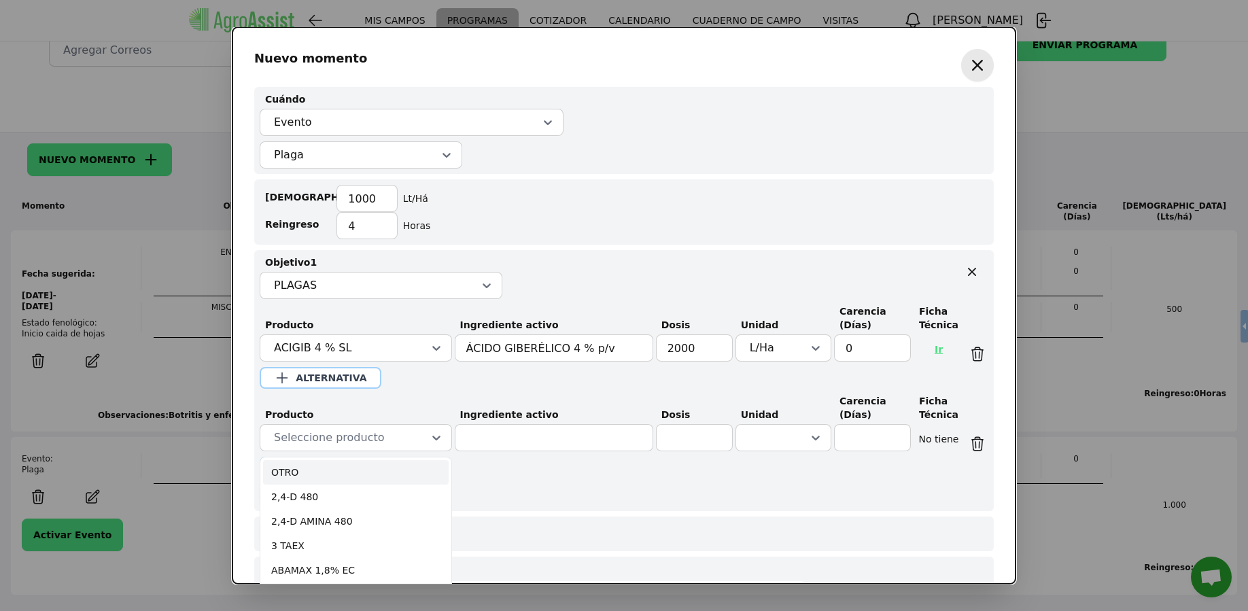
click at [358, 463] on div "OTRO" at bounding box center [356, 472] width 186 height 24
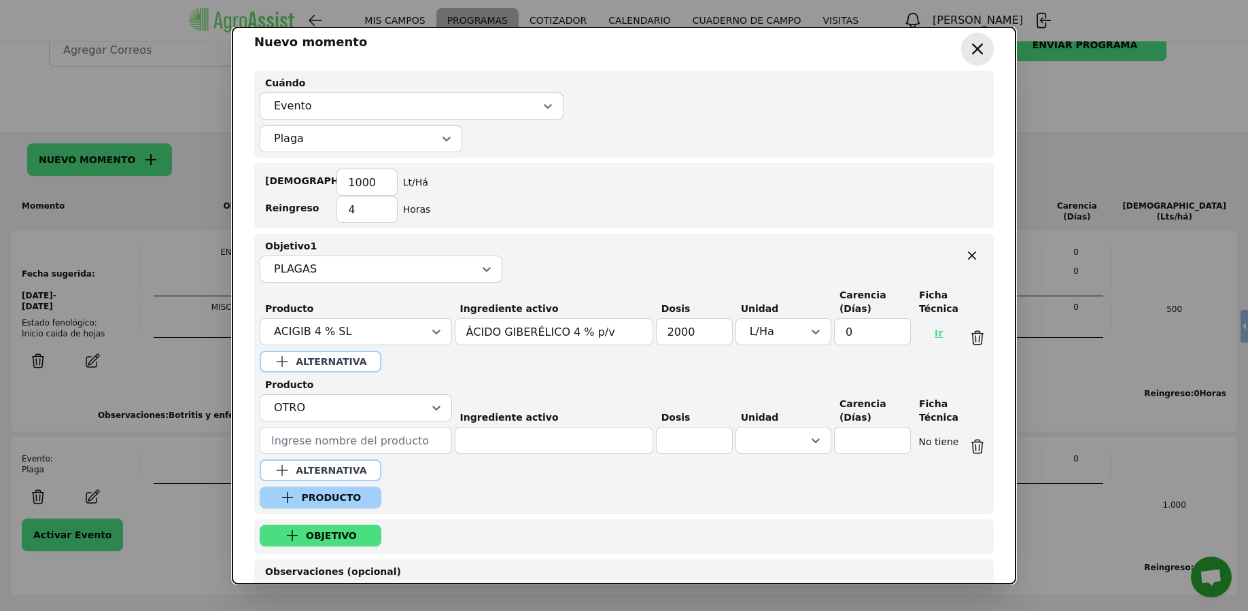
scroll to position [99, 0]
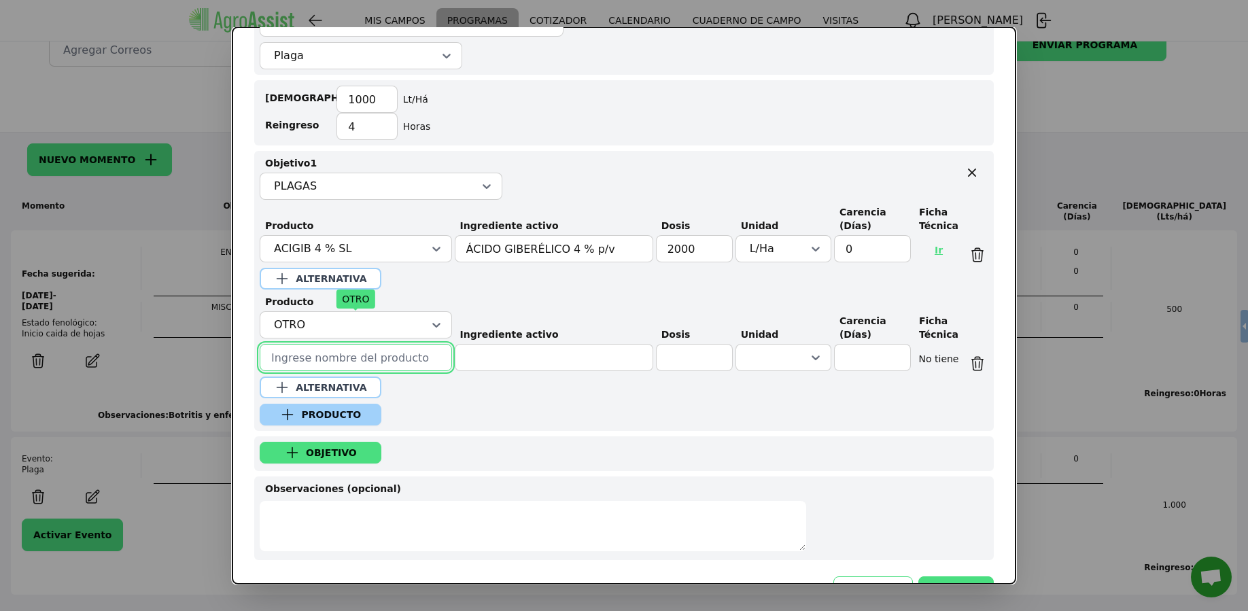
click at [349, 360] on input "text" at bounding box center [356, 357] width 192 height 27
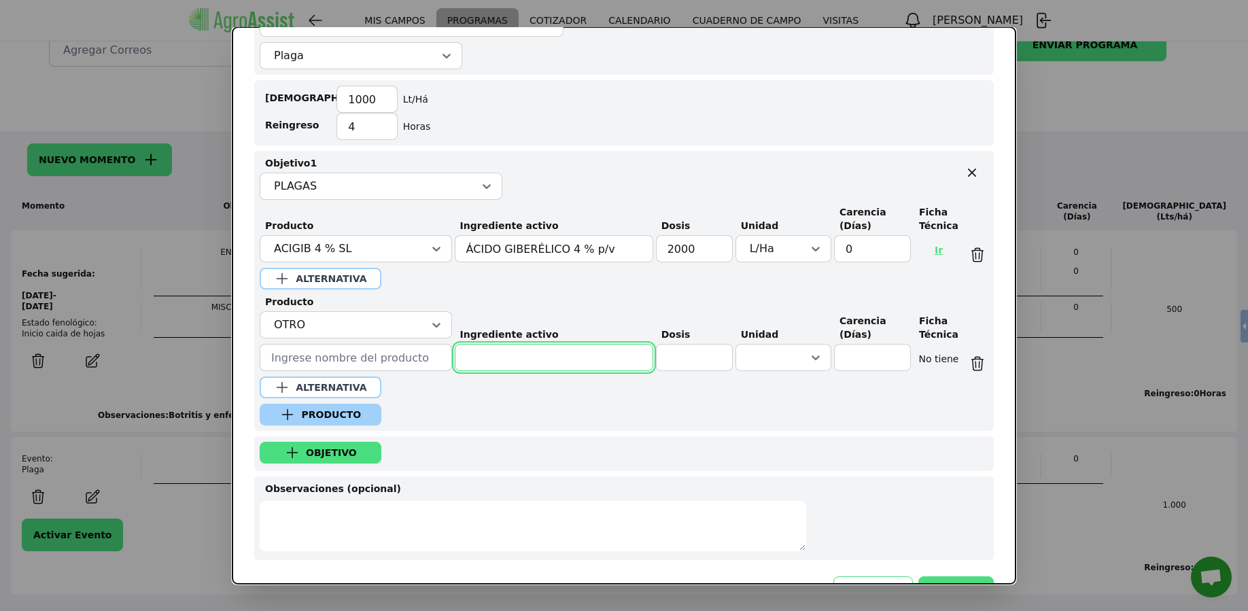
click at [529, 360] on input "text" at bounding box center [554, 357] width 198 height 27
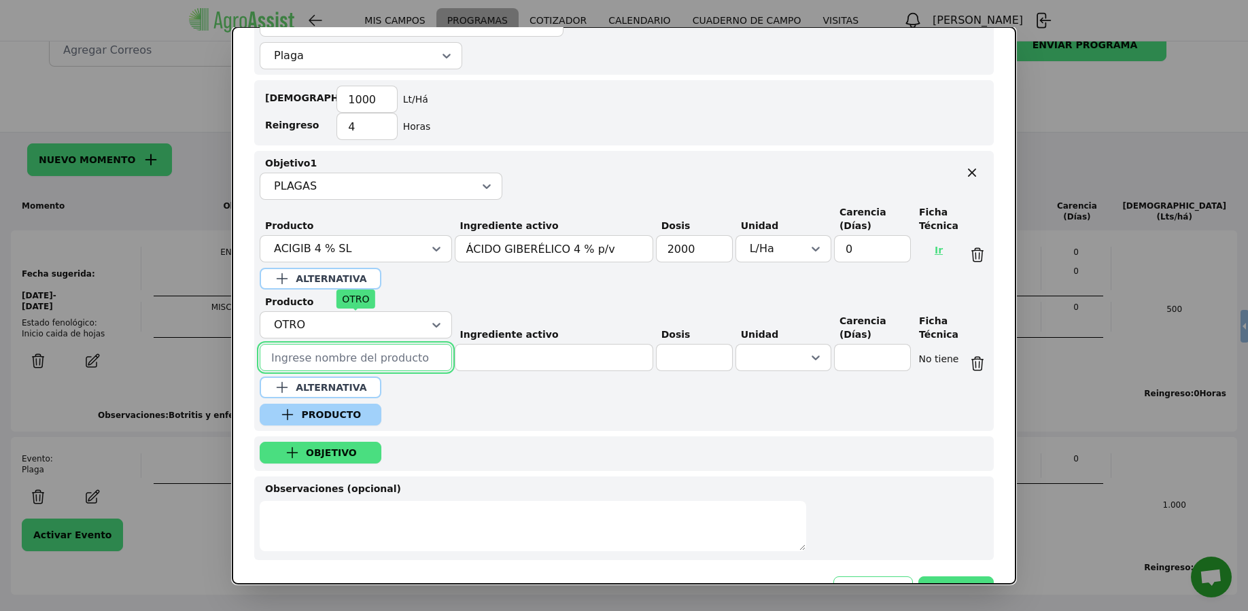
click at [383, 357] on input "text" at bounding box center [356, 357] width 192 height 27
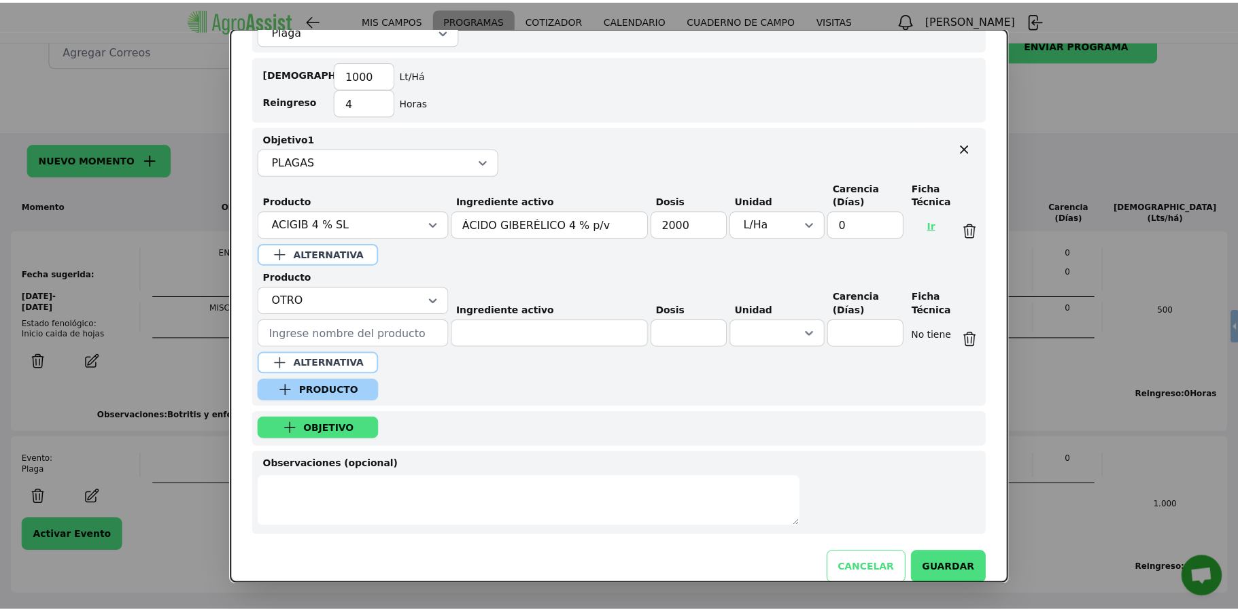
scroll to position [145, 0]
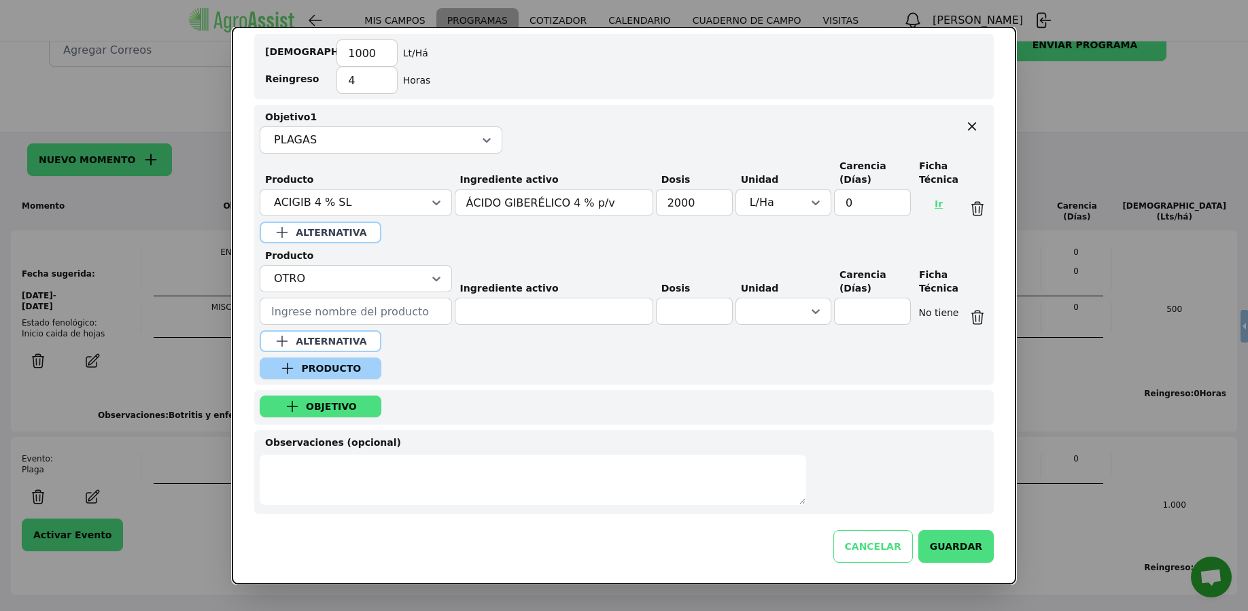
click at [880, 547] on button "CANCELAR" at bounding box center [873, 546] width 80 height 33
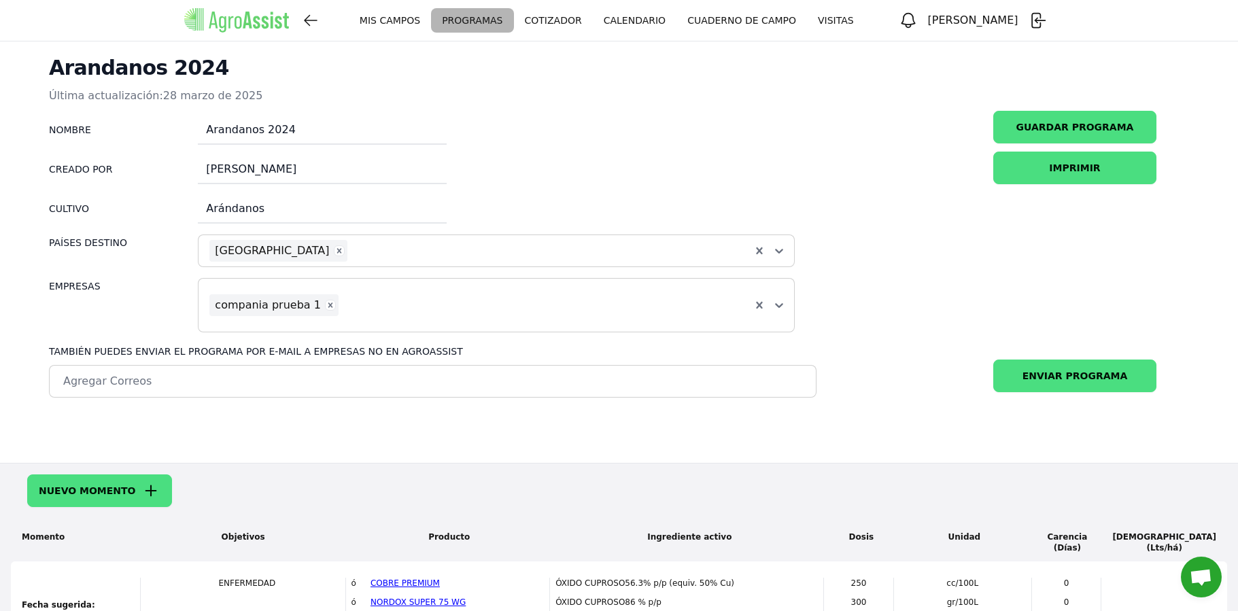
scroll to position [0, 0]
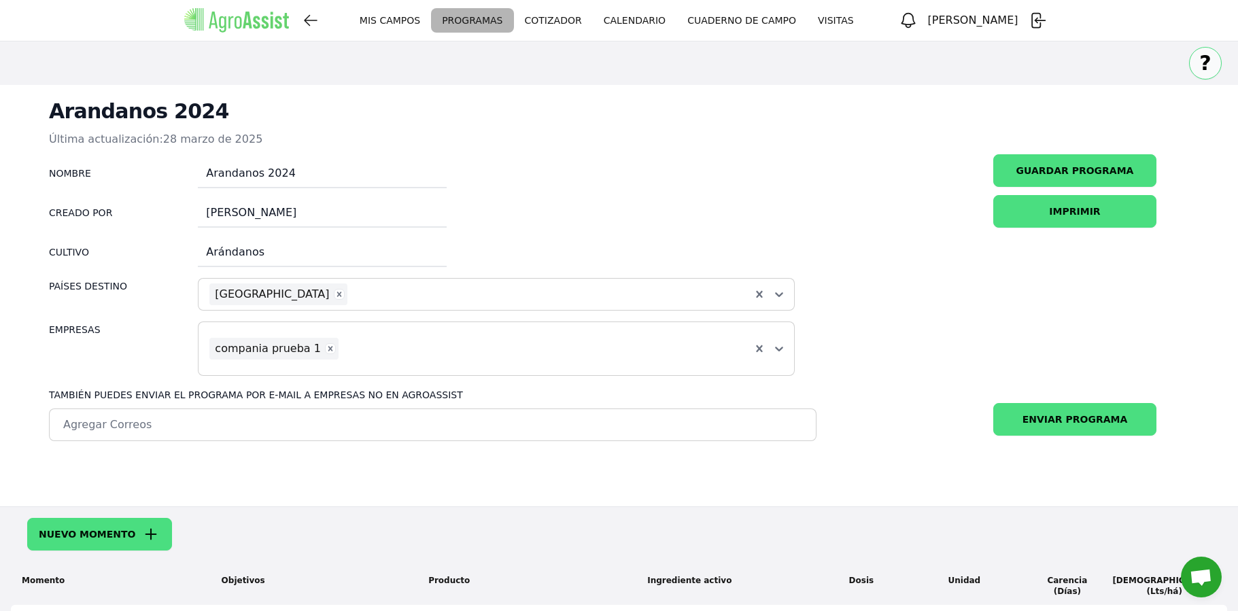
click at [247, 21] on img at bounding box center [236, 20] width 105 height 24
